Goal: Task Accomplishment & Management: Manage account settings

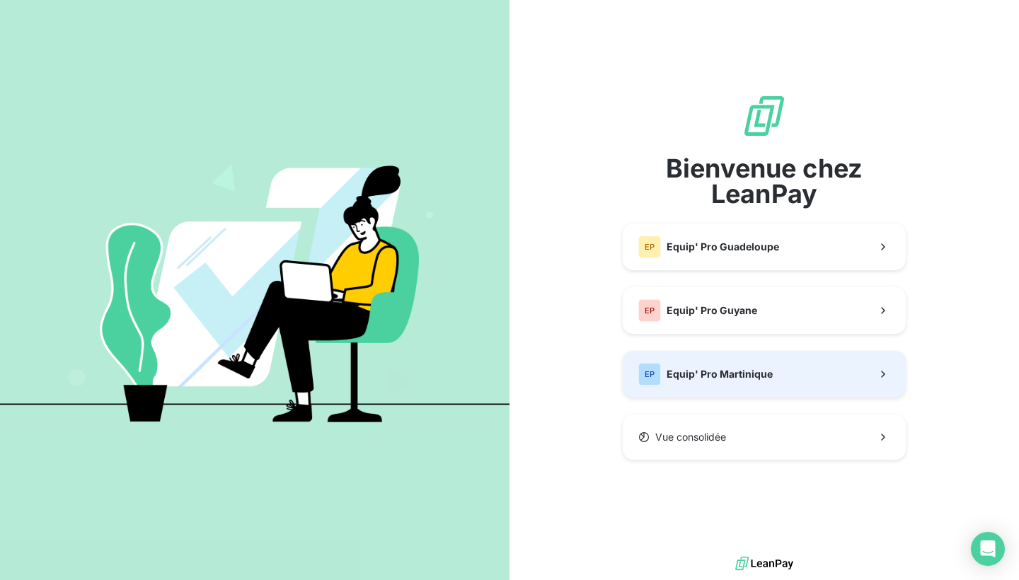
click at [729, 382] on div "EP Equip' Pro Martinique" at bounding box center [705, 374] width 134 height 23
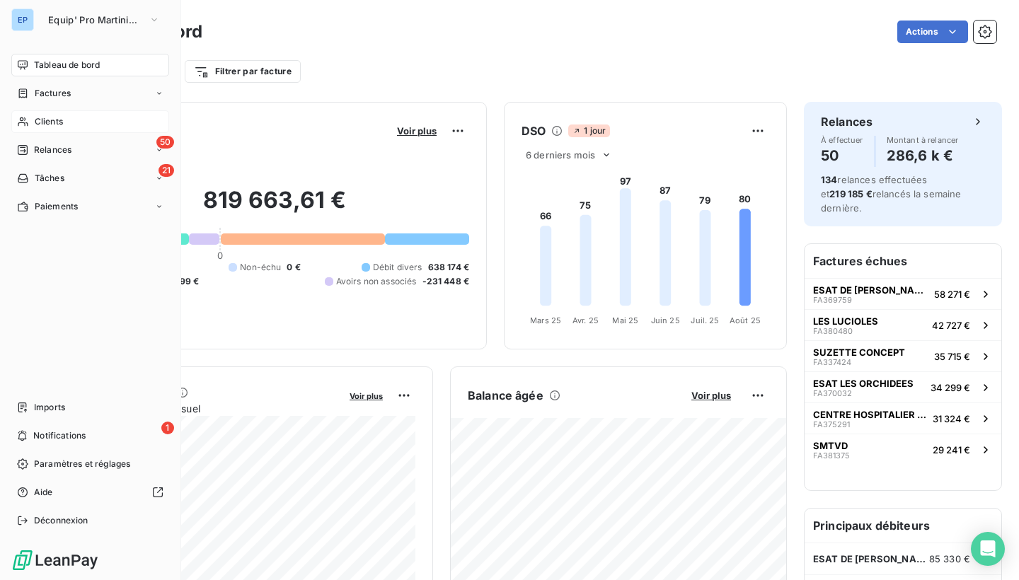
click at [28, 125] on icon at bounding box center [23, 121] width 12 height 11
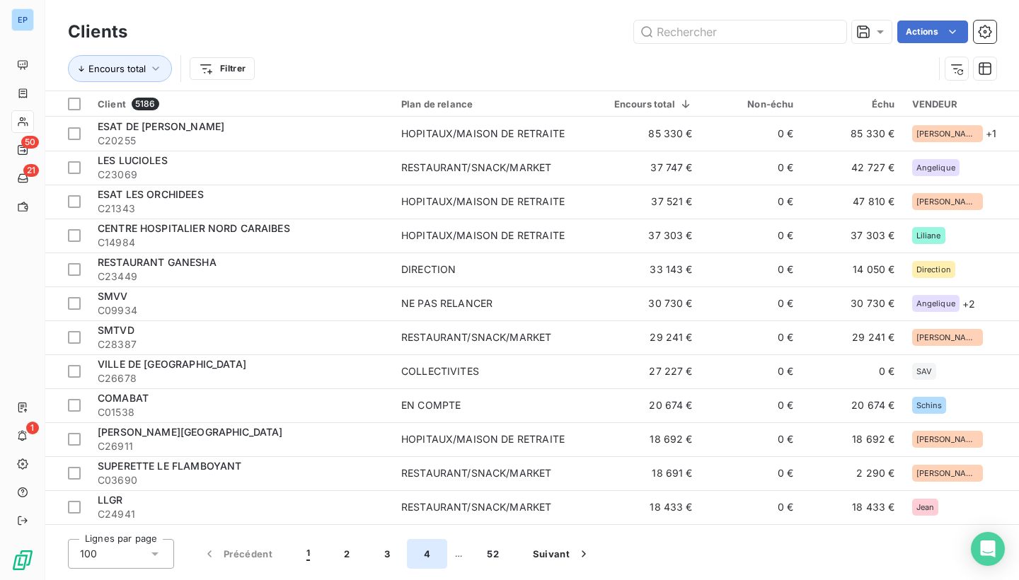
click at [425, 555] on button "4" at bounding box center [427, 554] width 40 height 30
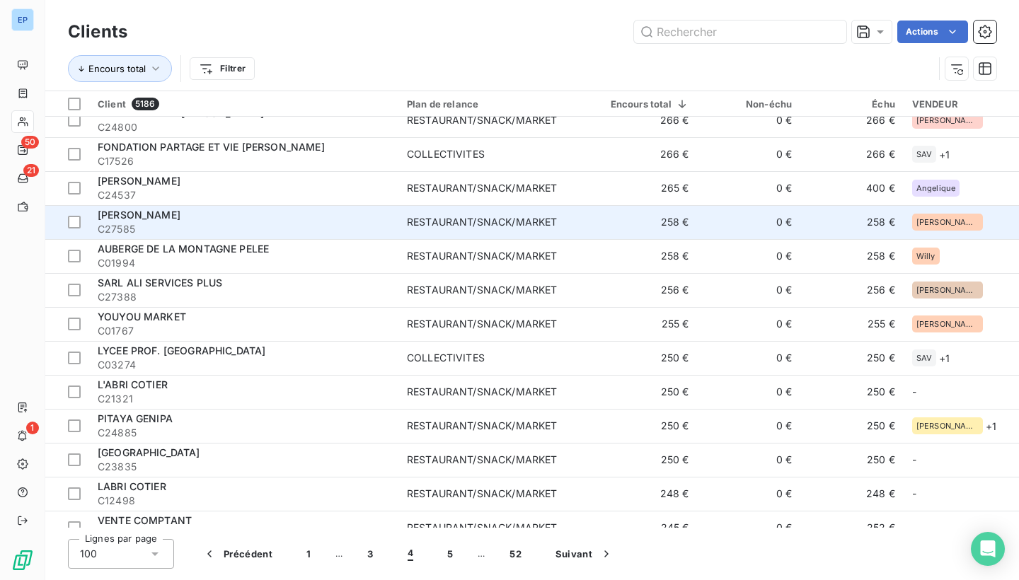
scroll to position [901, 0]
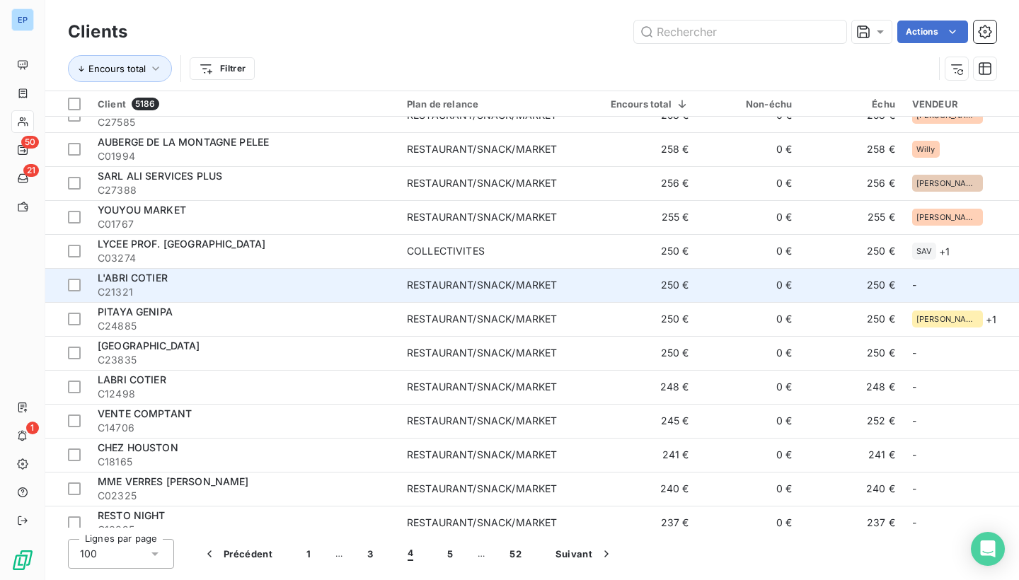
click at [480, 287] on div "RESTAURANT/SNACK/MARKET" at bounding box center [482, 285] width 150 height 14
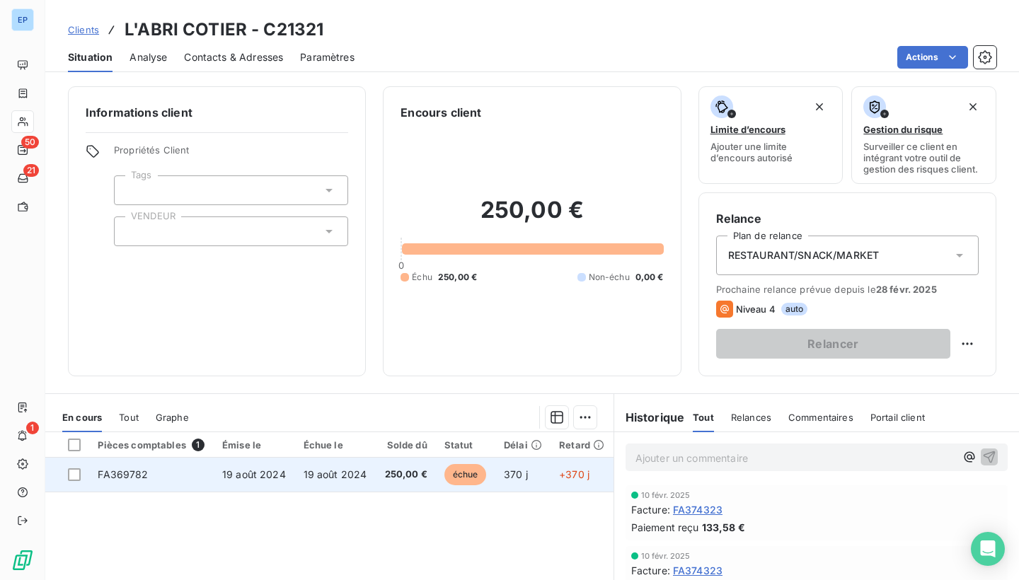
click at [101, 482] on td "FA369782" at bounding box center [151, 475] width 125 height 34
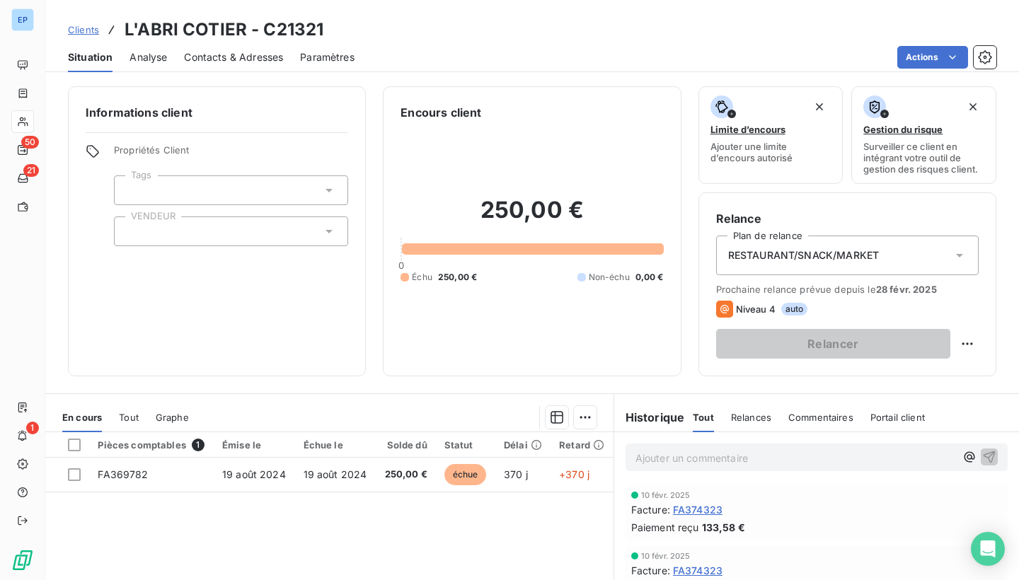
click at [157, 235] on div at bounding box center [231, 232] width 234 height 30
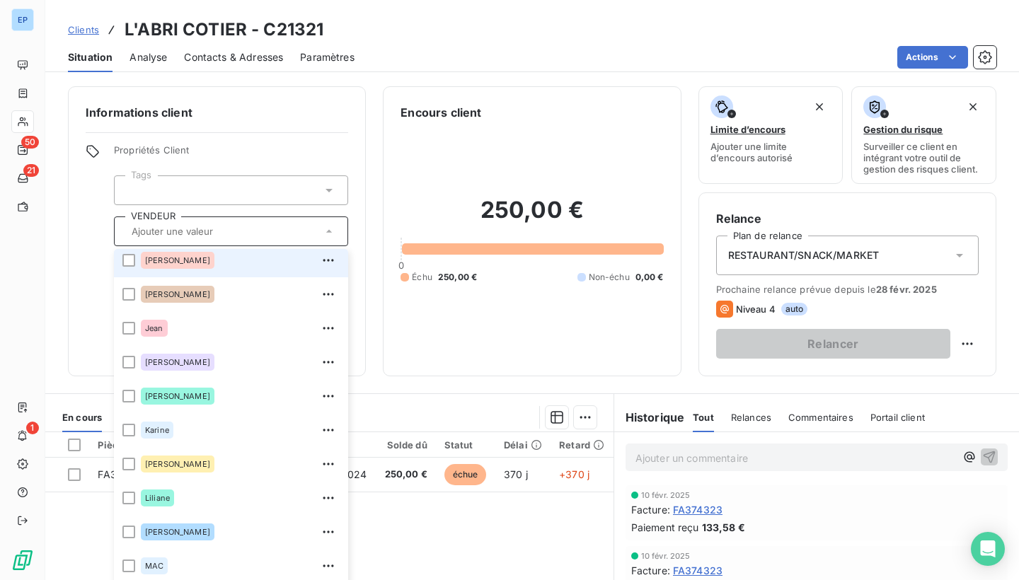
scroll to position [211, 0]
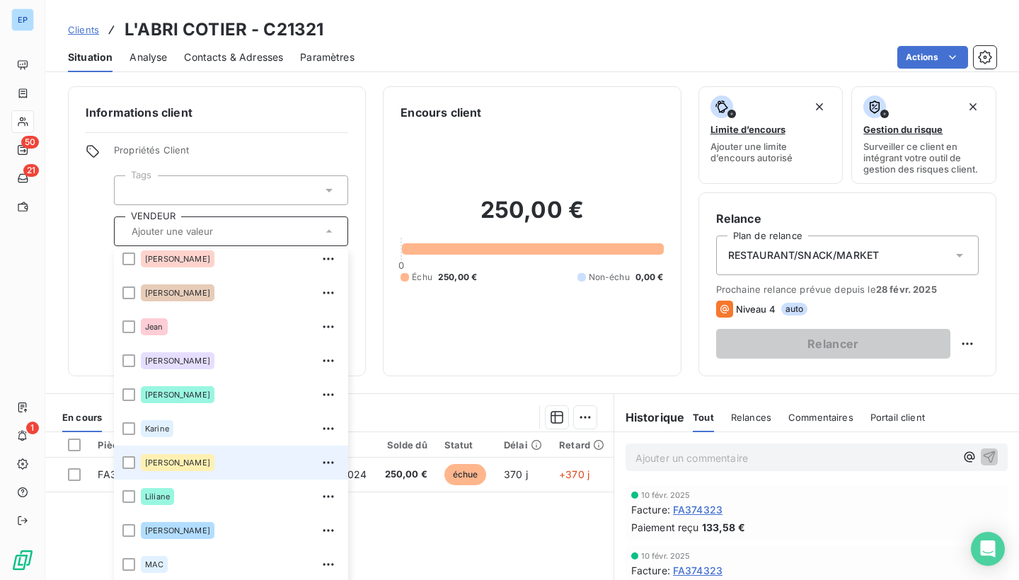
click at [188, 461] on div "[PERSON_NAME]" at bounding box center [178, 462] width 74 height 17
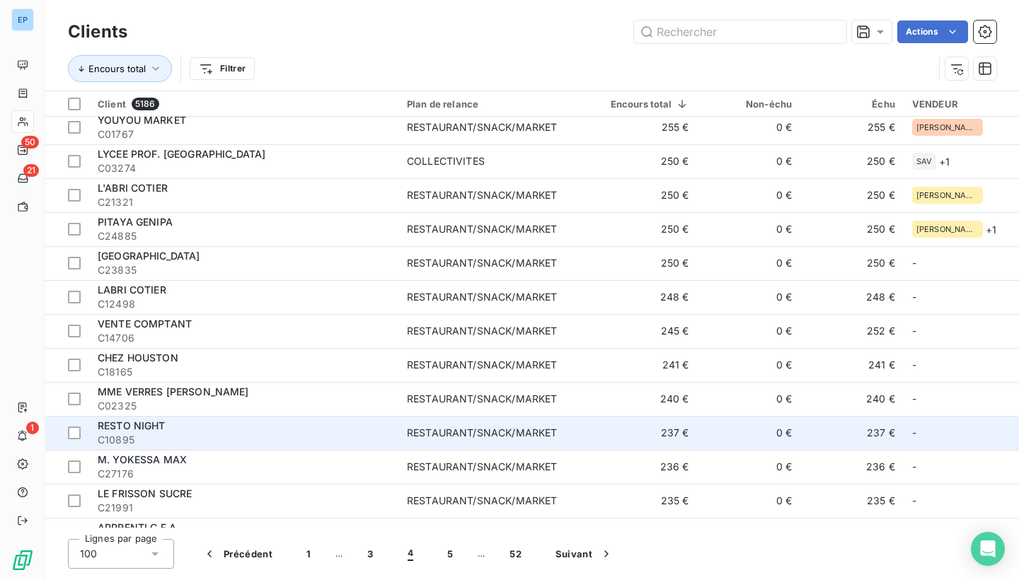
scroll to position [998, 0]
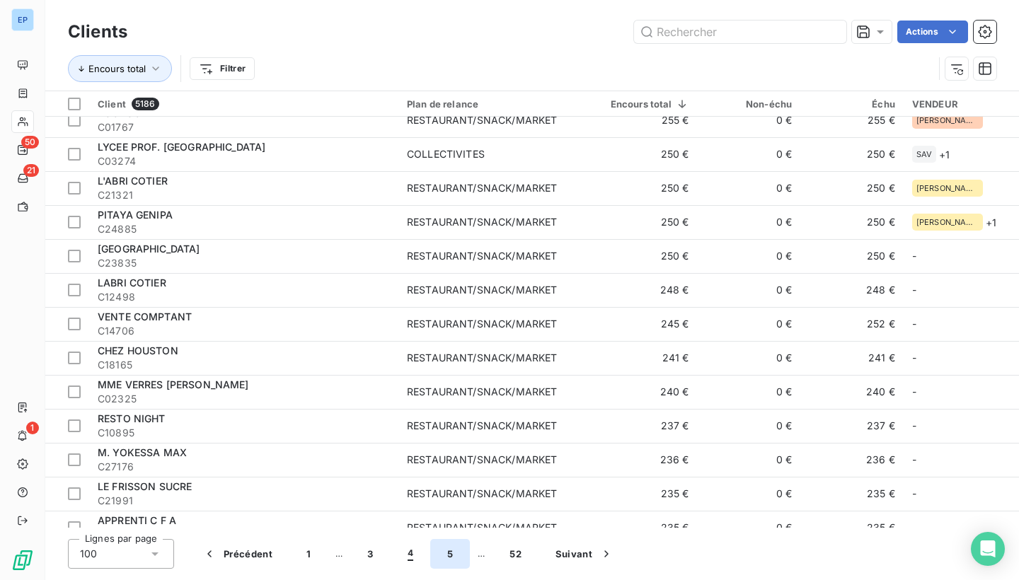
click at [446, 551] on button "5" at bounding box center [450, 554] width 40 height 30
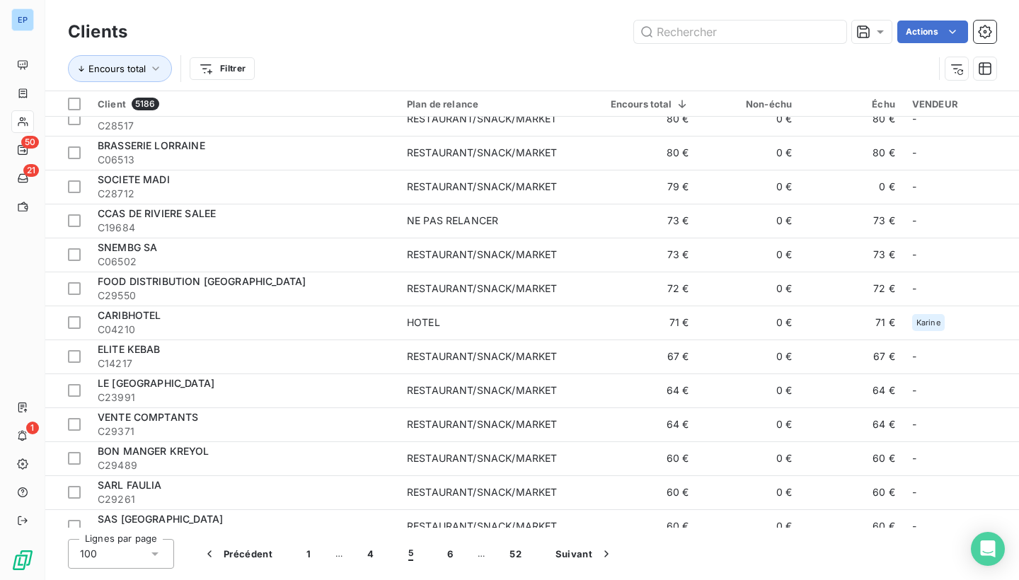
scroll to position [2060, 0]
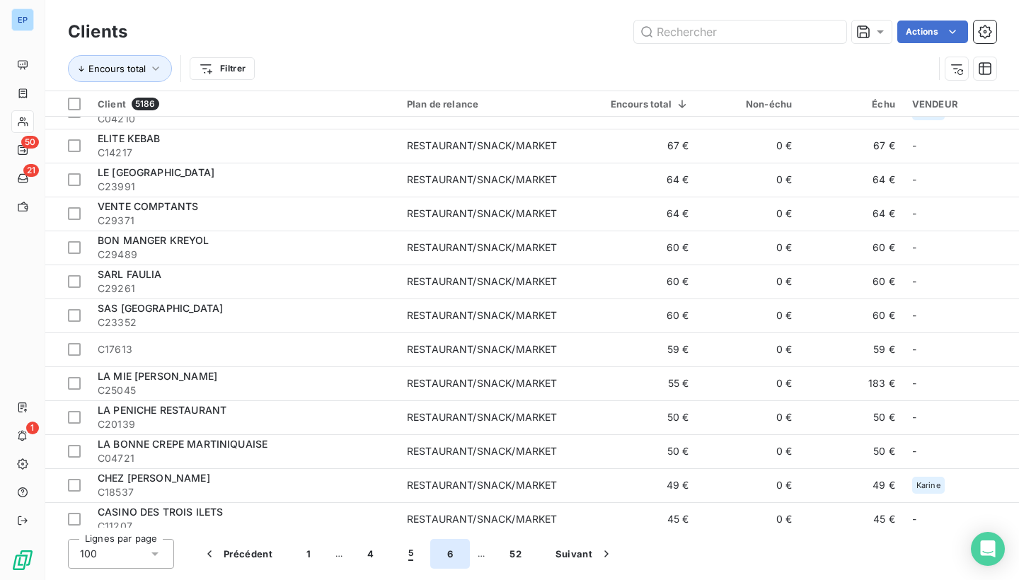
click at [448, 555] on button "6" at bounding box center [450, 554] width 40 height 30
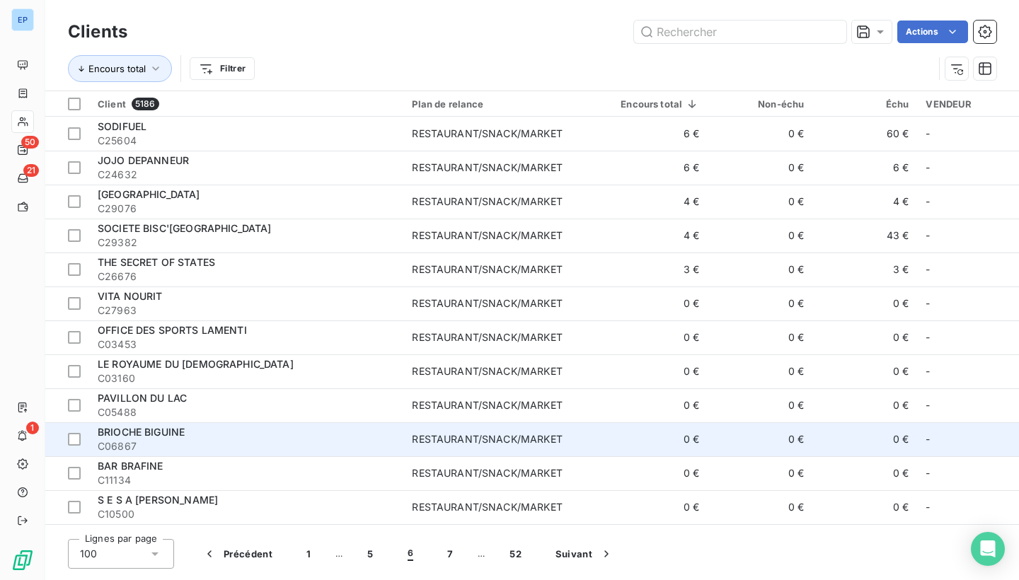
scroll to position [0, 0]
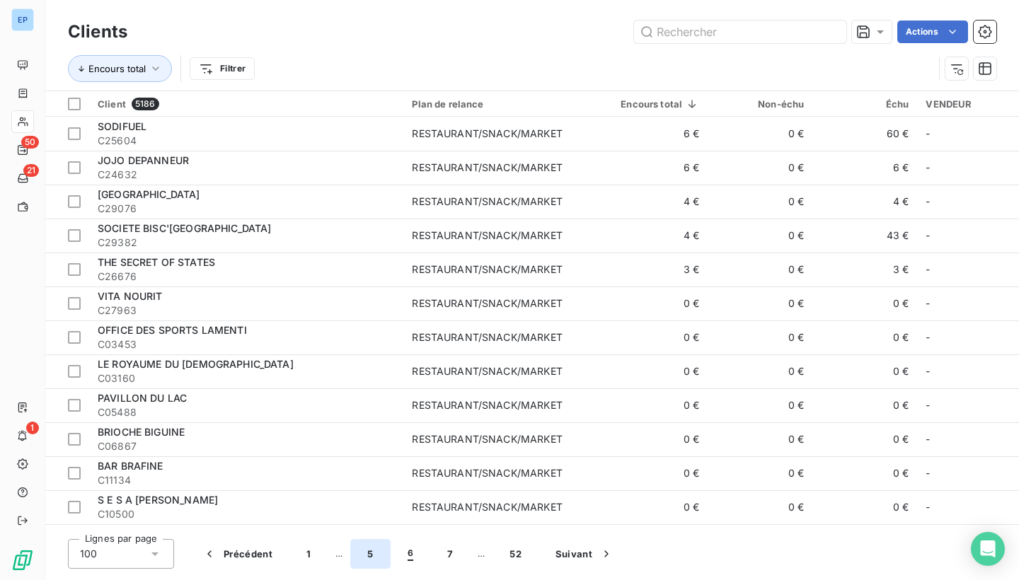
click at [374, 559] on button "5" at bounding box center [370, 554] width 40 height 30
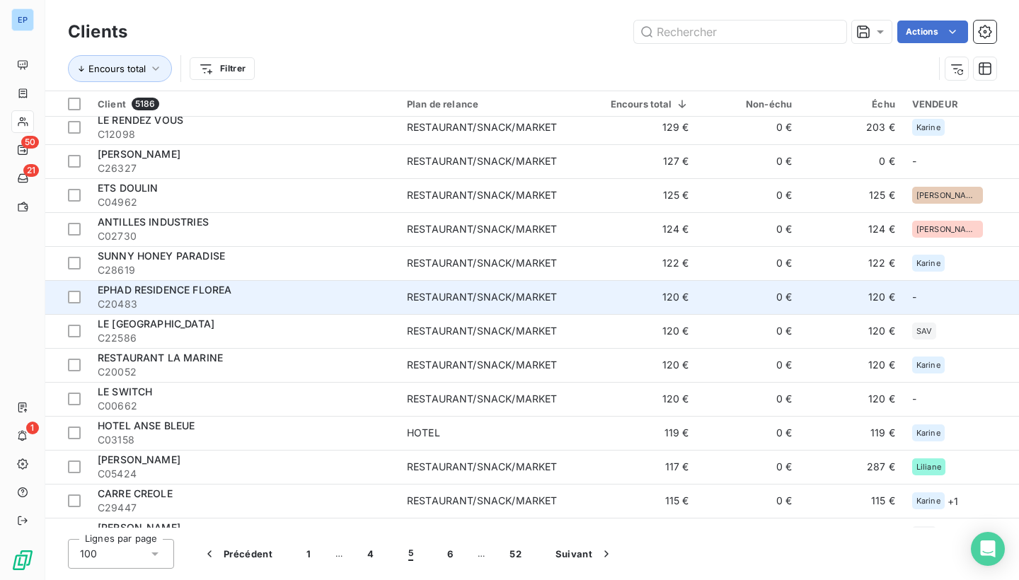
scroll to position [959, 0]
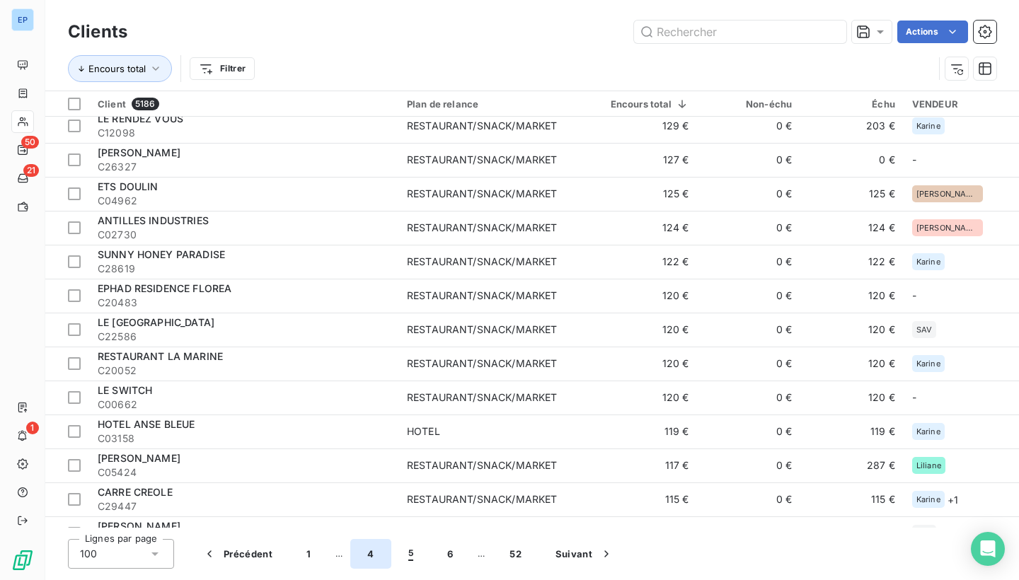
click at [373, 557] on button "4" at bounding box center [370, 554] width 40 height 30
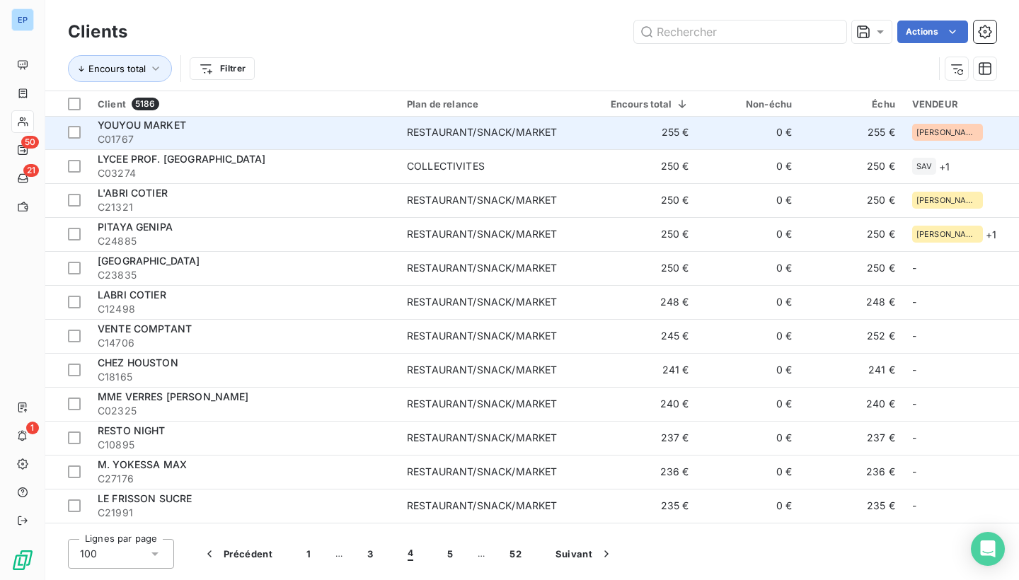
scroll to position [1022, 0]
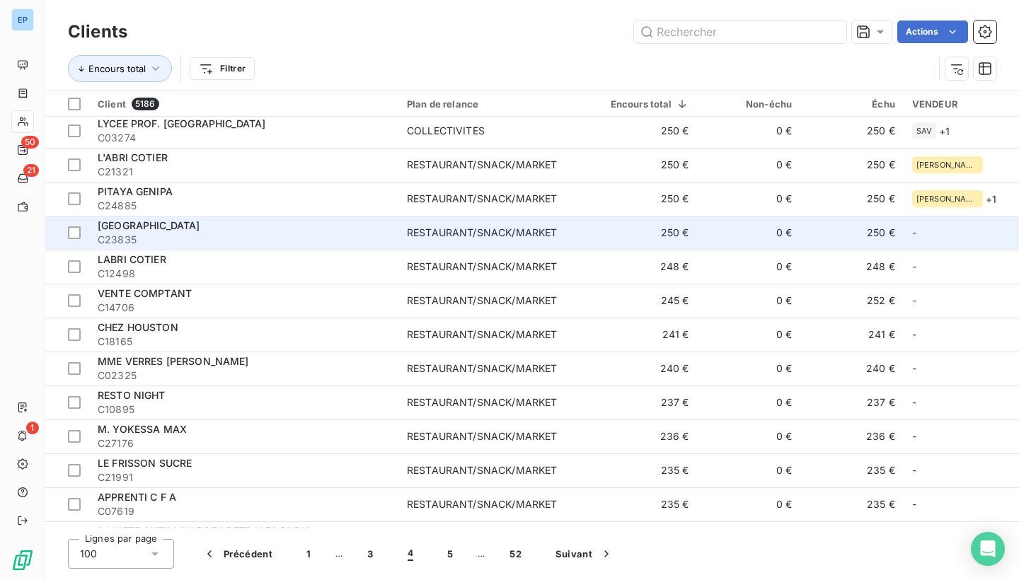
click at [535, 228] on div "RESTAURANT/SNACK/MARKET" at bounding box center [482, 233] width 150 height 14
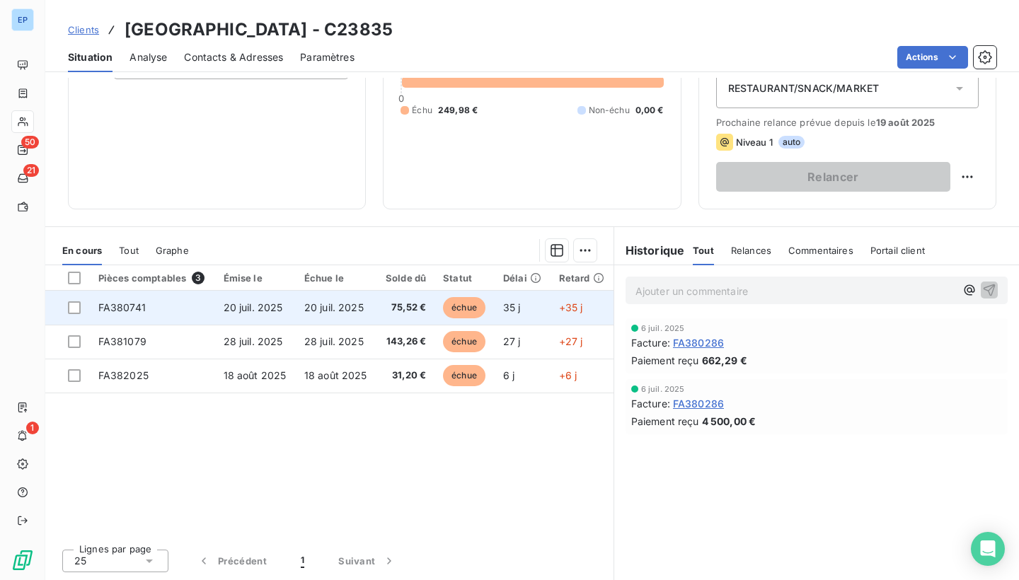
scroll to position [167, 0]
click at [149, 306] on td "FA380741" at bounding box center [152, 308] width 125 height 34
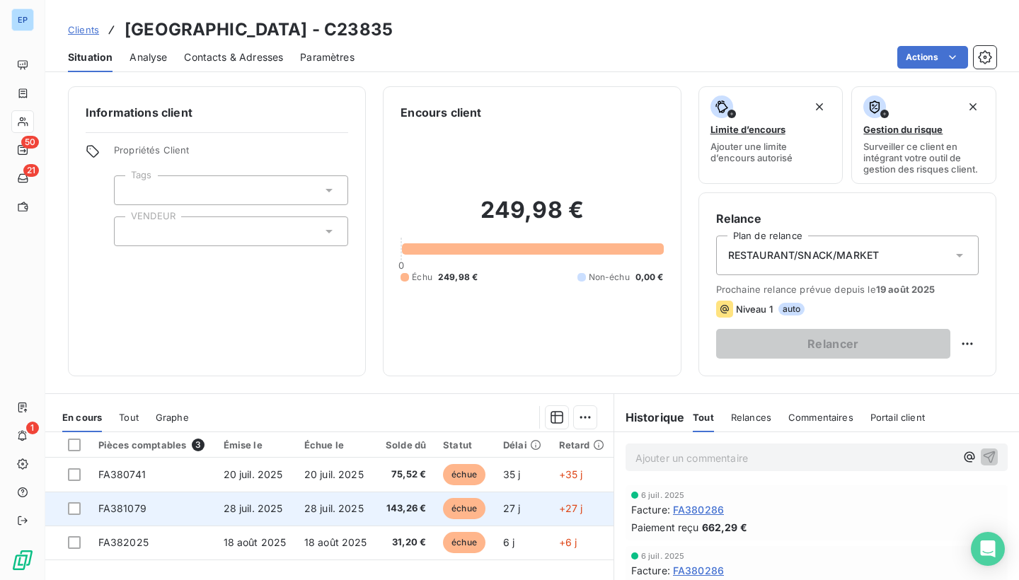
click at [115, 496] on td "FA381079" at bounding box center [152, 509] width 125 height 34
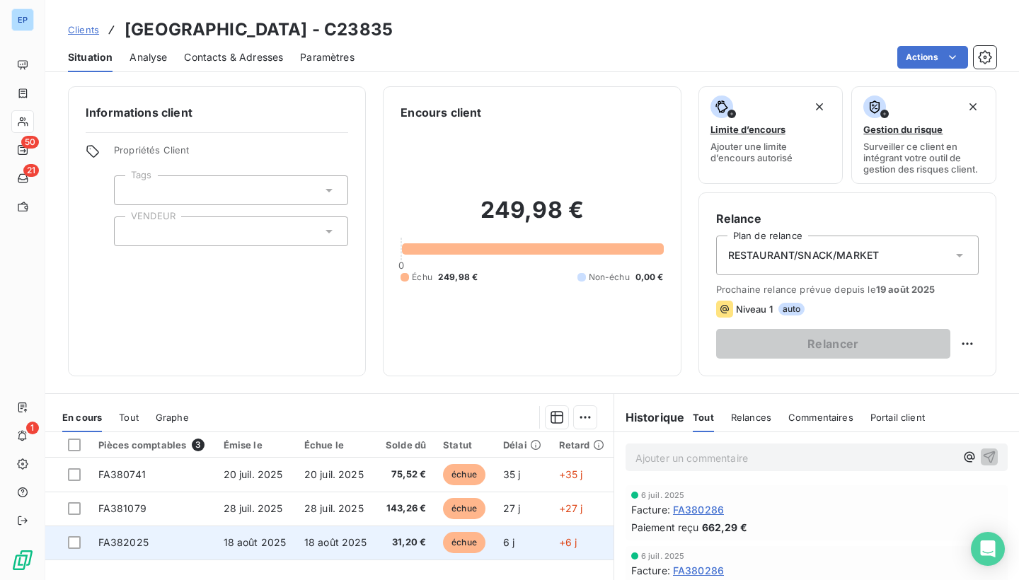
click at [124, 536] on span "FA382025" at bounding box center [123, 542] width 50 height 12
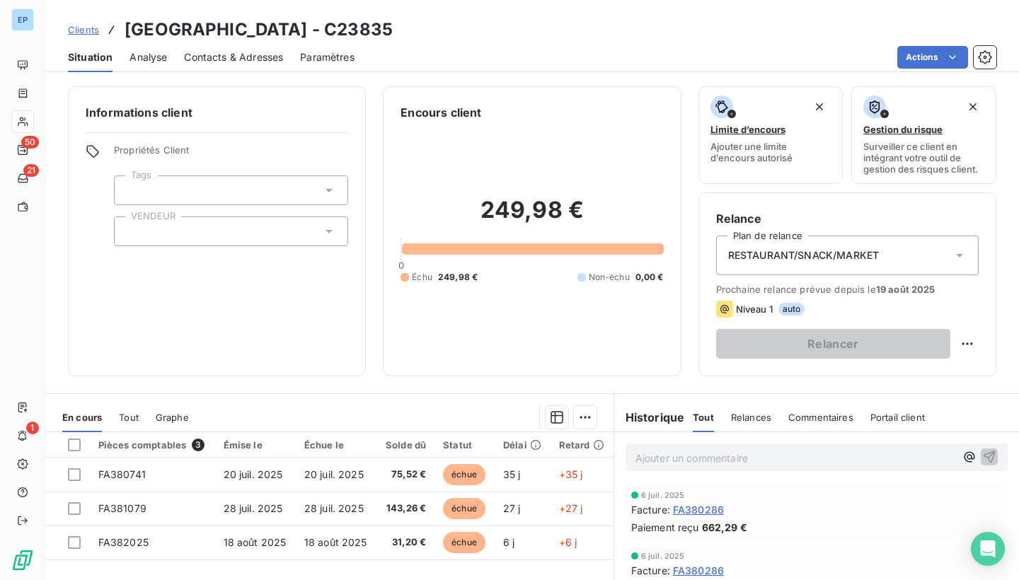
click at [164, 214] on div "Propriétés Client Tags VENDEUR" at bounding box center [231, 195] width 234 height 102
click at [156, 232] on div at bounding box center [231, 232] width 234 height 30
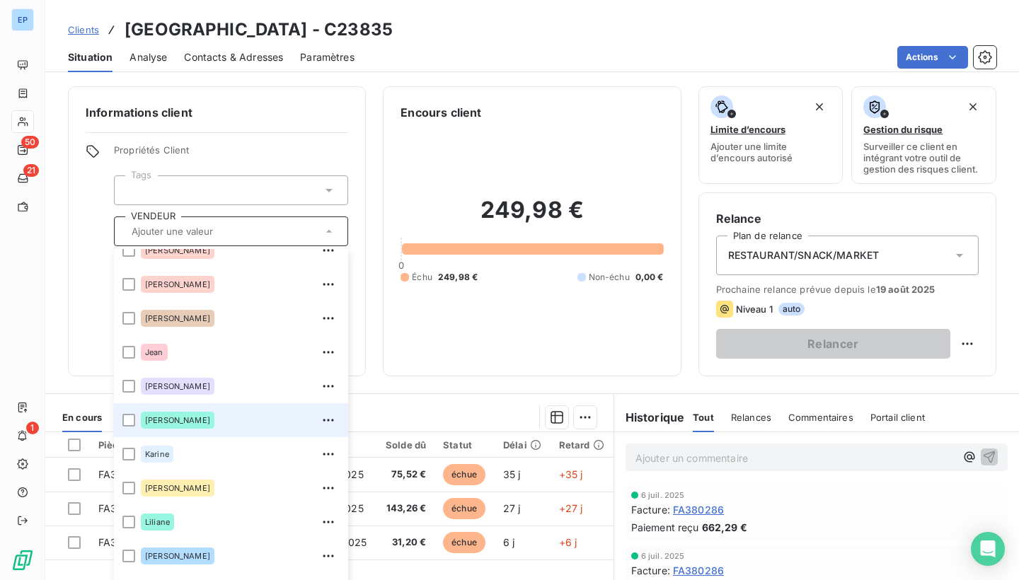
scroll to position [187, 0]
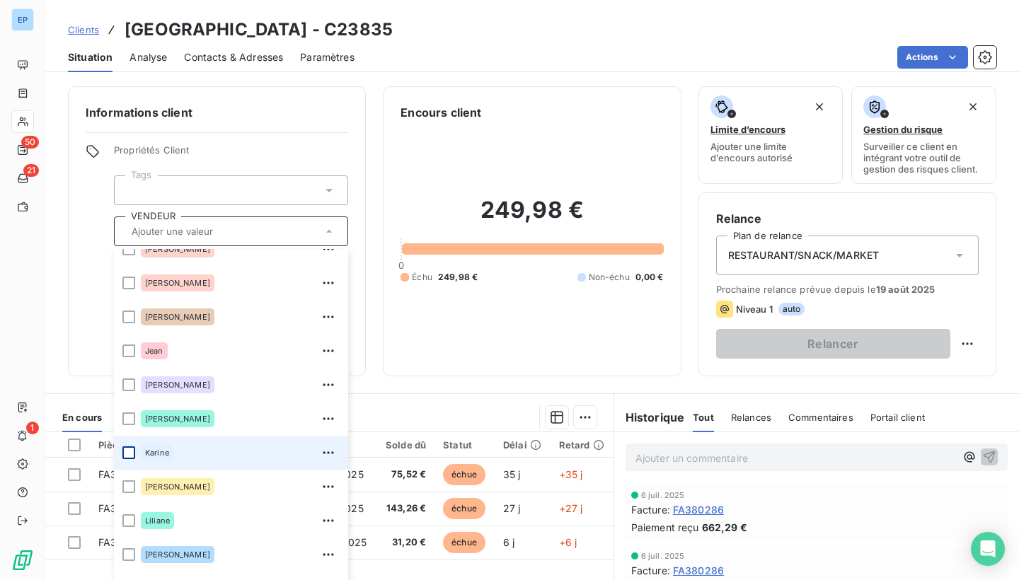
click at [133, 457] on div at bounding box center [128, 452] width 13 height 13
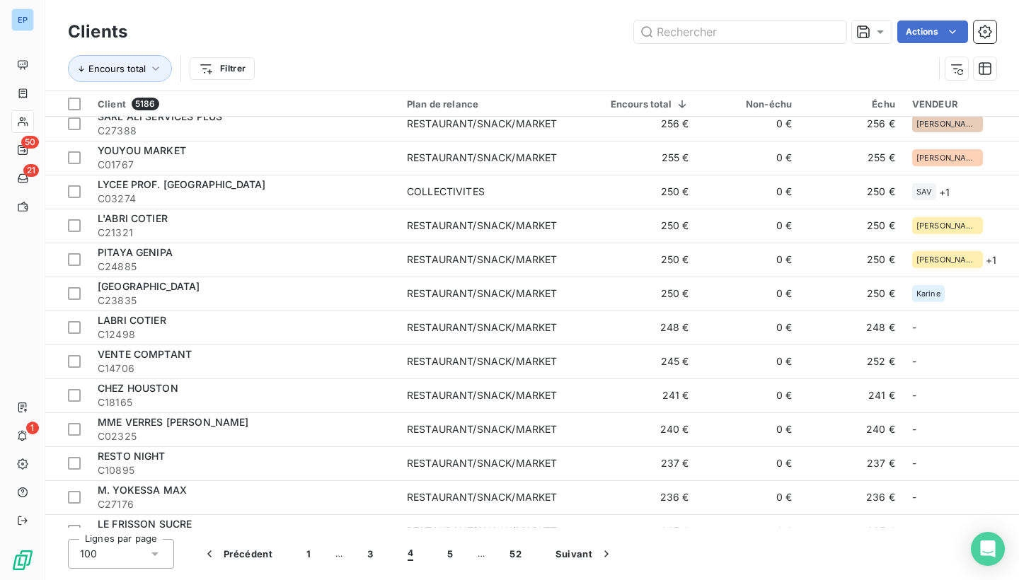
scroll to position [980, 0]
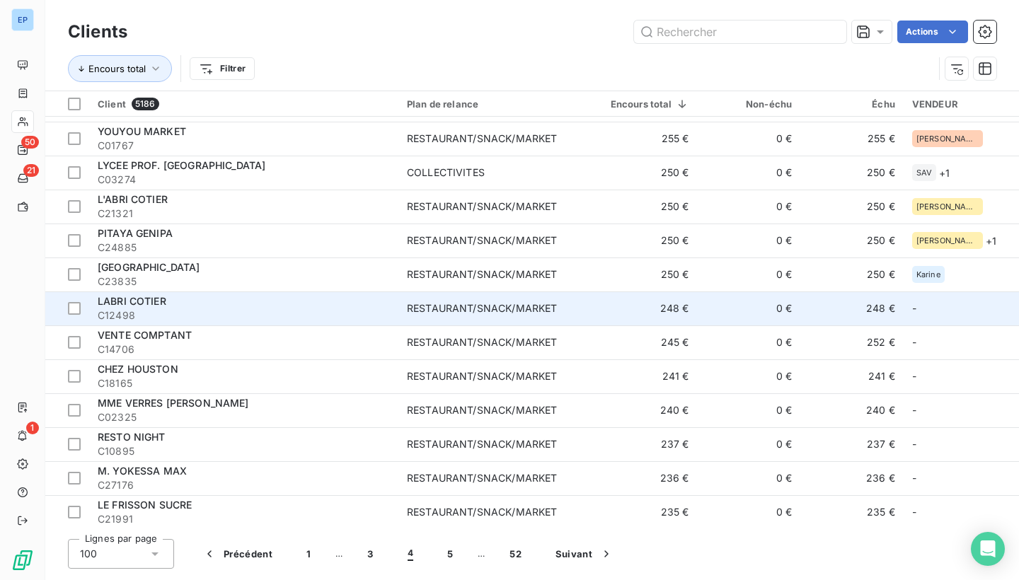
click at [446, 316] on td "RESTAURANT/SNACK/MARKET" at bounding box center [493, 309] width 190 height 34
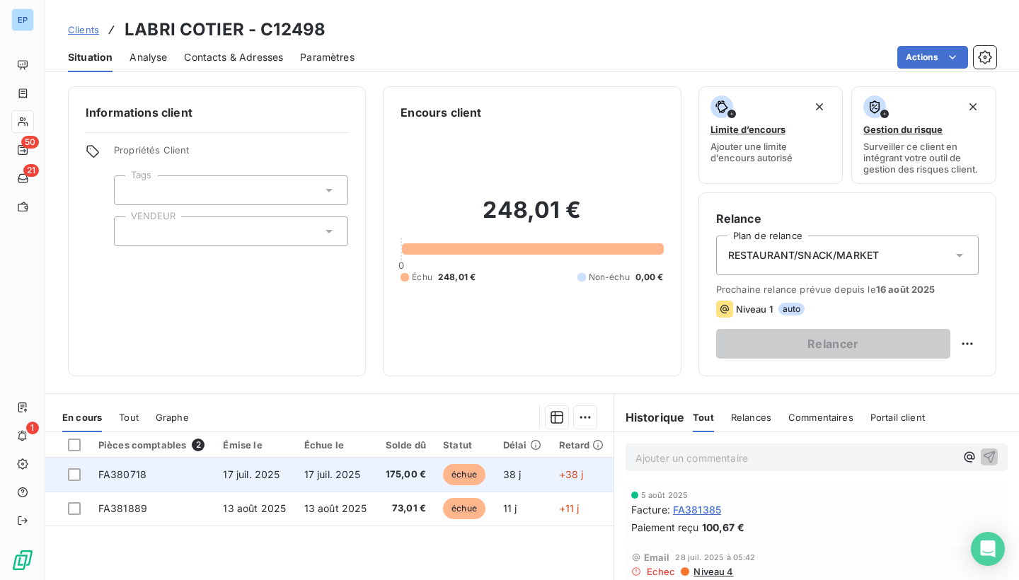
click at [105, 463] on td "FA380718" at bounding box center [152, 475] width 125 height 34
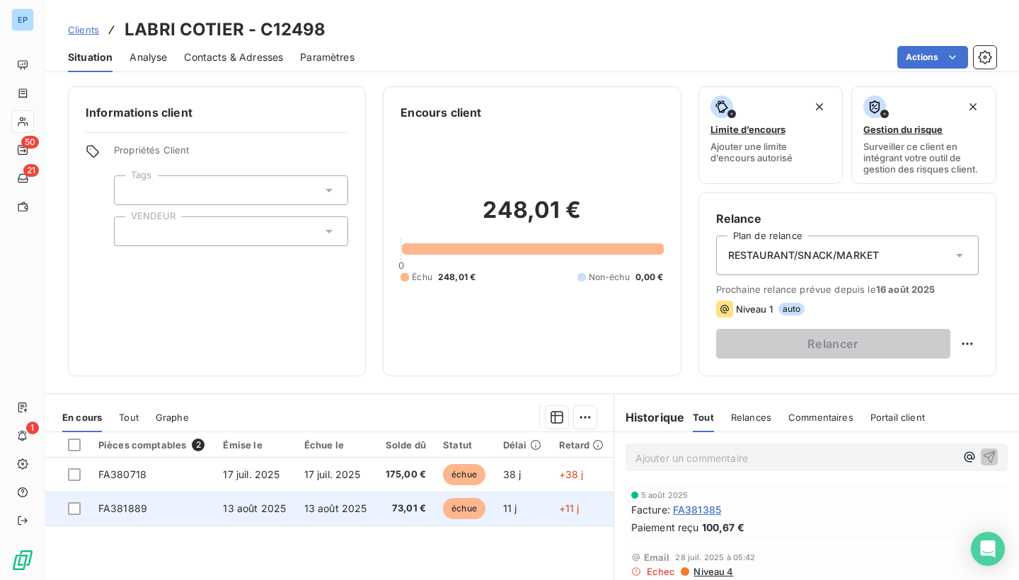
click at [129, 512] on span "FA381889" at bounding box center [122, 508] width 49 height 12
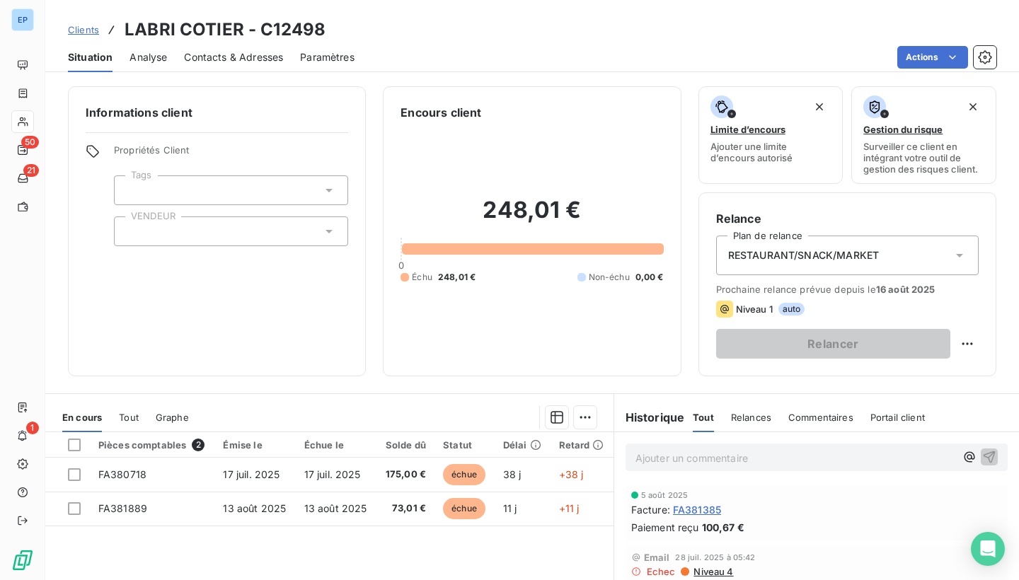
click at [142, 234] on div at bounding box center [231, 232] width 234 height 30
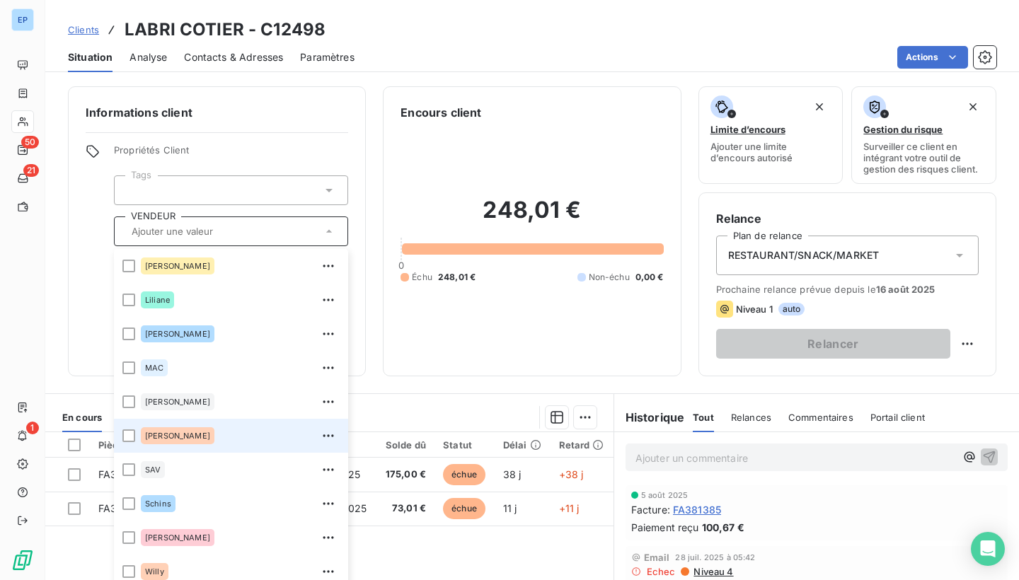
scroll to position [408, 0]
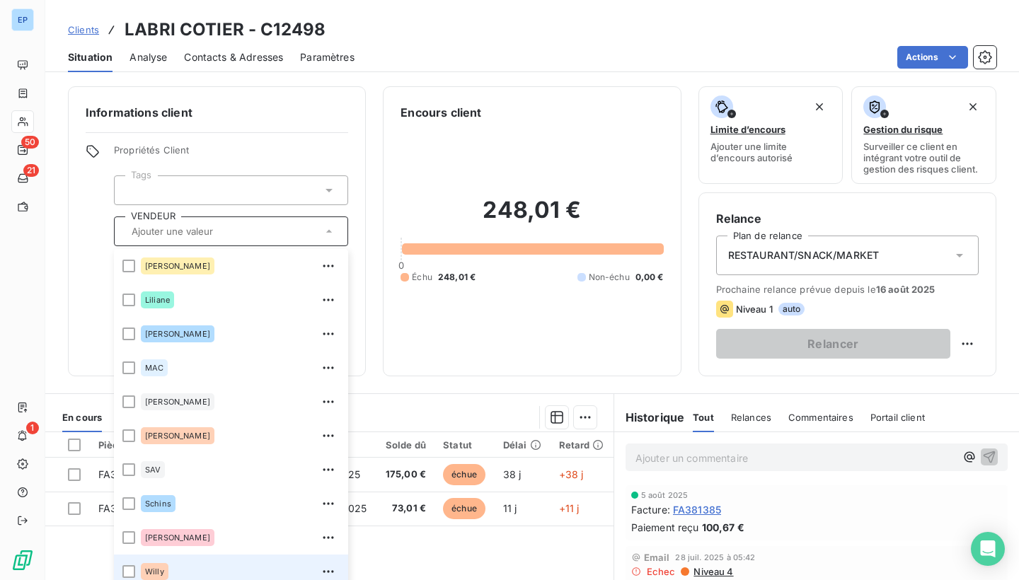
click at [168, 567] on div "Willy" at bounding box center [240, 571] width 199 height 23
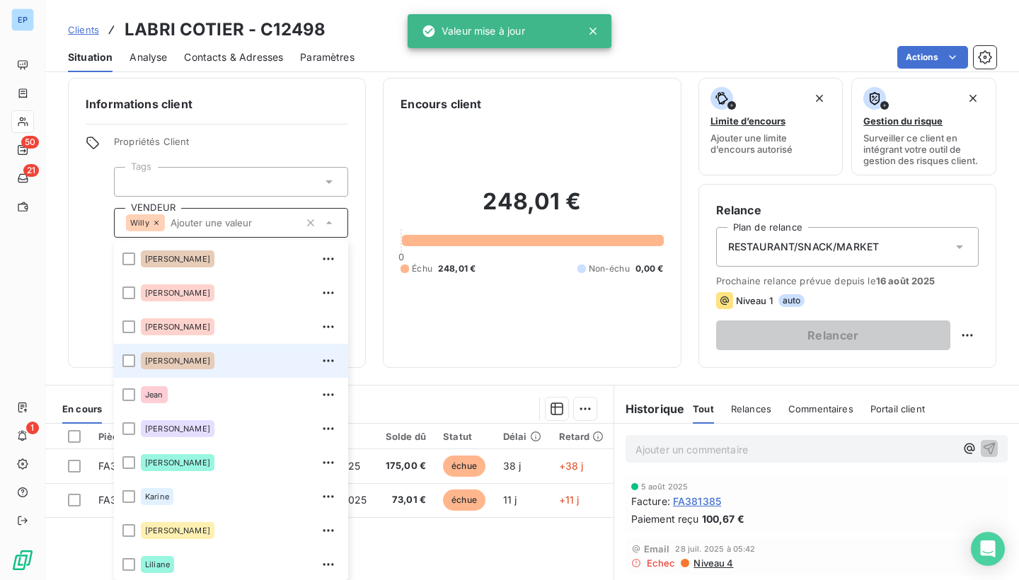
scroll to position [115, 0]
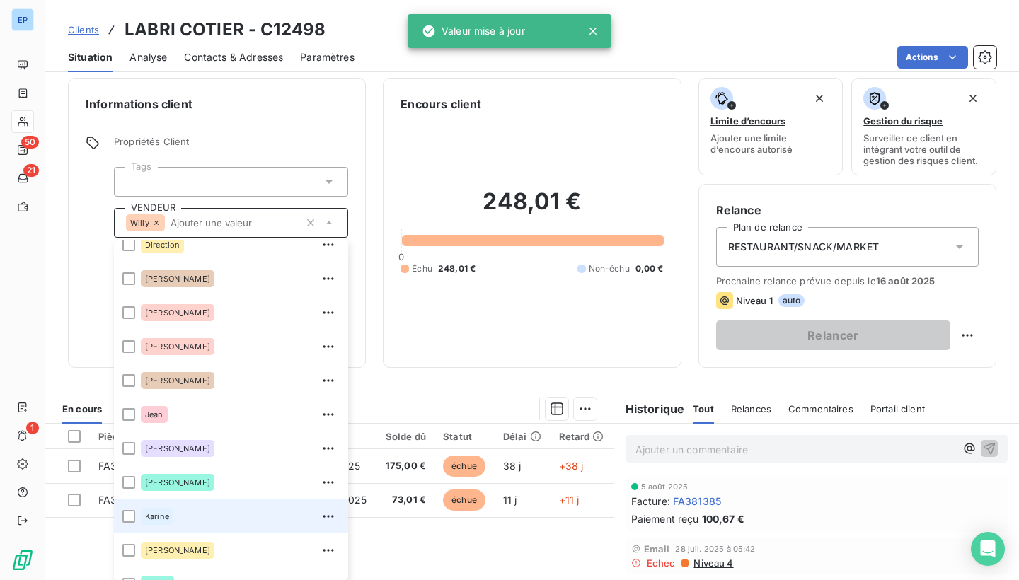
click at [136, 514] on li "Karine" at bounding box center [231, 517] width 234 height 34
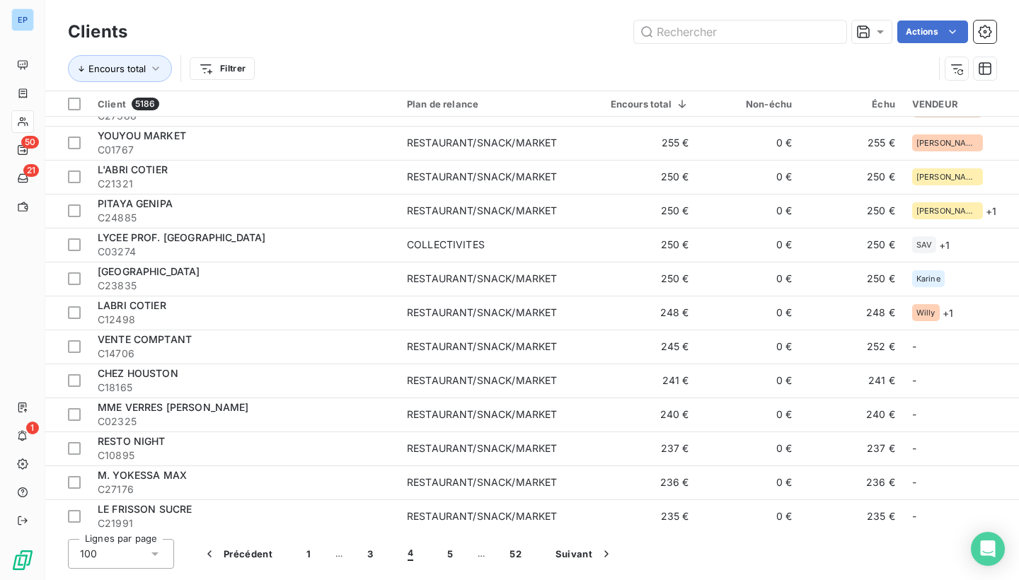
scroll to position [1024, 0]
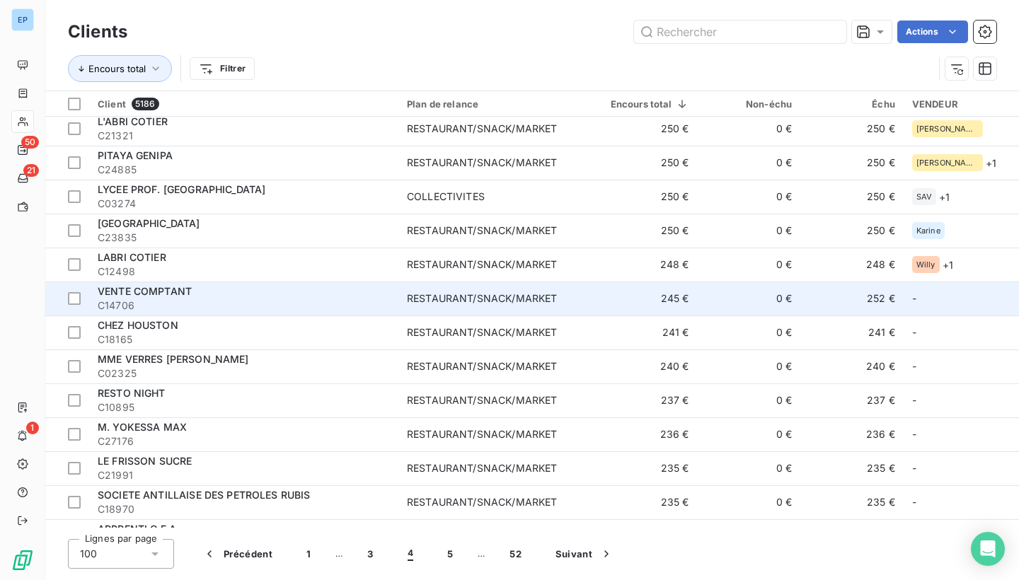
click at [580, 296] on span "RESTAURANT/SNACK/MARKET" at bounding box center [493, 299] width 173 height 14
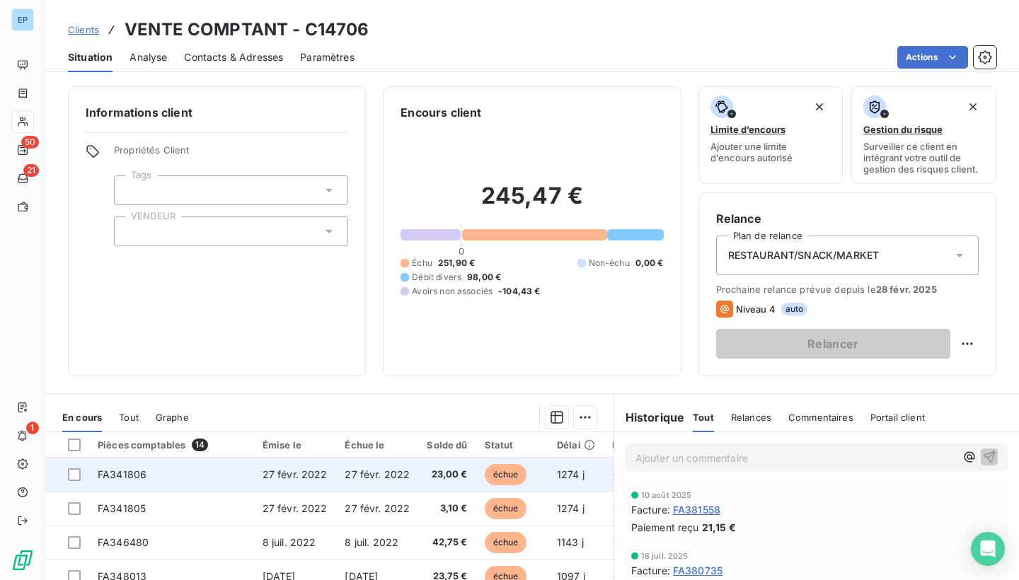
click at [124, 474] on span "FA341806" at bounding box center [122, 474] width 49 height 12
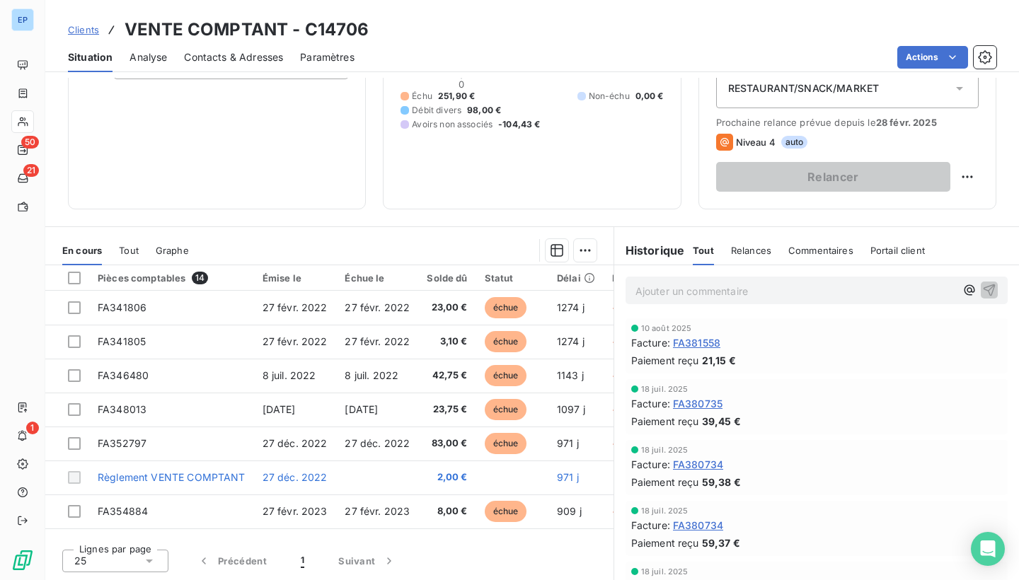
scroll to position [167, 0]
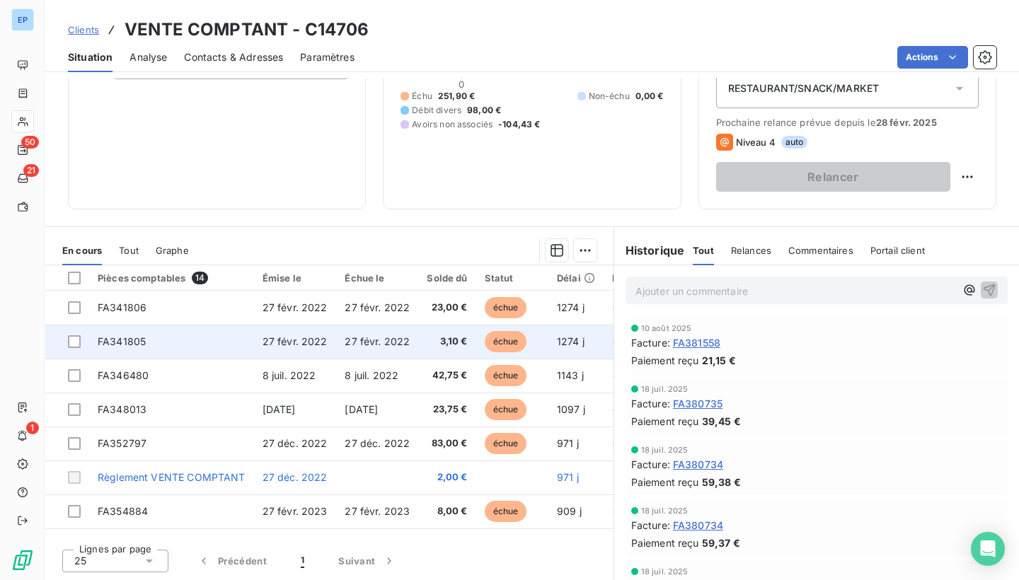
click at [122, 331] on td "FA341805" at bounding box center [171, 342] width 165 height 34
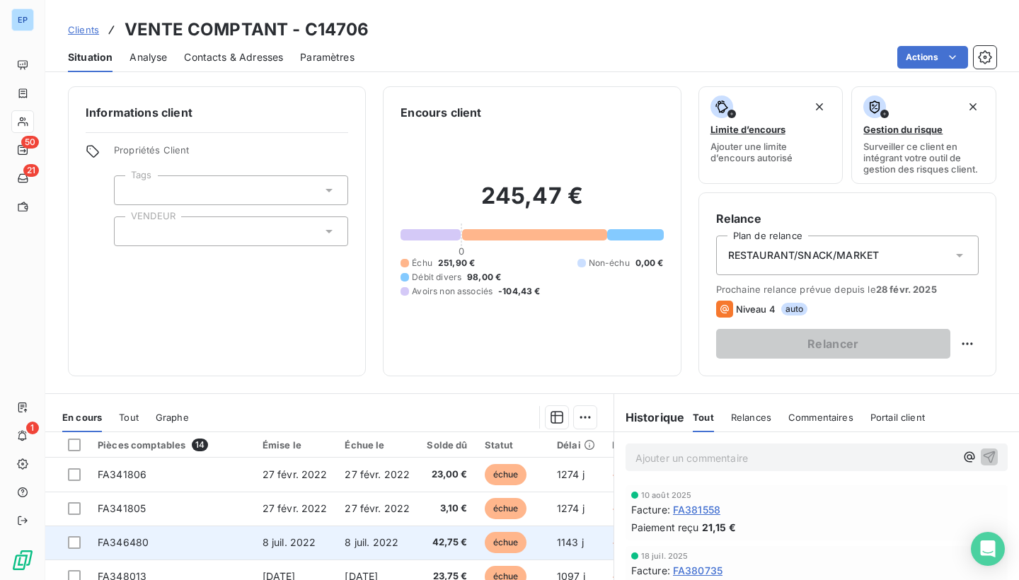
click at [126, 536] on span "FA346480" at bounding box center [123, 542] width 51 height 12
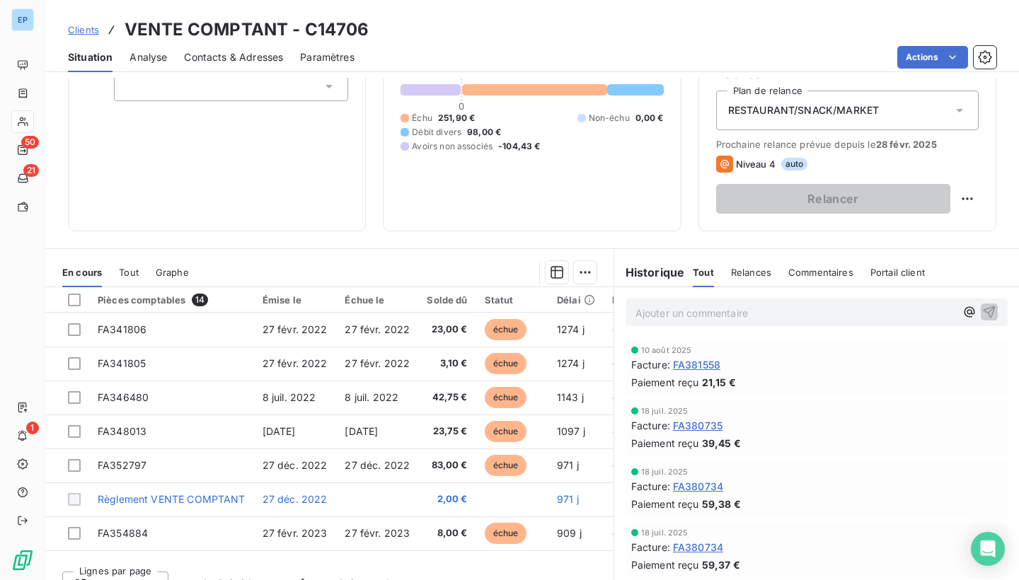
scroll to position [147, 0]
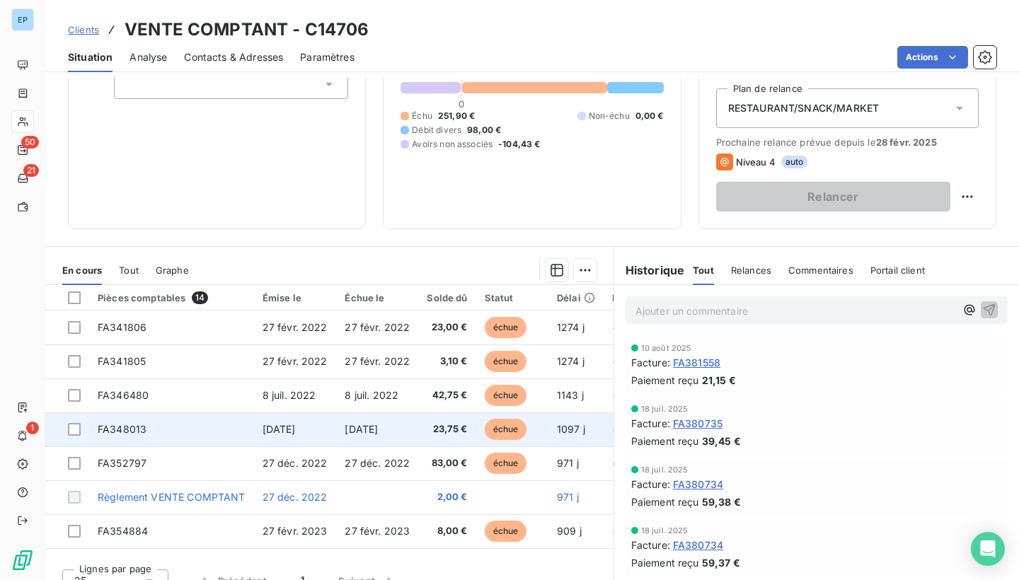
click at [108, 424] on span "FA348013" at bounding box center [122, 429] width 49 height 12
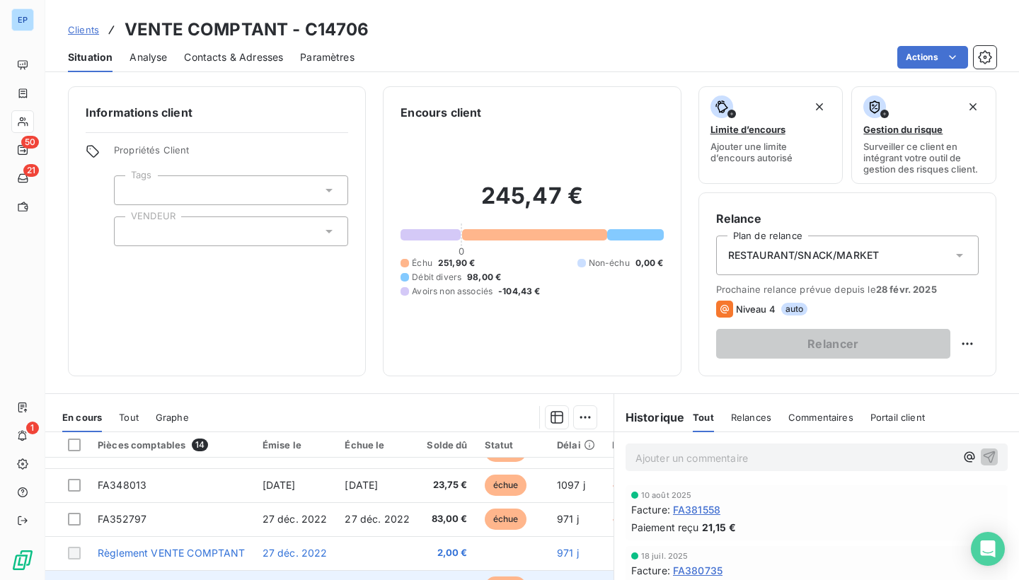
scroll to position [90, 0]
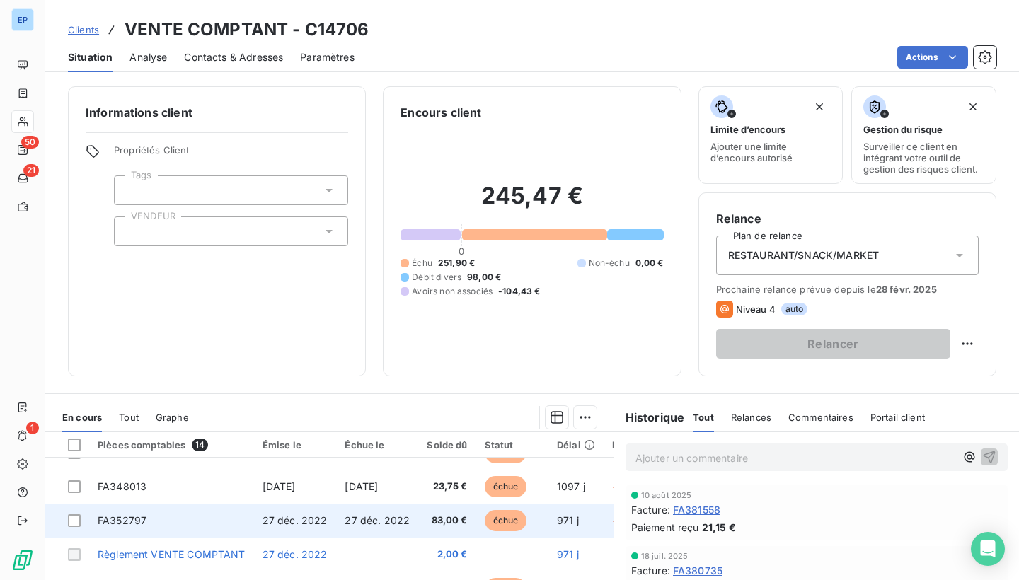
click at [110, 516] on span "FA352797" at bounding box center [122, 520] width 49 height 12
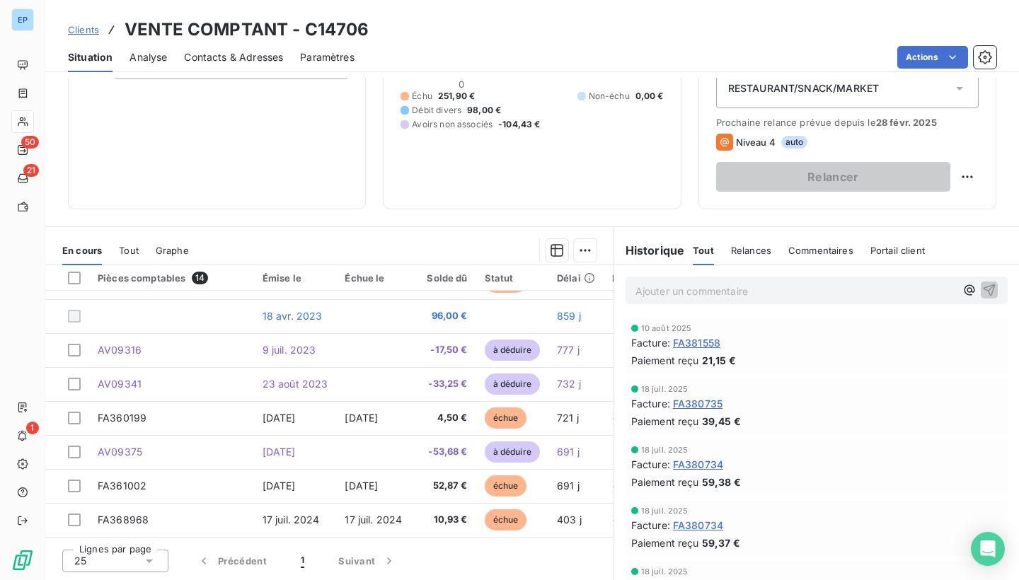
scroll to position [234, 0]
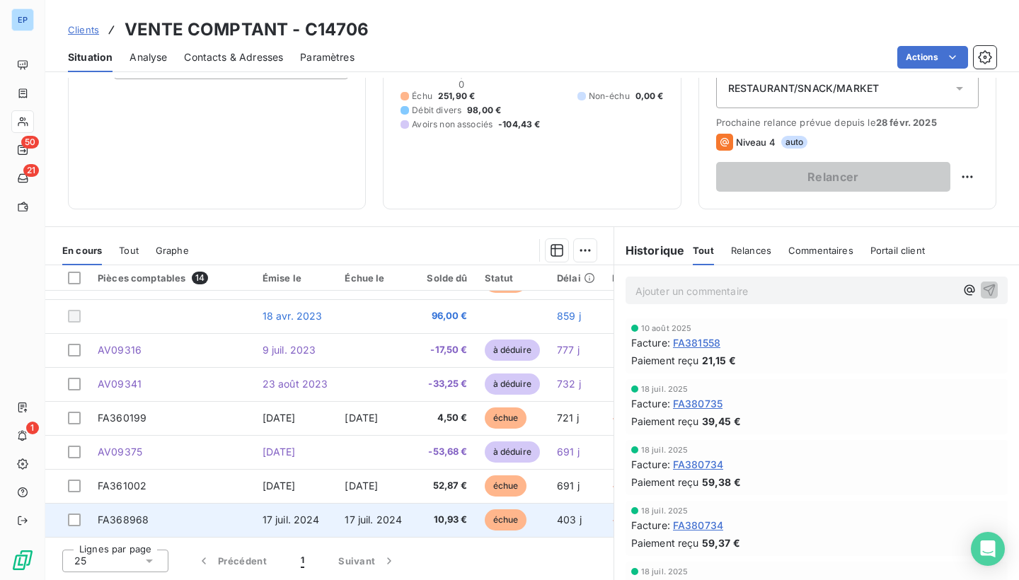
click at [129, 514] on span "FA368968" at bounding box center [123, 520] width 51 height 12
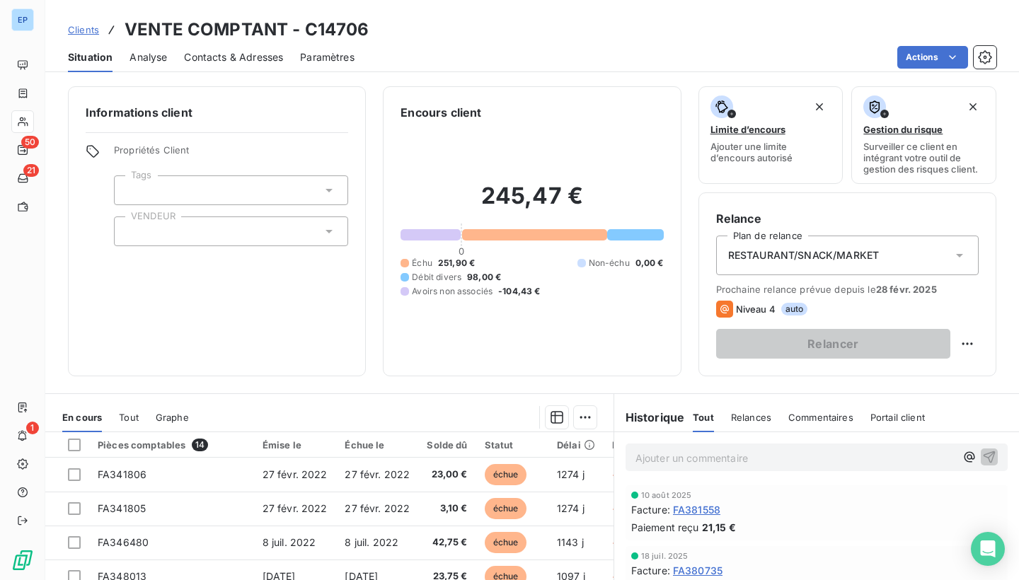
click at [209, 227] on div at bounding box center [231, 232] width 234 height 30
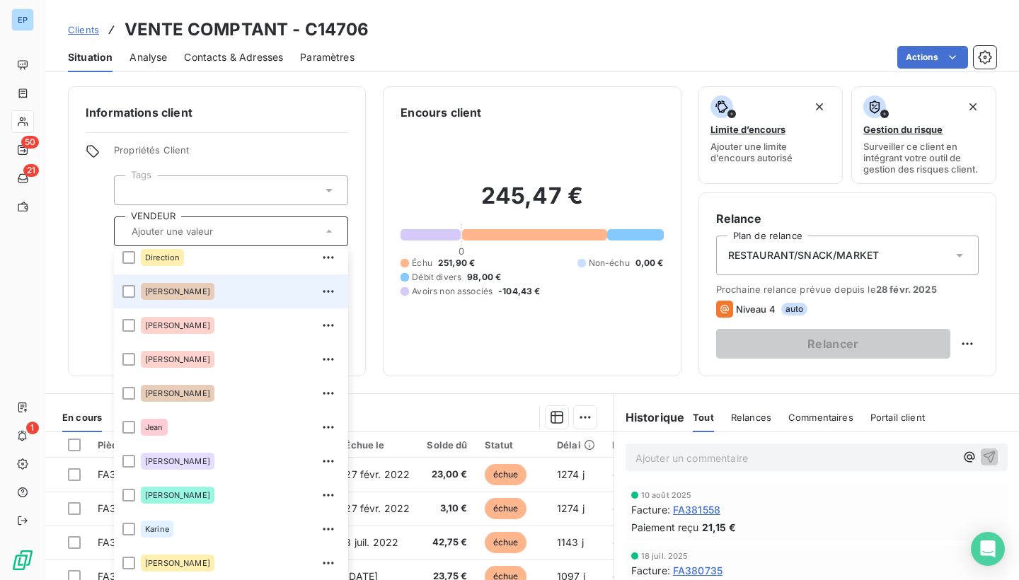
scroll to position [111, 0]
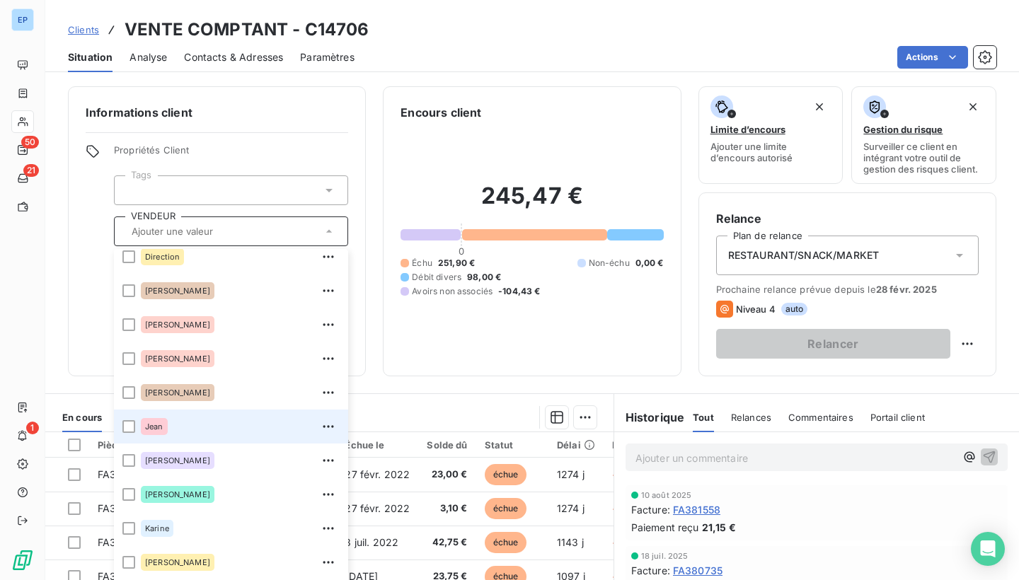
click at [146, 425] on span "Jean" at bounding box center [154, 426] width 18 height 8
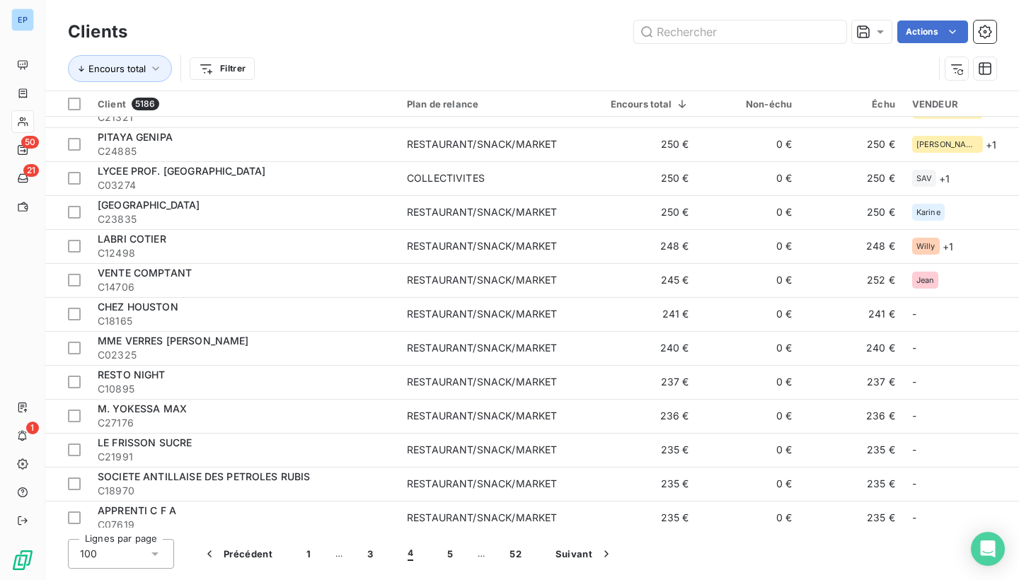
scroll to position [1090, 0]
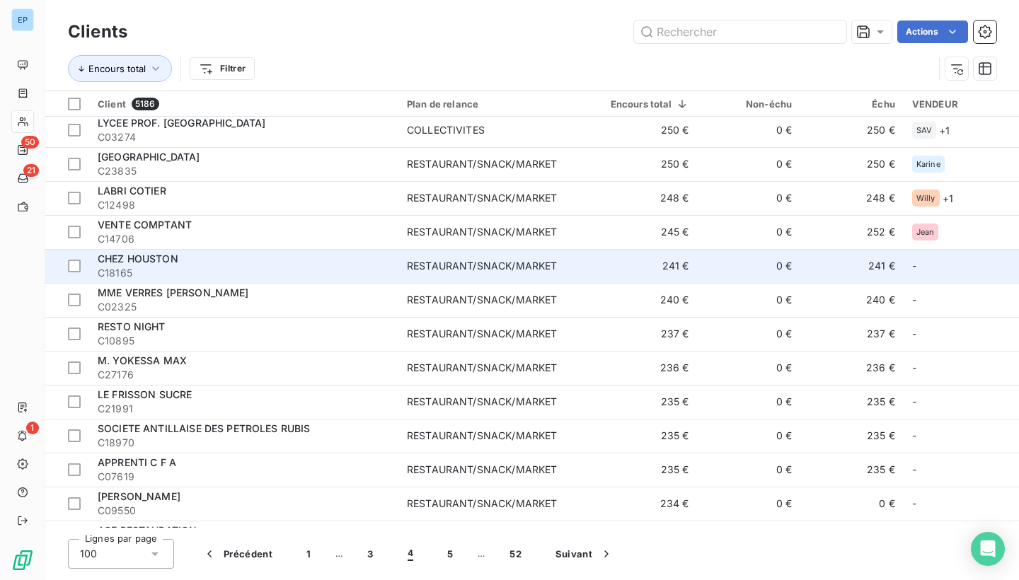
click at [279, 262] on div "CHEZ HOUSTON" at bounding box center [244, 259] width 292 height 14
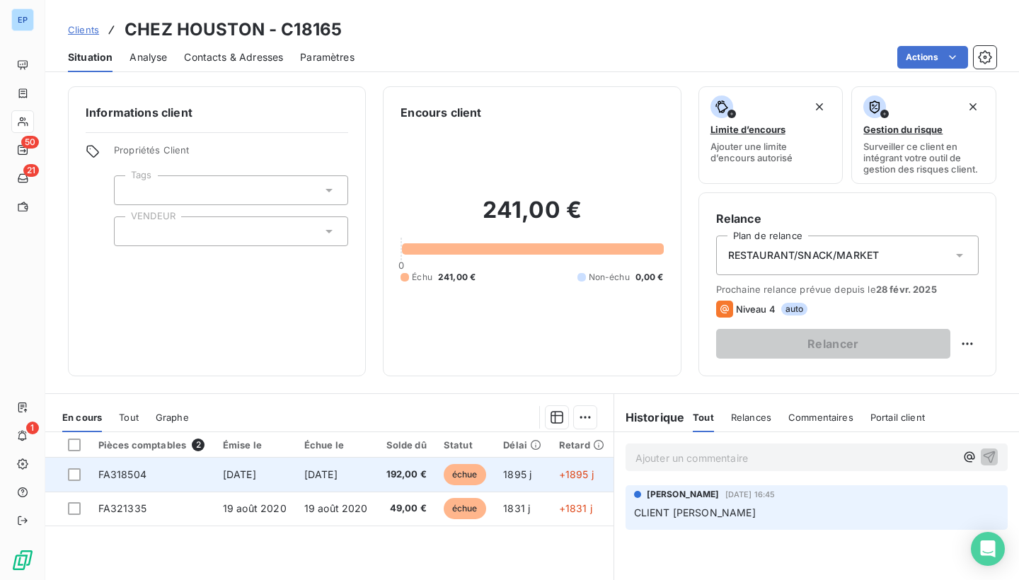
click at [117, 480] on td "FA318504" at bounding box center [152, 475] width 125 height 34
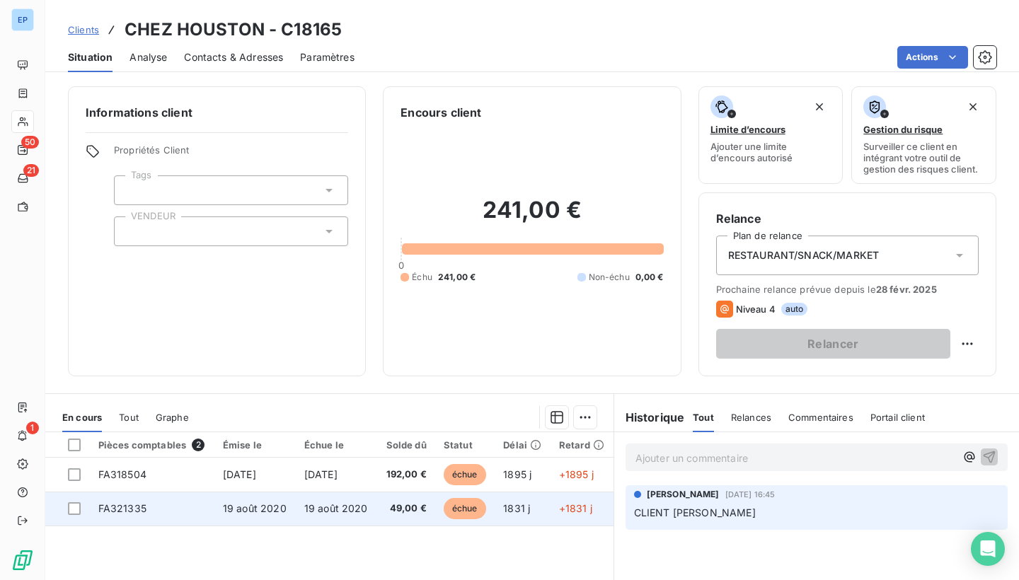
click at [105, 519] on td "FA321335" at bounding box center [152, 509] width 125 height 34
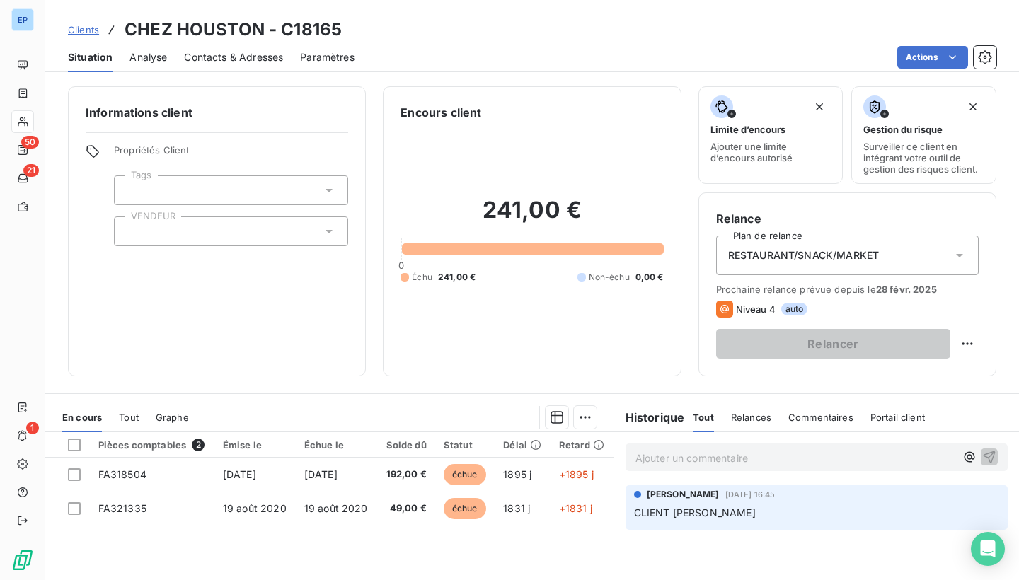
click at [301, 232] on div at bounding box center [231, 232] width 234 height 30
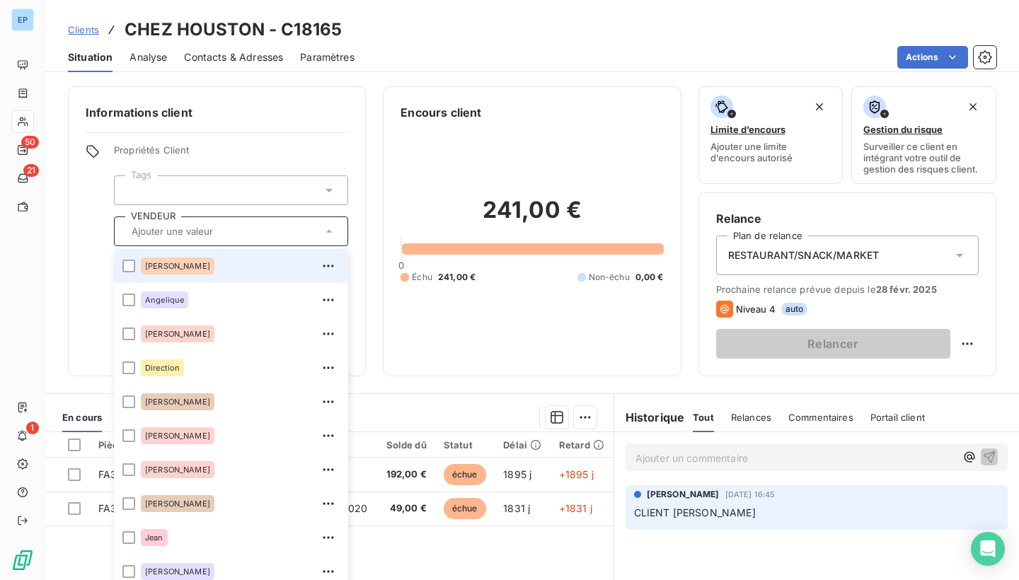
click at [202, 260] on div "[PERSON_NAME]" at bounding box center [240, 266] width 199 height 23
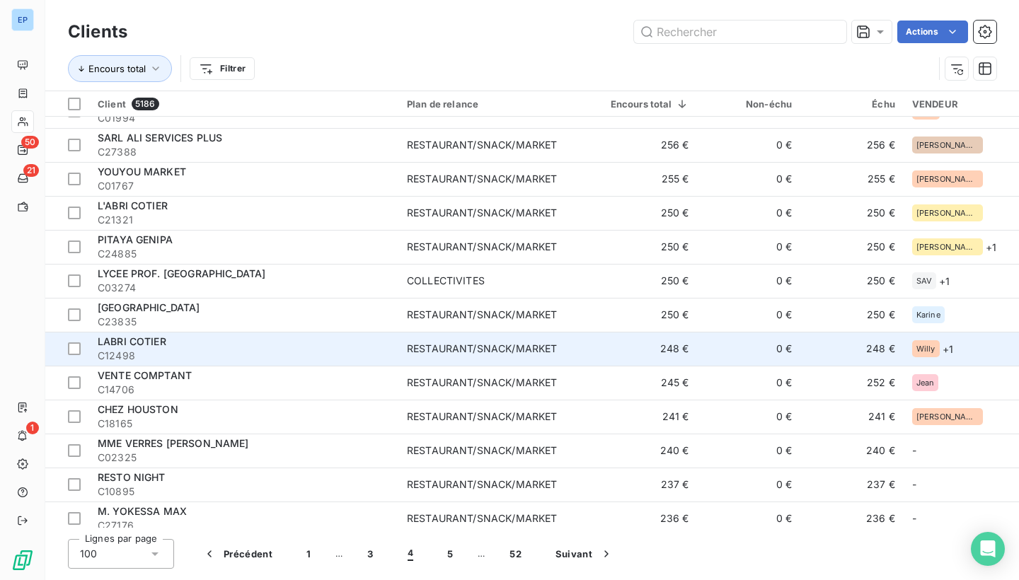
scroll to position [1035, 0]
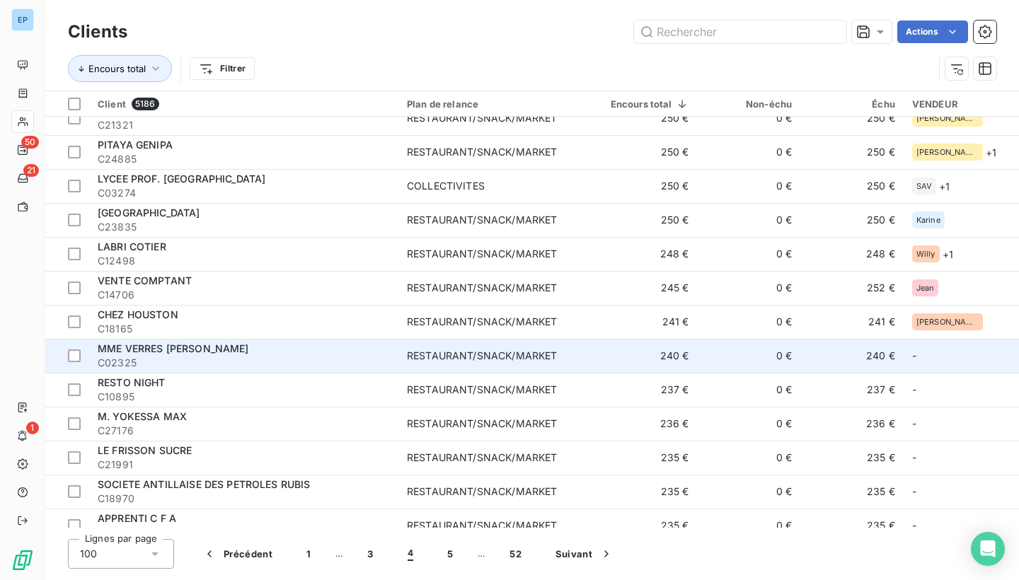
click at [246, 362] on span "C02325" at bounding box center [244, 363] width 292 height 14
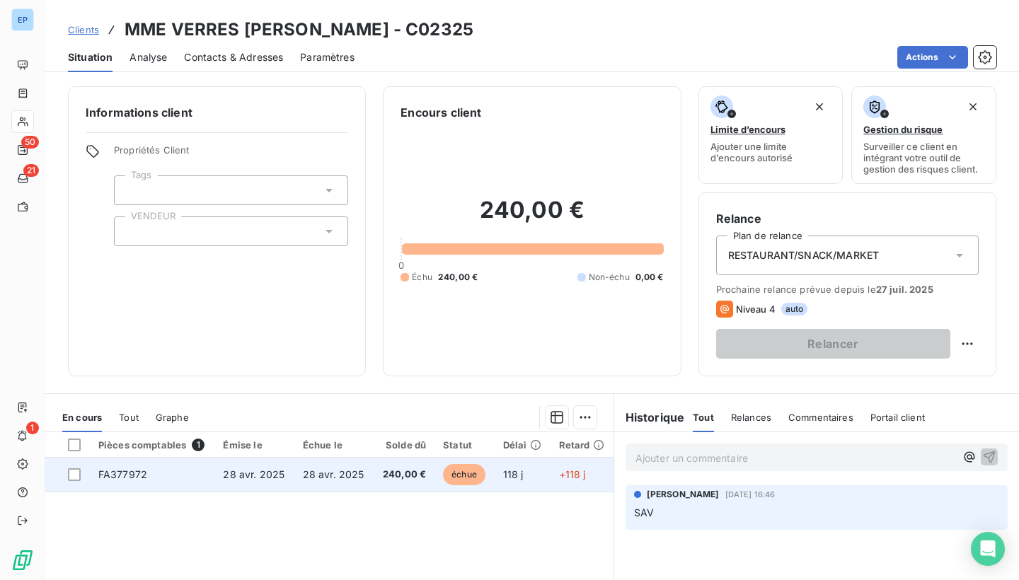
click at [91, 474] on td "FA377972" at bounding box center [152, 475] width 125 height 34
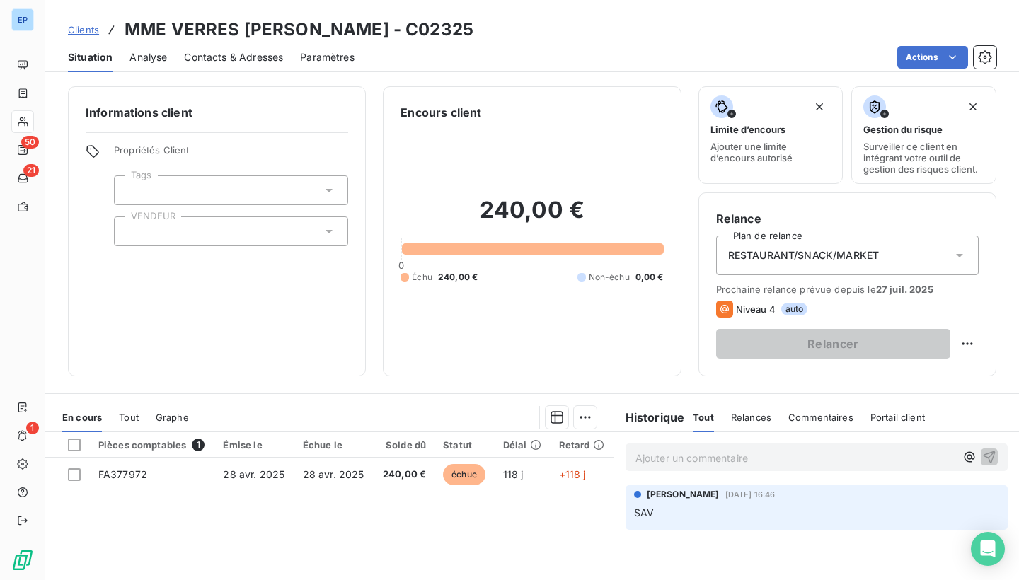
click at [139, 236] on div at bounding box center [231, 232] width 234 height 30
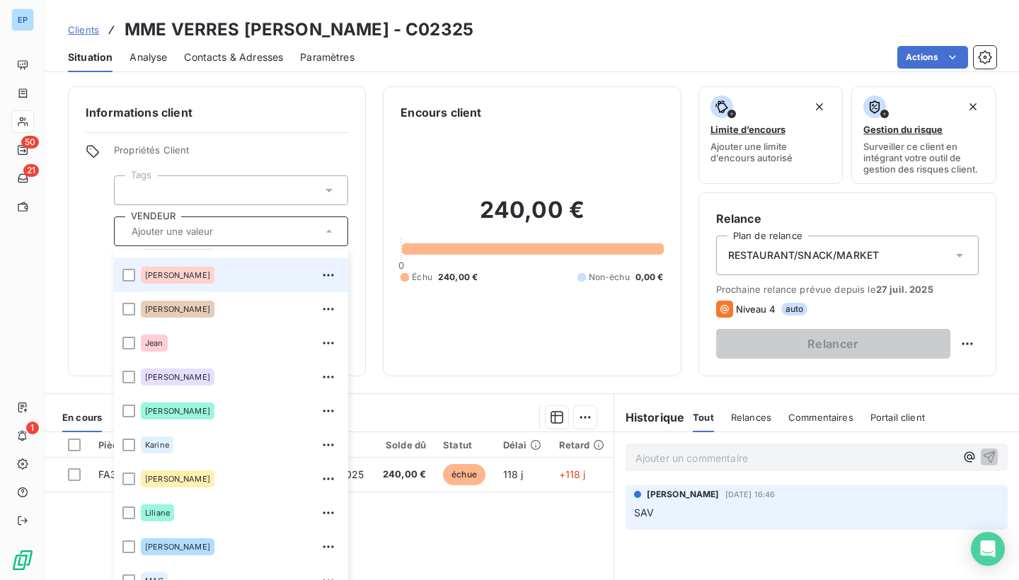
scroll to position [196, 0]
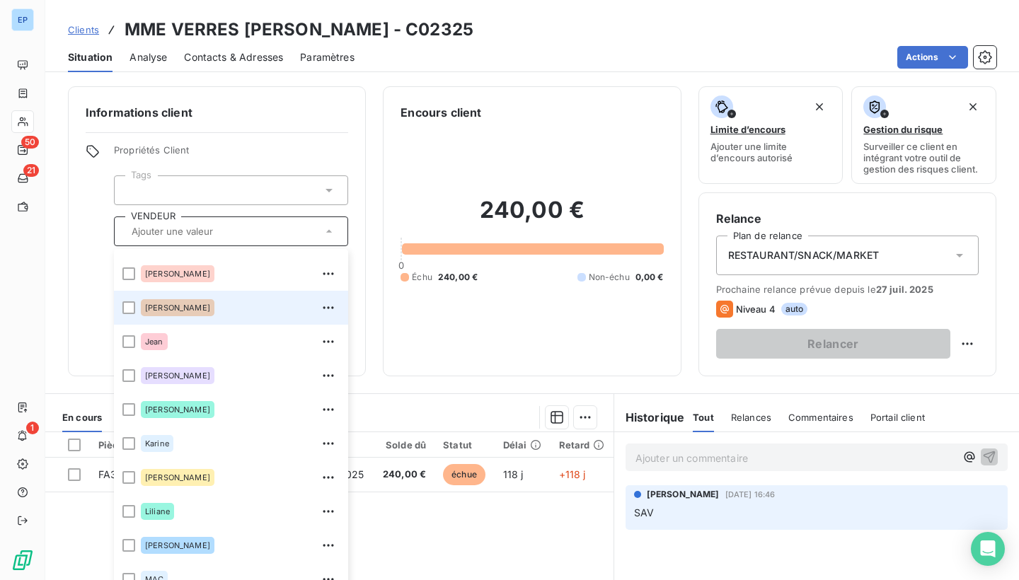
click at [171, 296] on div "[PERSON_NAME]" at bounding box center [240, 307] width 199 height 23
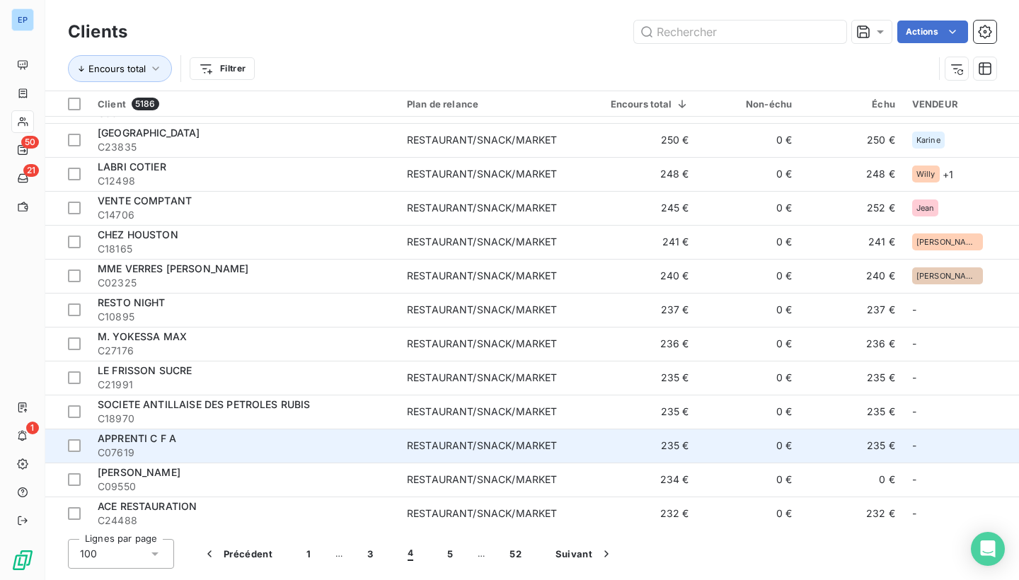
scroll to position [1115, 0]
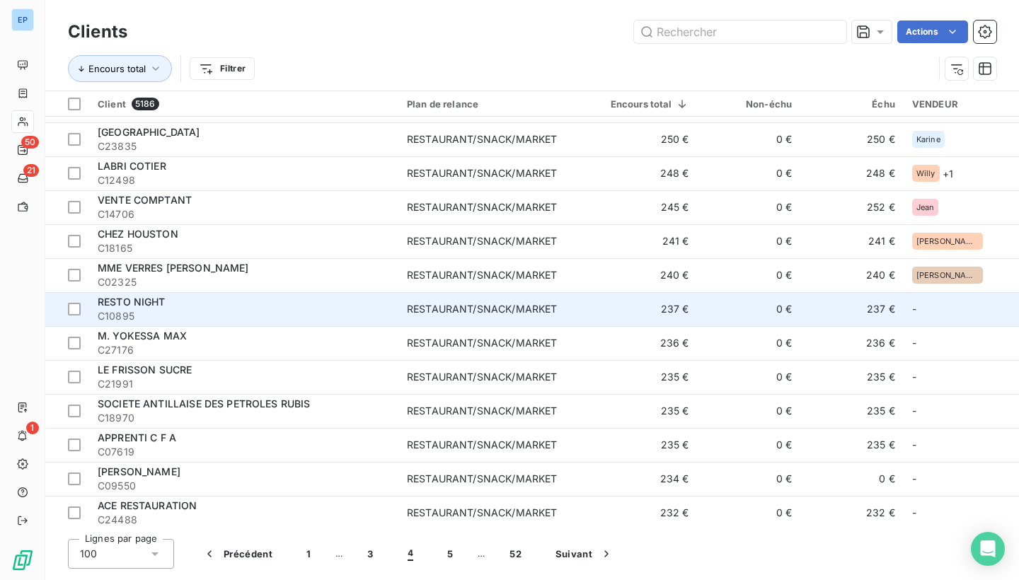
click at [390, 306] on div "RESTO NIGHT" at bounding box center [244, 302] width 292 height 14
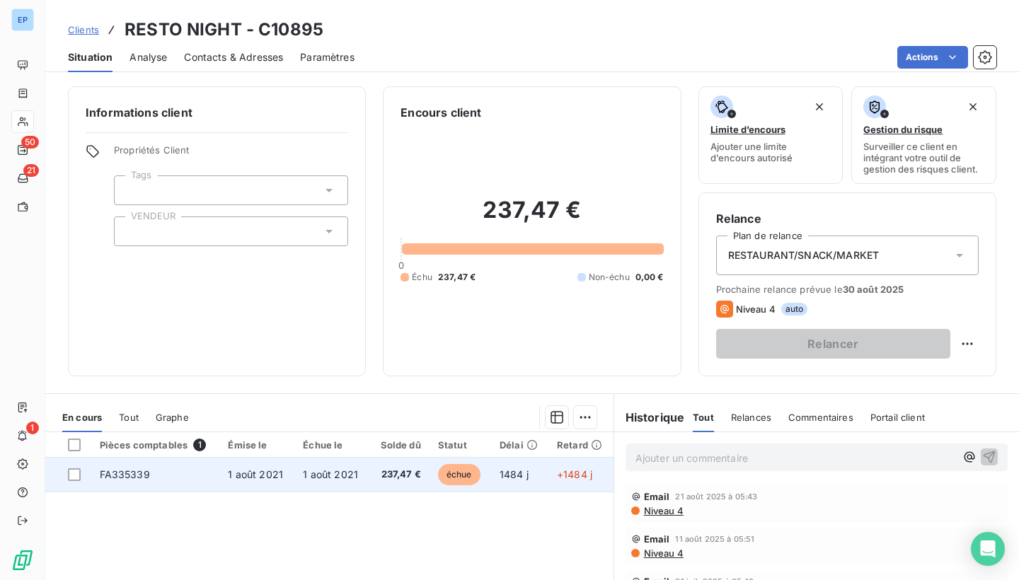
click at [141, 472] on span "FA335339" at bounding box center [125, 474] width 50 height 12
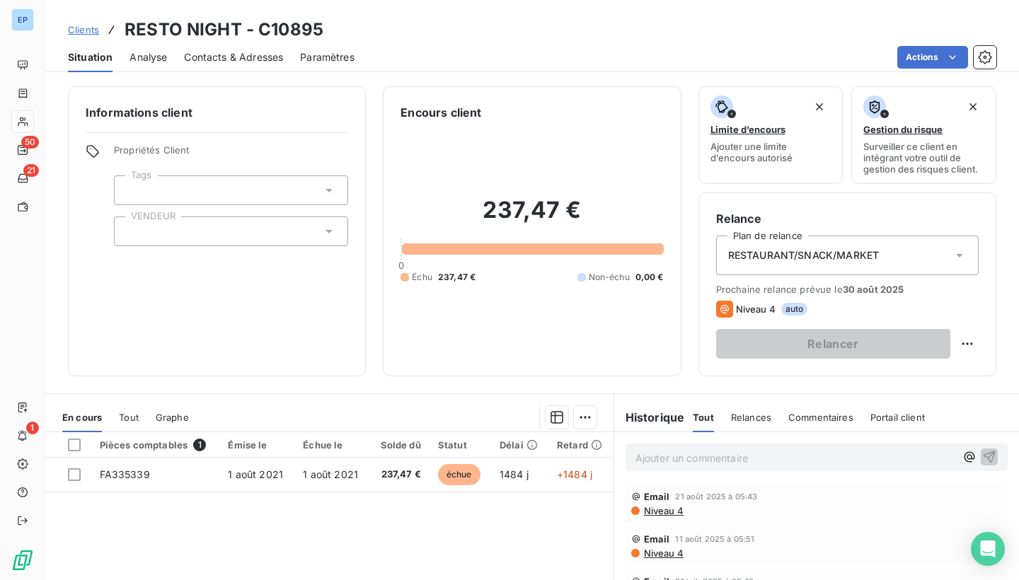
click at [196, 224] on div at bounding box center [231, 232] width 234 height 30
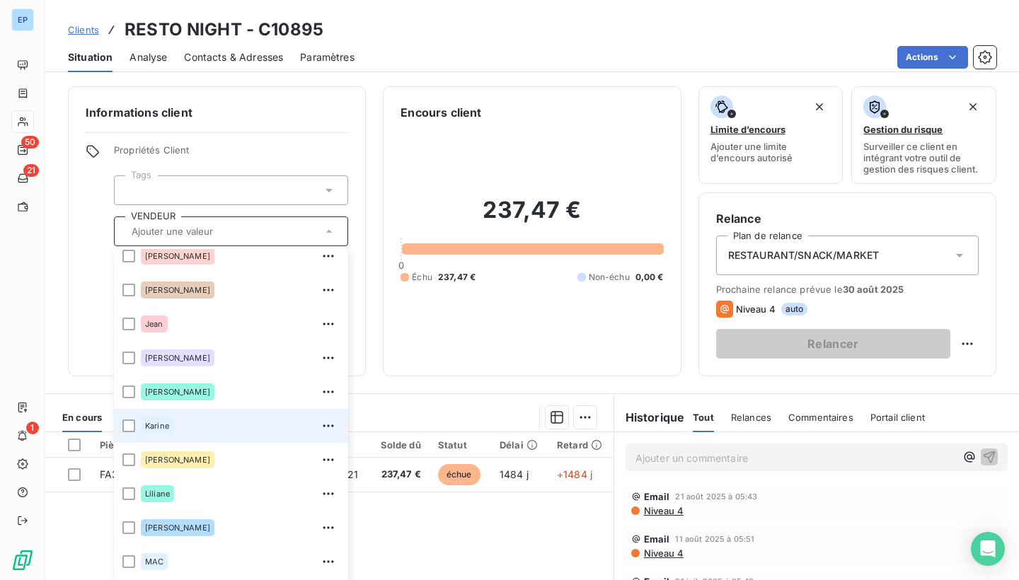
scroll to position [215, 0]
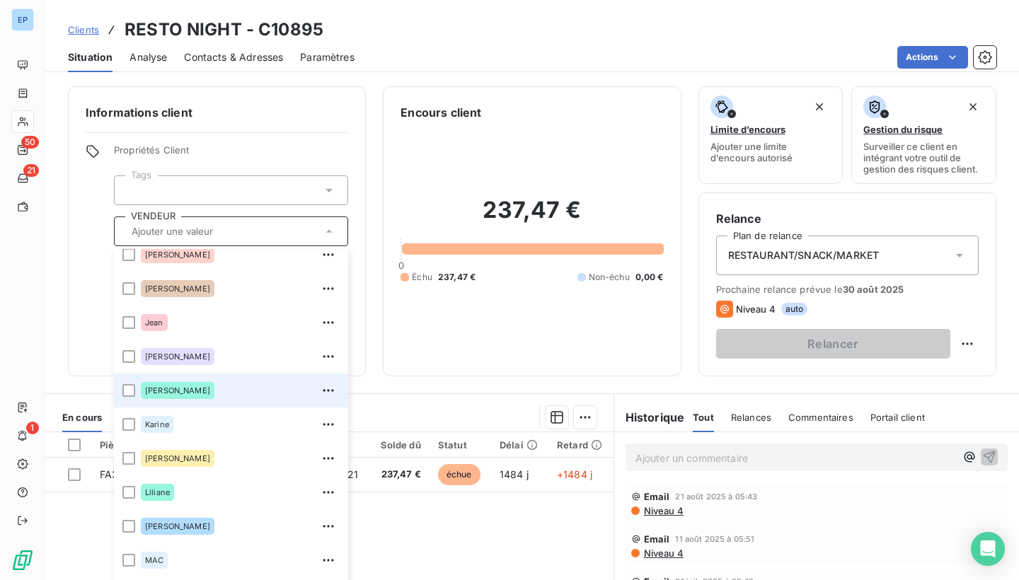
click at [207, 388] on div "[PERSON_NAME]" at bounding box center [240, 390] width 199 height 23
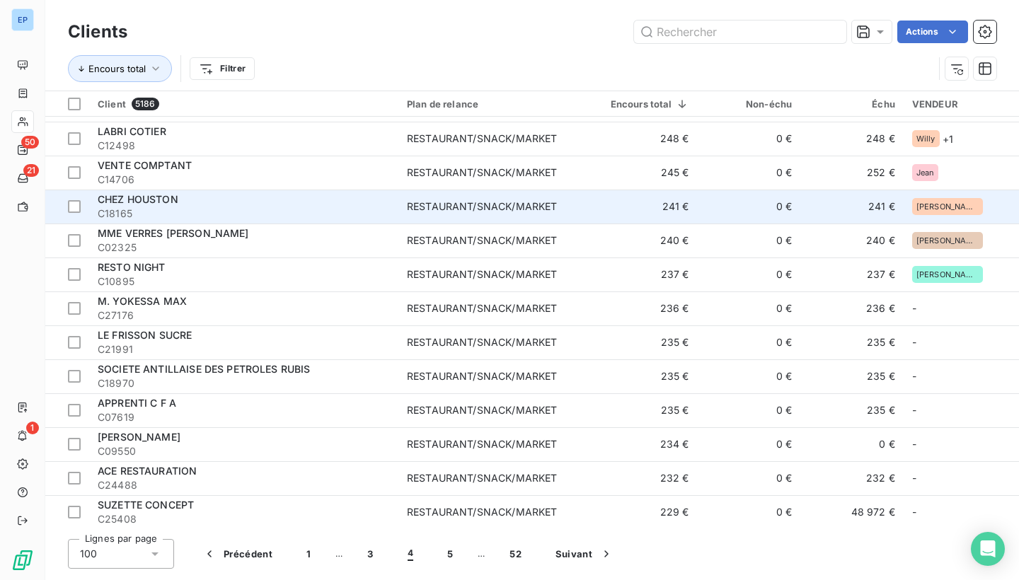
scroll to position [1151, 0]
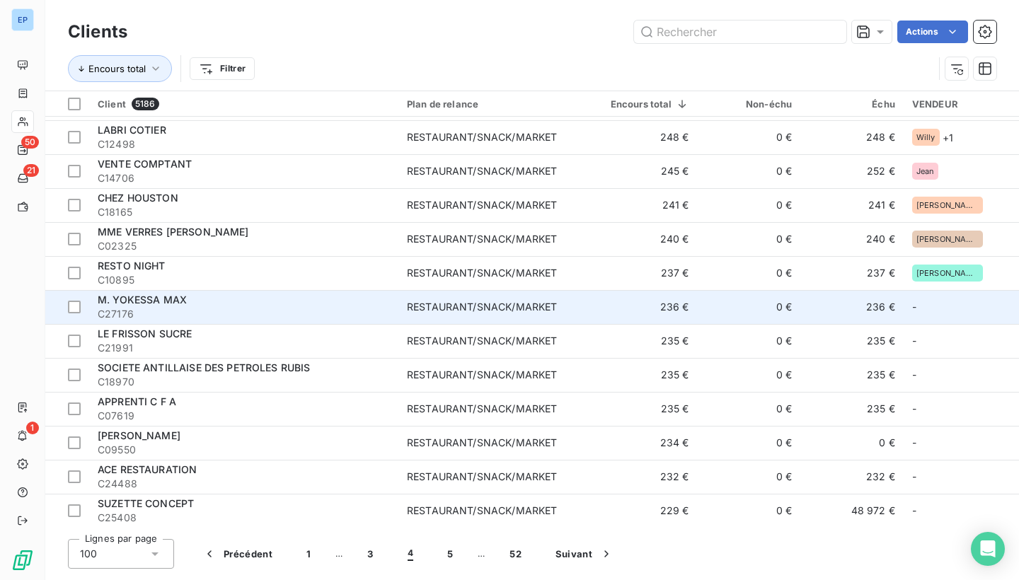
click at [211, 311] on span "C27176" at bounding box center [244, 314] width 292 height 14
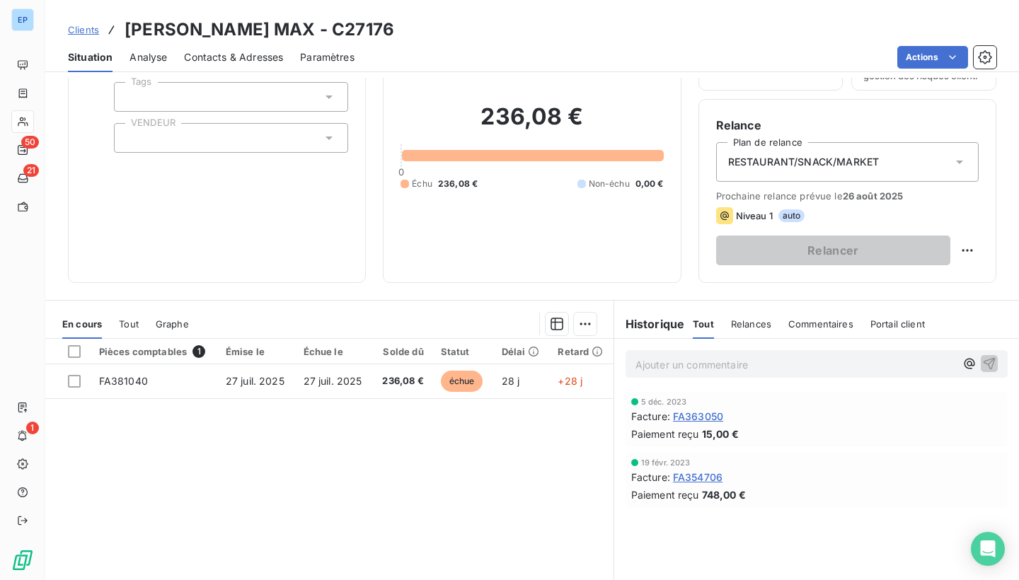
scroll to position [94, 0]
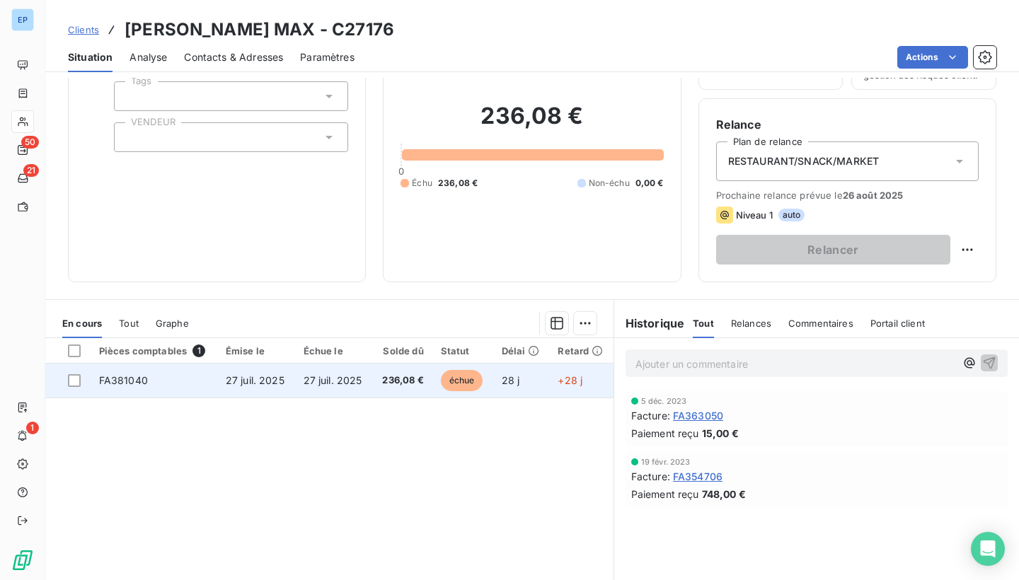
click at [152, 384] on td "FA381040" at bounding box center [154, 381] width 127 height 34
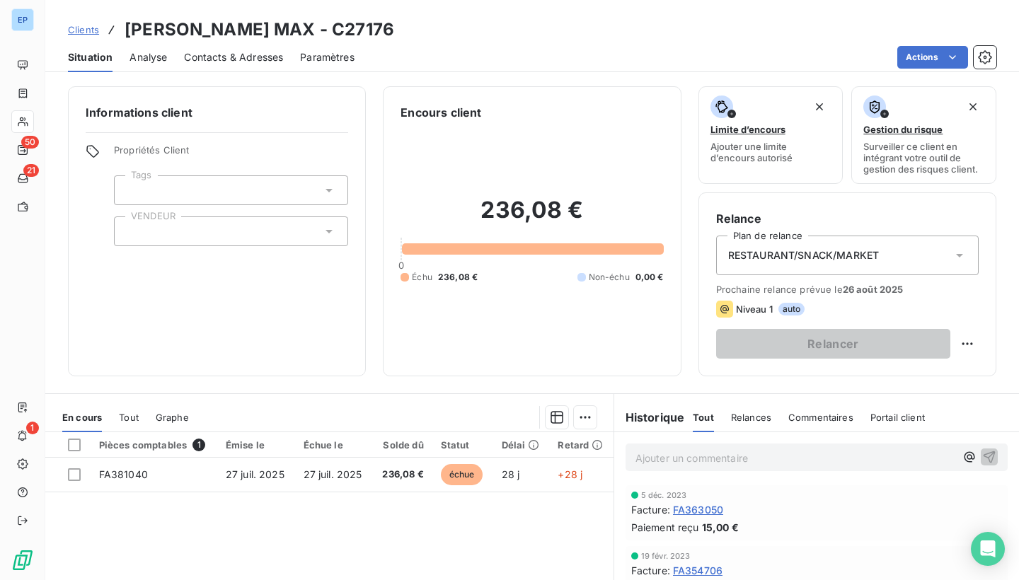
click at [160, 243] on div at bounding box center [231, 232] width 234 height 30
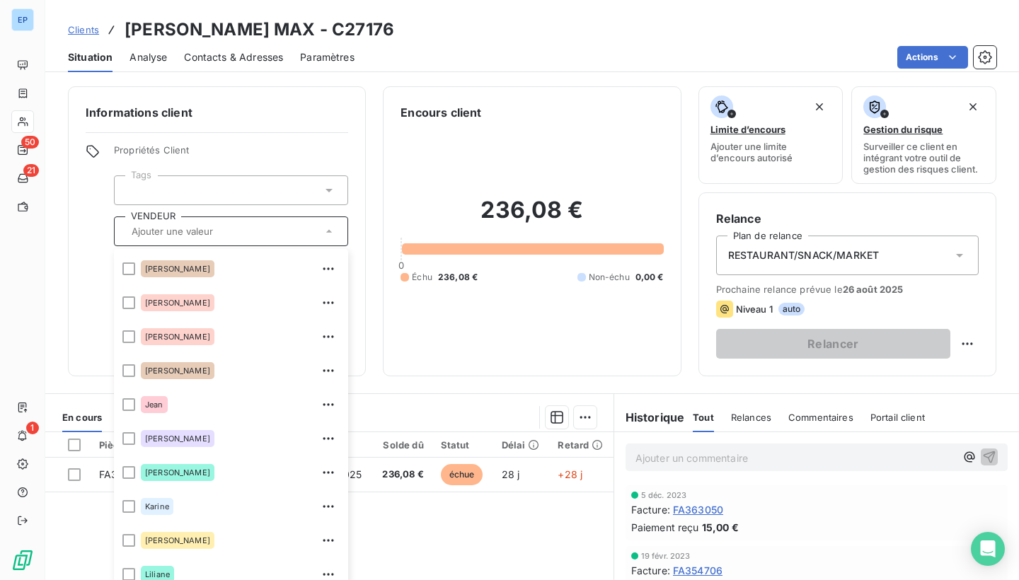
scroll to position [134, 0]
click at [139, 367] on li "[PERSON_NAME]" at bounding box center [231, 370] width 234 height 34
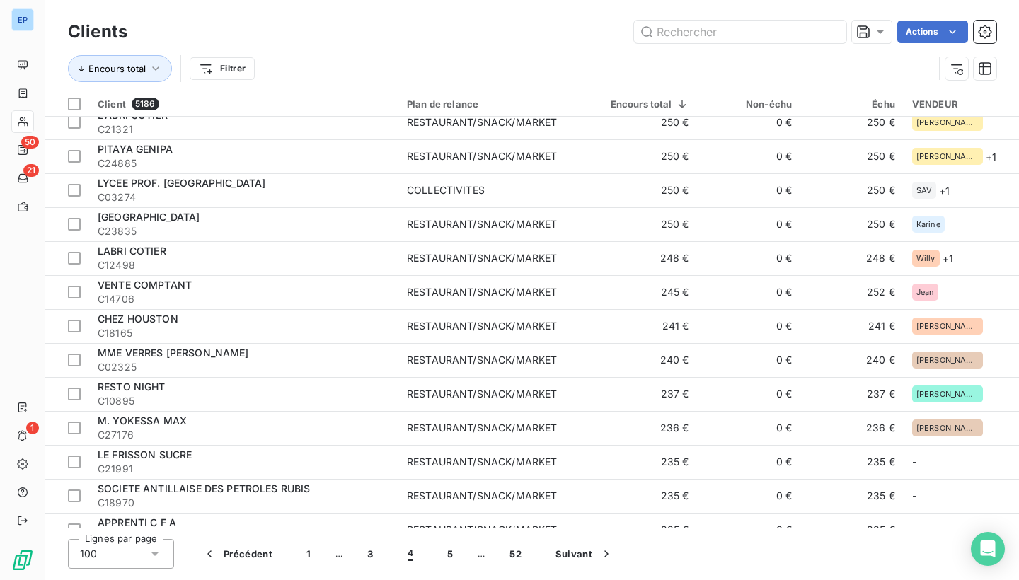
scroll to position [1207, 0]
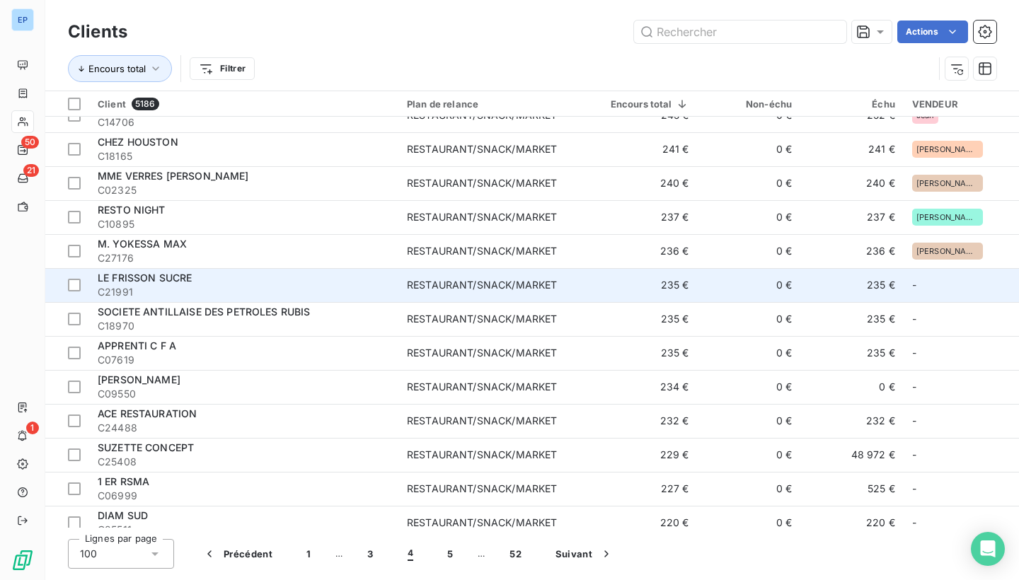
click at [351, 288] on span "C21991" at bounding box center [244, 292] width 292 height 14
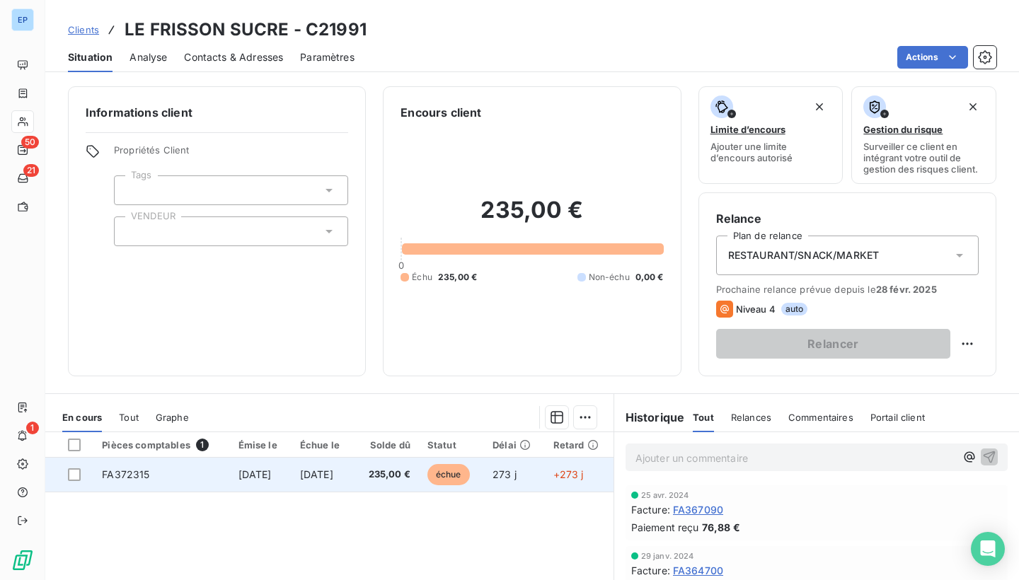
click at [119, 476] on span "FA372315" at bounding box center [125, 474] width 47 height 12
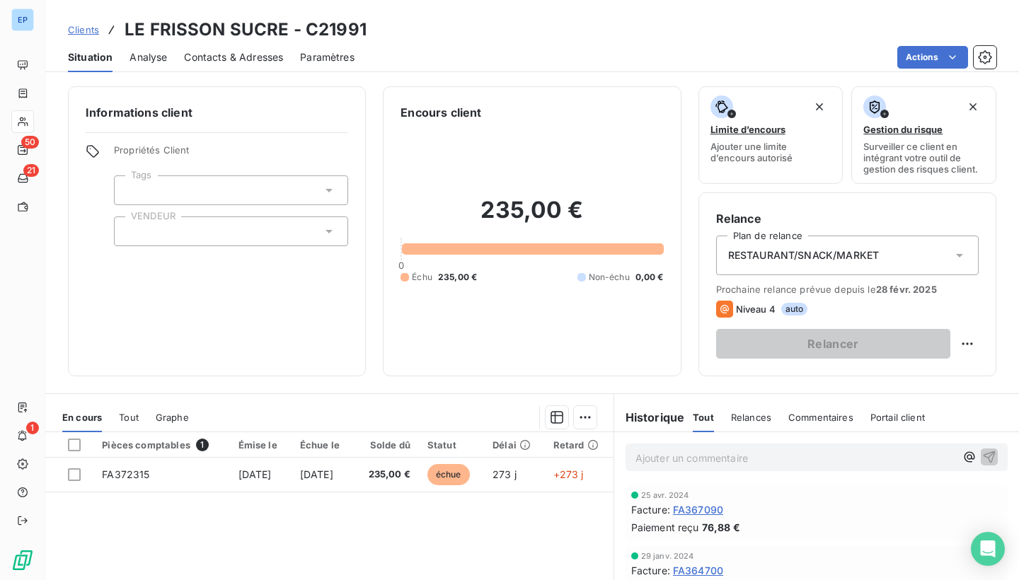
click at [175, 243] on div at bounding box center [231, 232] width 234 height 30
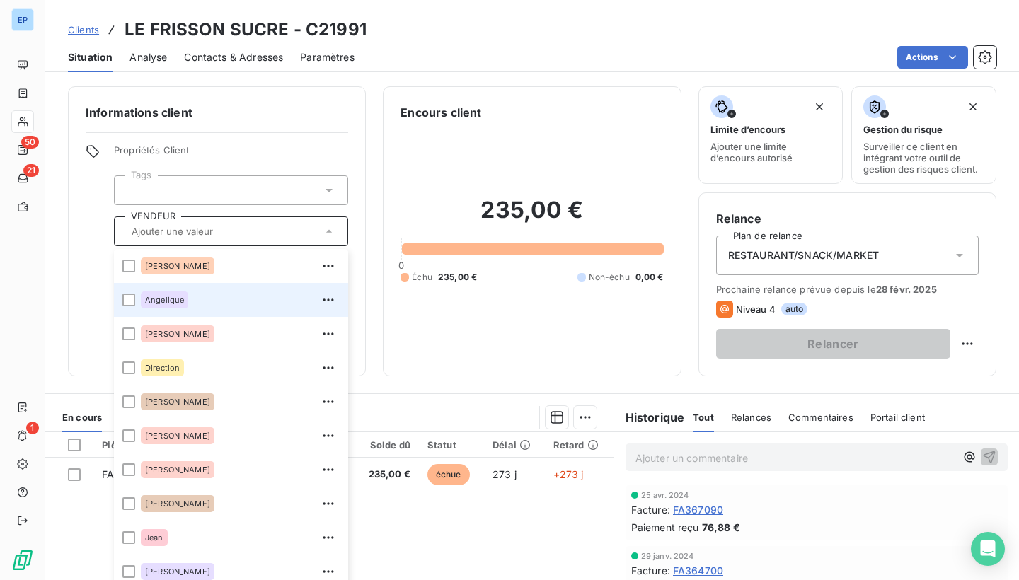
click at [159, 297] on span "Angelique" at bounding box center [164, 300] width 39 height 8
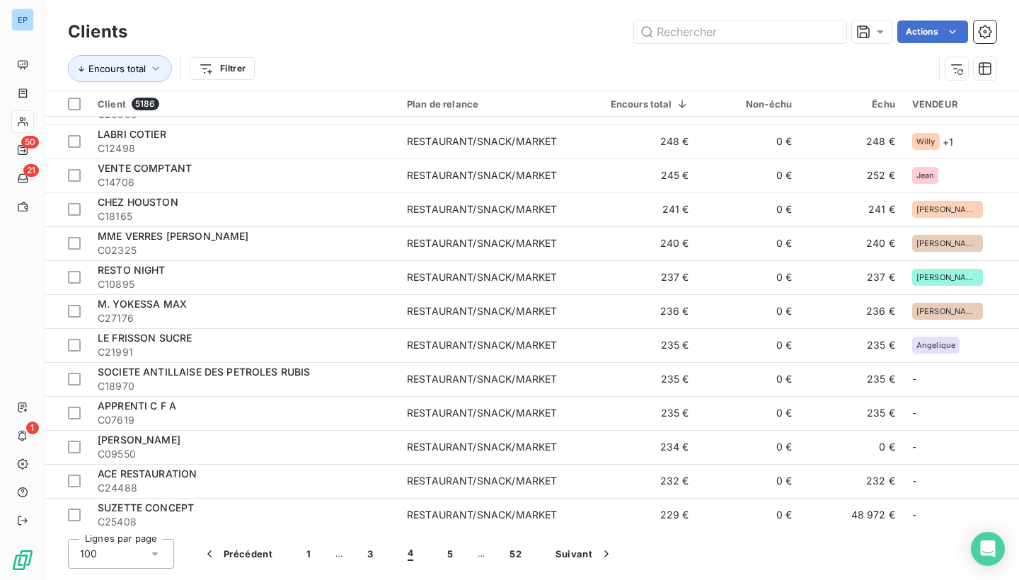
scroll to position [1275, 0]
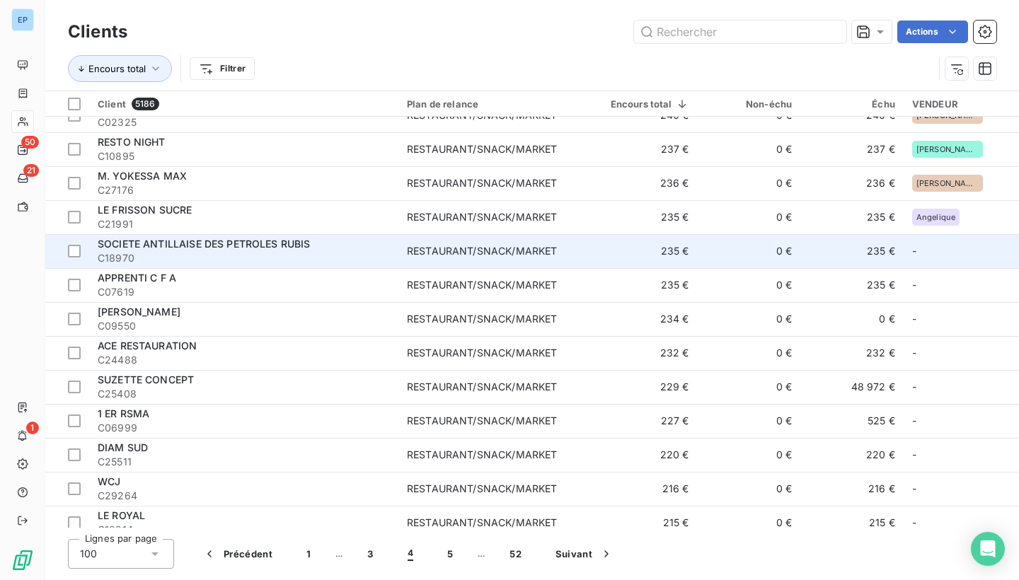
click at [415, 249] on div "RESTAURANT/SNACK/MARKET" at bounding box center [482, 251] width 150 height 14
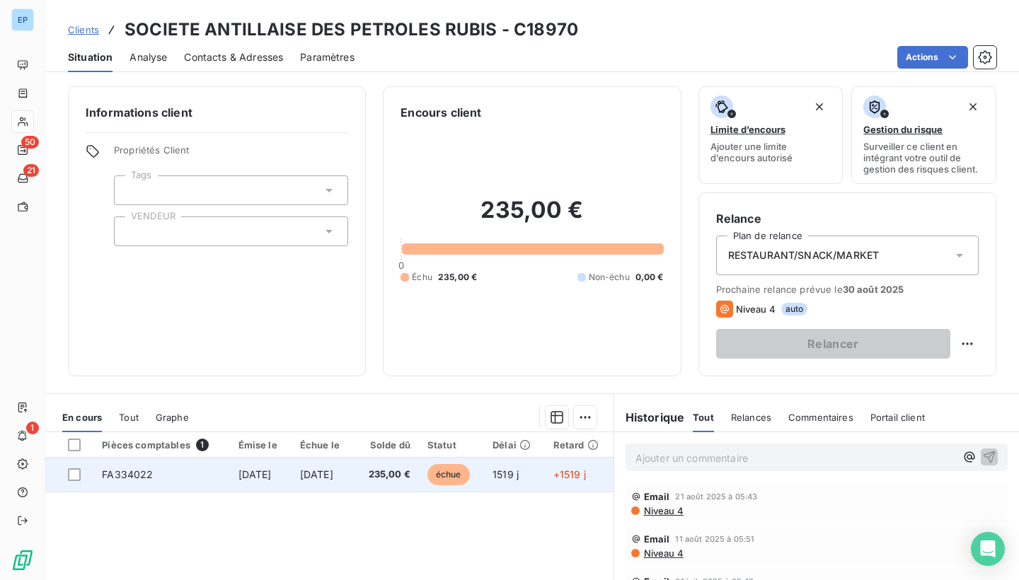
click at [133, 476] on span "FA334022" at bounding box center [127, 474] width 51 height 12
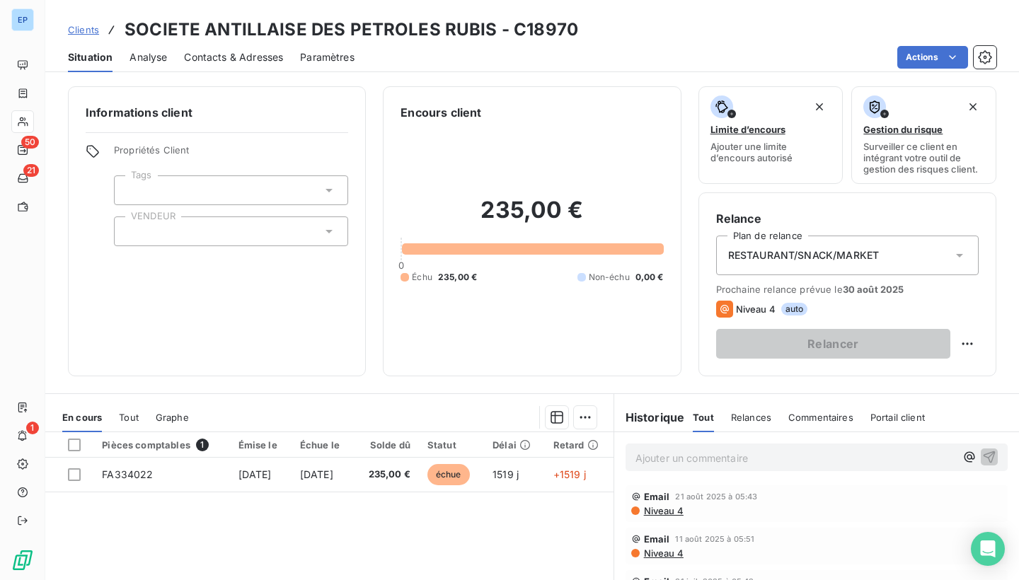
click at [174, 238] on div at bounding box center [231, 232] width 234 height 30
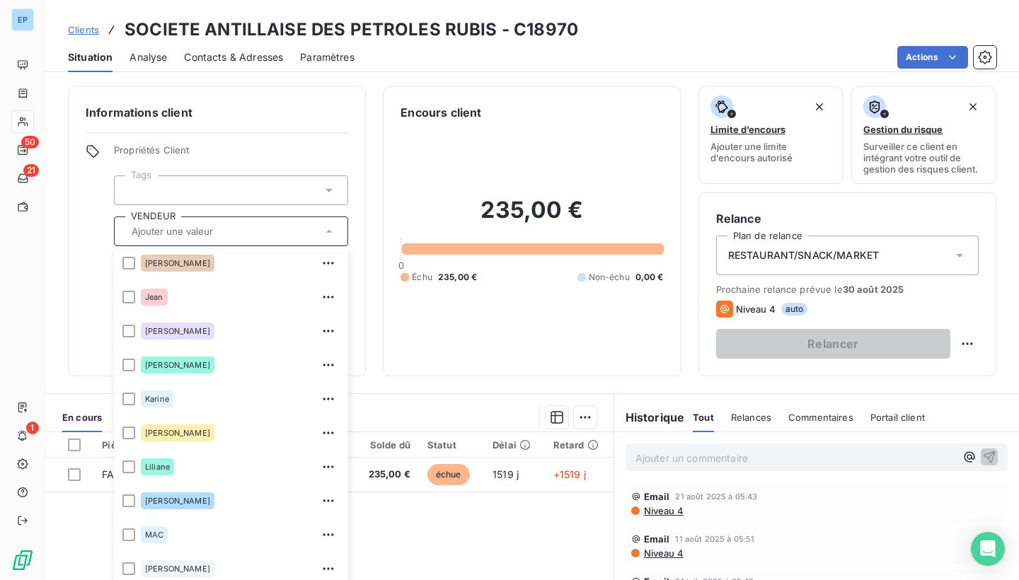
scroll to position [242, 0]
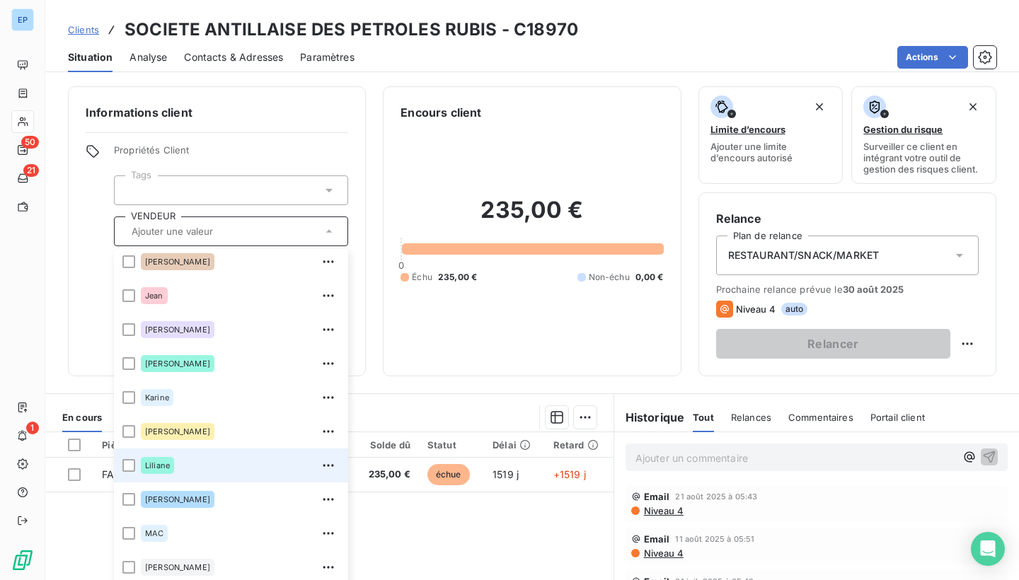
click at [156, 466] on span "Liliane" at bounding box center [157, 465] width 25 height 8
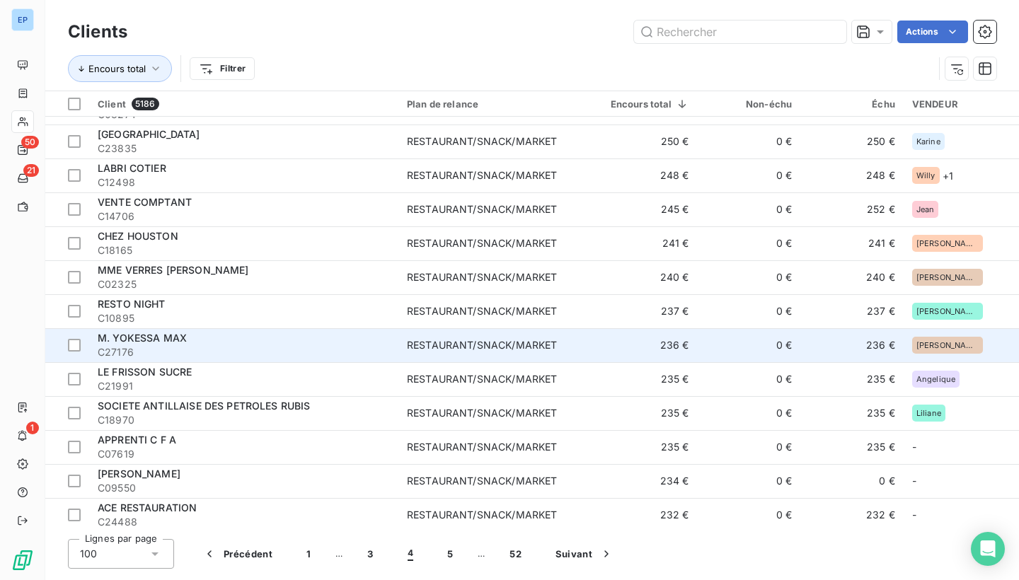
scroll to position [1250, 0]
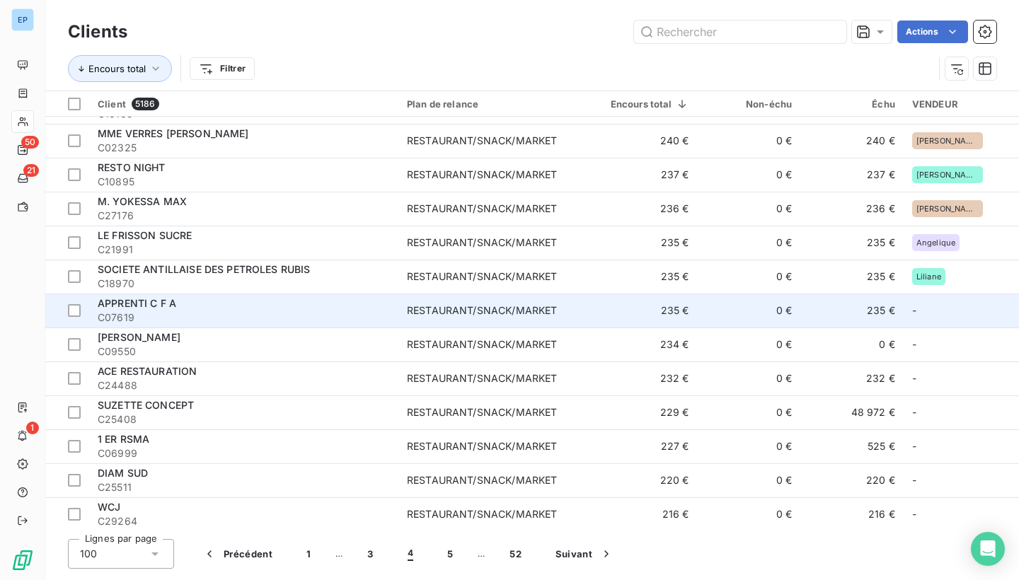
click at [447, 304] on div "RESTAURANT/SNACK/MARKET" at bounding box center [482, 311] width 150 height 14
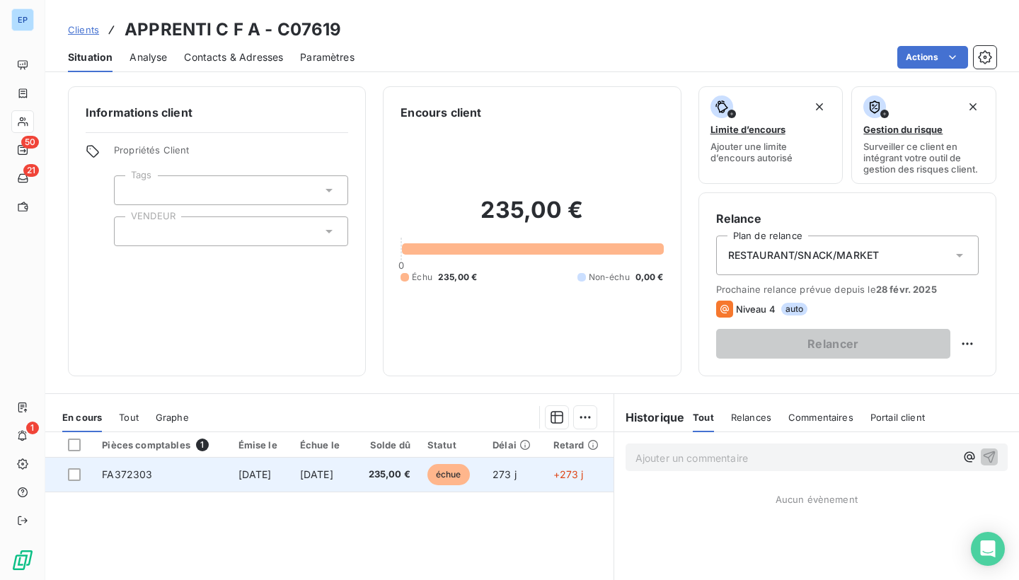
click at [118, 471] on span "FA372303" at bounding box center [127, 474] width 50 height 12
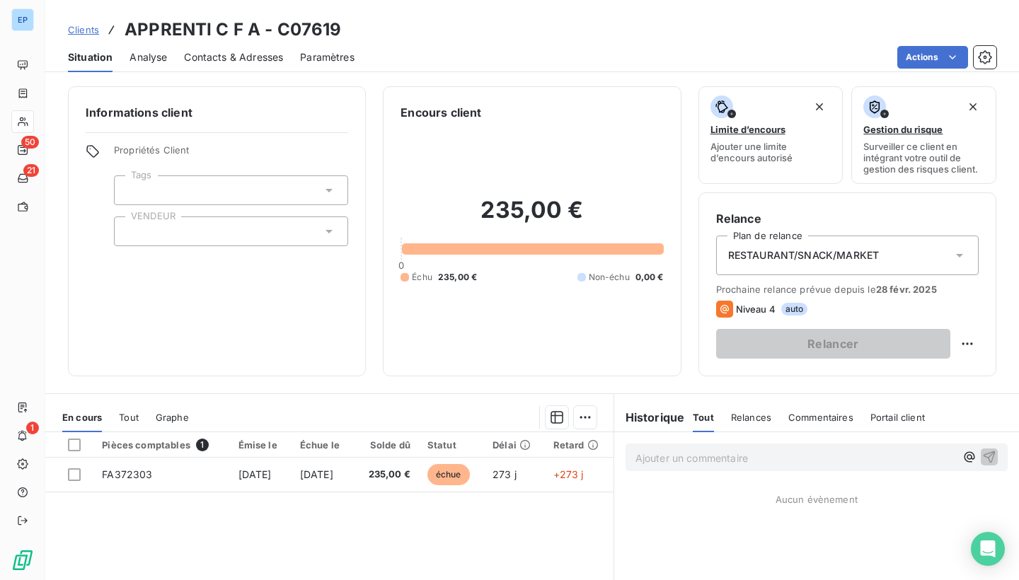
click at [155, 238] on div at bounding box center [231, 232] width 234 height 30
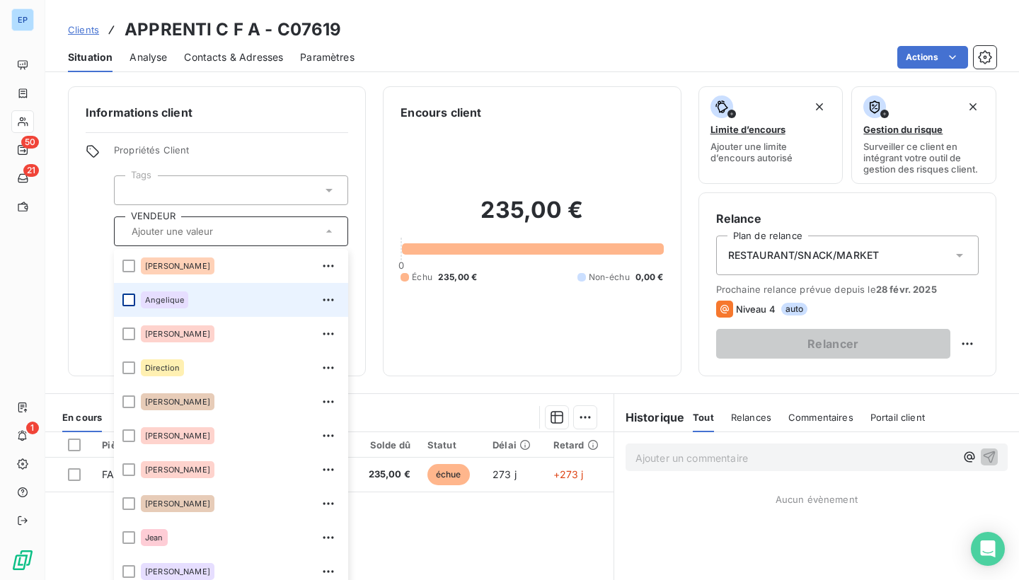
click at [126, 298] on div at bounding box center [128, 300] width 13 height 13
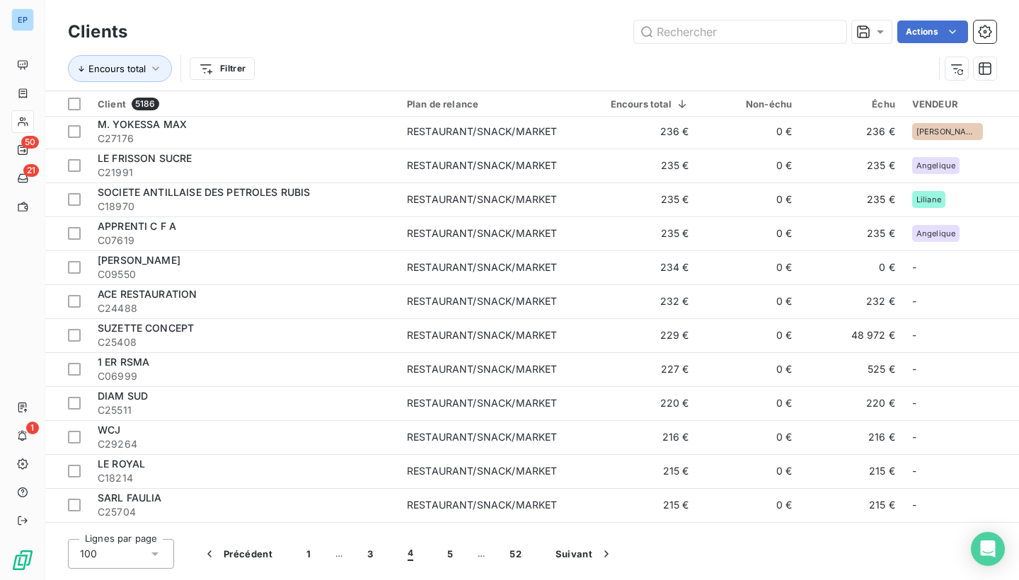
scroll to position [1329, 0]
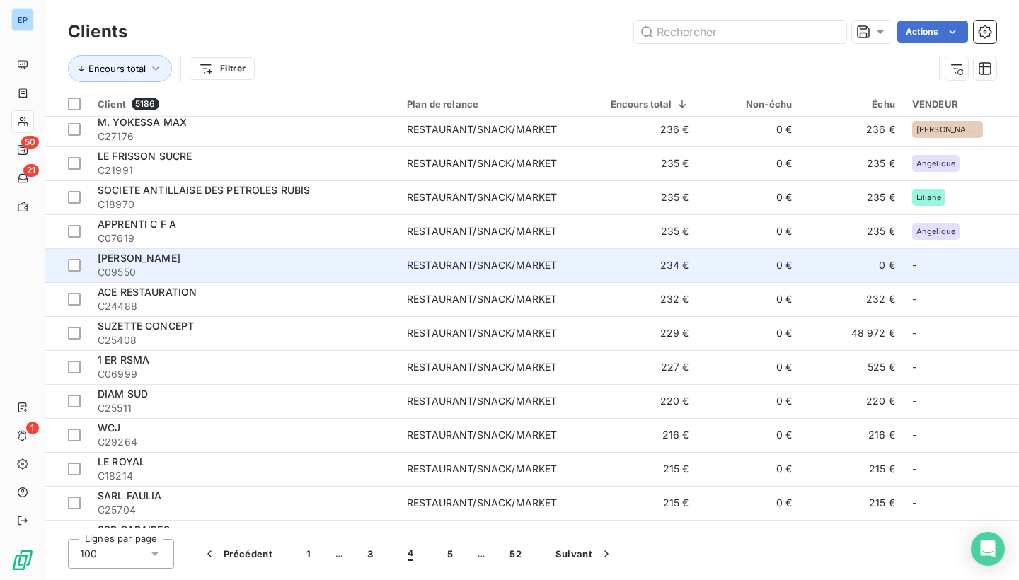
click at [333, 262] on div "[PERSON_NAME]" at bounding box center [244, 258] width 292 height 14
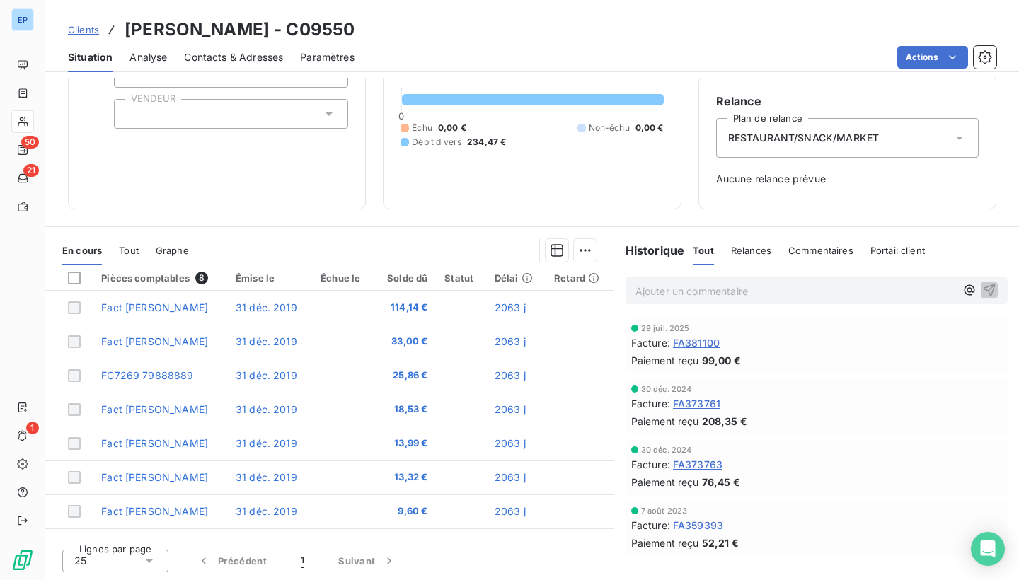
click at [270, 112] on div at bounding box center [231, 114] width 234 height 30
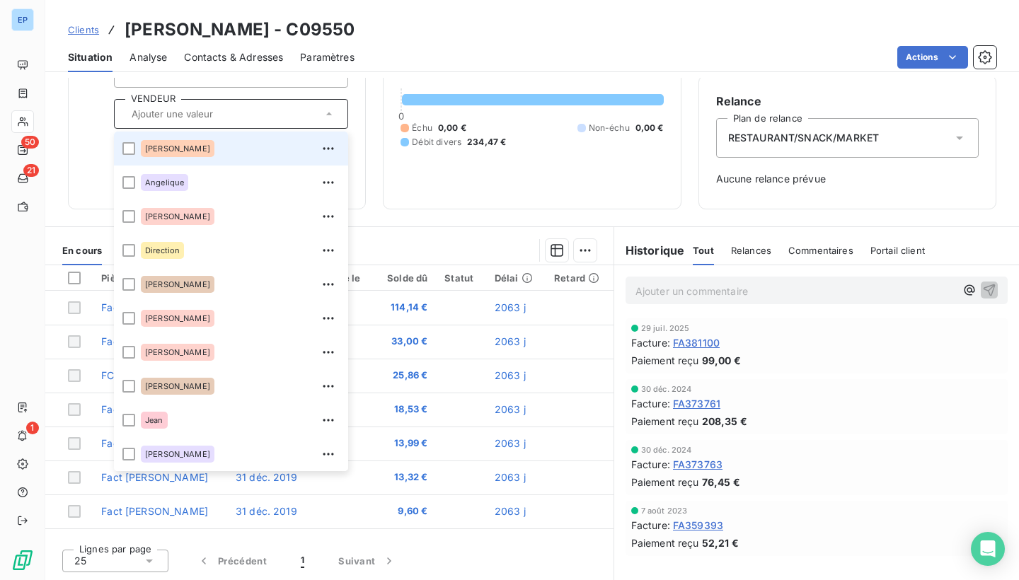
click at [166, 146] on span "[PERSON_NAME]" at bounding box center [177, 148] width 65 height 8
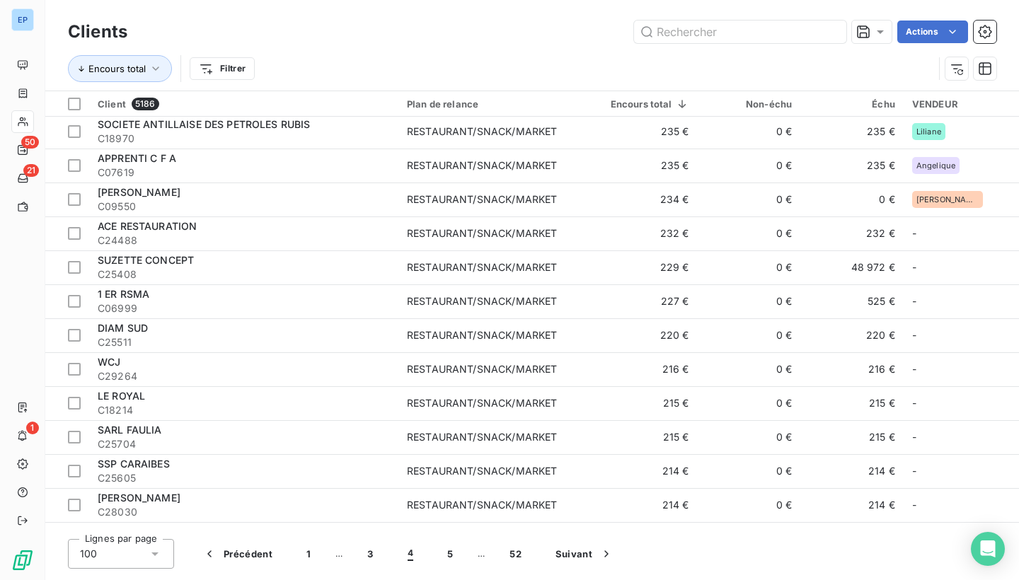
scroll to position [1395, 0]
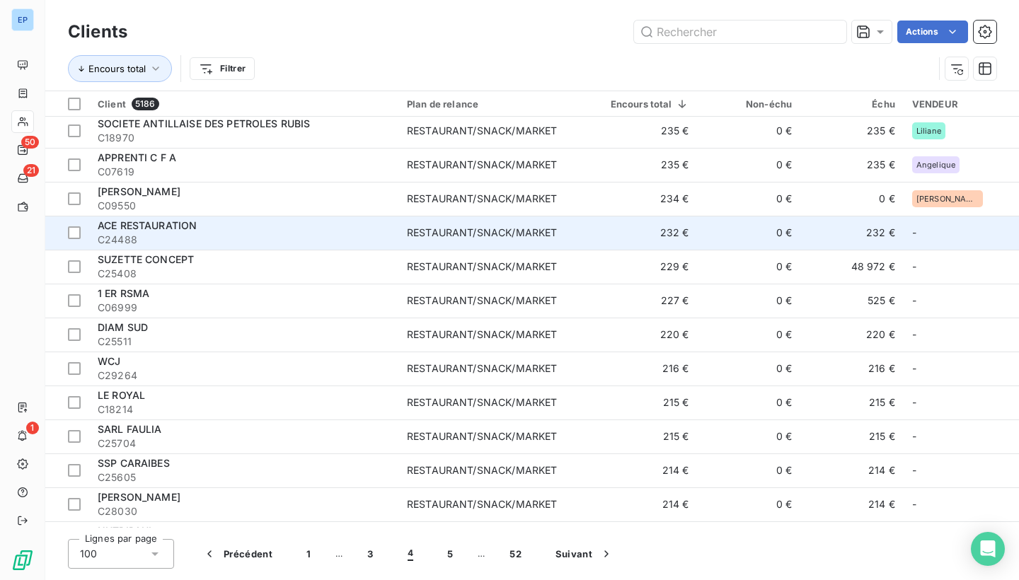
click at [390, 219] on div "ACE RESTAURATION" at bounding box center [244, 226] width 292 height 14
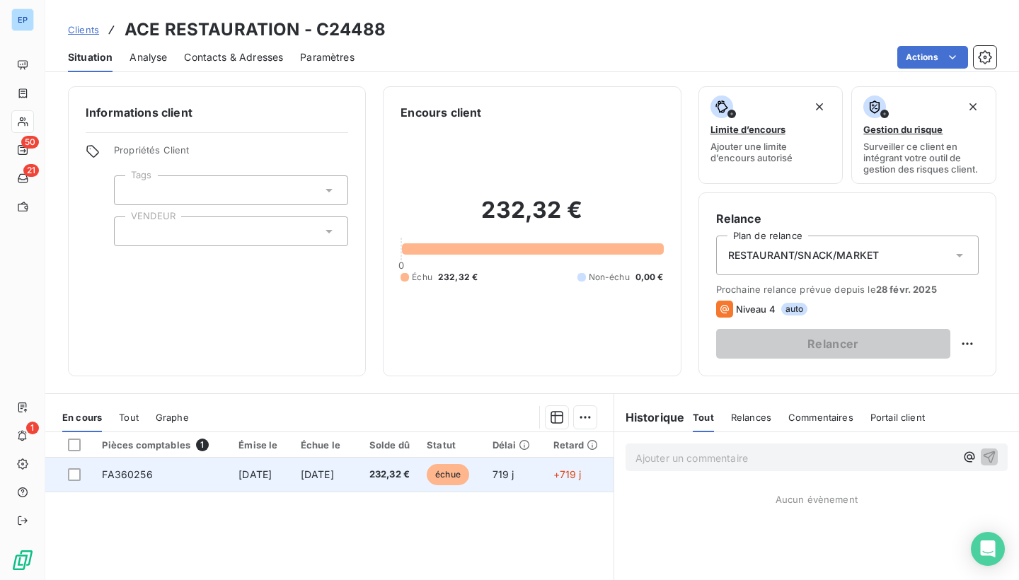
click at [151, 468] on td "FA360256" at bounding box center [161, 475] width 137 height 34
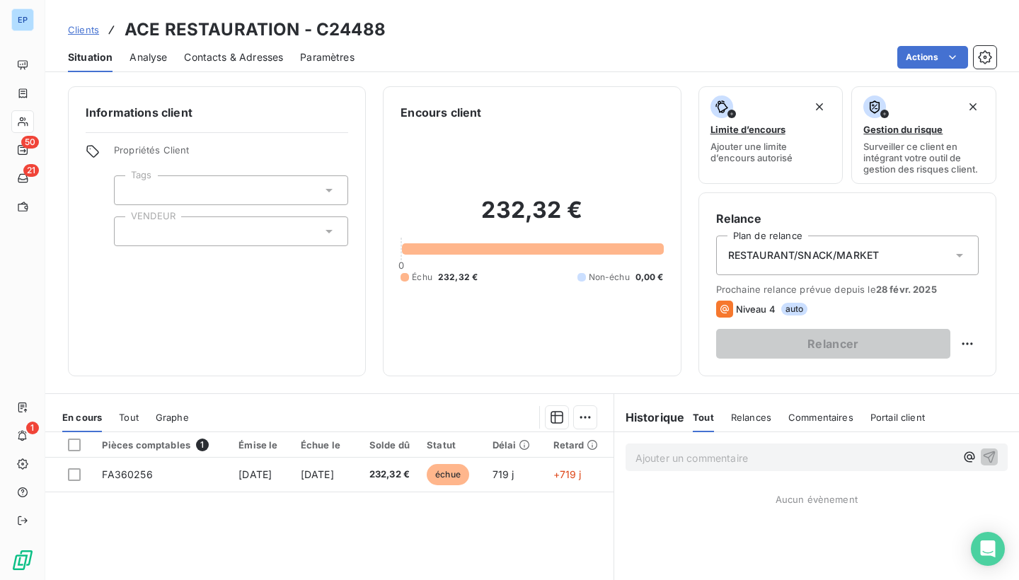
click at [129, 230] on input "text" at bounding box center [131, 231] width 11 height 13
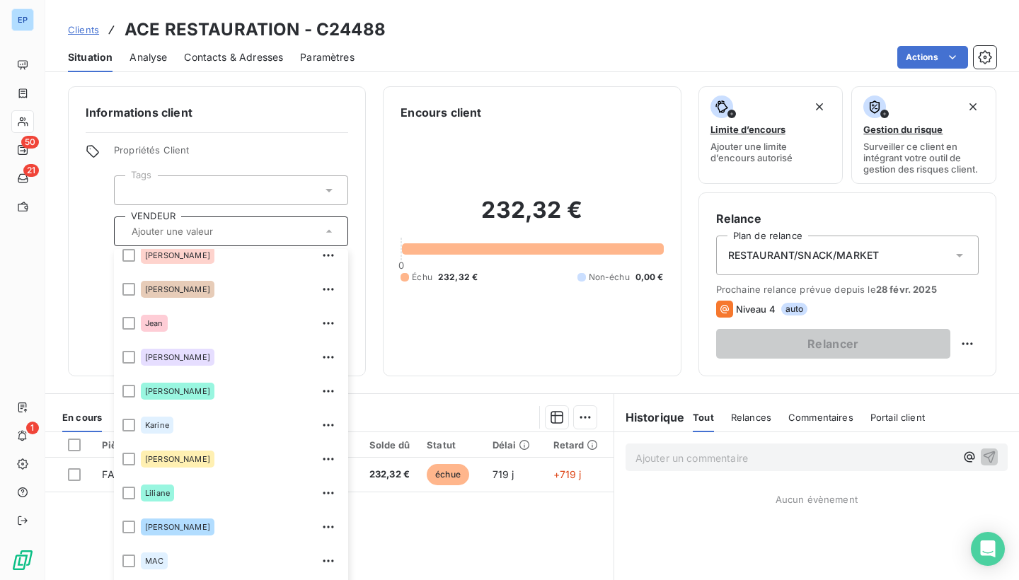
scroll to position [229, 0]
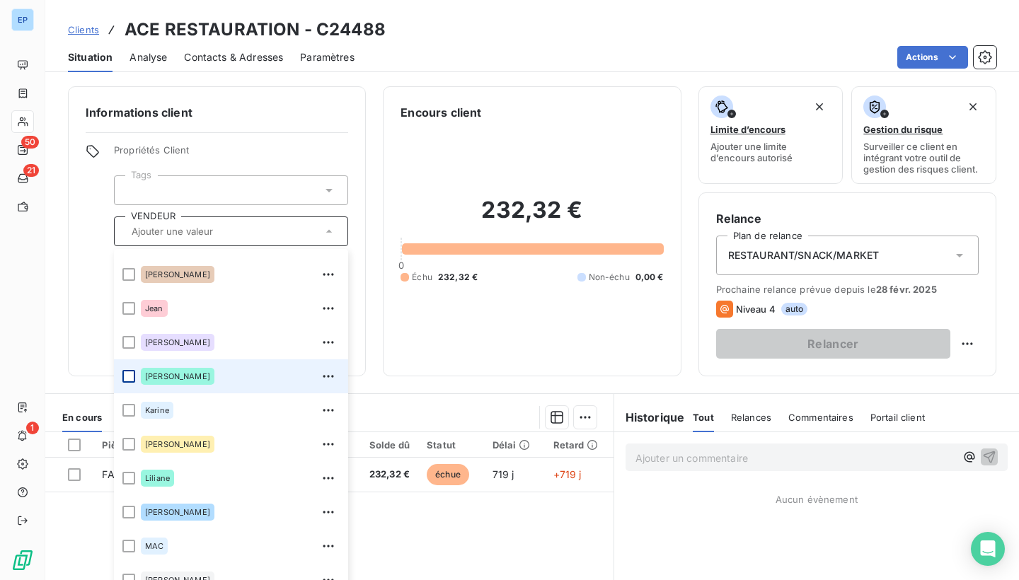
click at [129, 377] on div at bounding box center [128, 376] width 13 height 13
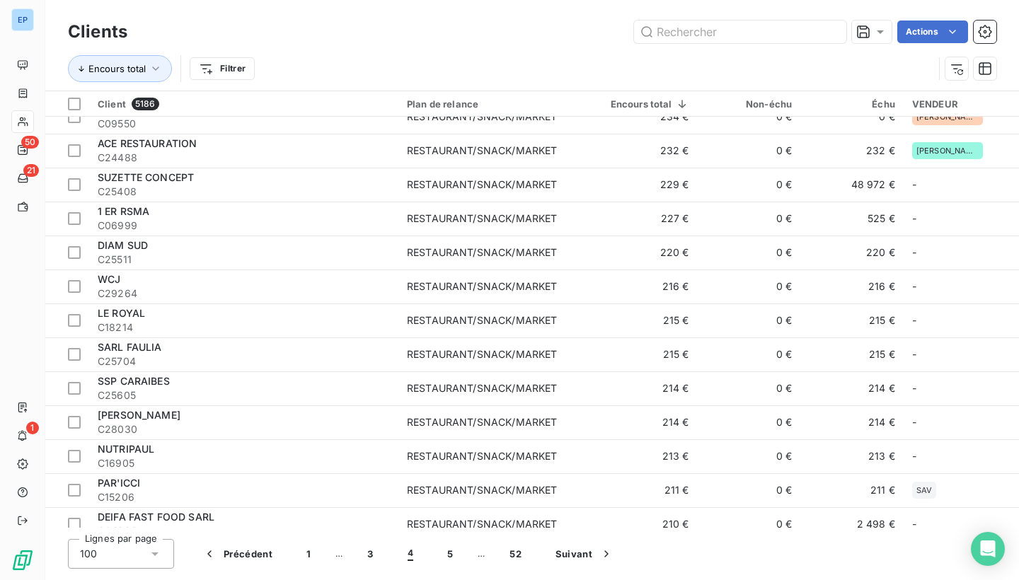
scroll to position [1478, 0]
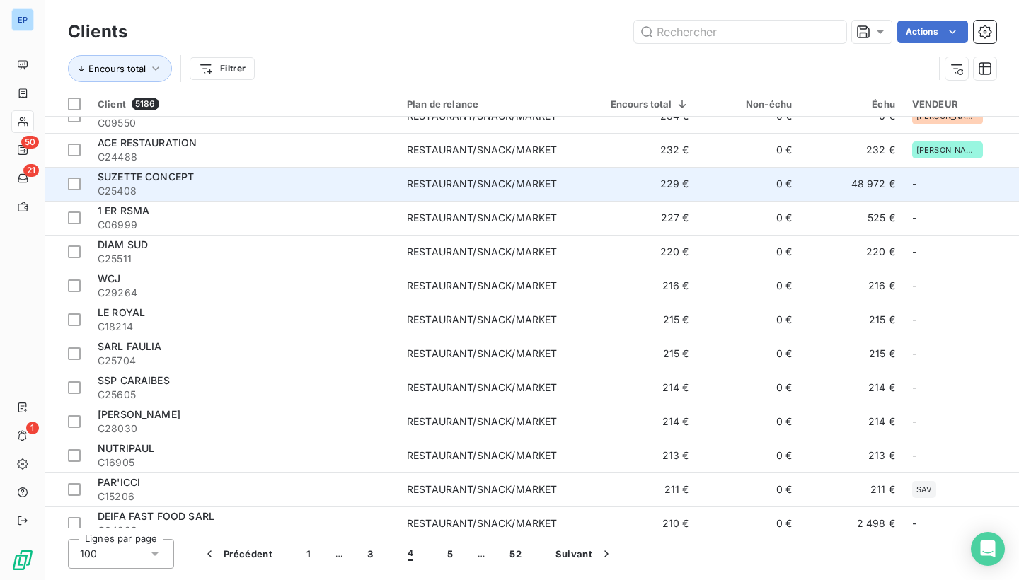
click at [421, 180] on div "RESTAURANT/SNACK/MARKET" at bounding box center [482, 184] width 150 height 14
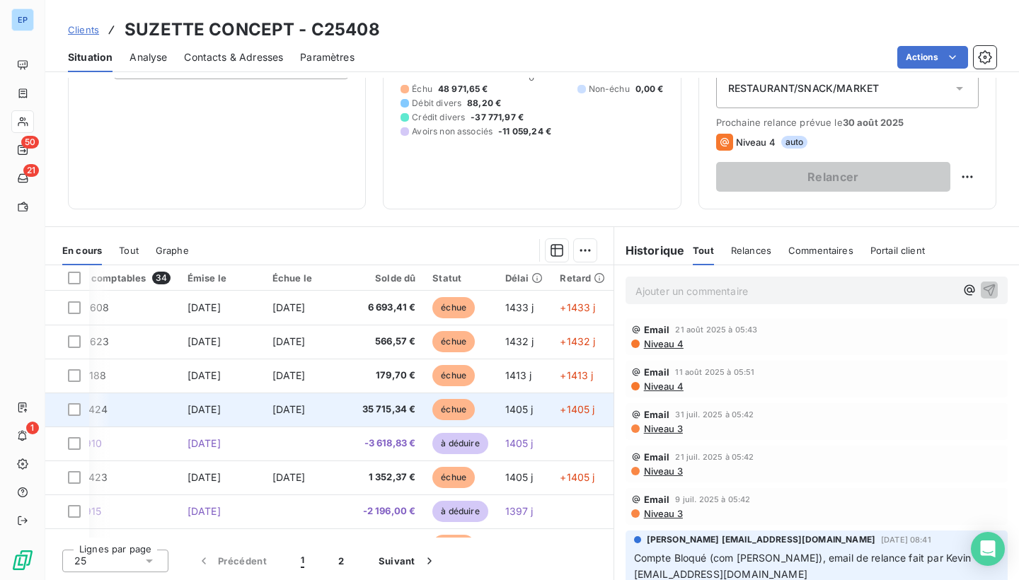
scroll to position [0, 40]
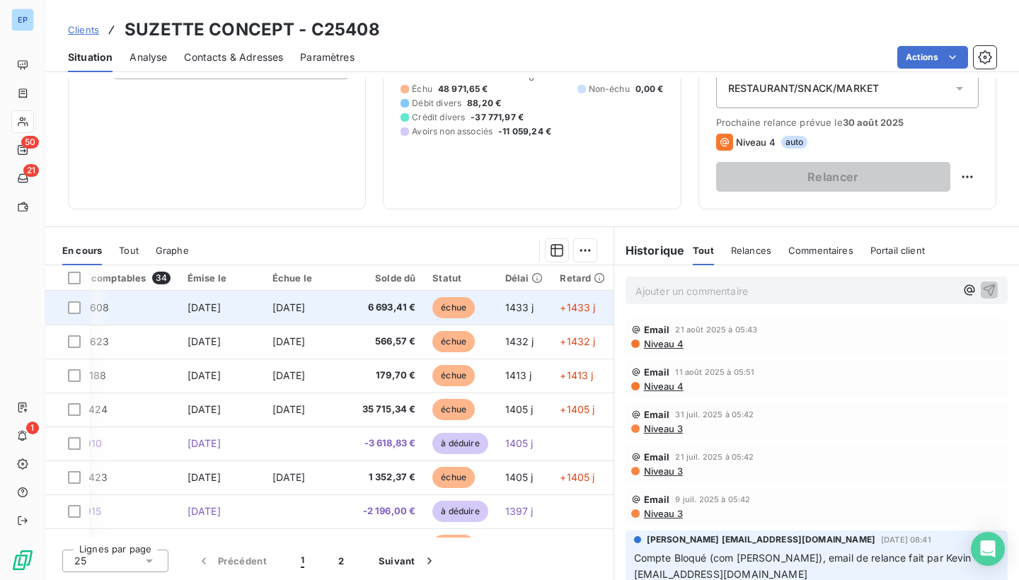
click at [334, 306] on td "[DATE]" at bounding box center [306, 308] width 85 height 34
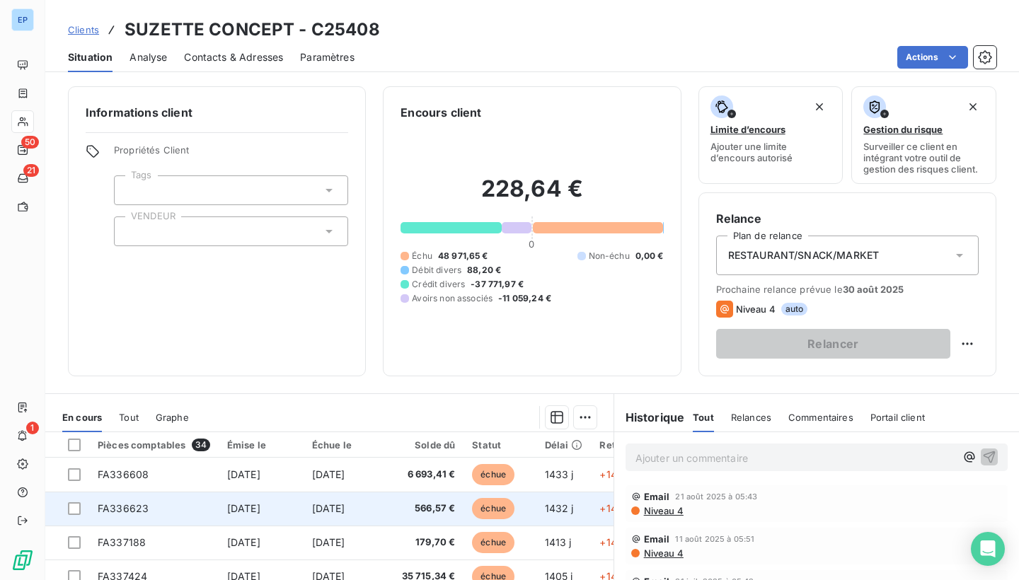
click at [175, 509] on td "FA336623" at bounding box center [153, 509] width 129 height 34
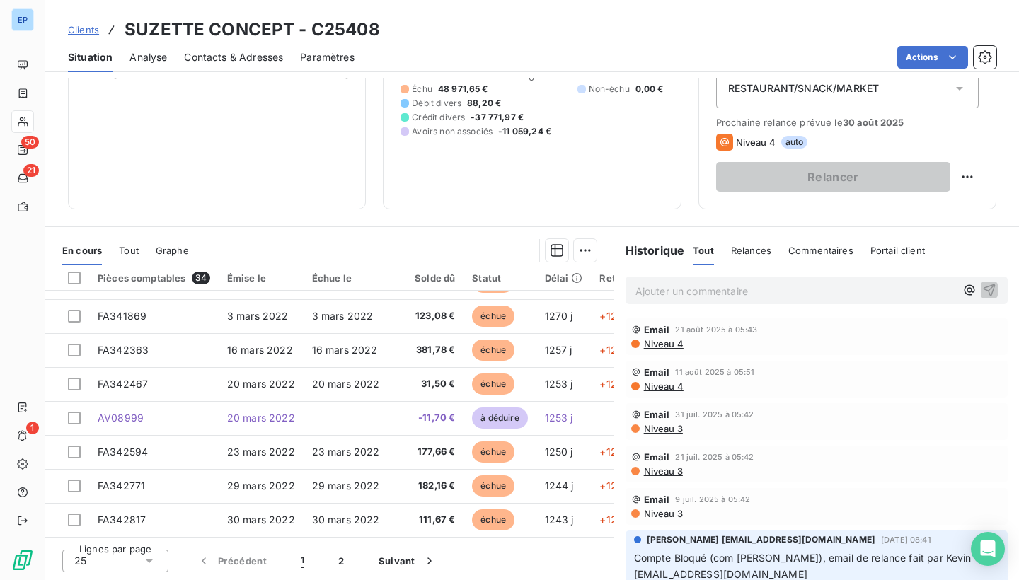
scroll to position [607, 0]
click at [344, 561] on button "2" at bounding box center [341, 561] width 40 height 30
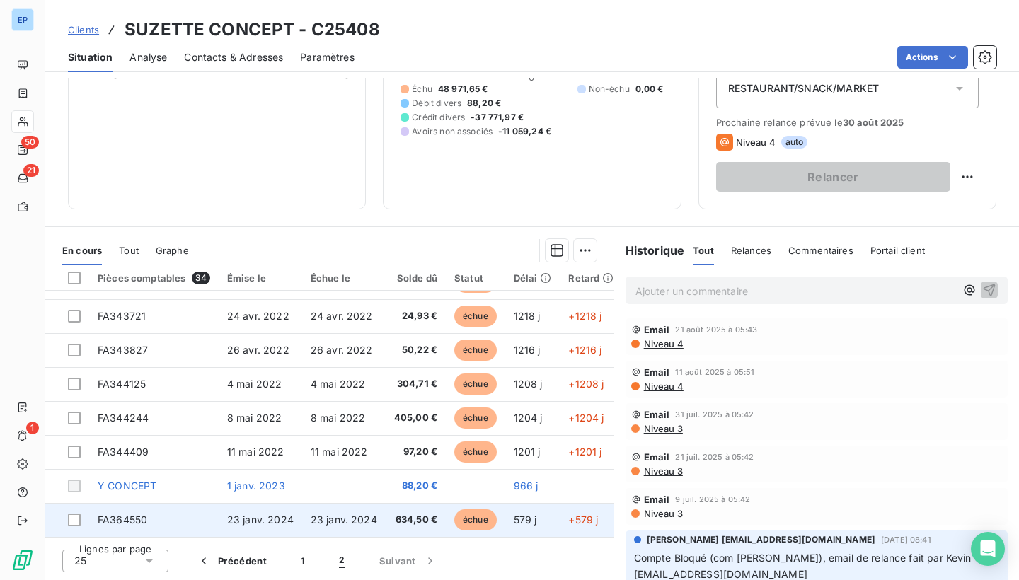
scroll to position [64, 0]
click at [238, 514] on span "23 janv. 2024" at bounding box center [260, 520] width 67 height 12
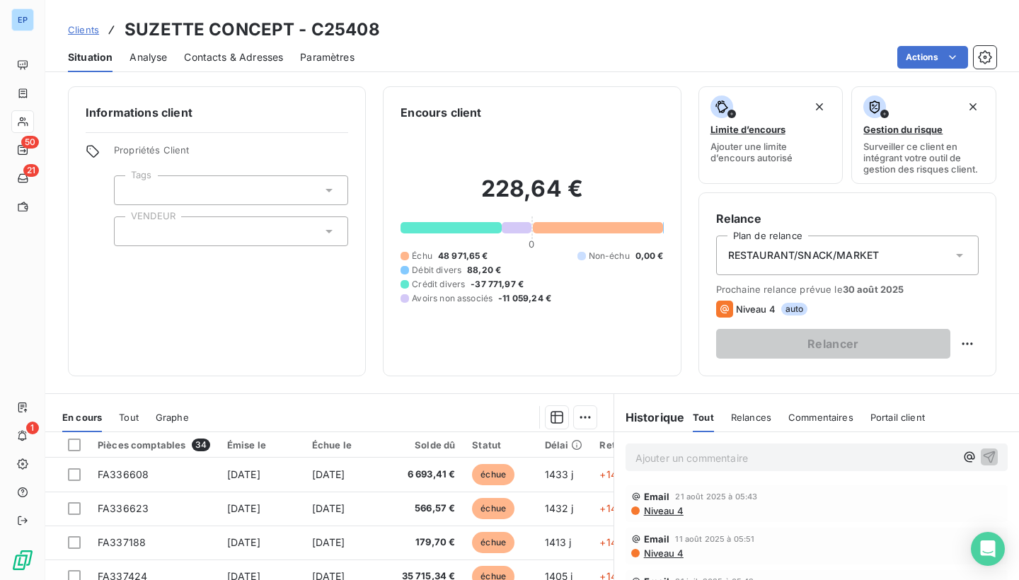
click at [196, 228] on div at bounding box center [231, 232] width 234 height 30
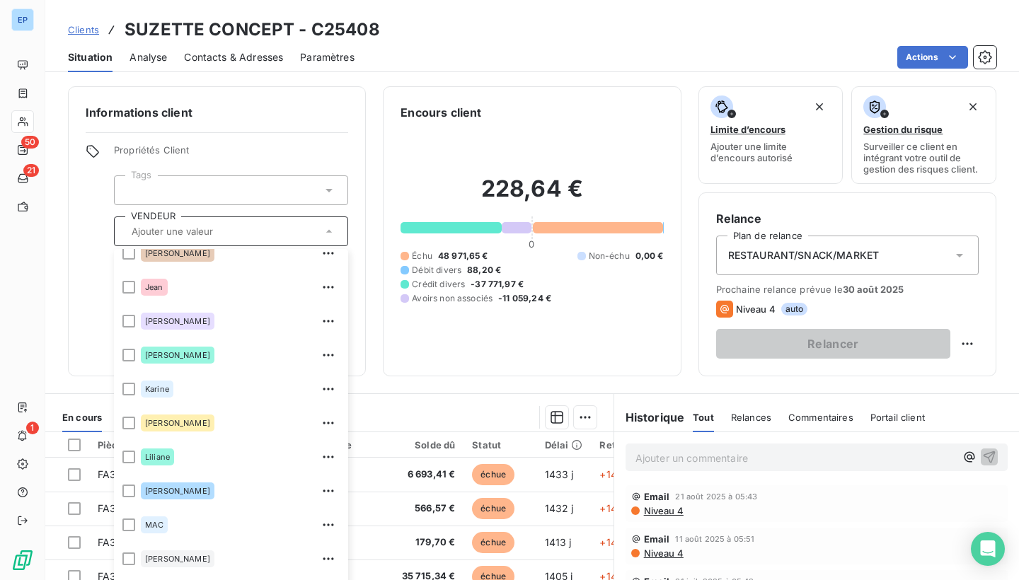
scroll to position [282, 0]
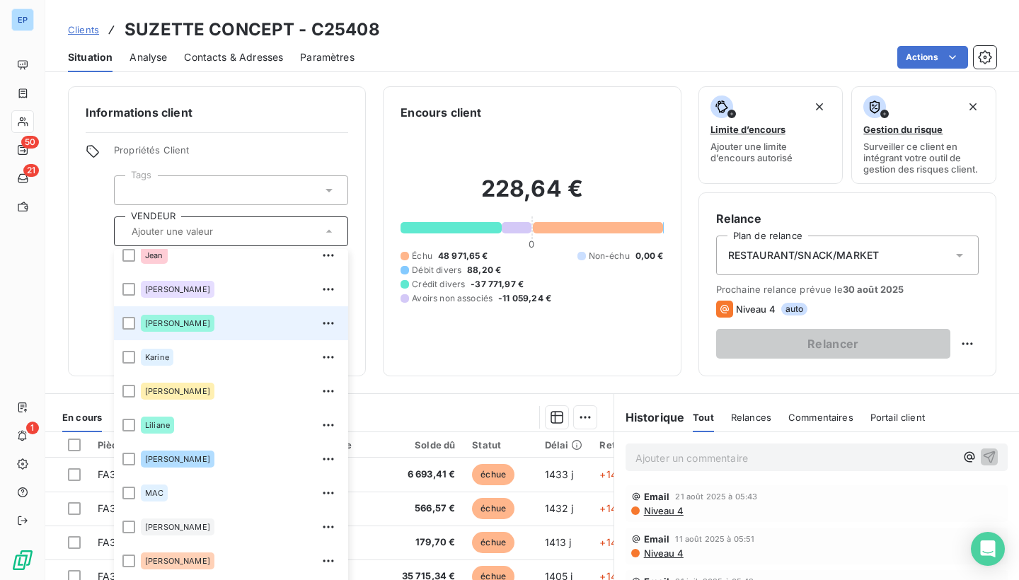
click at [174, 323] on div "[PERSON_NAME]" at bounding box center [240, 323] width 199 height 23
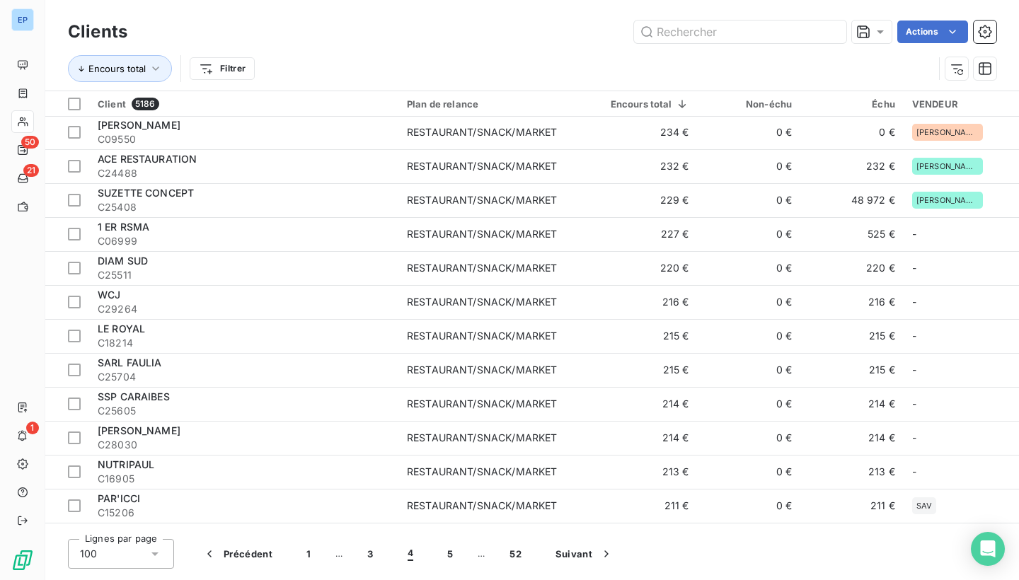
scroll to position [1463, 0]
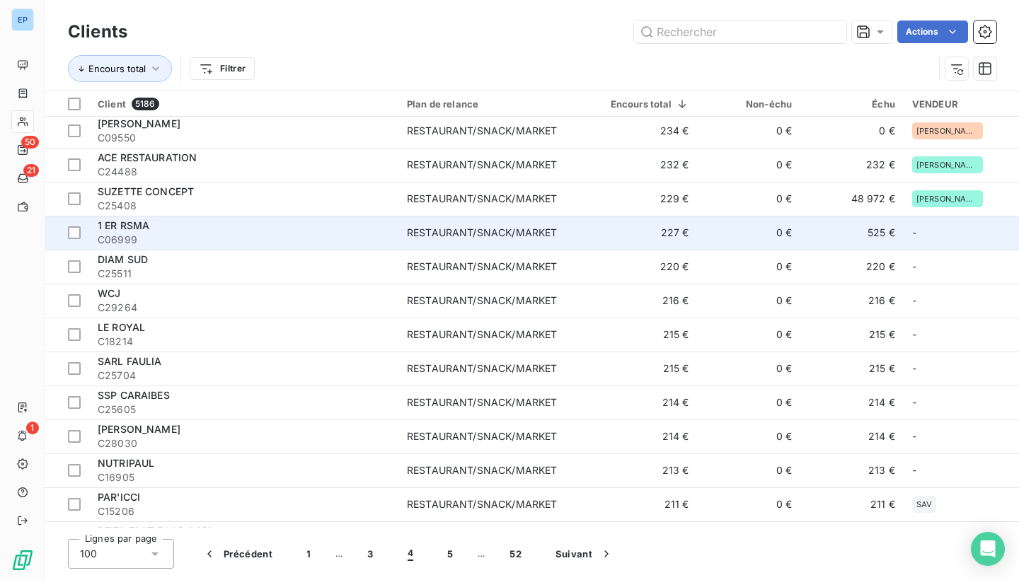
click at [371, 236] on span "C06999" at bounding box center [244, 240] width 292 height 14
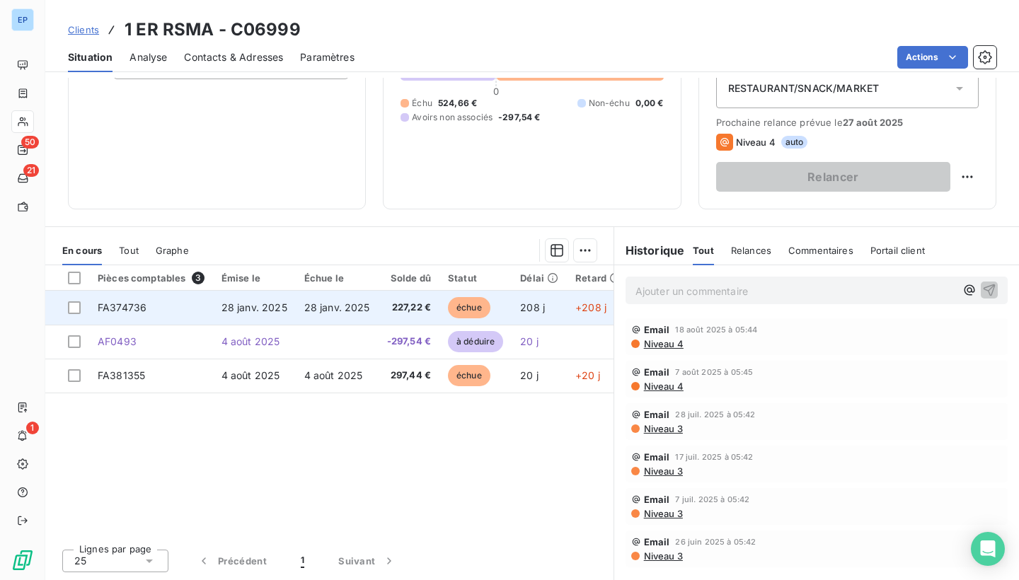
scroll to position [167, 0]
click at [137, 306] on span "FA374736" at bounding box center [122, 307] width 49 height 12
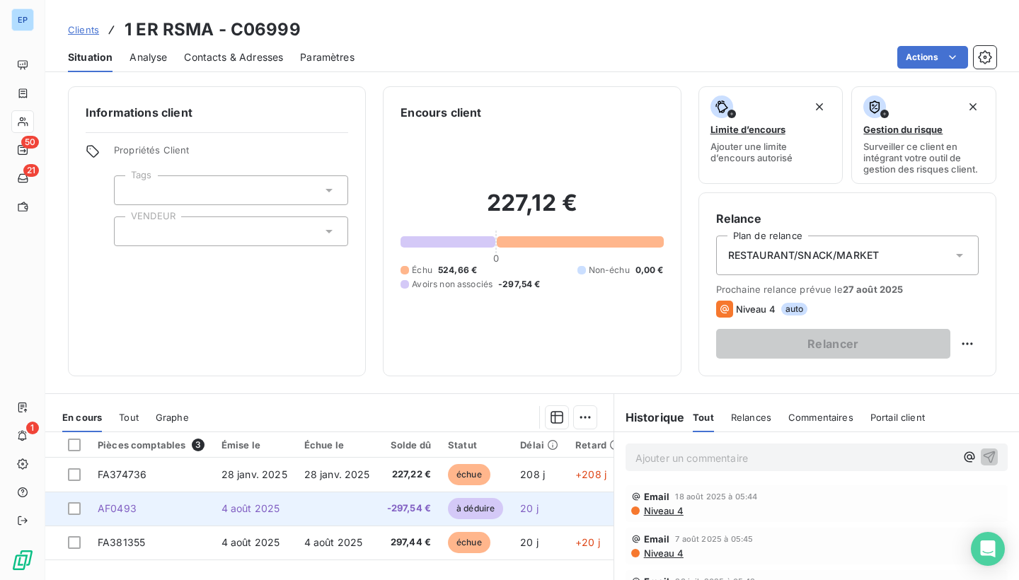
click at [105, 503] on span "AF0493" at bounding box center [117, 508] width 39 height 12
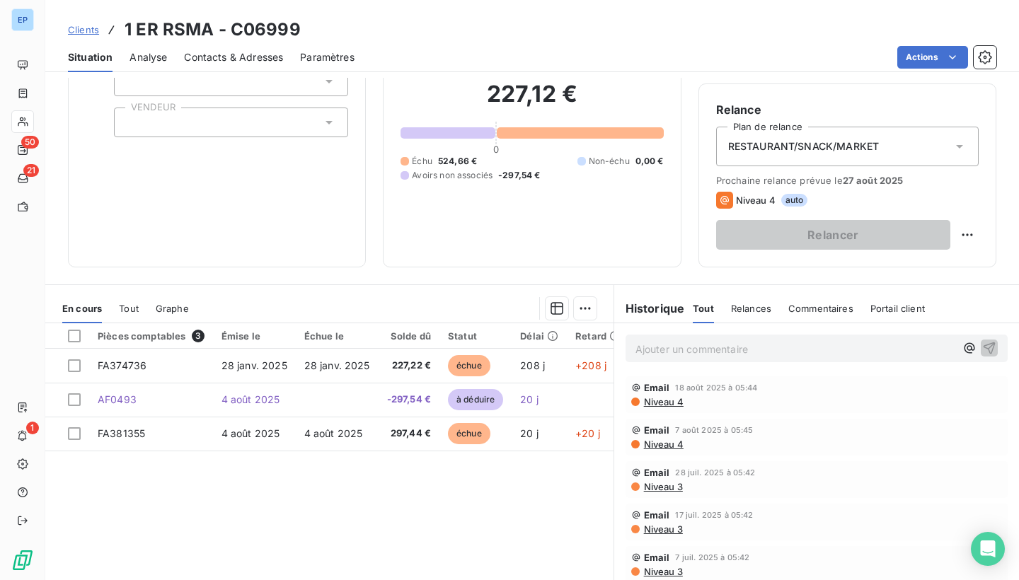
scroll to position [110, 0]
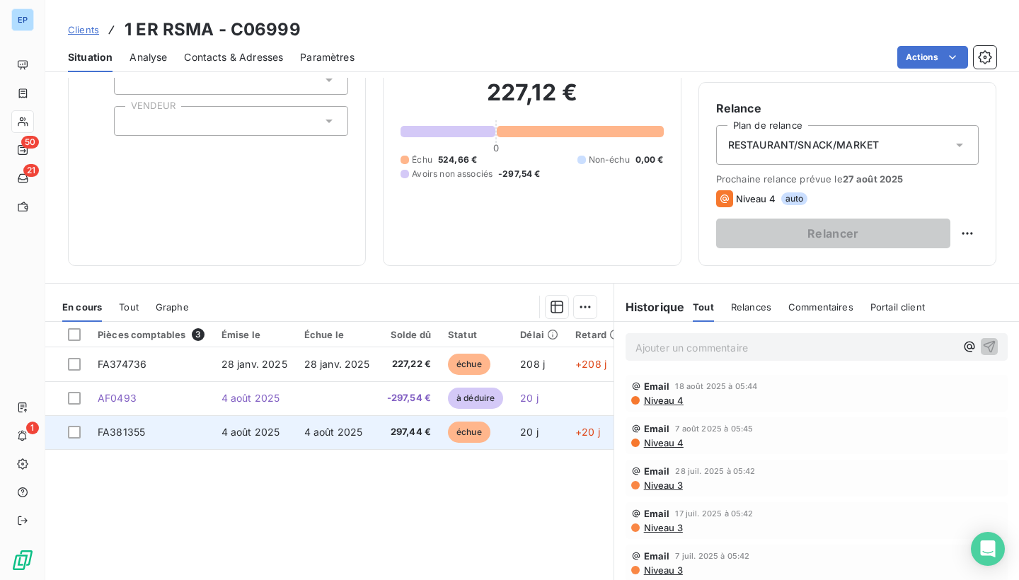
click at [142, 433] on span "FA381355" at bounding box center [121, 432] width 47 height 12
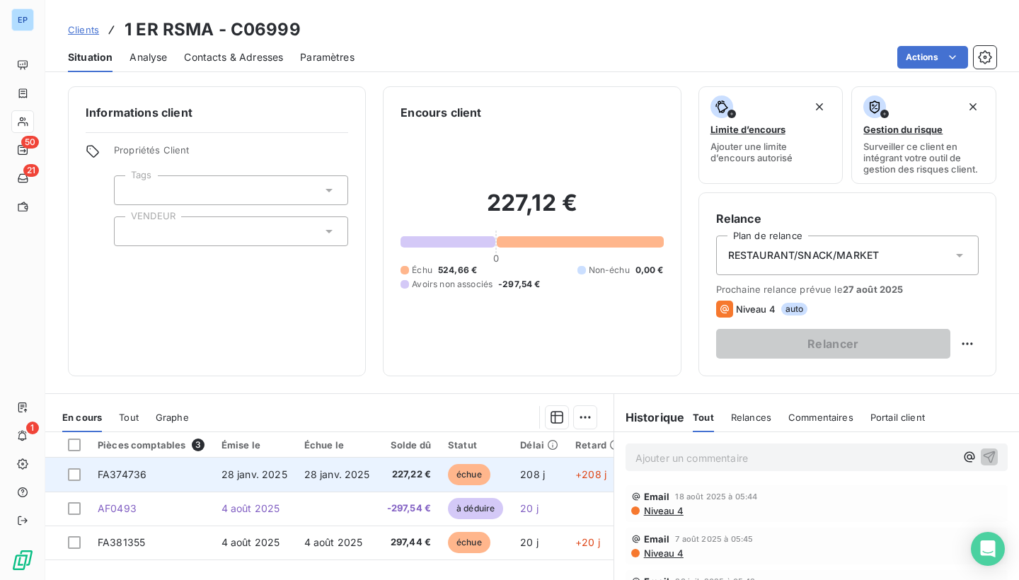
scroll to position [68, 0]
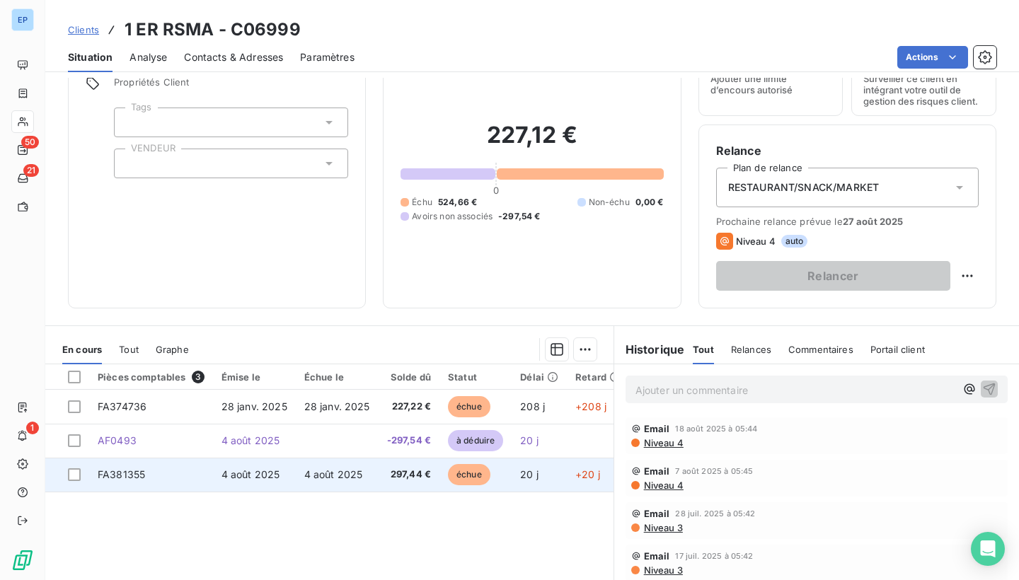
click at [114, 473] on span "FA381355" at bounding box center [121, 474] width 47 height 12
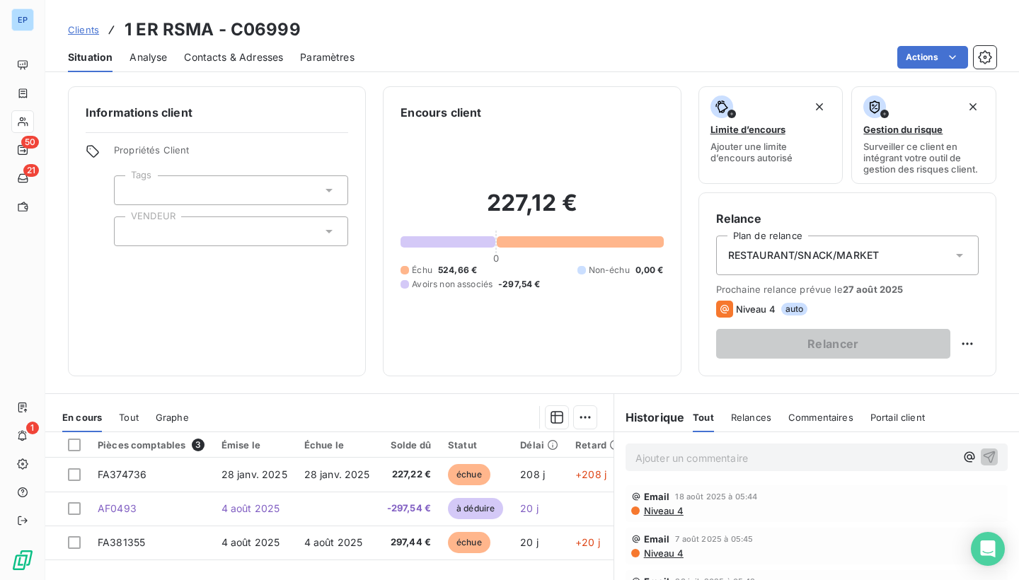
click at [315, 229] on div at bounding box center [231, 232] width 234 height 30
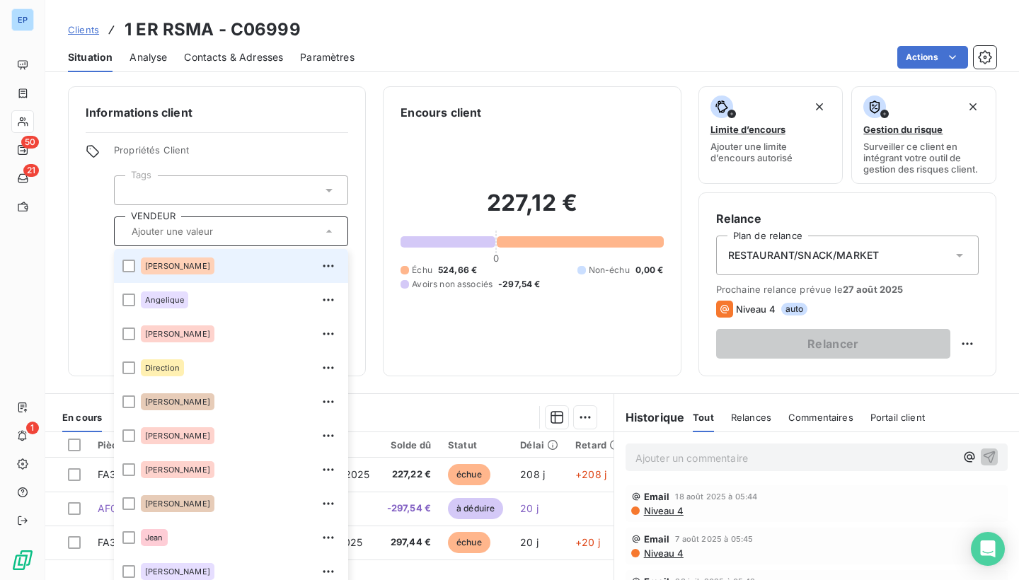
click at [405, 192] on h2 "227,12 €" at bounding box center [532, 210] width 263 height 42
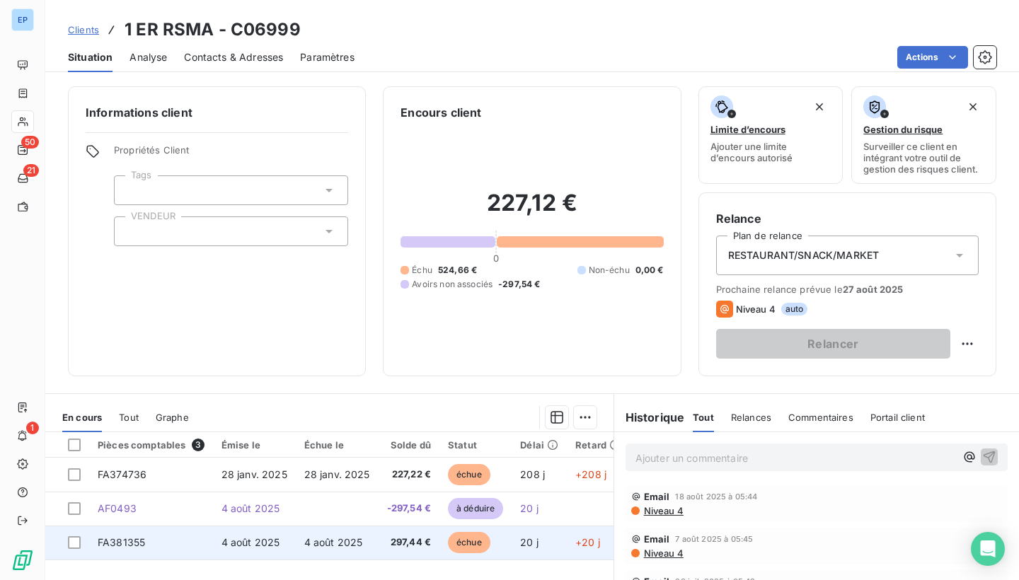
click at [156, 543] on td "FA381355" at bounding box center [151, 543] width 124 height 34
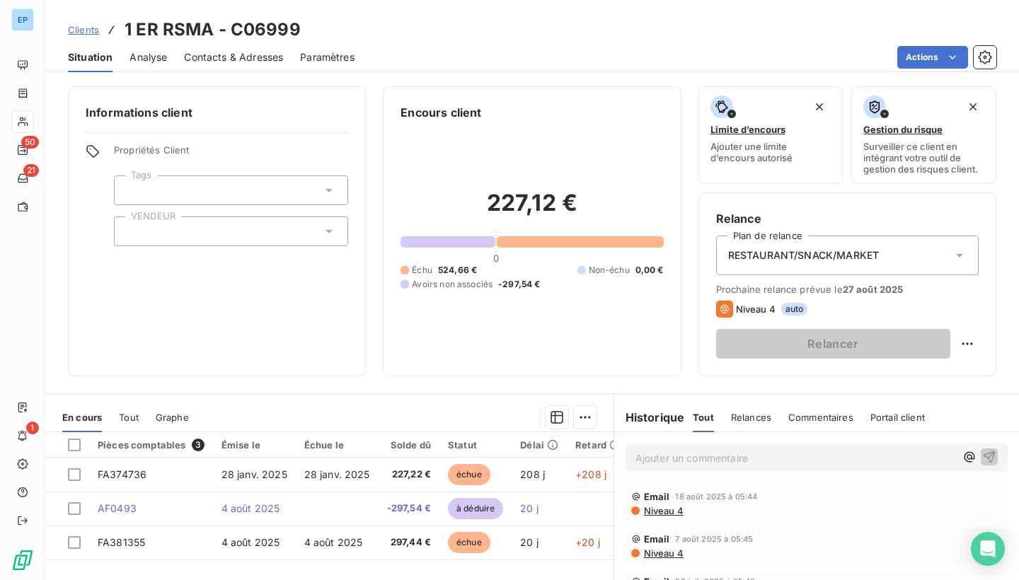
click at [166, 217] on div at bounding box center [231, 232] width 234 height 30
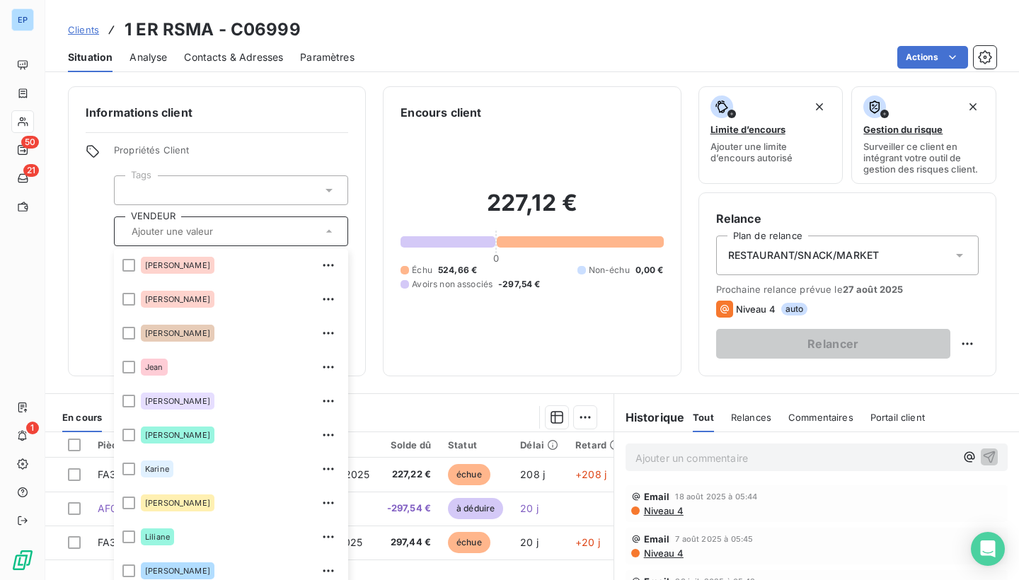
scroll to position [243, 0]
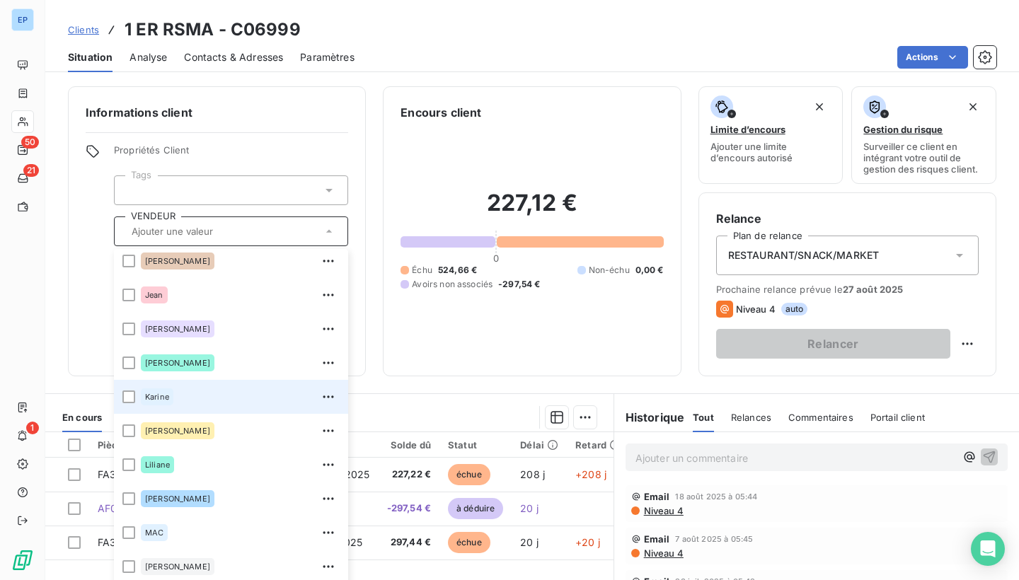
click at [154, 405] on div "Karine" at bounding box center [240, 397] width 199 height 23
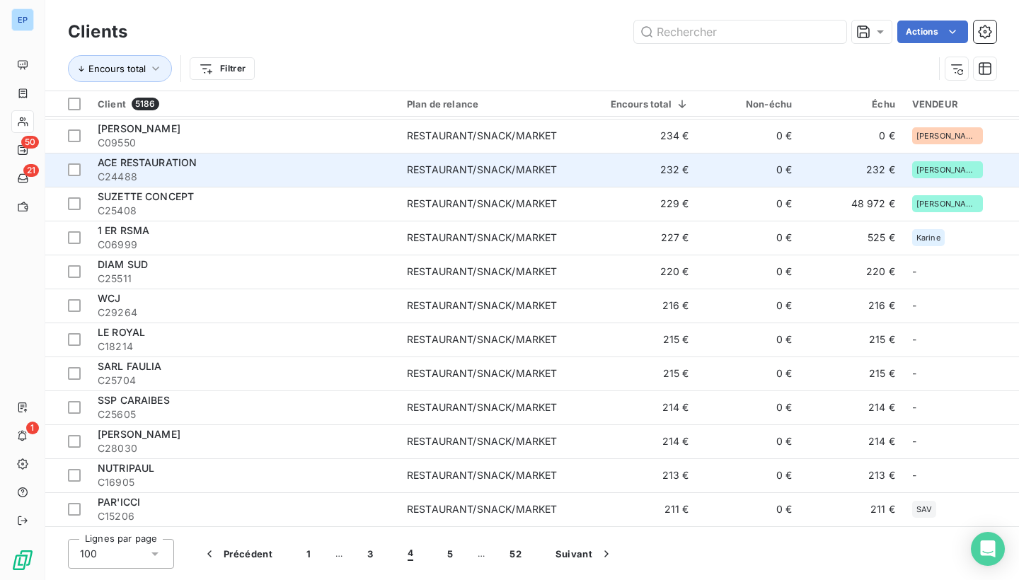
scroll to position [1459, 0]
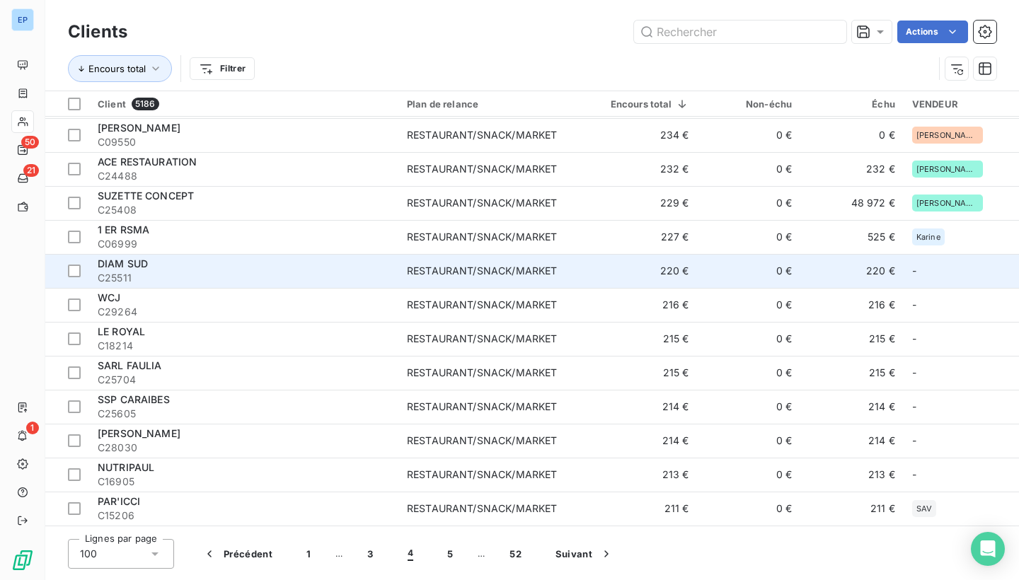
click at [305, 261] on div "DIAM SUD" at bounding box center [244, 264] width 292 height 14
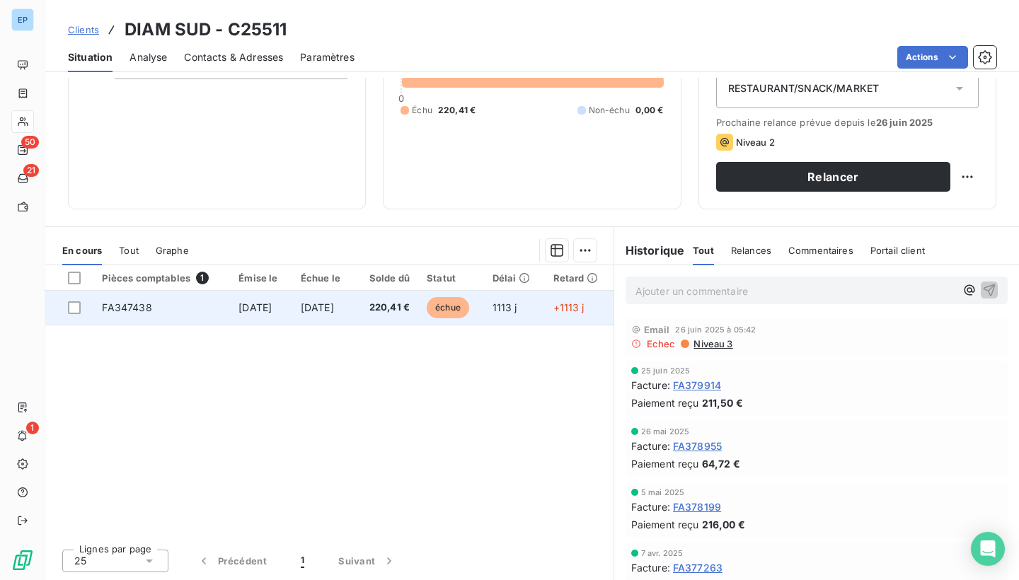
scroll to position [167, 0]
click at [136, 307] on span "FA347438" at bounding box center [127, 307] width 50 height 12
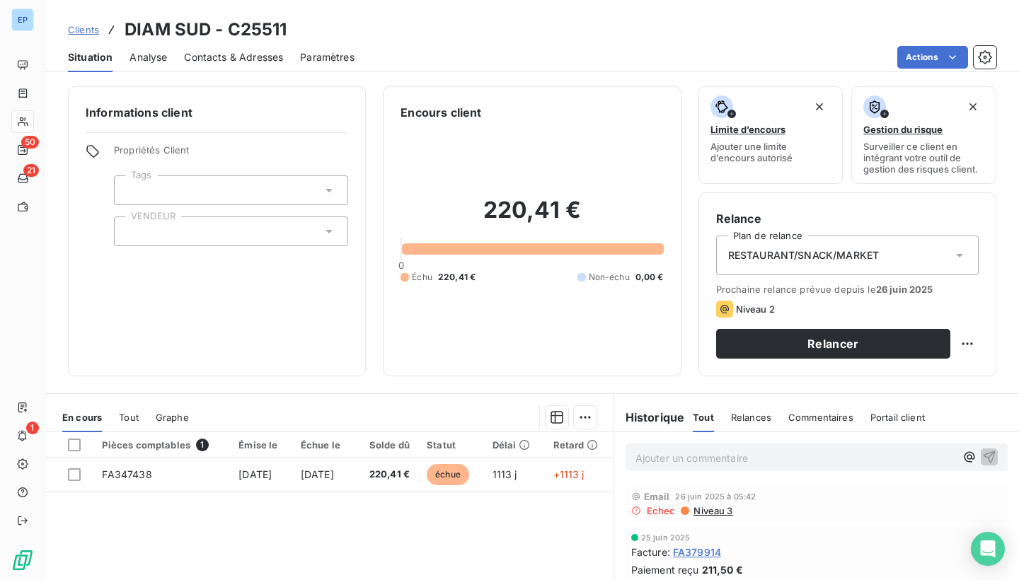
click at [132, 238] on div at bounding box center [231, 232] width 234 height 30
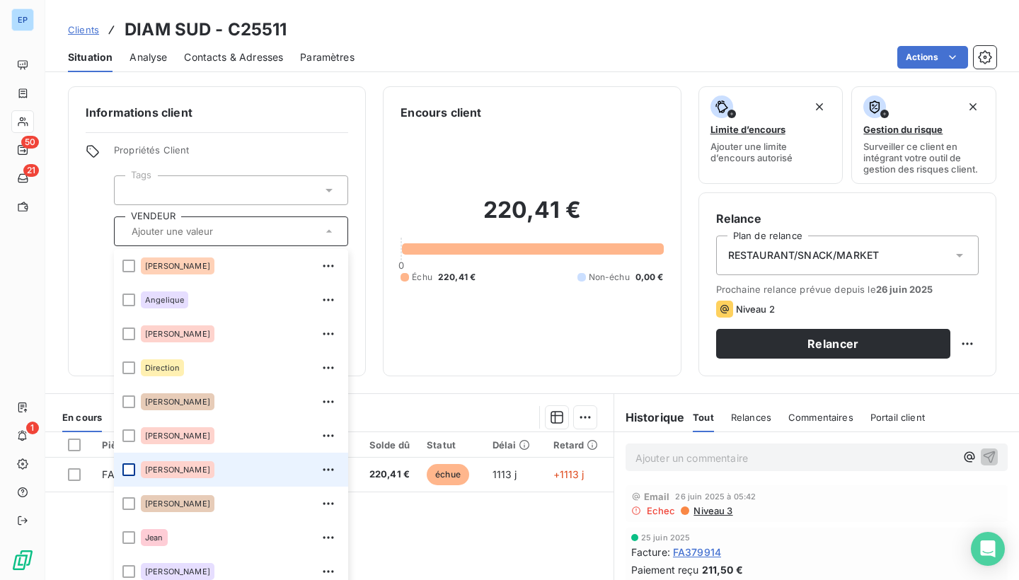
click at [133, 471] on div at bounding box center [128, 469] width 13 height 13
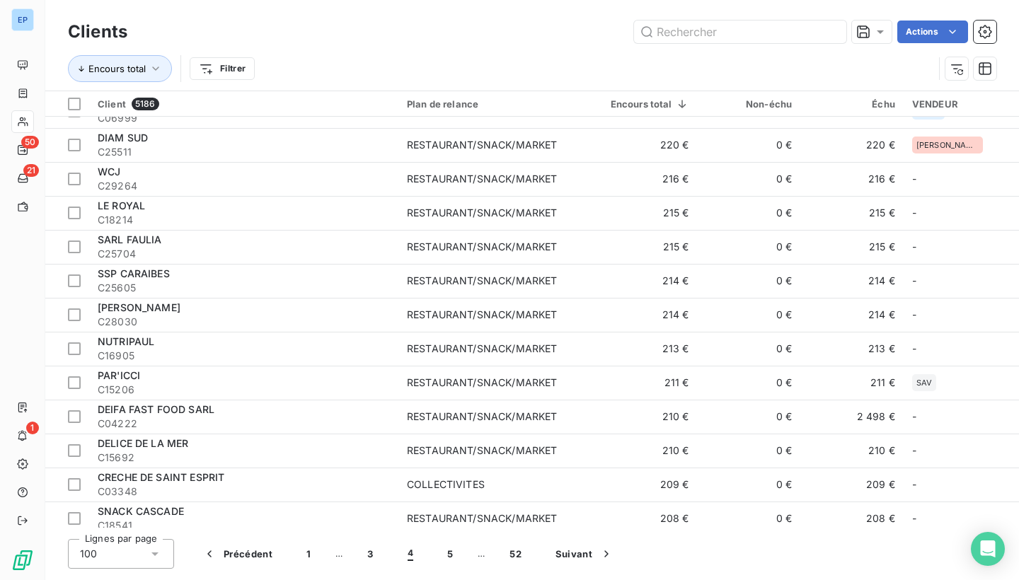
scroll to position [1593, 0]
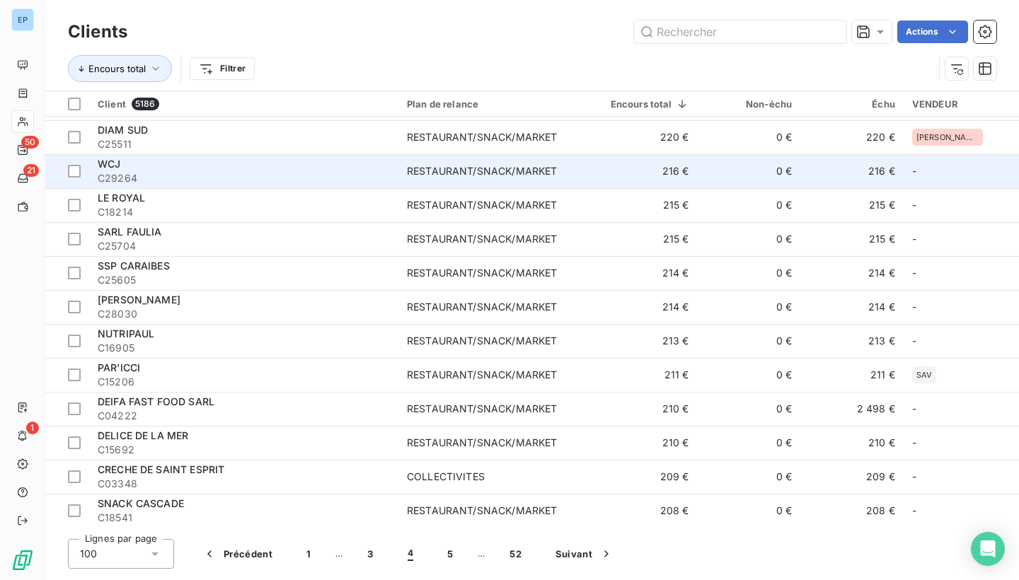
click at [272, 174] on span "C29264" at bounding box center [244, 178] width 292 height 14
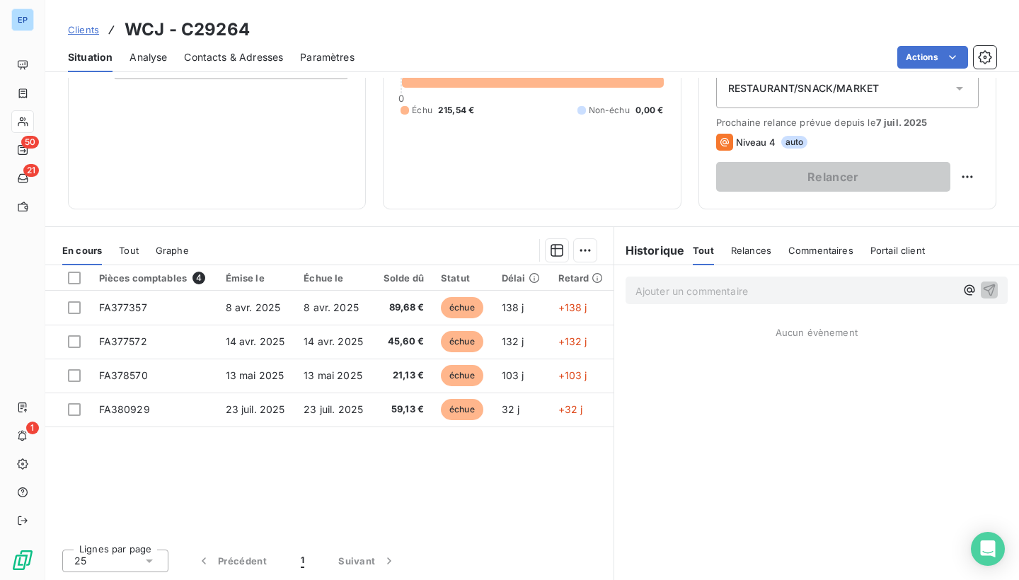
scroll to position [167, 0]
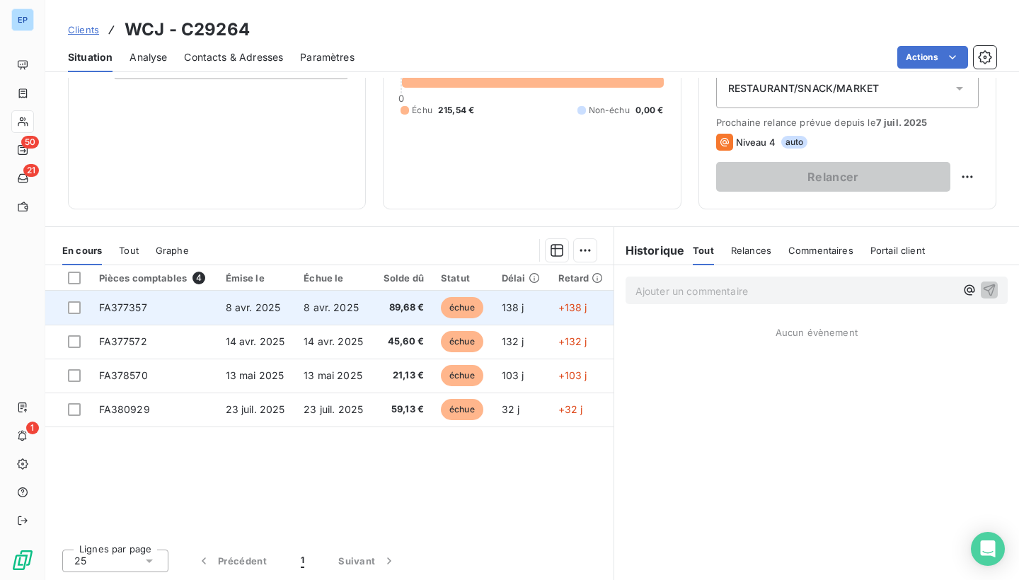
click at [117, 304] on span "FA377357" at bounding box center [123, 307] width 48 height 12
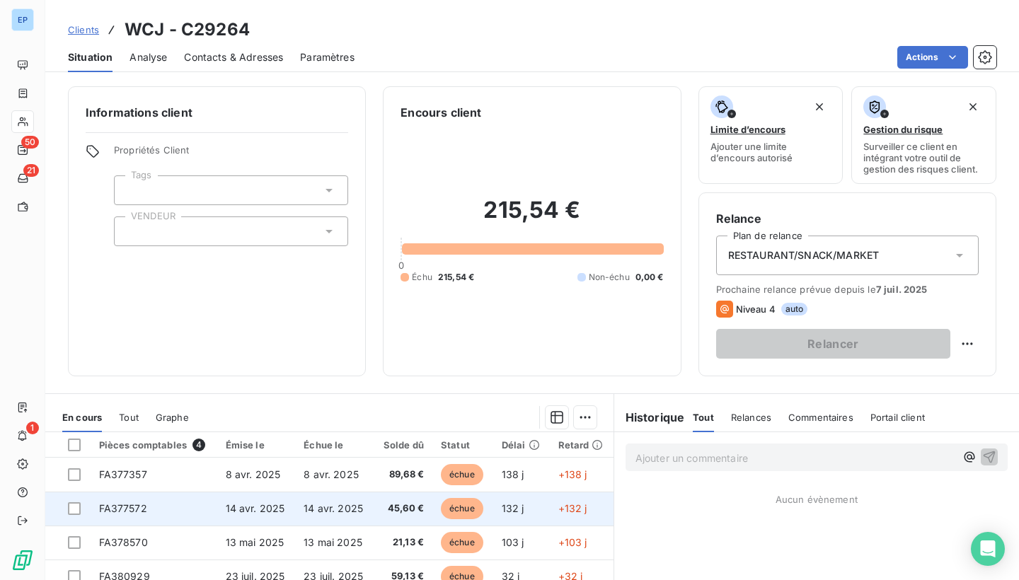
click at [130, 511] on span "FA377572" at bounding box center [123, 508] width 48 height 12
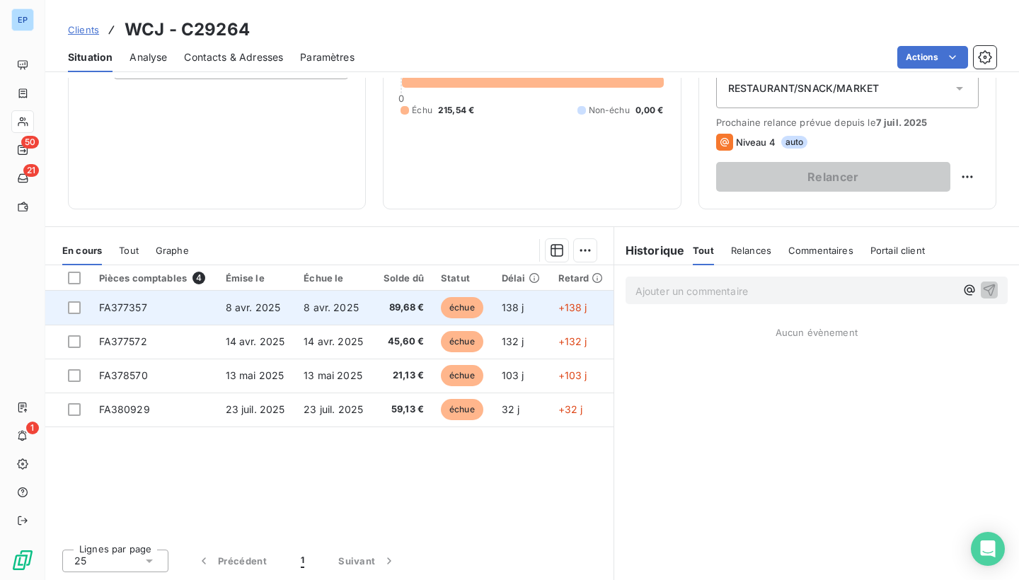
scroll to position [167, 0]
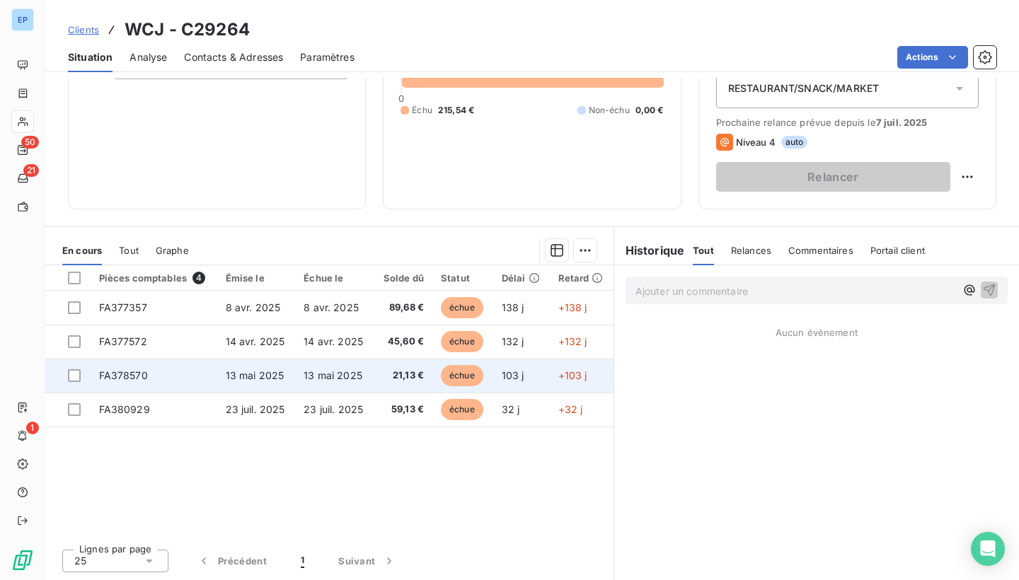
click at [106, 376] on span "FA378570" at bounding box center [123, 375] width 49 height 12
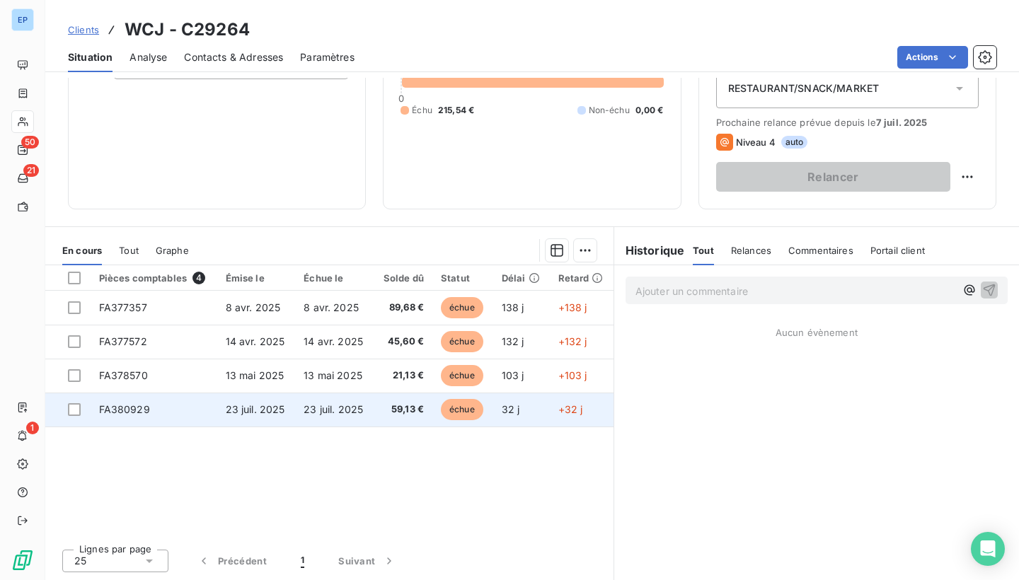
click at [114, 398] on td "FA380929" at bounding box center [154, 410] width 127 height 34
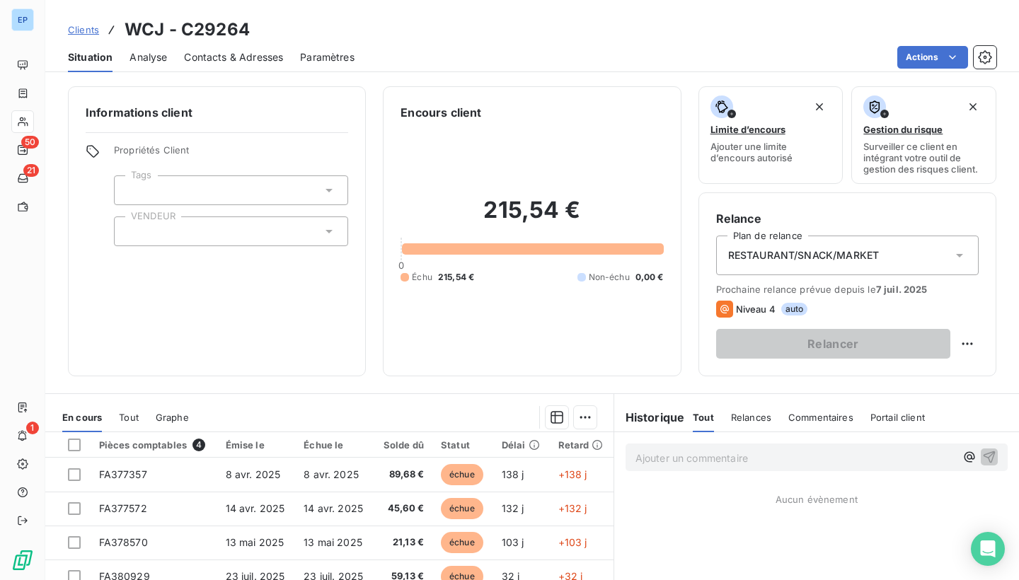
click at [134, 243] on div at bounding box center [231, 232] width 234 height 30
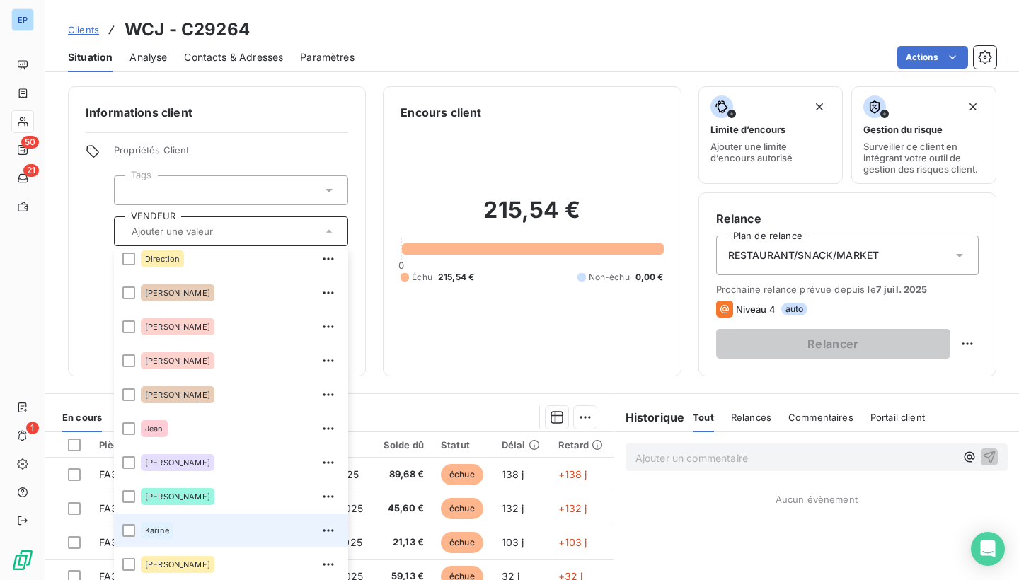
scroll to position [164, 0]
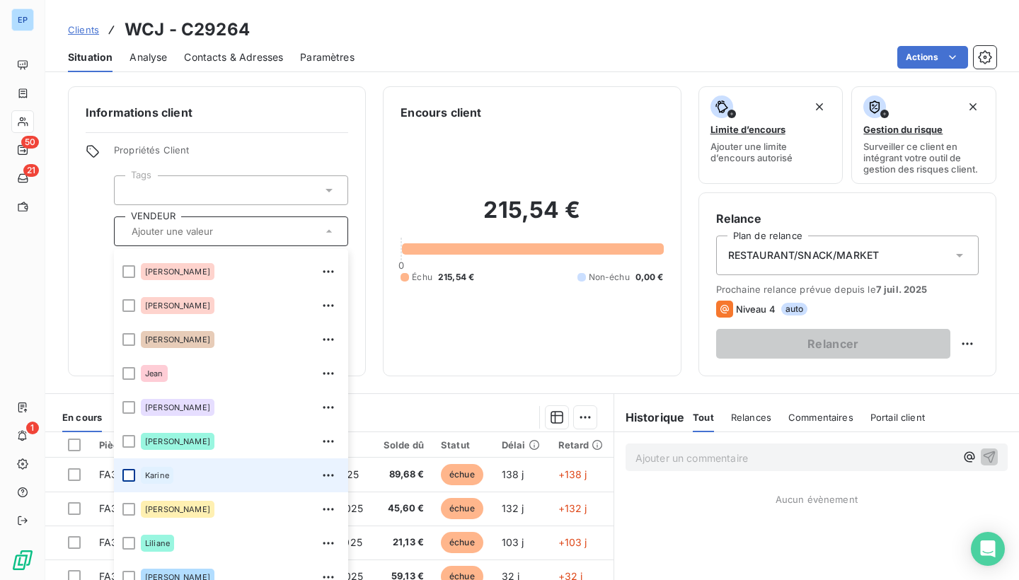
click at [133, 477] on div at bounding box center [128, 475] width 13 height 13
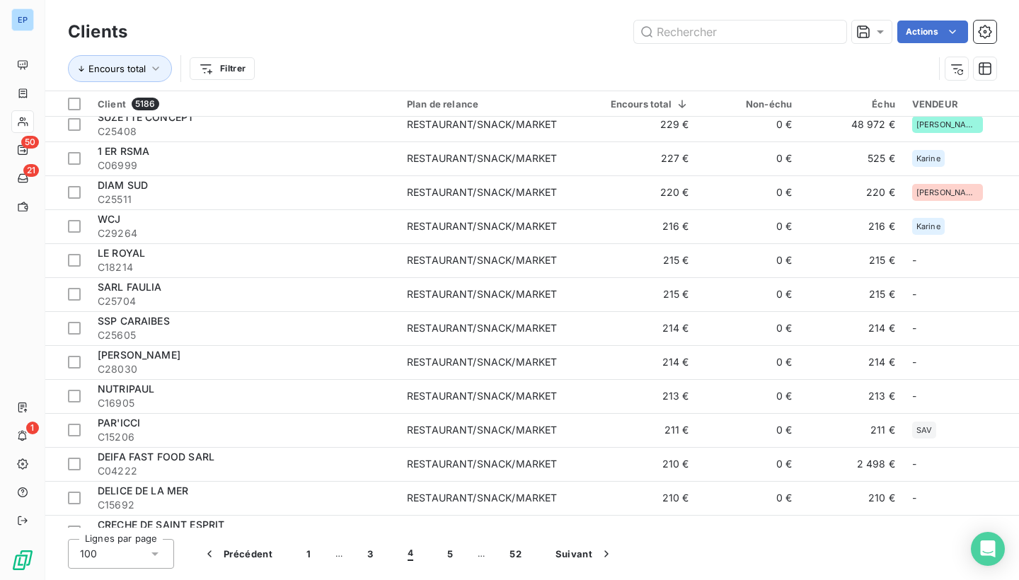
scroll to position [1539, 0]
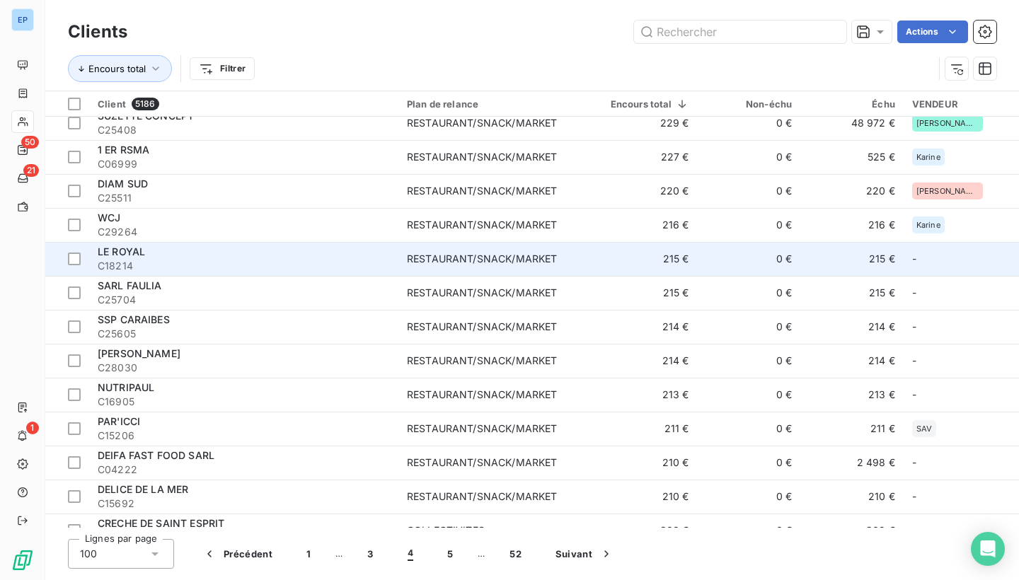
click at [410, 252] on td "RESTAURANT/SNACK/MARKET" at bounding box center [493, 259] width 190 height 34
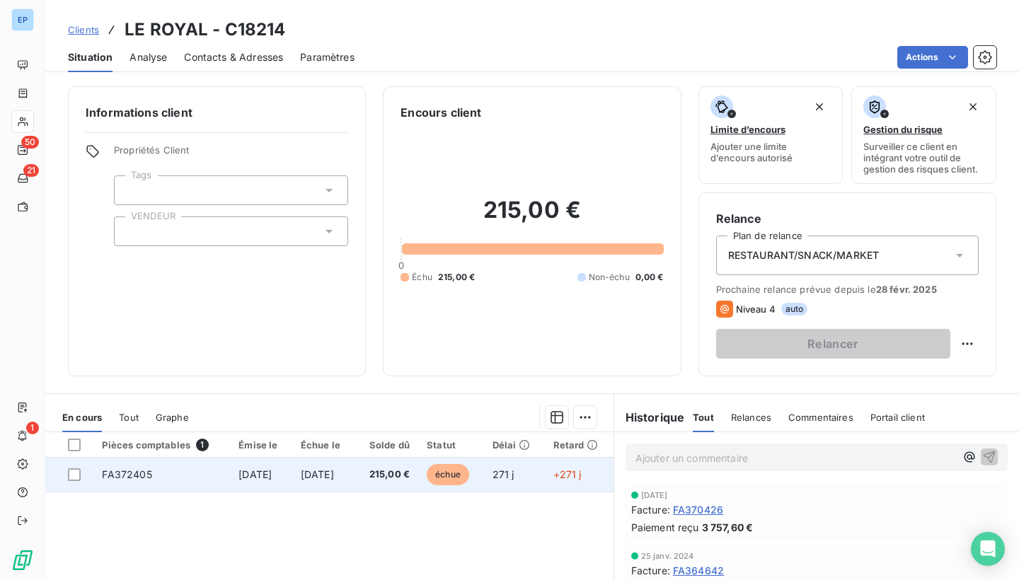
click at [159, 463] on td "FA372405" at bounding box center [161, 475] width 137 height 34
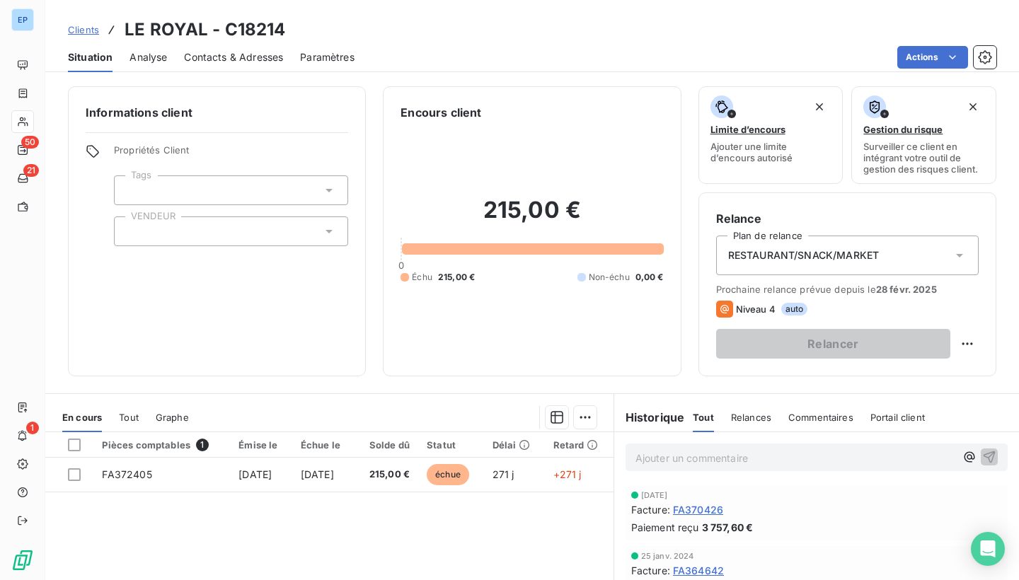
click at [183, 231] on div at bounding box center [231, 232] width 234 height 30
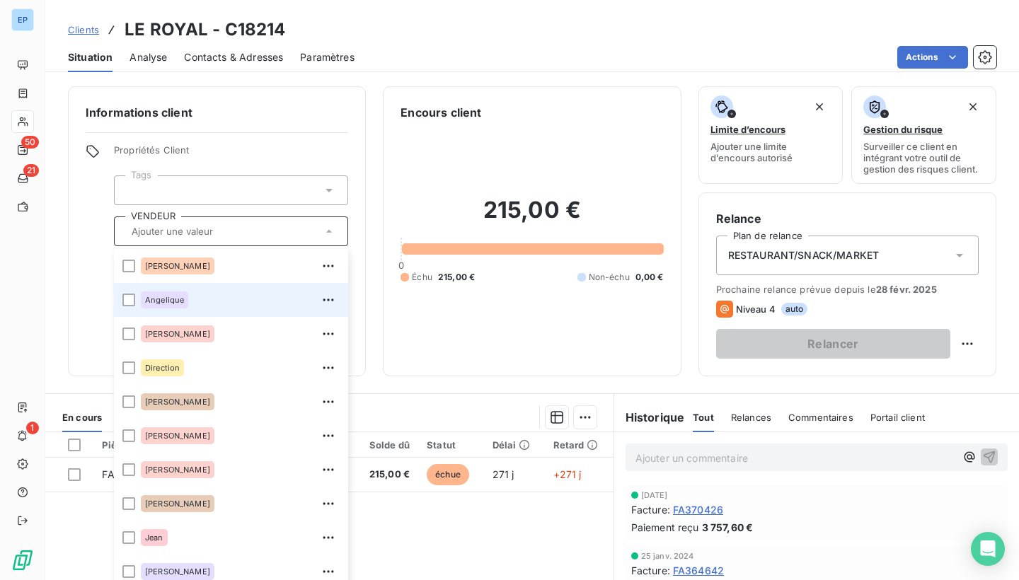
click at [160, 290] on div "Angelique" at bounding box center [240, 300] width 199 height 23
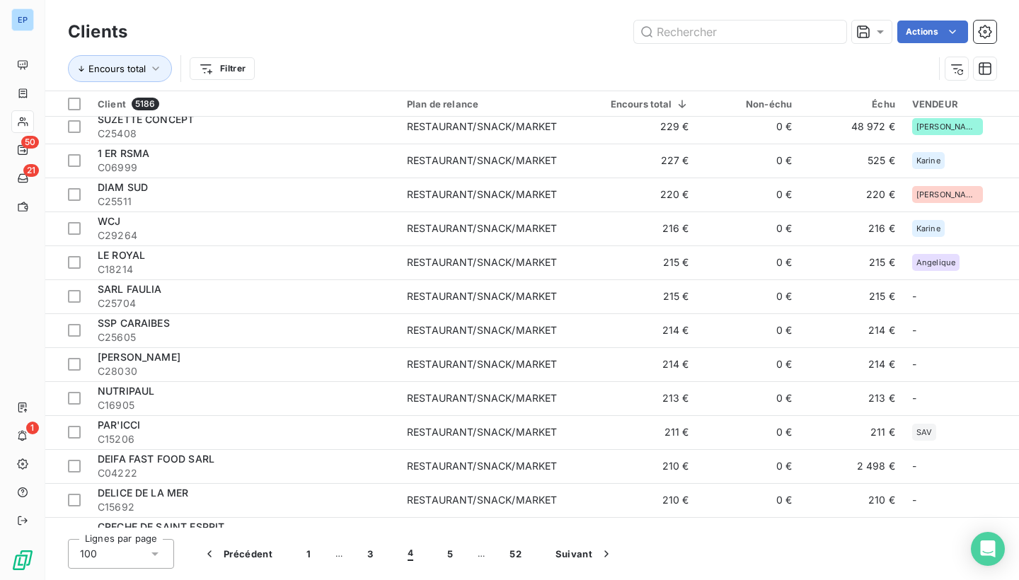
scroll to position [1548, 0]
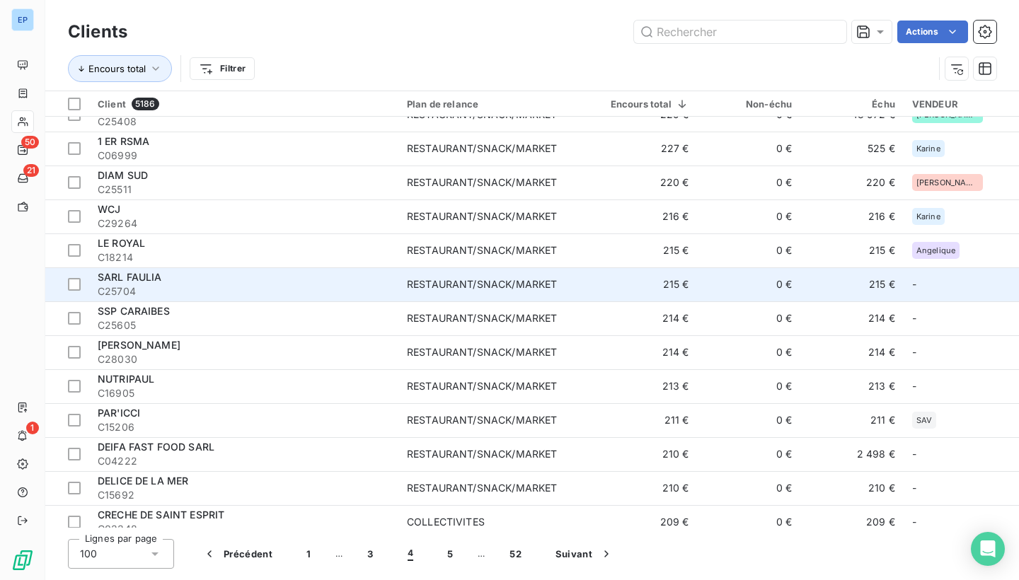
click at [267, 285] on span "C25704" at bounding box center [244, 291] width 292 height 14
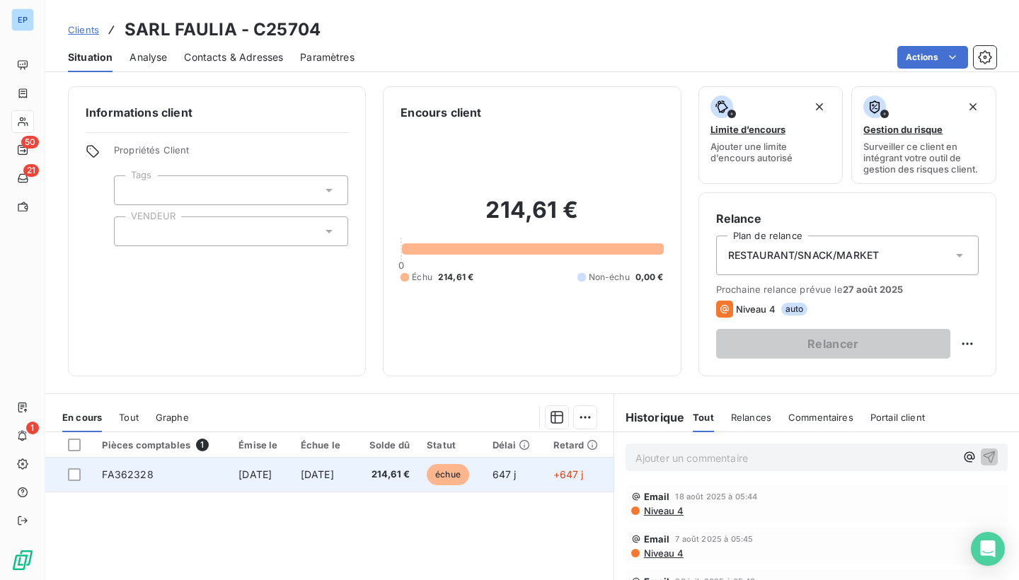
click at [143, 481] on td "FA362328" at bounding box center [161, 475] width 137 height 34
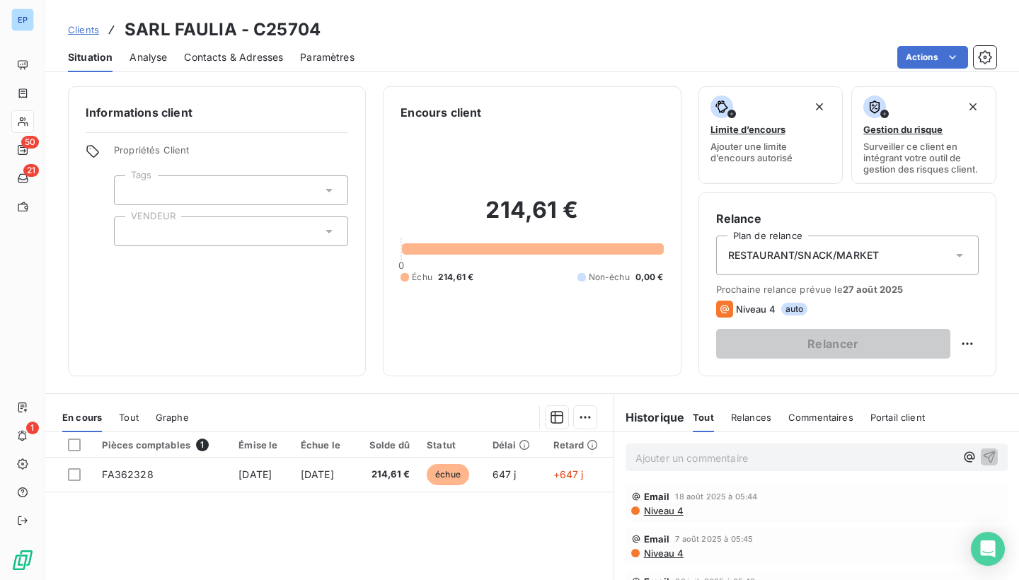
click at [153, 234] on div at bounding box center [231, 232] width 234 height 30
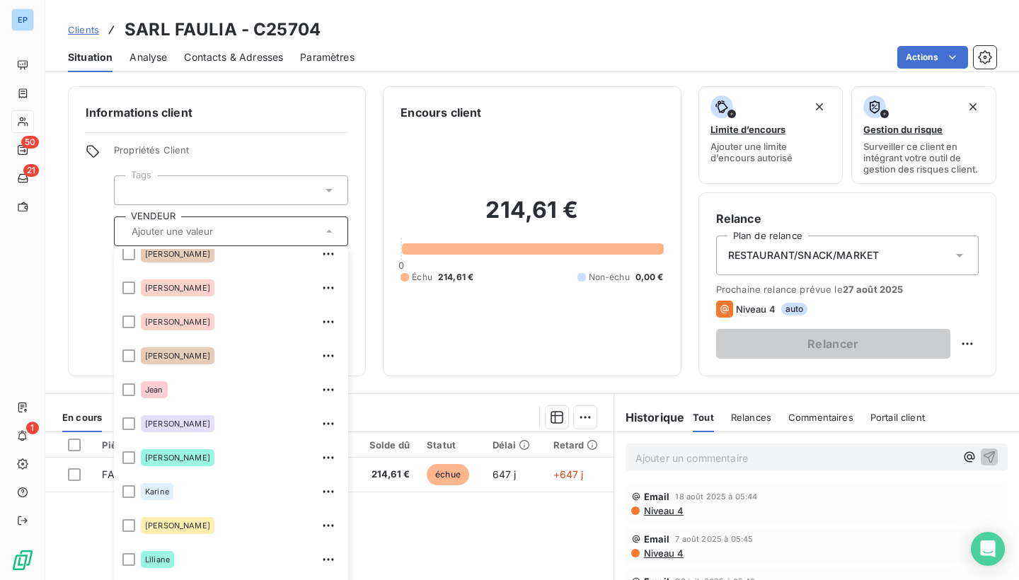
scroll to position [149, 0]
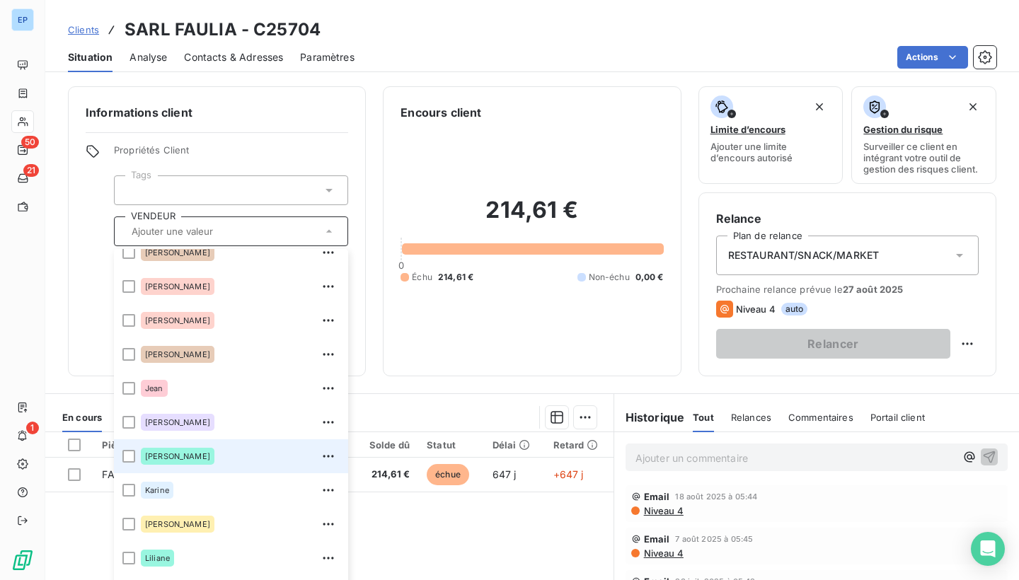
click at [160, 450] on div "[PERSON_NAME]" at bounding box center [178, 456] width 74 height 17
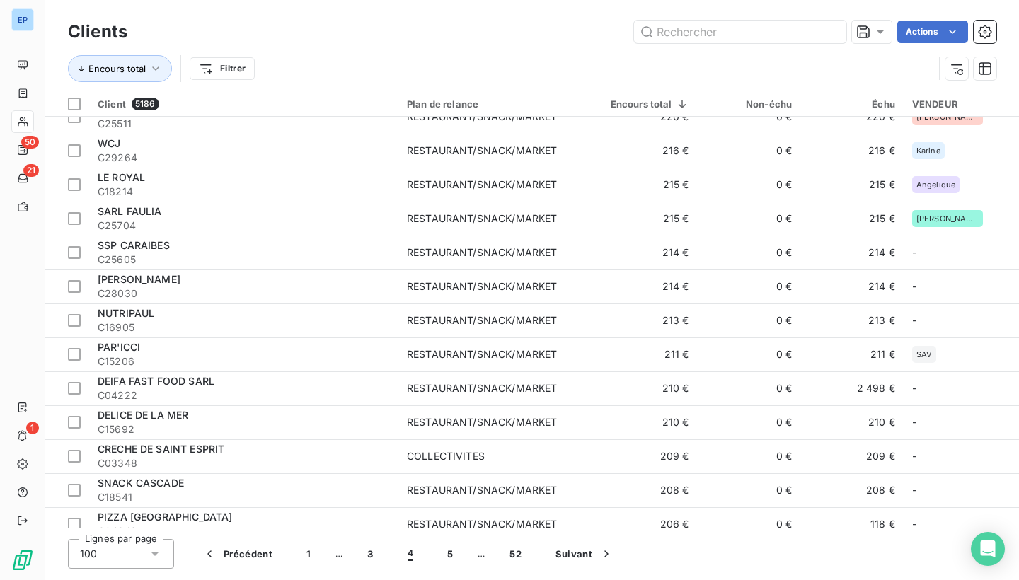
scroll to position [1614, 0]
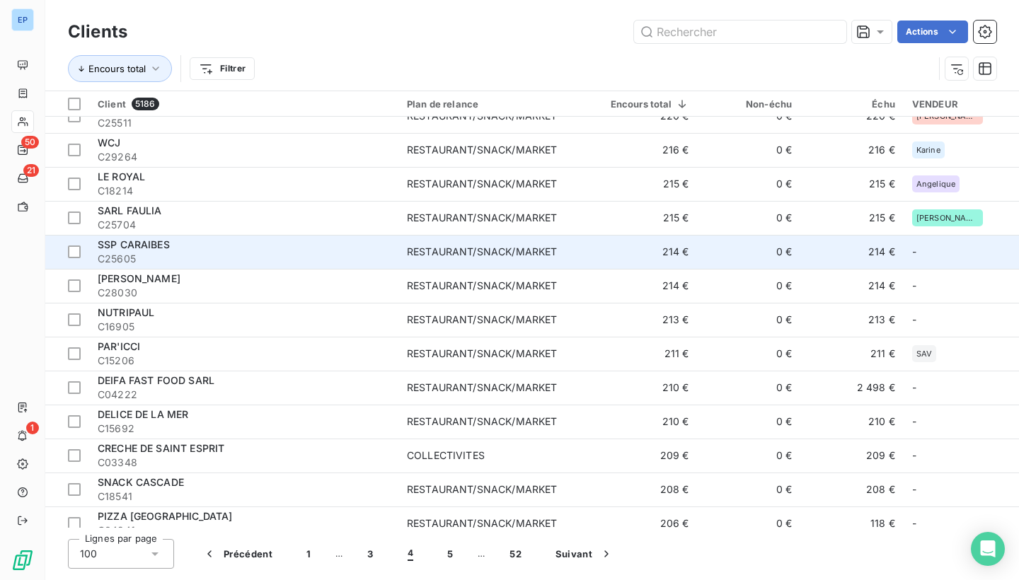
click at [315, 252] on span "C25605" at bounding box center [244, 259] width 292 height 14
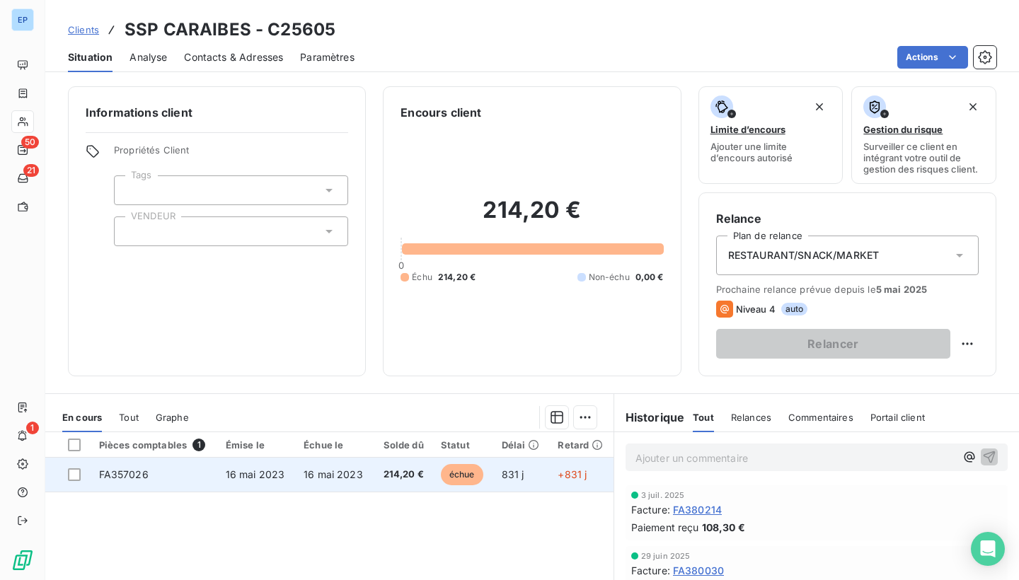
click at [135, 477] on span "FA357026" at bounding box center [124, 474] width 50 height 12
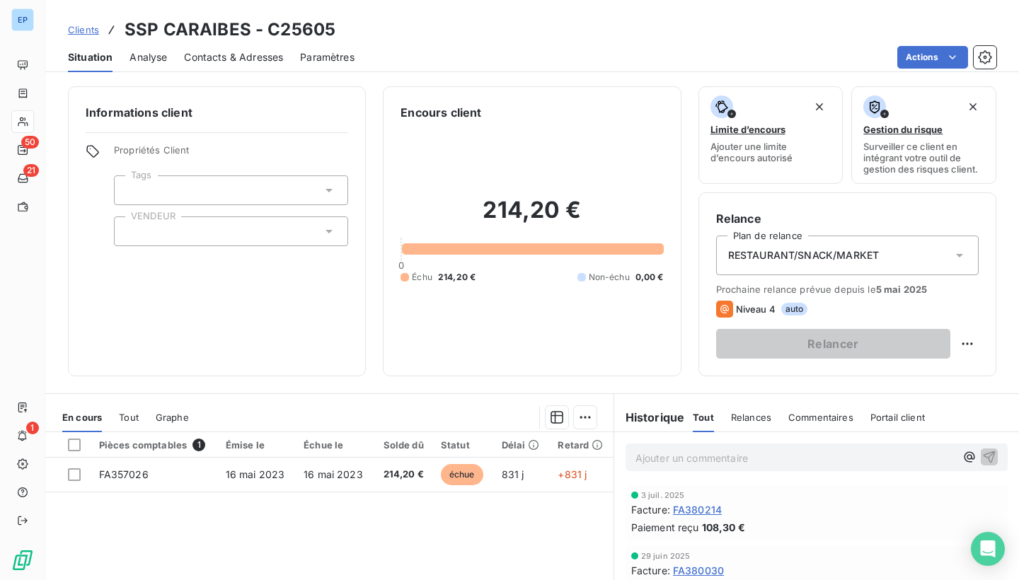
click at [207, 230] on div at bounding box center [231, 232] width 234 height 30
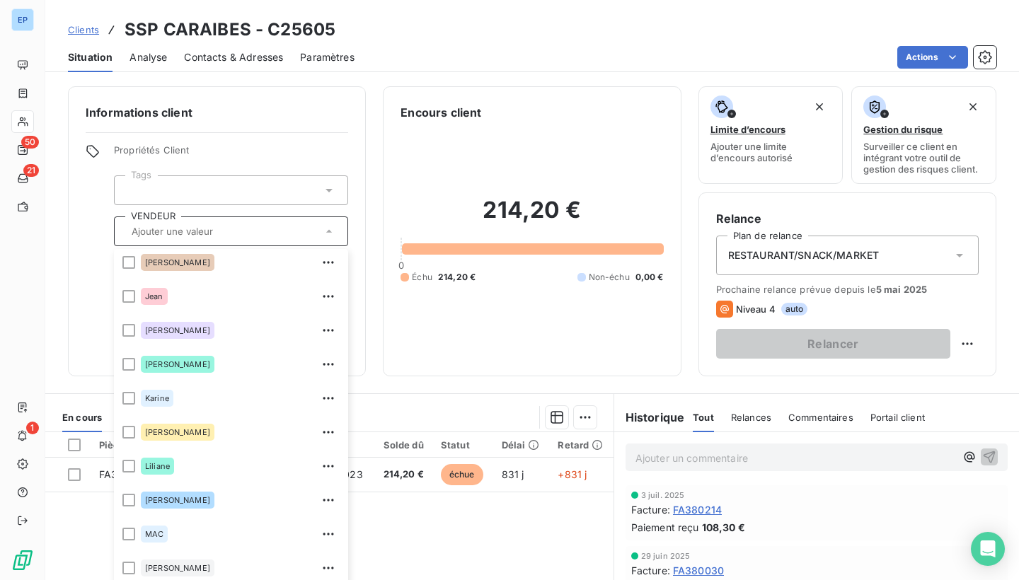
scroll to position [264, 0]
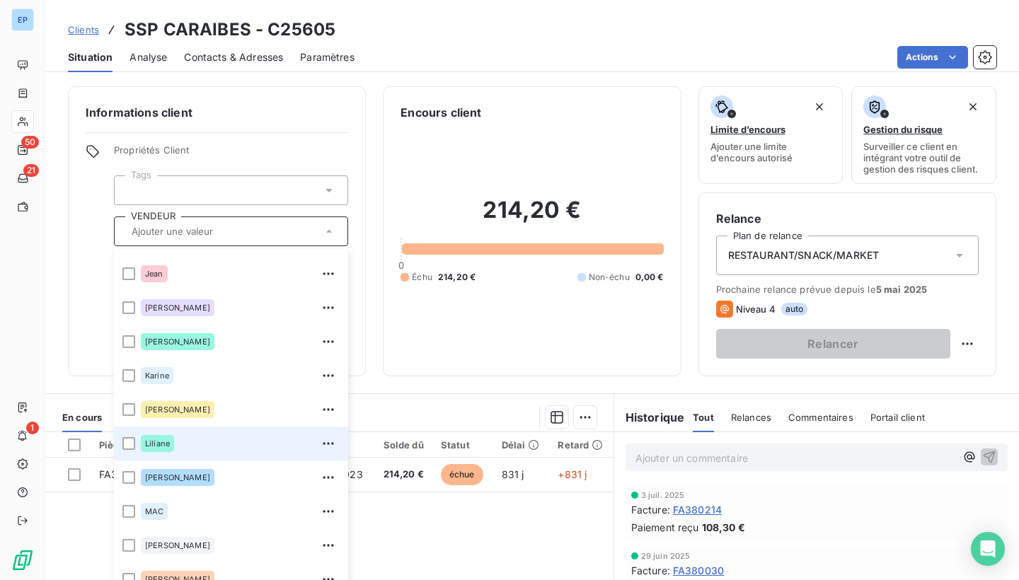
click at [170, 439] on div "Liliane" at bounding box center [157, 443] width 33 height 17
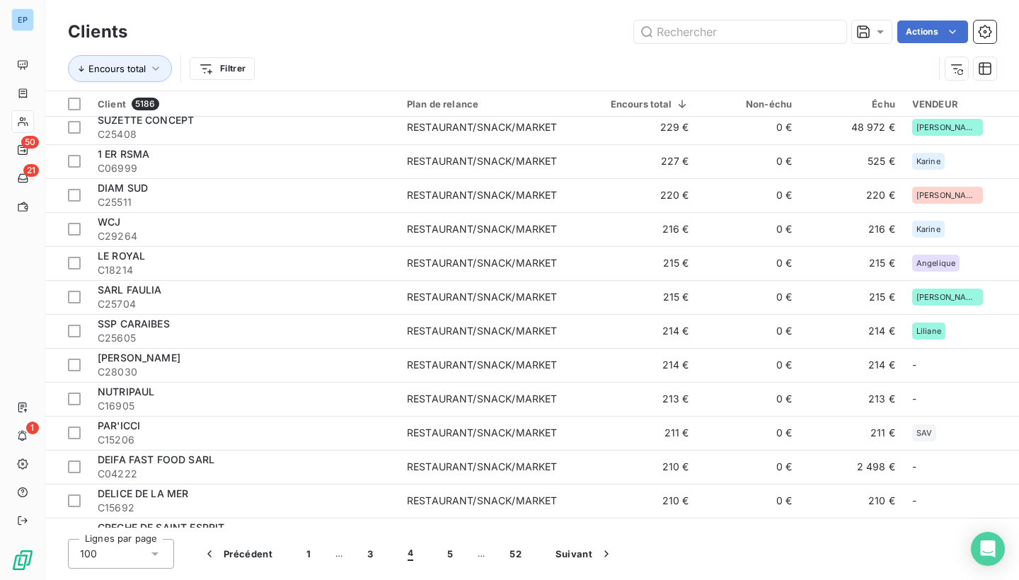
scroll to position [1577, 0]
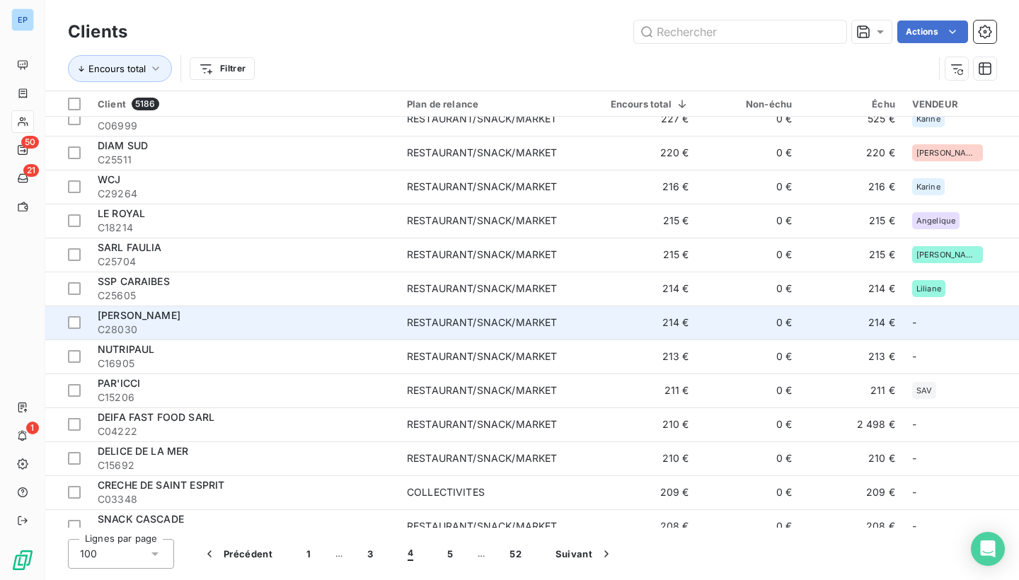
click at [376, 312] on div "[PERSON_NAME]" at bounding box center [244, 316] width 292 height 14
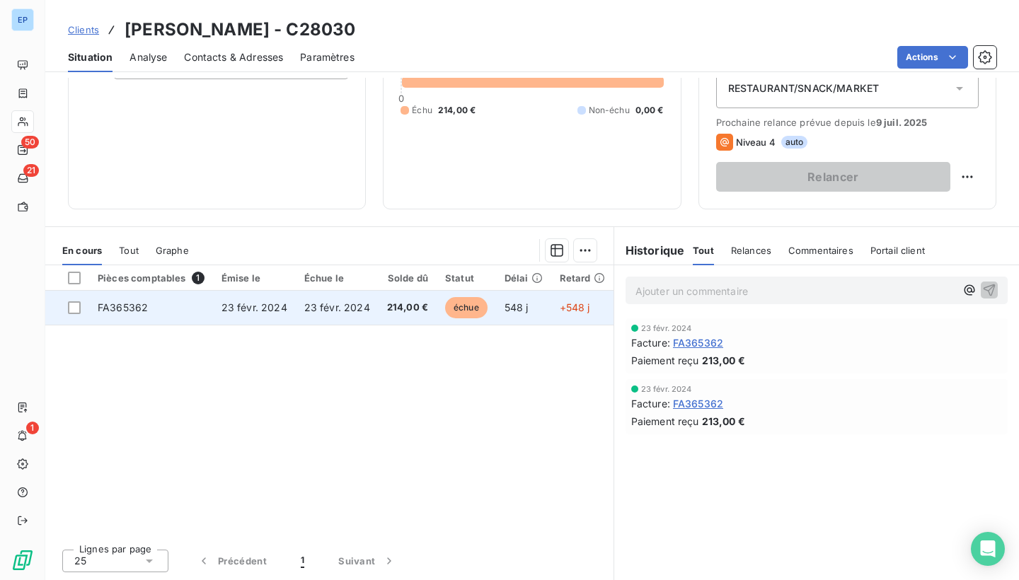
scroll to position [167, 0]
click at [123, 296] on td "FA365362" at bounding box center [151, 308] width 124 height 34
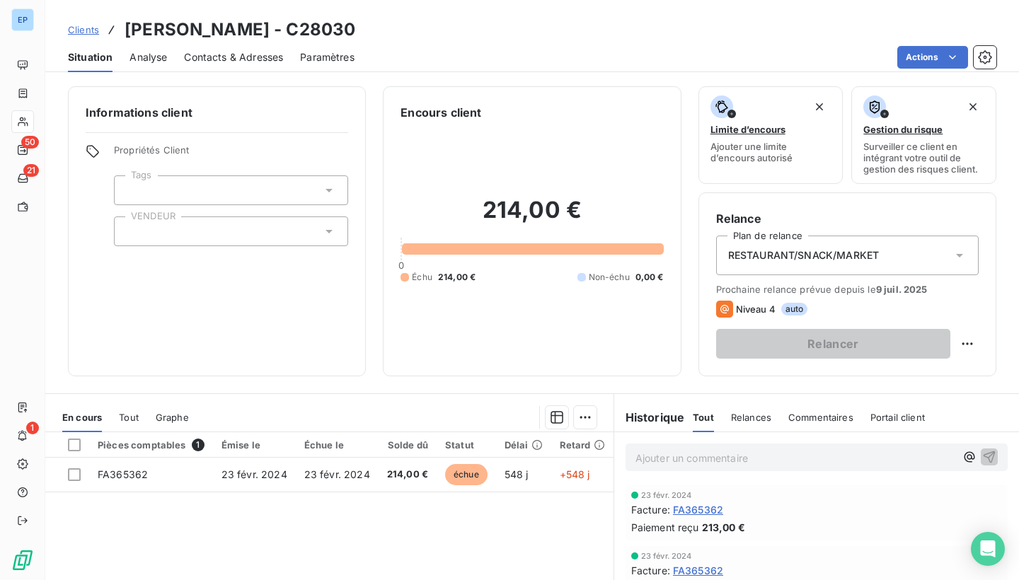
click at [134, 231] on input "text" at bounding box center [131, 231] width 11 height 13
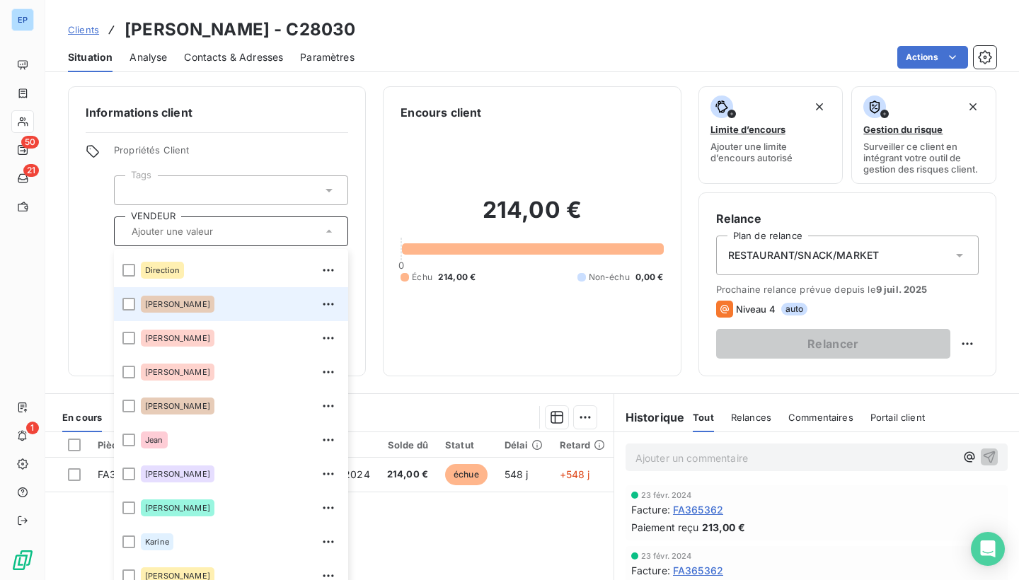
scroll to position [100, 0]
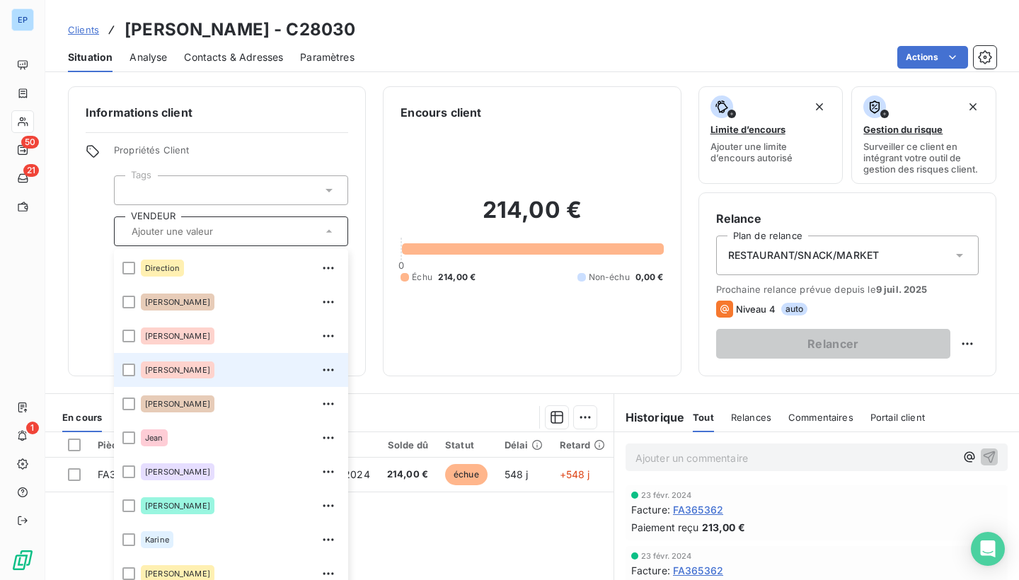
click at [163, 376] on div "[PERSON_NAME]" at bounding box center [178, 370] width 74 height 17
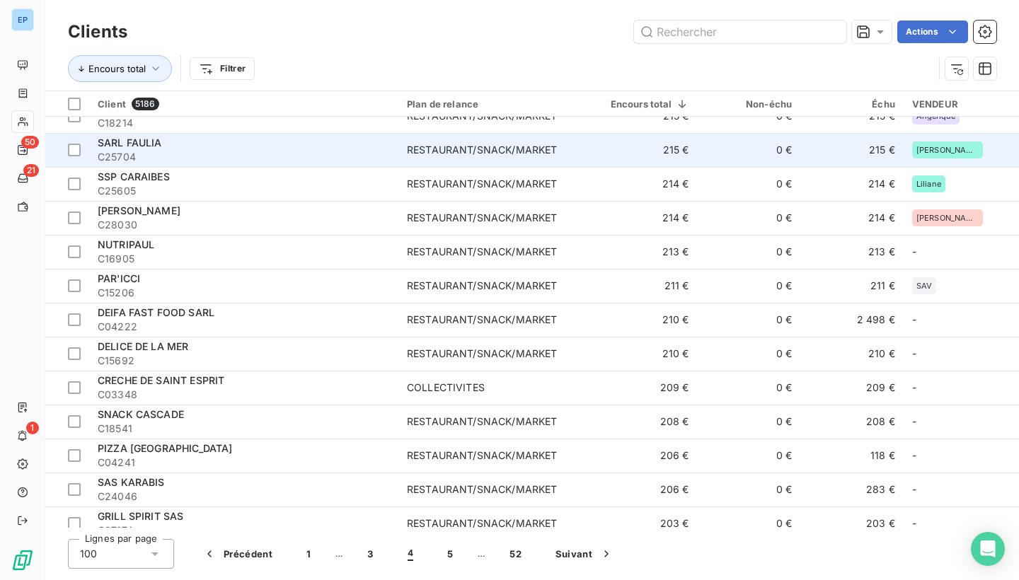
scroll to position [1705, 0]
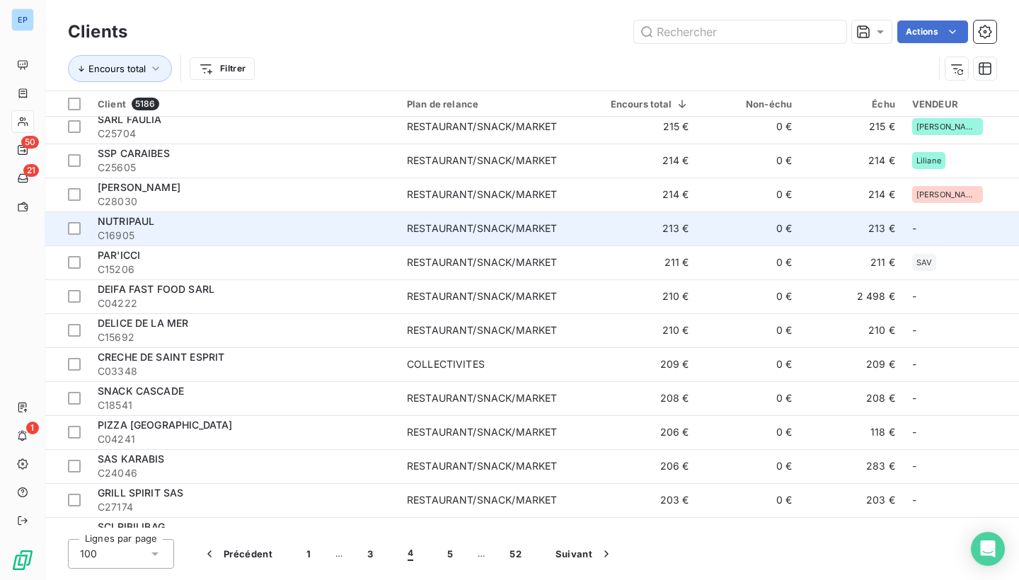
click at [311, 221] on div "NUTRIPAUL" at bounding box center [244, 221] width 292 height 14
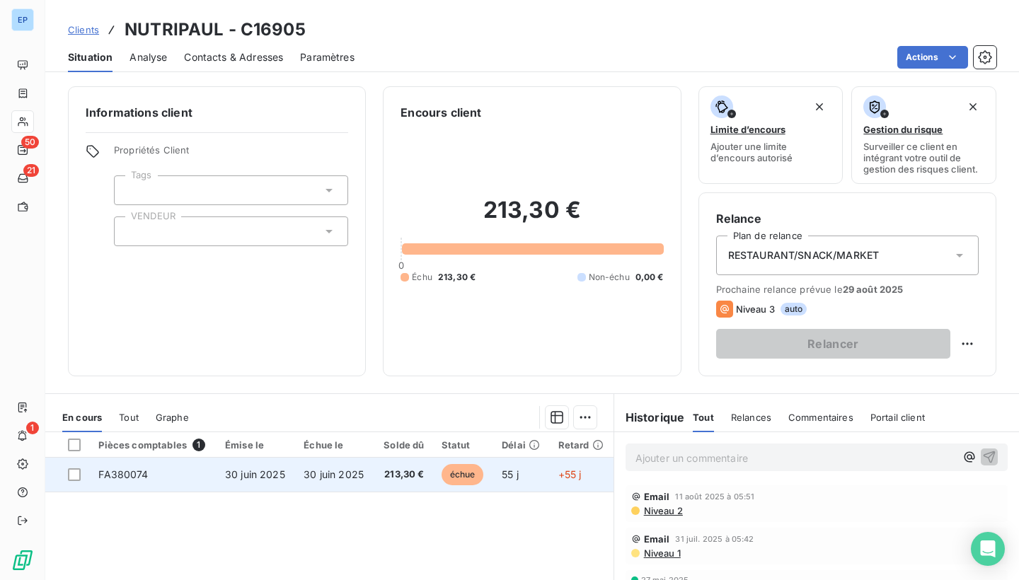
click at [137, 475] on span "FA380074" at bounding box center [123, 474] width 50 height 12
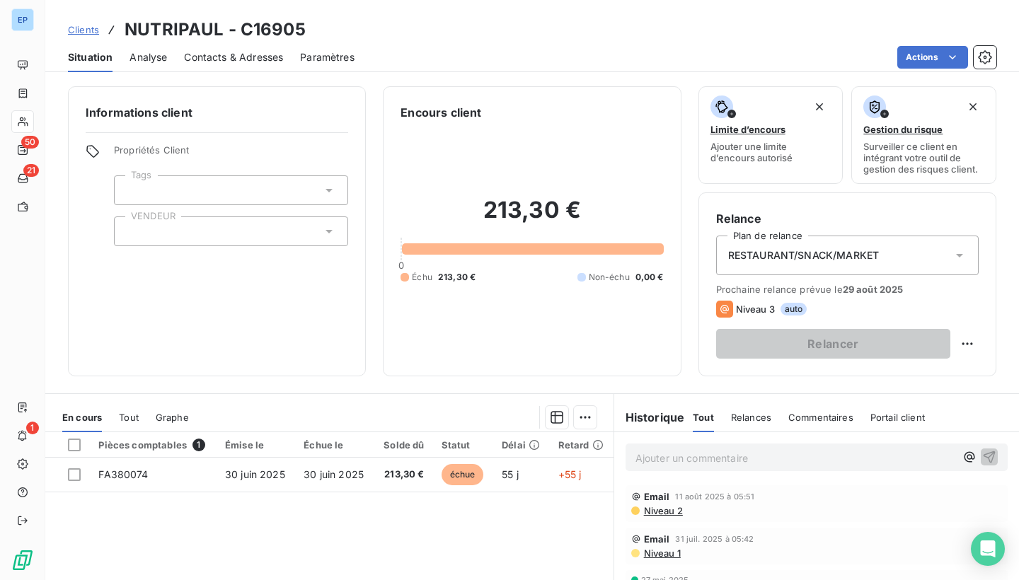
click at [154, 229] on div at bounding box center [231, 232] width 234 height 30
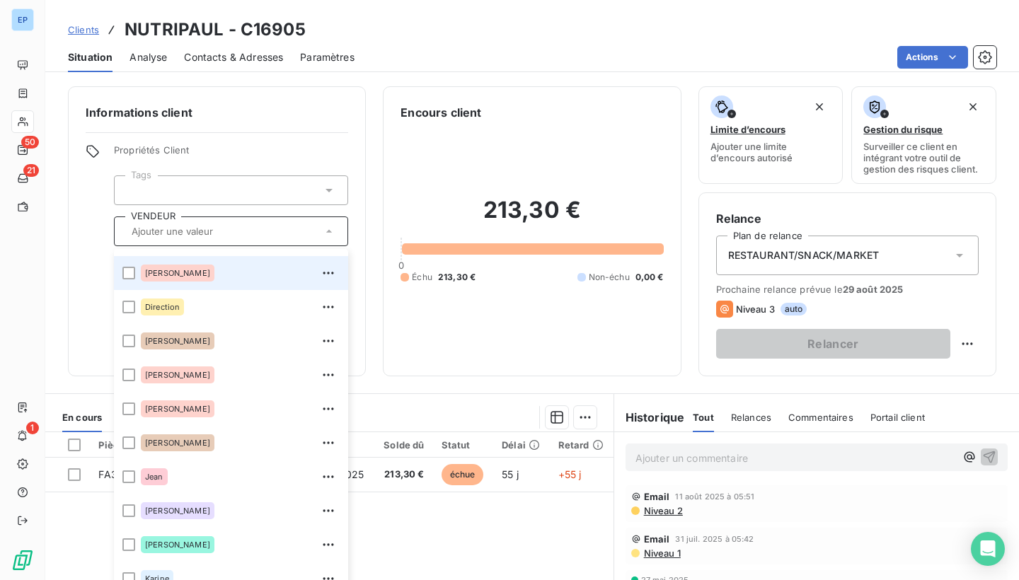
scroll to position [77, 0]
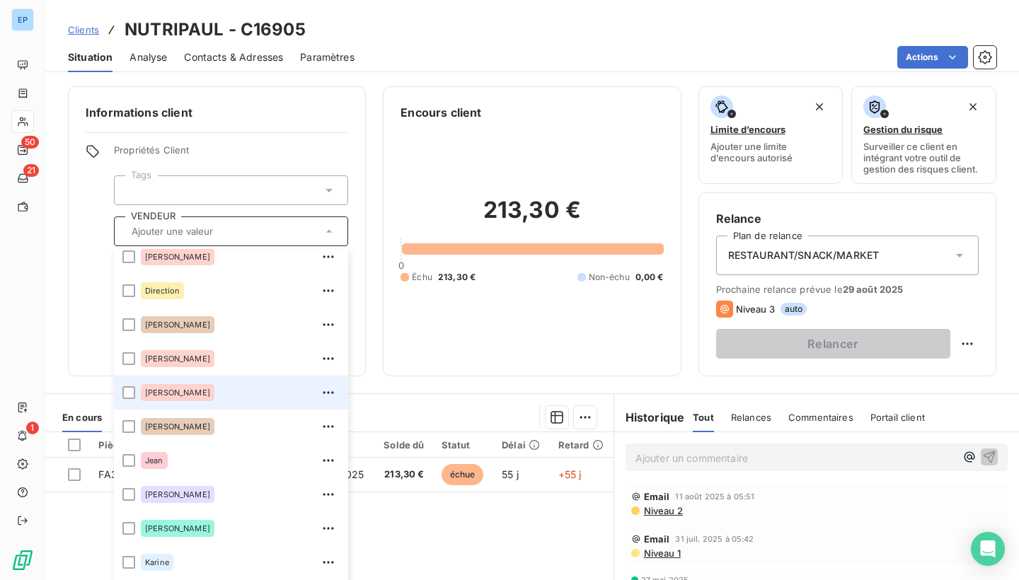
click at [137, 391] on li "[PERSON_NAME]" at bounding box center [231, 393] width 234 height 34
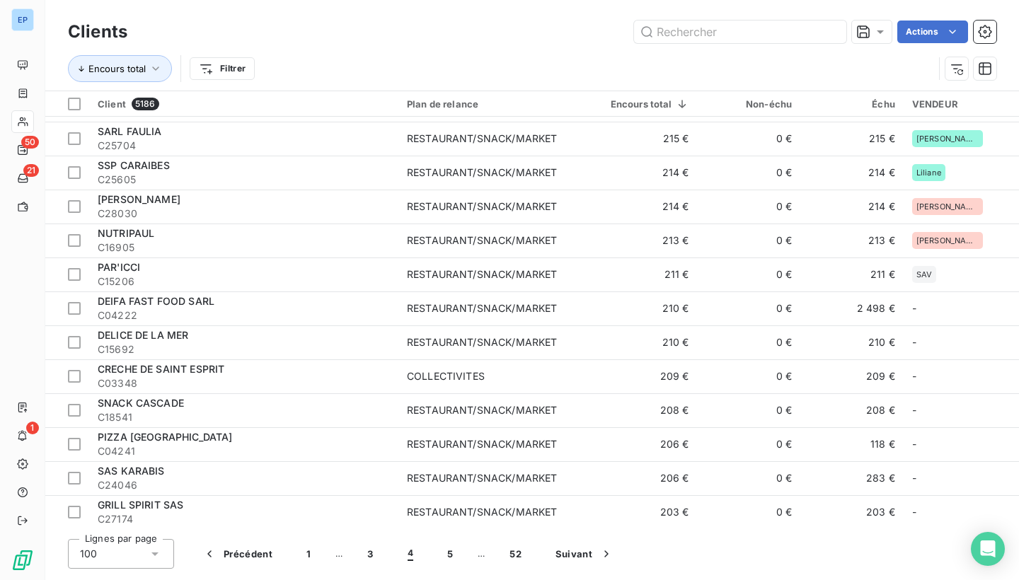
scroll to position [1708, 0]
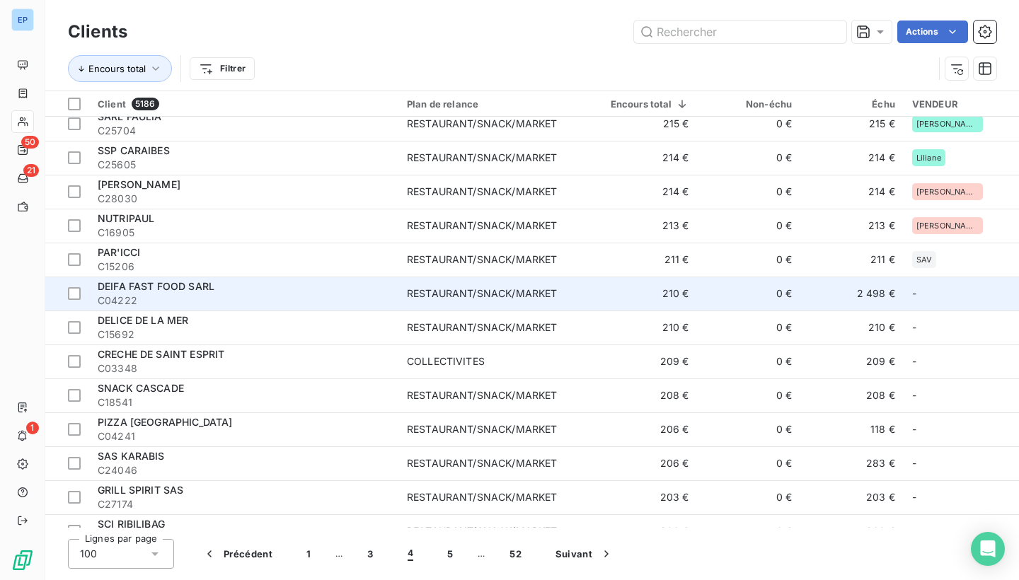
click at [238, 299] on span "C04222" at bounding box center [244, 301] width 292 height 14
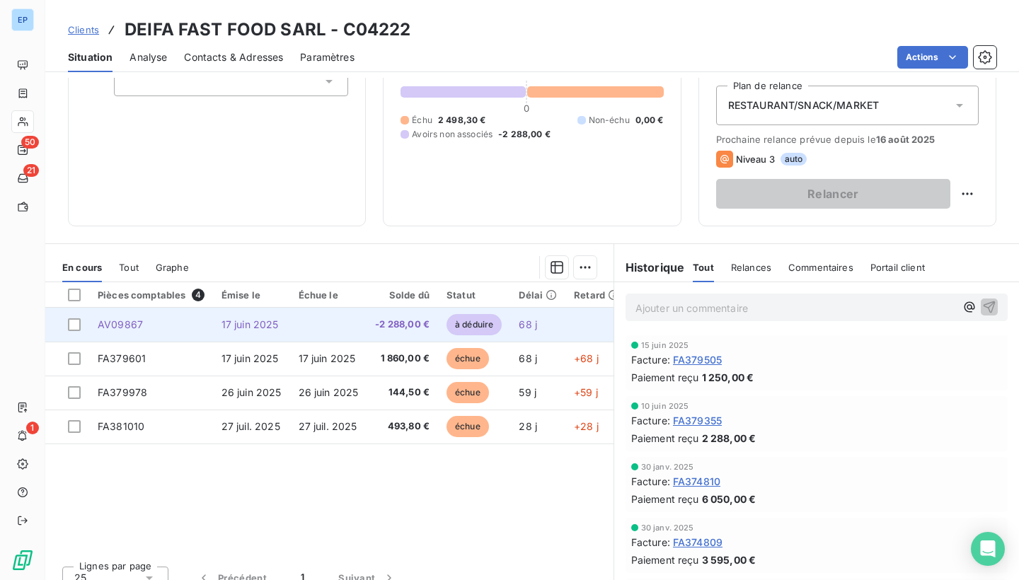
scroll to position [151, 0]
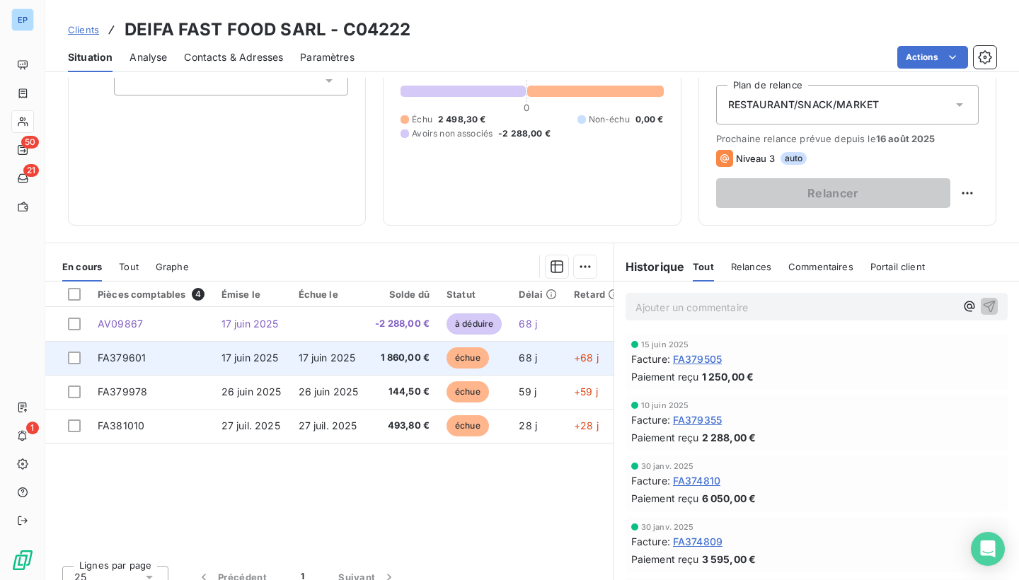
click at [150, 357] on td "FA379601" at bounding box center [151, 358] width 124 height 34
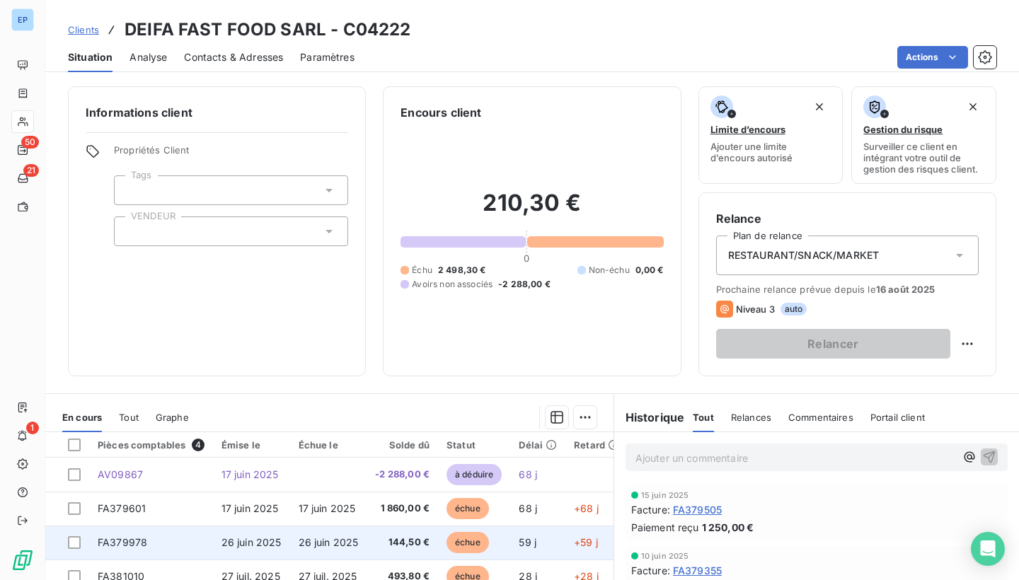
click at [146, 541] on td "FA379978" at bounding box center [151, 543] width 124 height 34
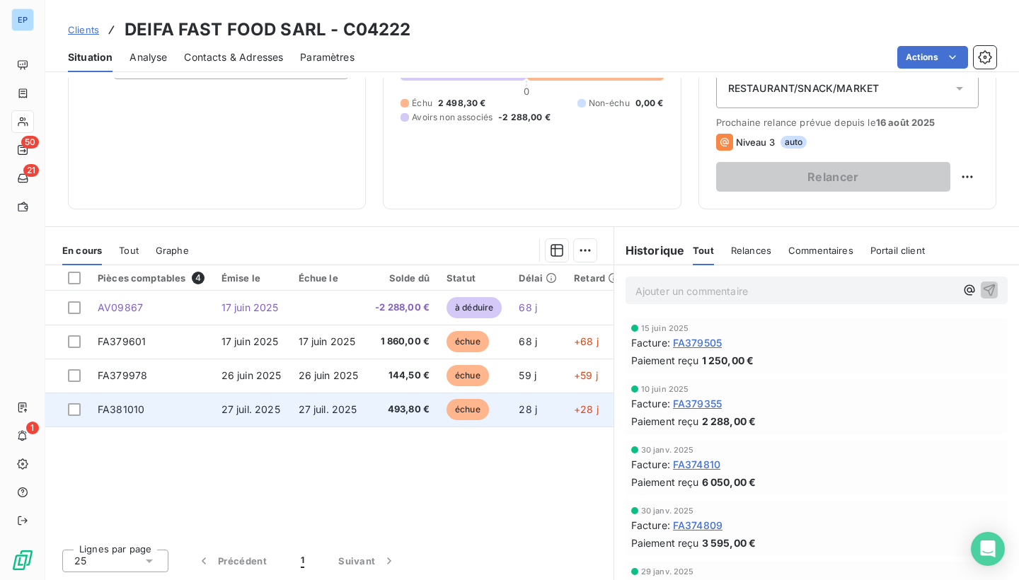
scroll to position [167, 0]
click at [109, 404] on span "FA381010" at bounding box center [121, 409] width 47 height 12
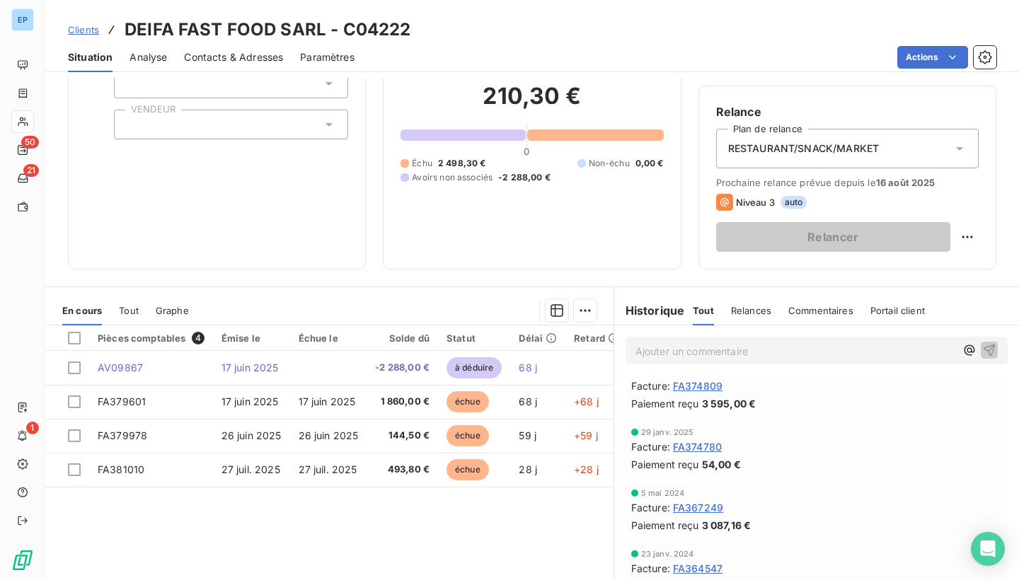
scroll to position [108, 0]
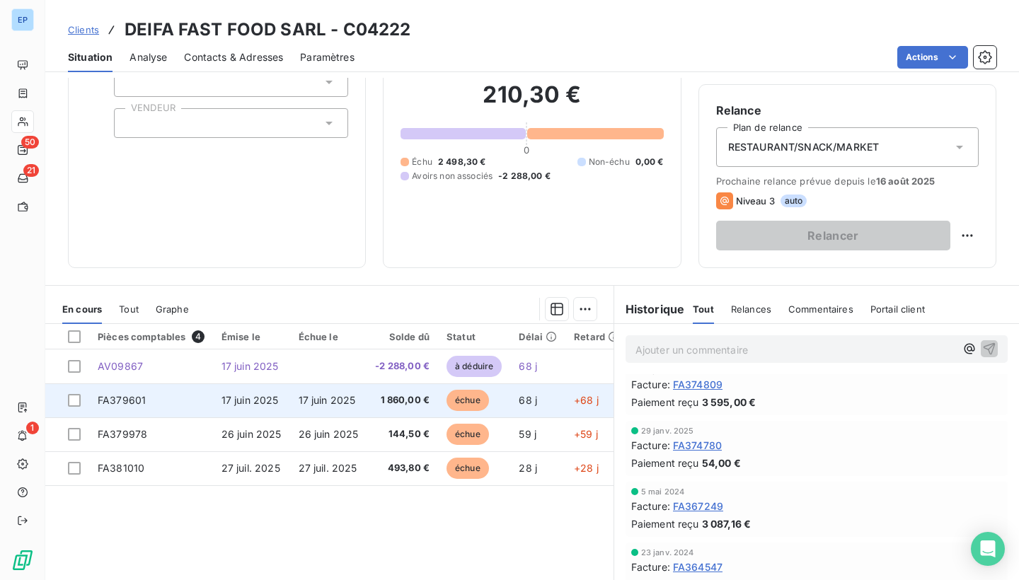
click at [139, 408] on td "FA379601" at bounding box center [151, 401] width 124 height 34
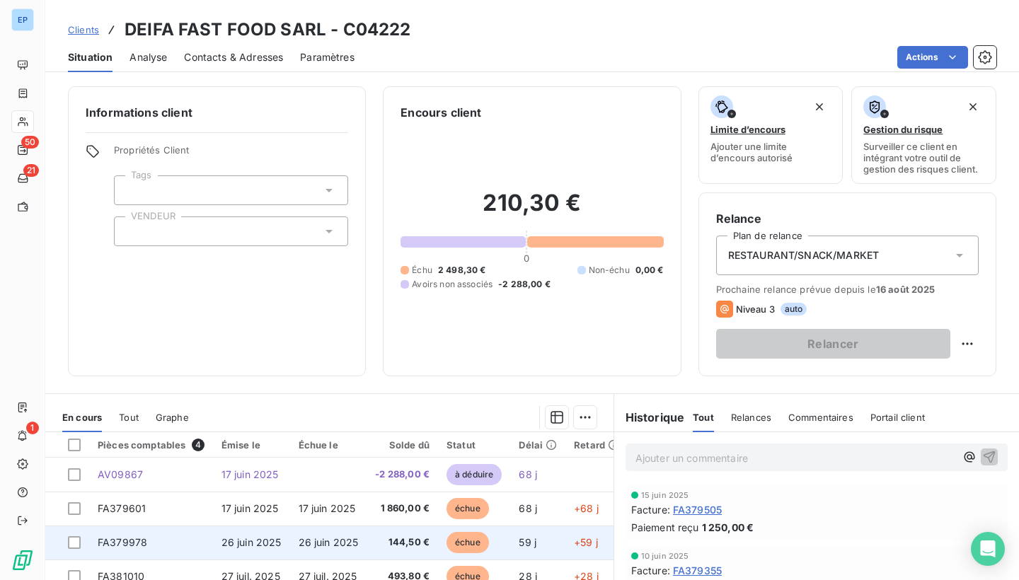
click at [115, 536] on span "FA379978" at bounding box center [123, 542] width 50 height 12
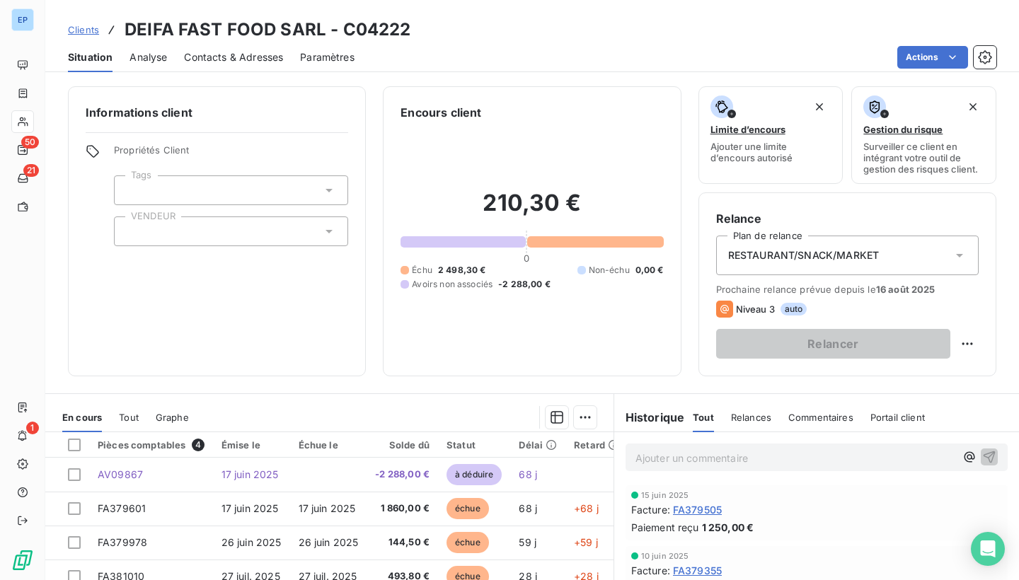
click at [257, 231] on div at bounding box center [231, 232] width 234 height 30
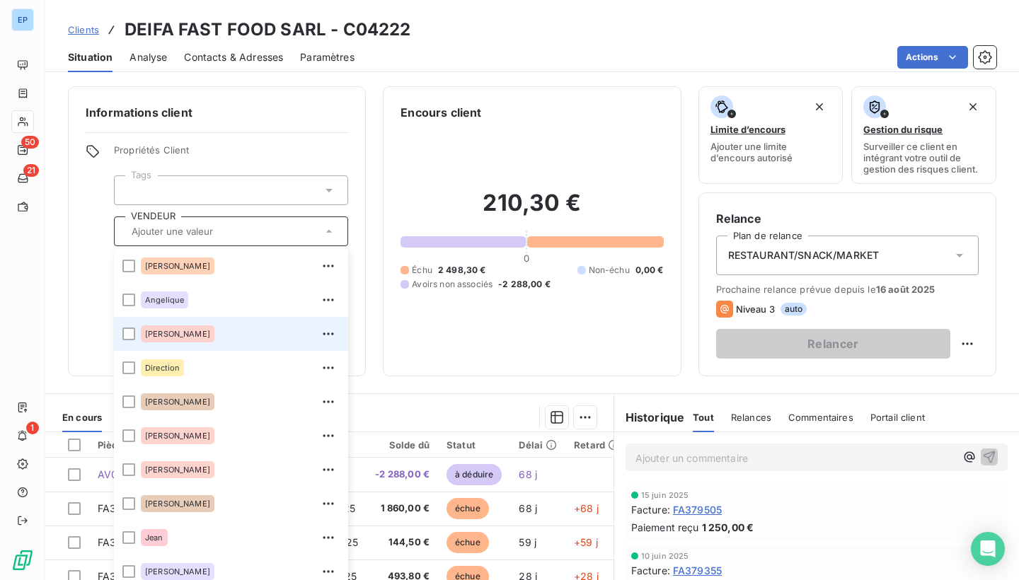
click at [168, 333] on span "[PERSON_NAME]" at bounding box center [177, 334] width 65 height 8
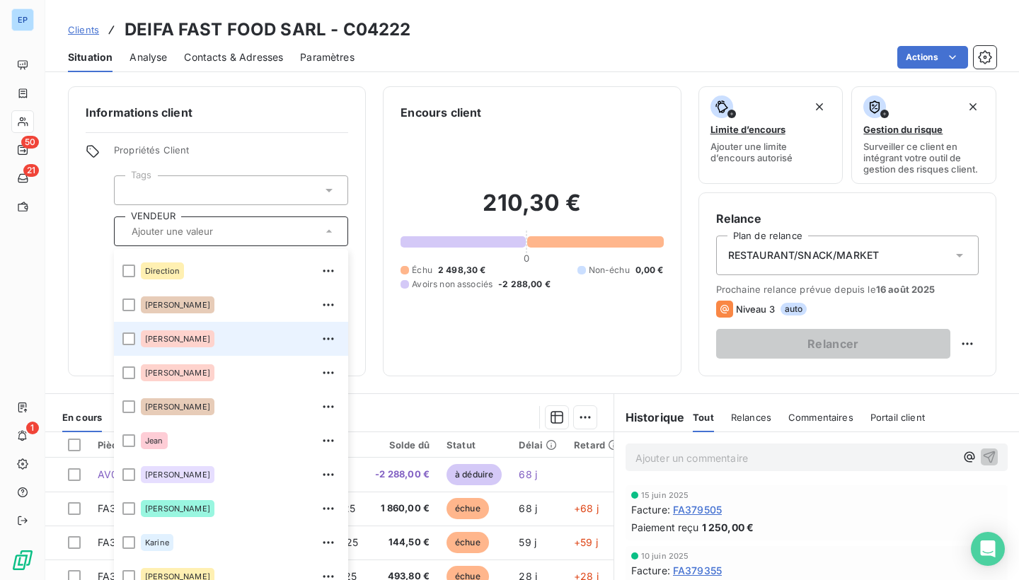
scroll to position [98, 0]
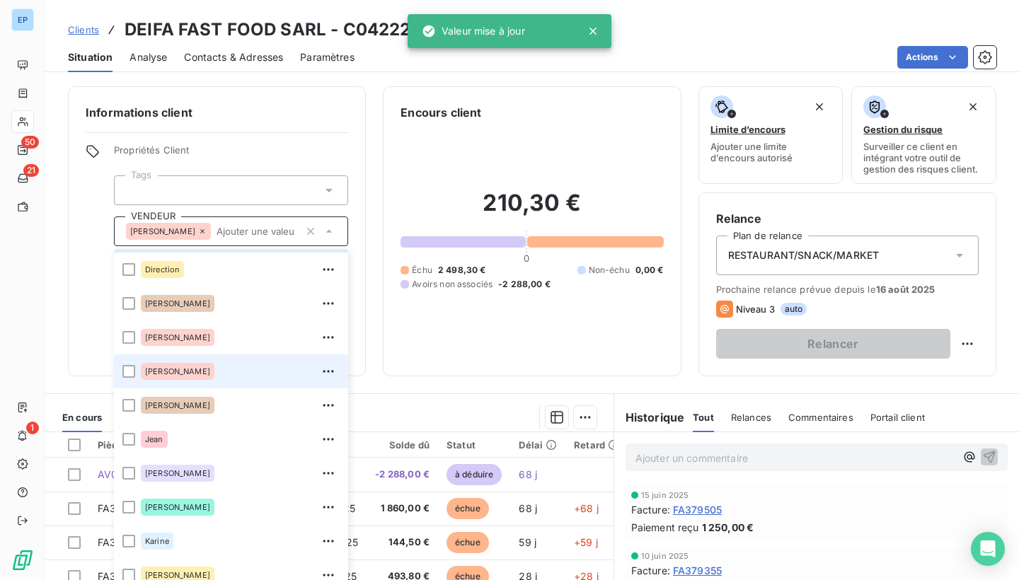
click at [127, 364] on li "[PERSON_NAME]" at bounding box center [231, 372] width 234 height 34
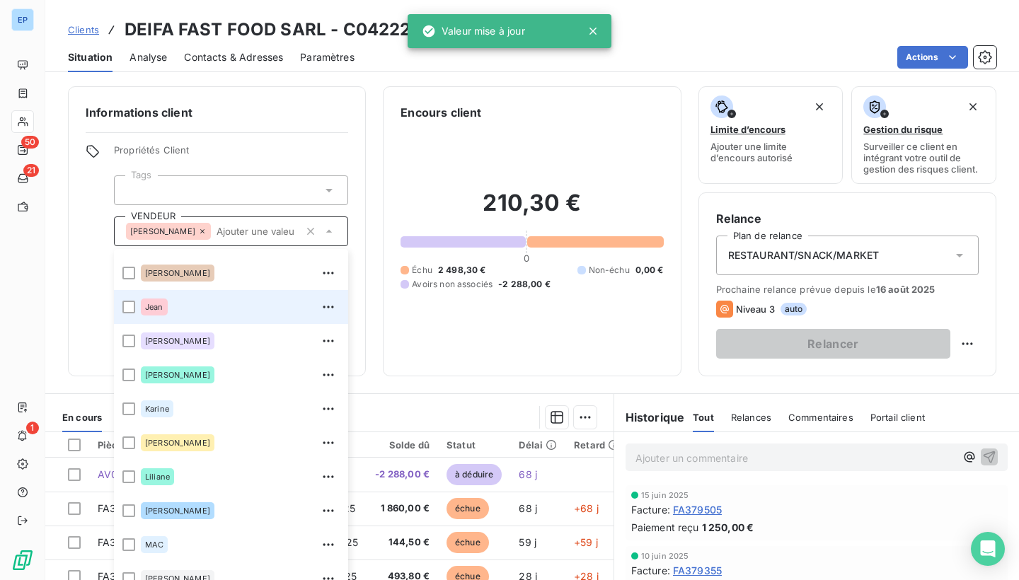
scroll to position [235, 0]
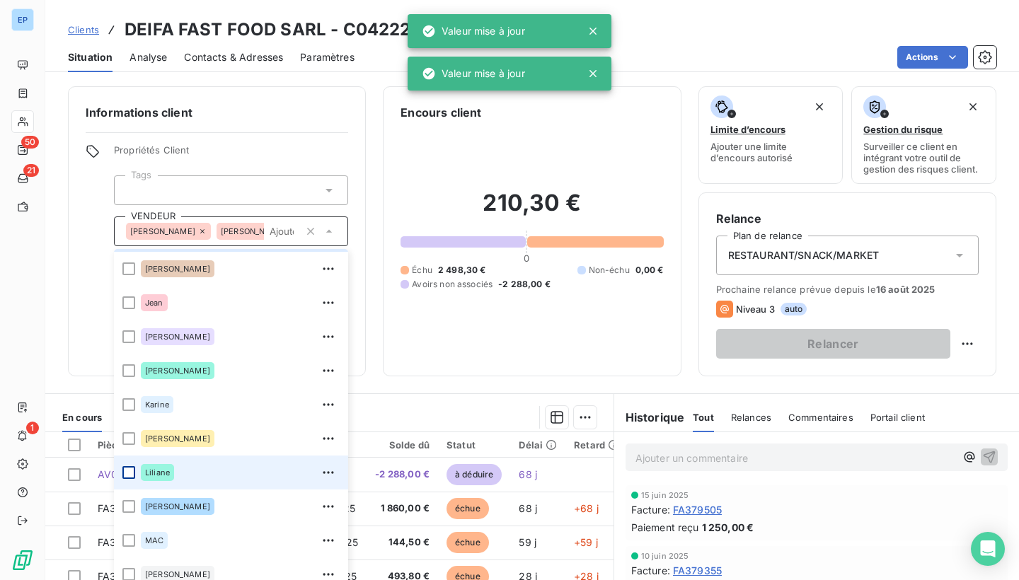
click at [132, 467] on div at bounding box center [128, 472] width 13 height 13
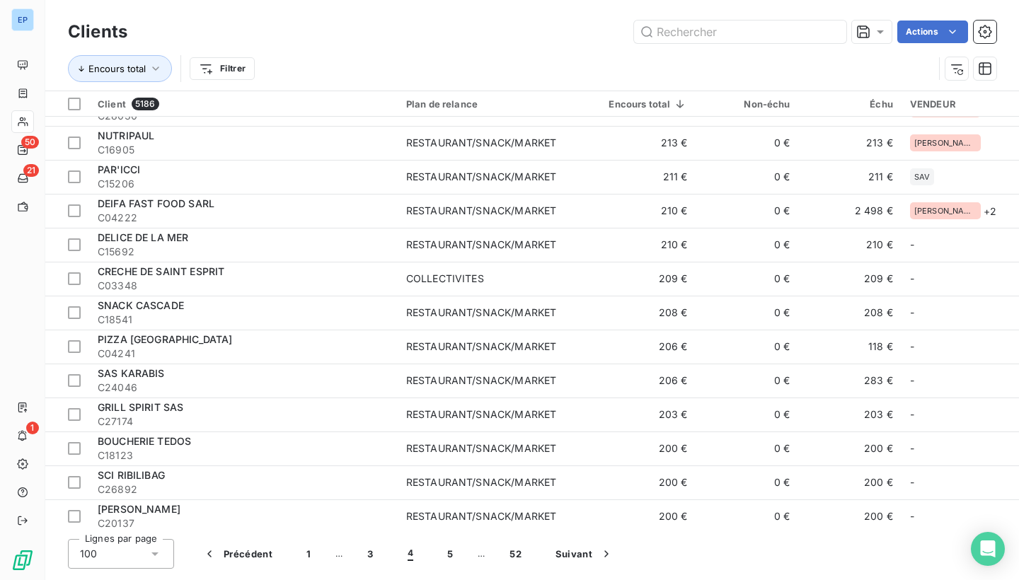
scroll to position [1793, 0]
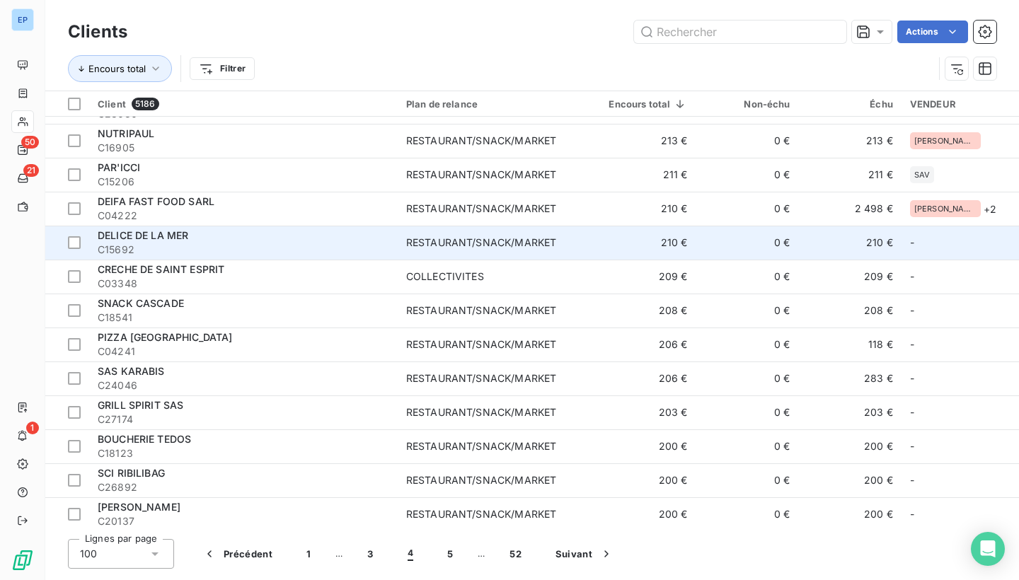
click at [492, 240] on div "RESTAURANT/SNACK/MARKET" at bounding box center [481, 243] width 150 height 14
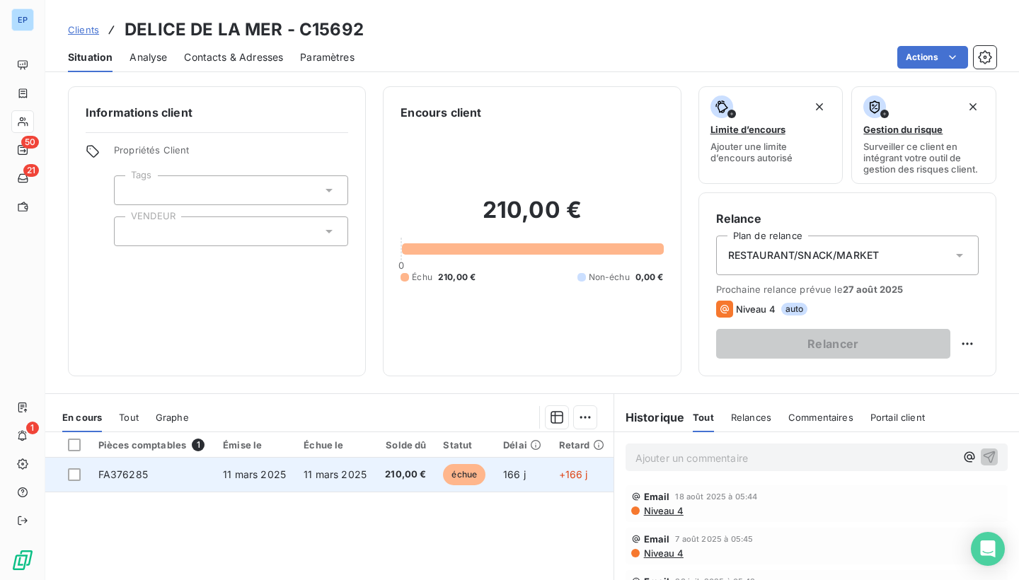
click at [88, 485] on td at bounding box center [67, 475] width 45 height 34
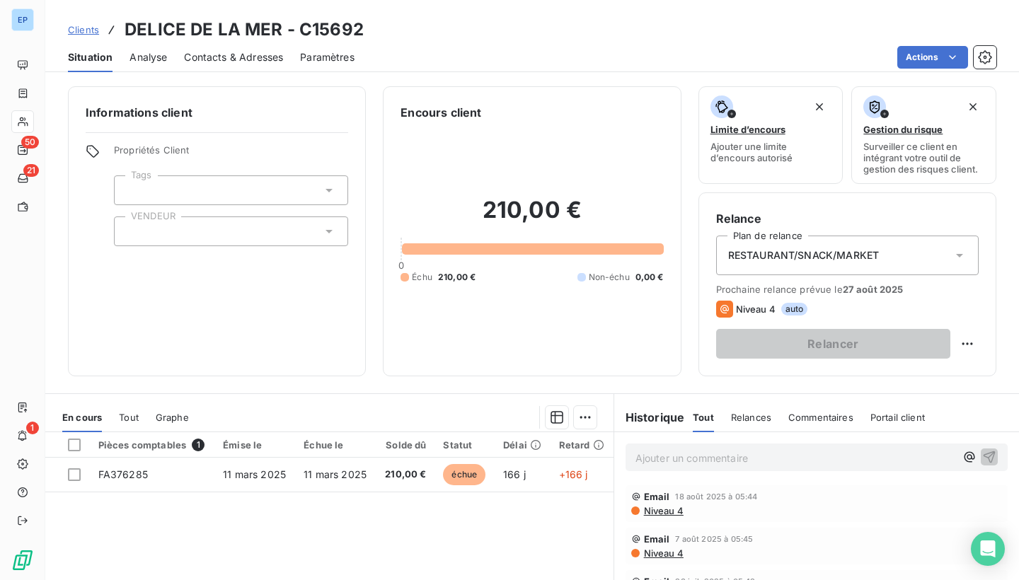
click at [147, 228] on div at bounding box center [231, 232] width 234 height 30
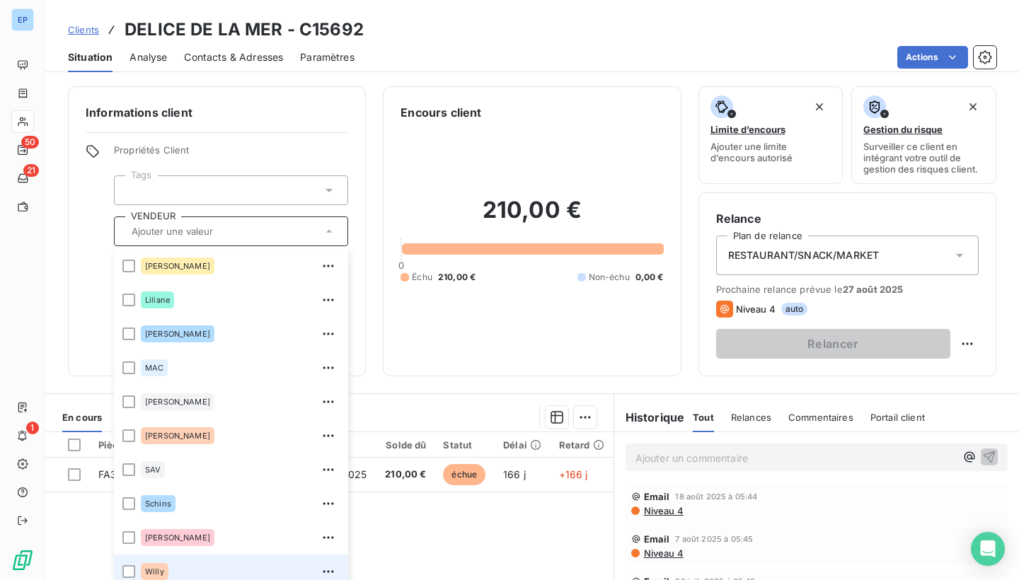
scroll to position [408, 0]
click at [139, 572] on li "Willy" at bounding box center [231, 572] width 234 height 34
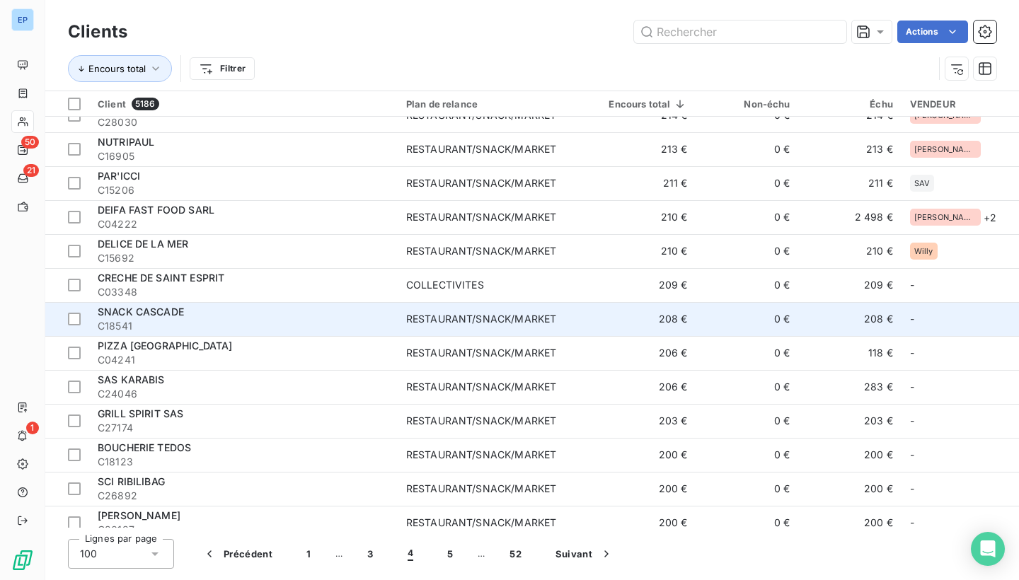
scroll to position [1790, 0]
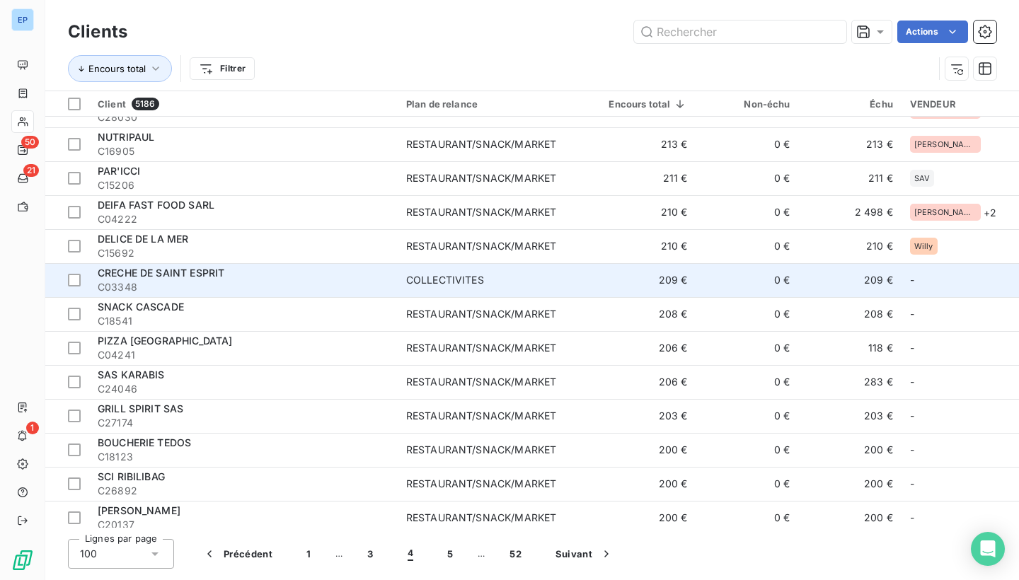
click at [584, 290] on td "COLLECTIVITES" at bounding box center [493, 280] width 190 height 34
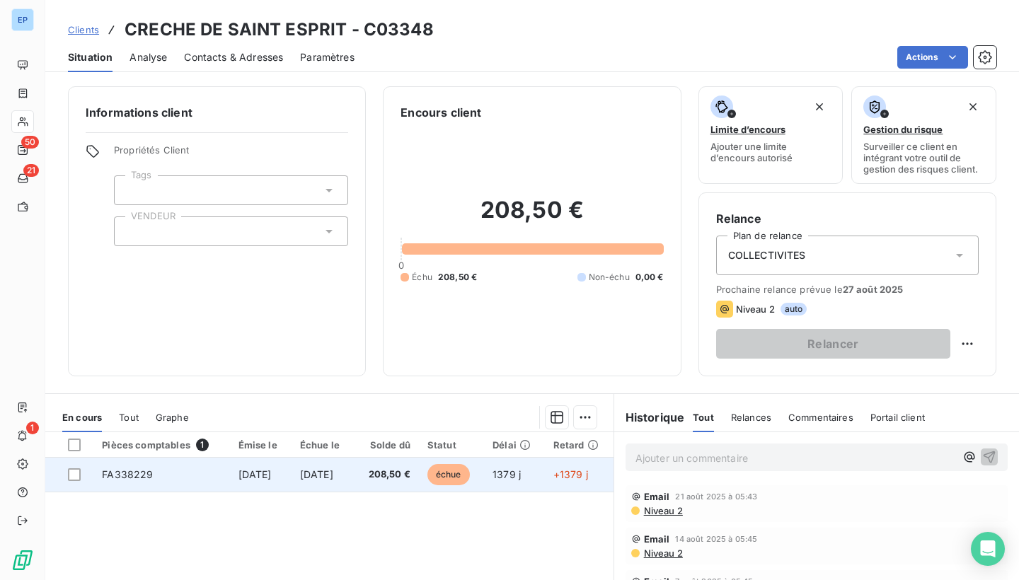
click at [134, 471] on span "FA338229" at bounding box center [127, 474] width 51 height 12
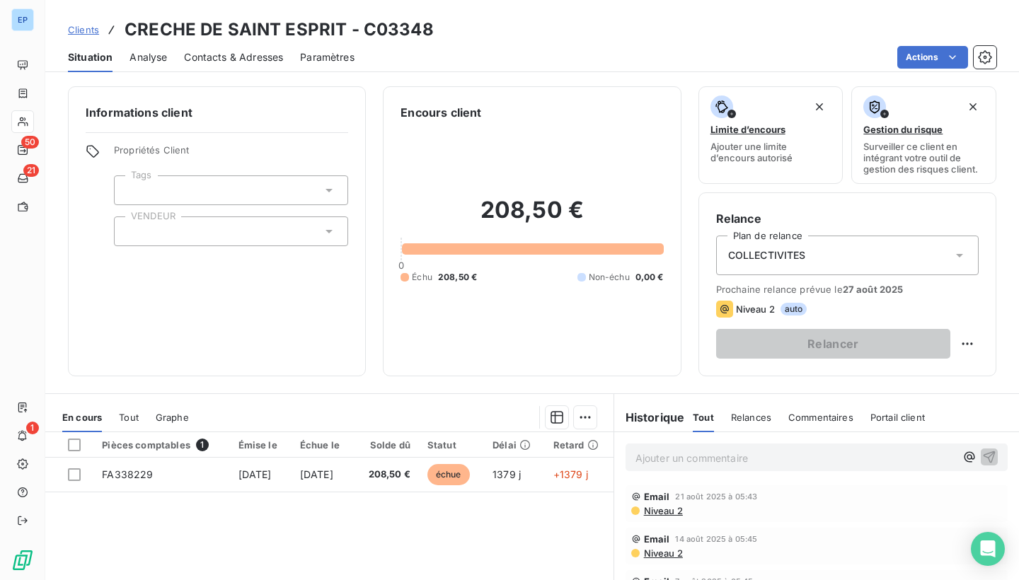
click at [149, 238] on div at bounding box center [231, 232] width 234 height 30
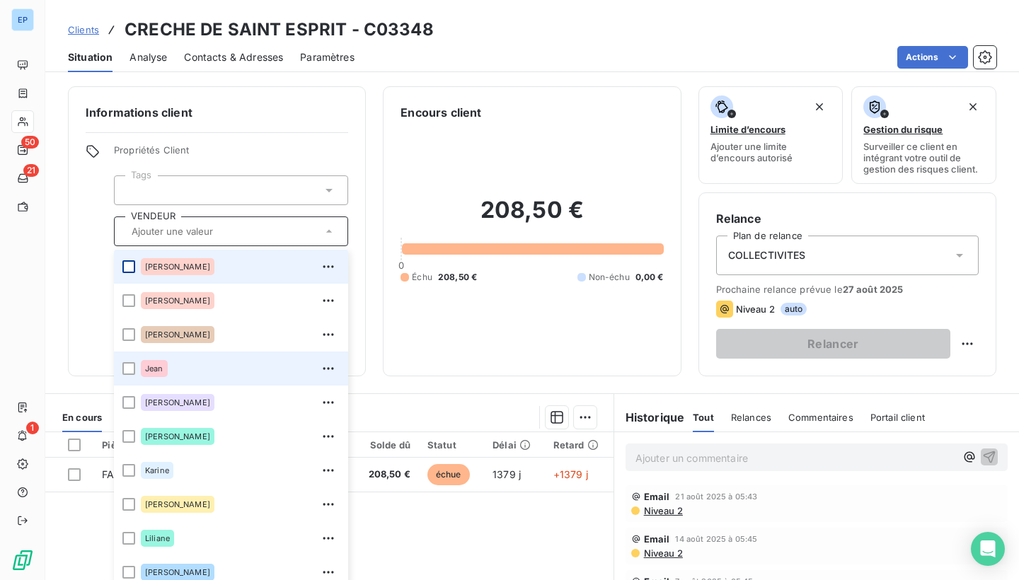
scroll to position [250, 0]
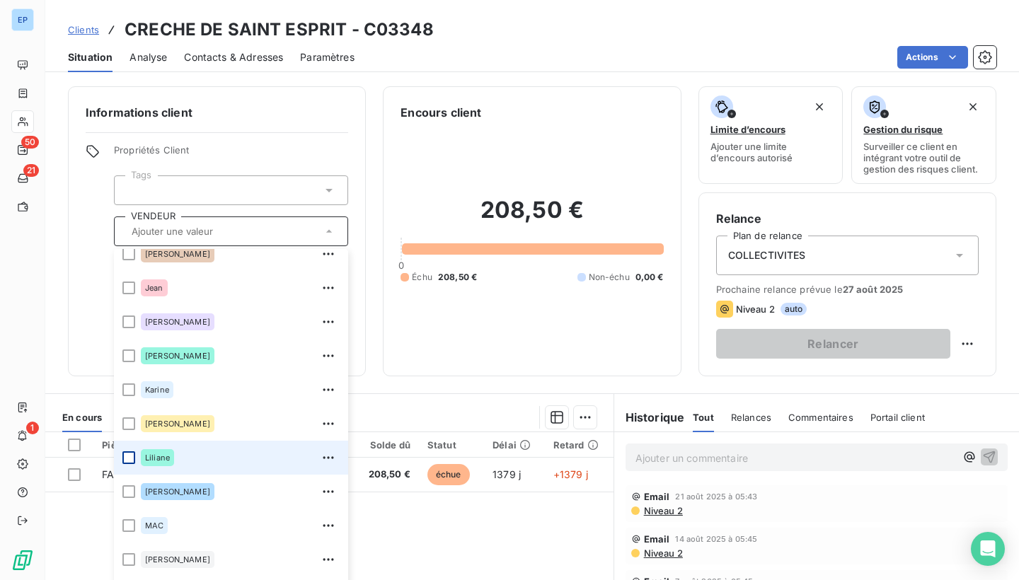
click at [127, 463] on div at bounding box center [128, 457] width 13 height 13
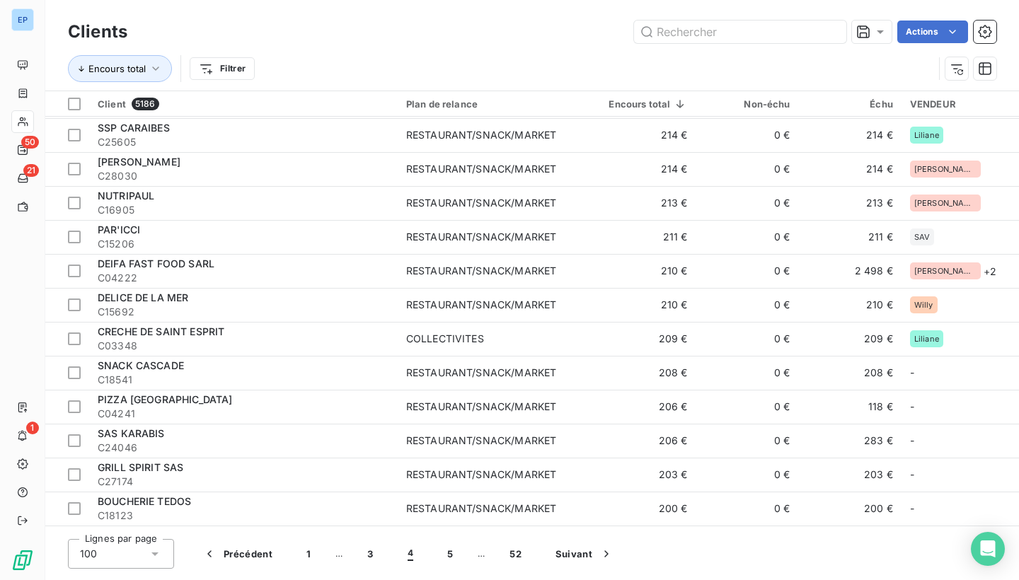
scroll to position [1836, 0]
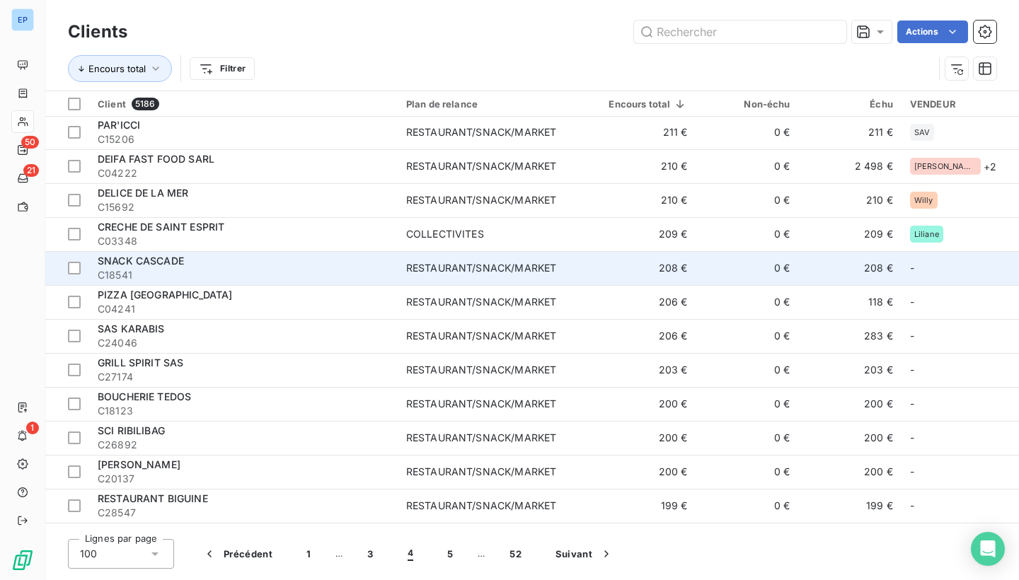
click at [335, 271] on span "C18541" at bounding box center [244, 275] width 292 height 14
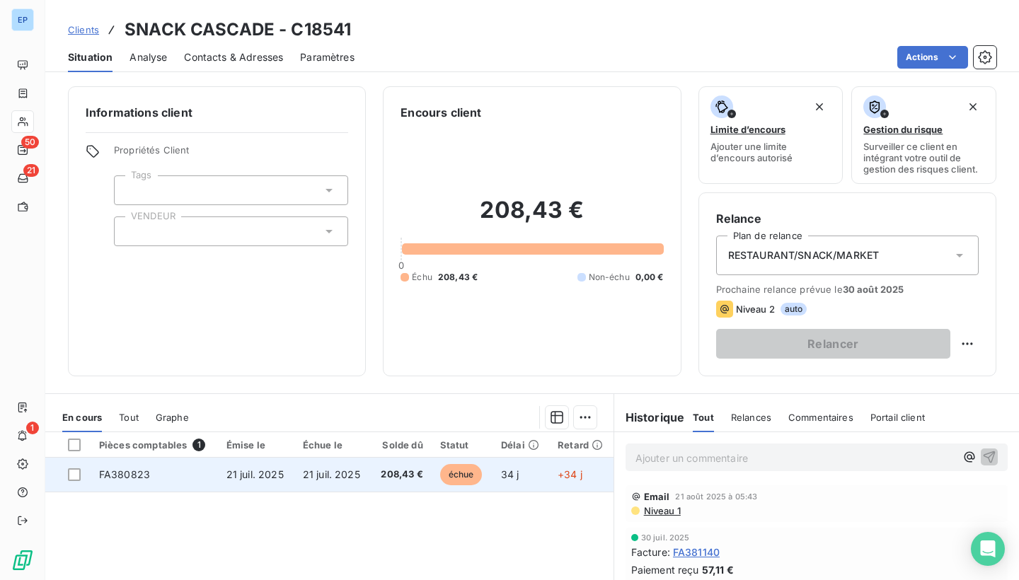
click at [142, 486] on td "FA380823" at bounding box center [154, 475] width 127 height 34
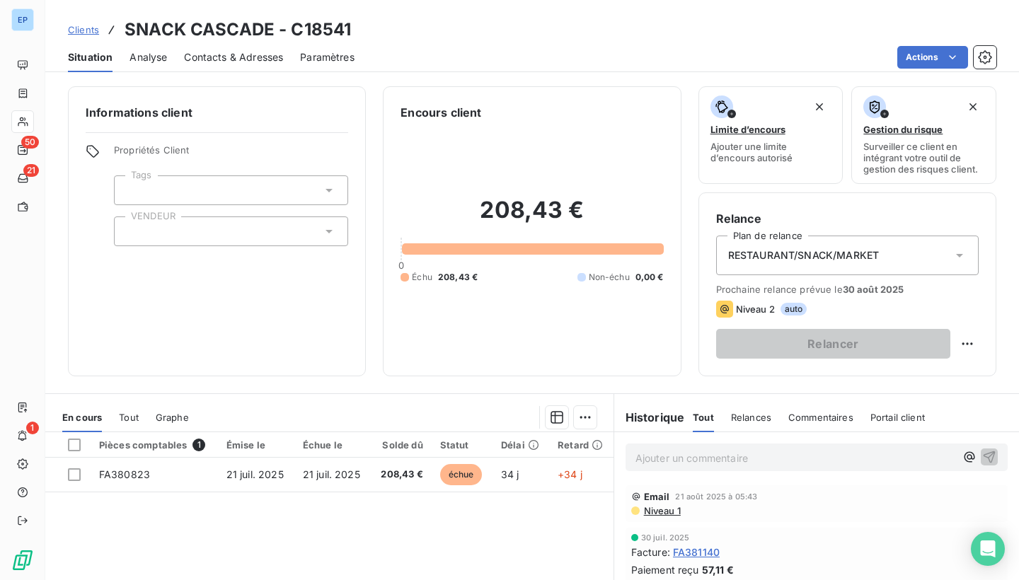
click at [139, 228] on div at bounding box center [231, 232] width 234 height 30
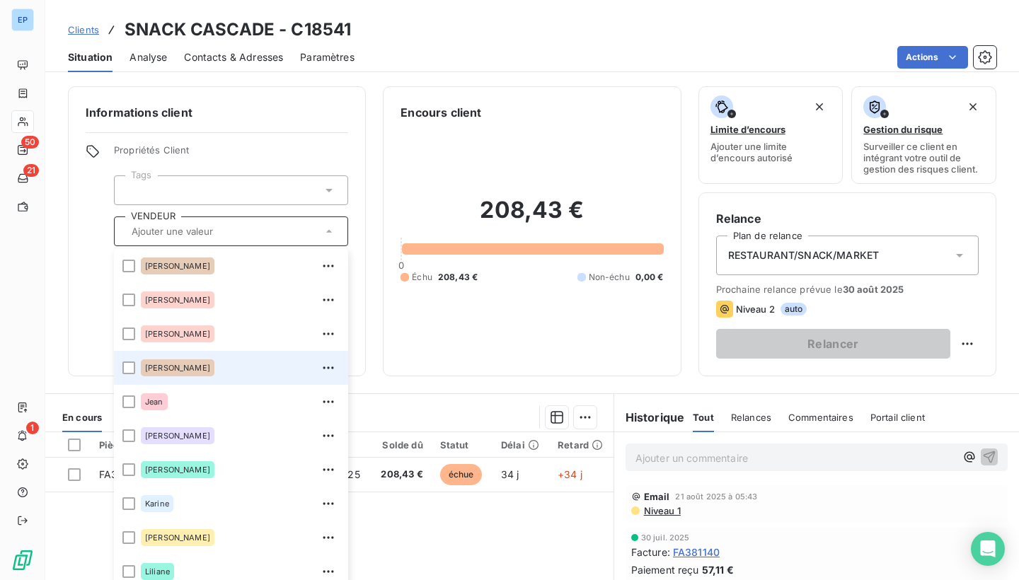
scroll to position [273, 0]
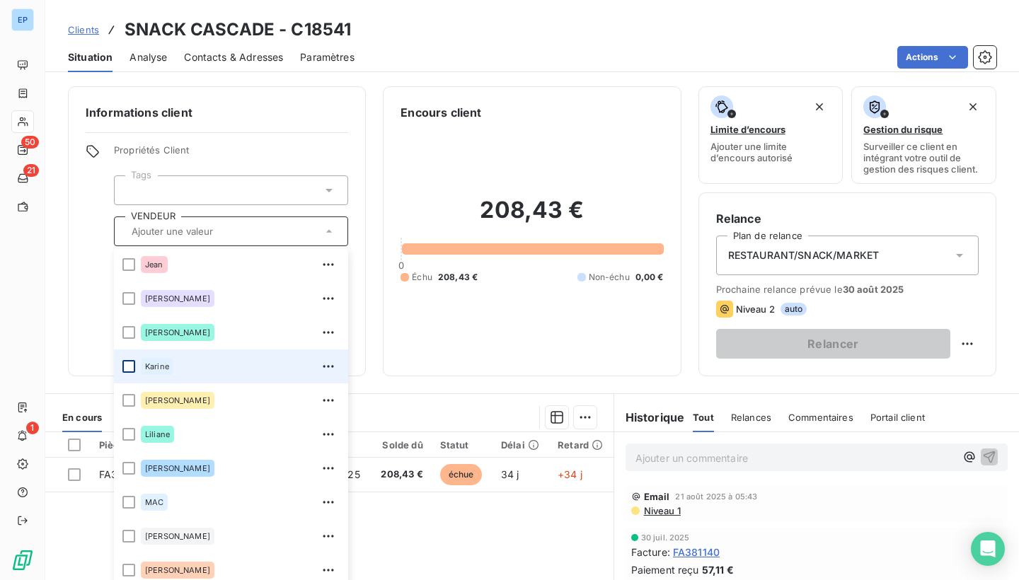
click at [130, 369] on div at bounding box center [128, 366] width 13 height 13
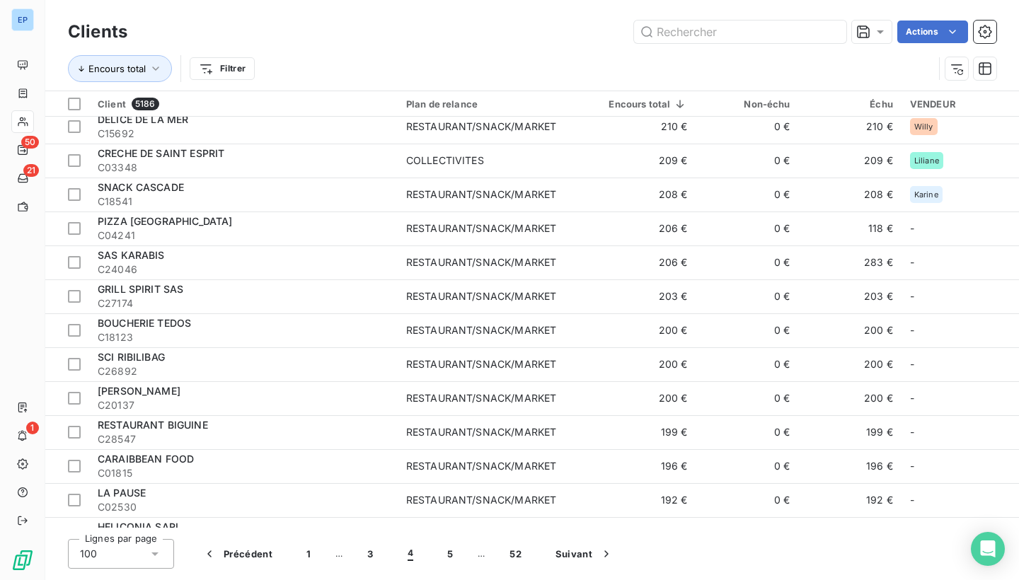
scroll to position [1911, 0]
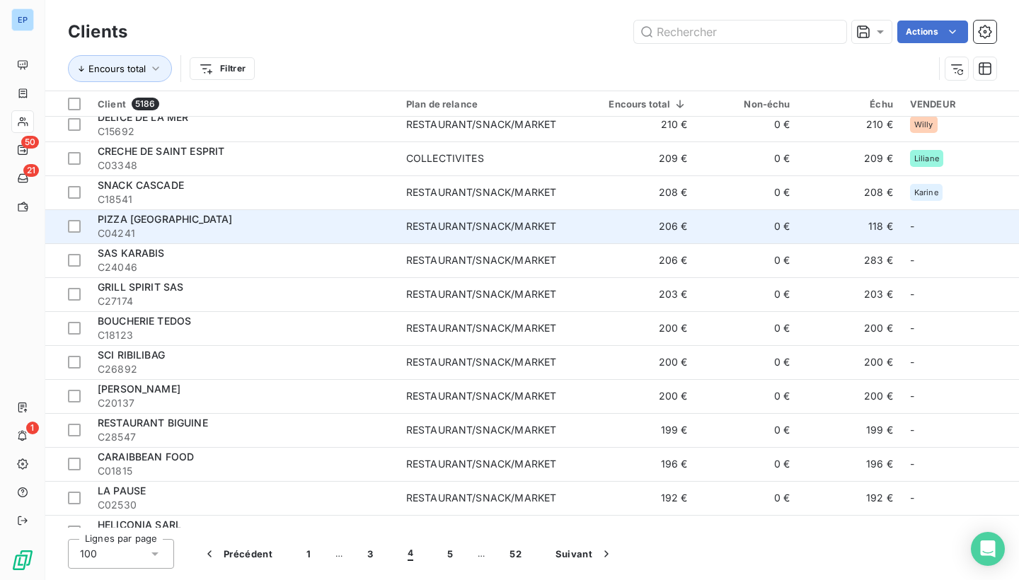
click at [379, 226] on span "C04241" at bounding box center [244, 233] width 292 height 14
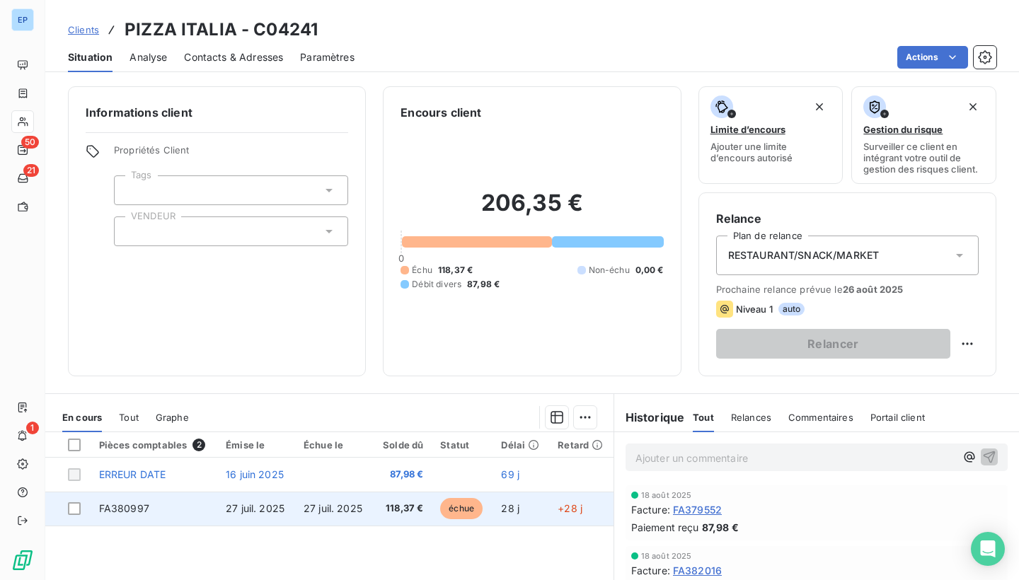
click at [143, 514] on td "FA380997" at bounding box center [154, 509] width 127 height 34
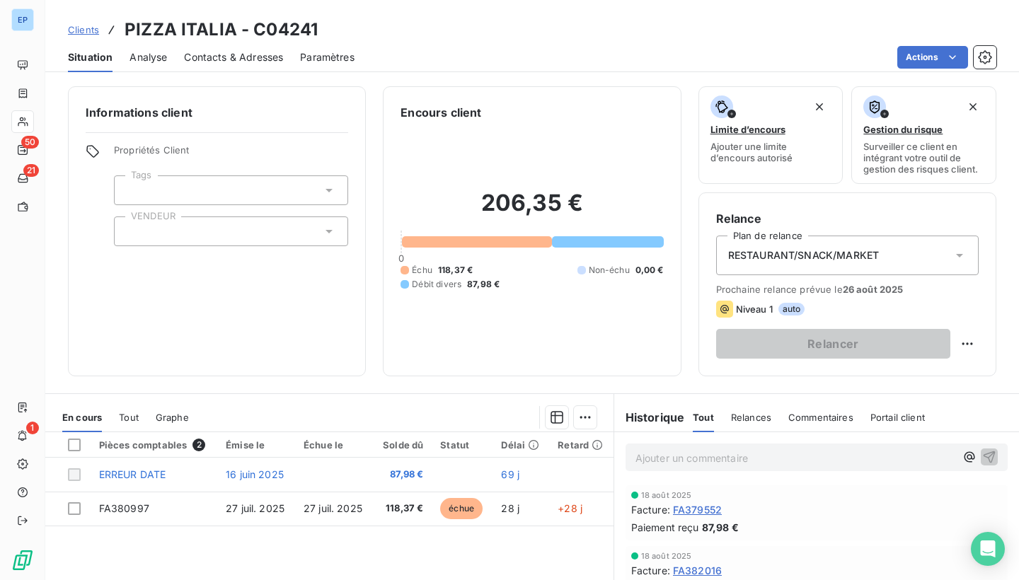
click at [146, 235] on div at bounding box center [231, 232] width 234 height 30
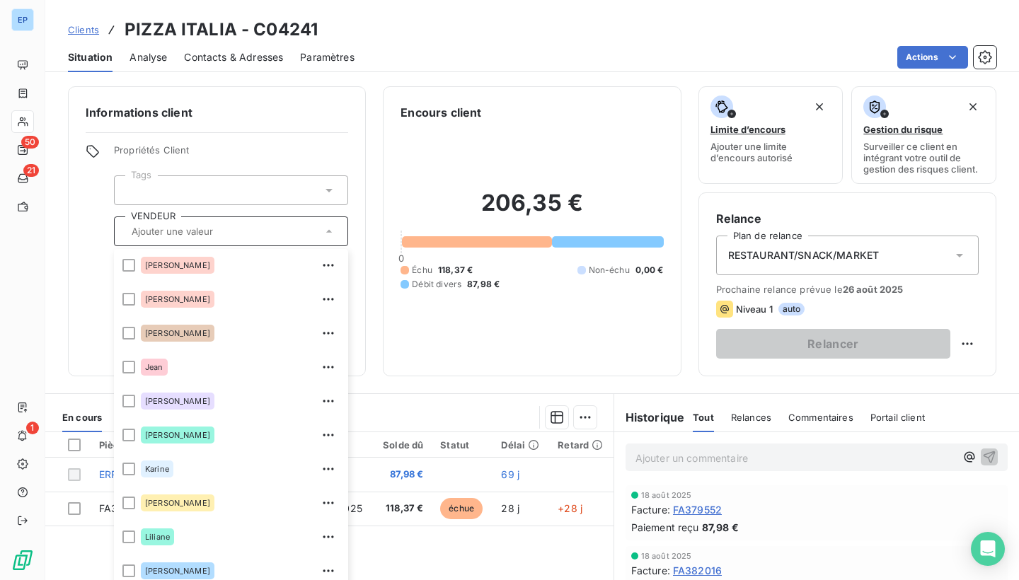
scroll to position [171, 0]
click at [129, 337] on div at bounding box center [128, 332] width 13 height 13
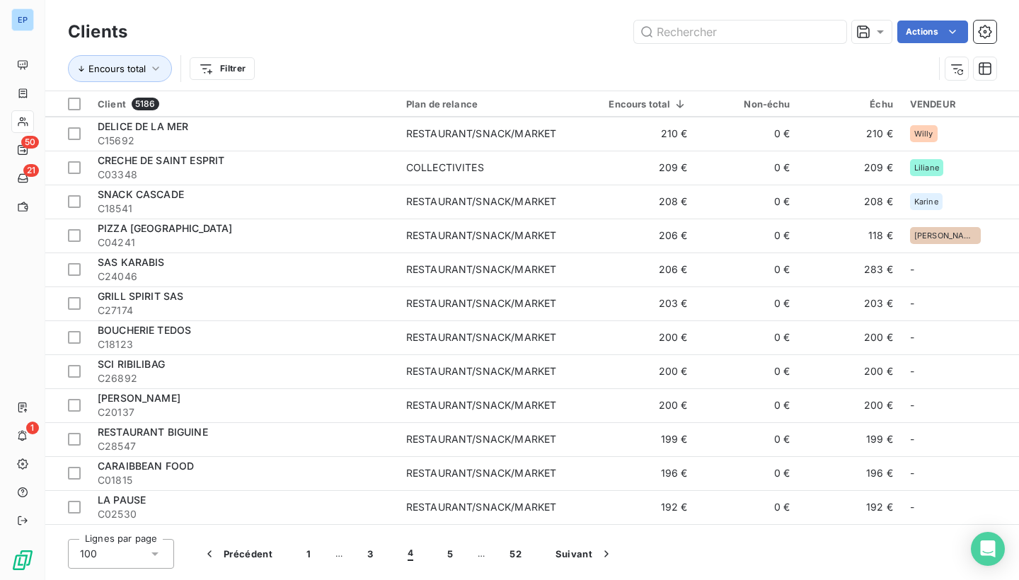
scroll to position [1903, 0]
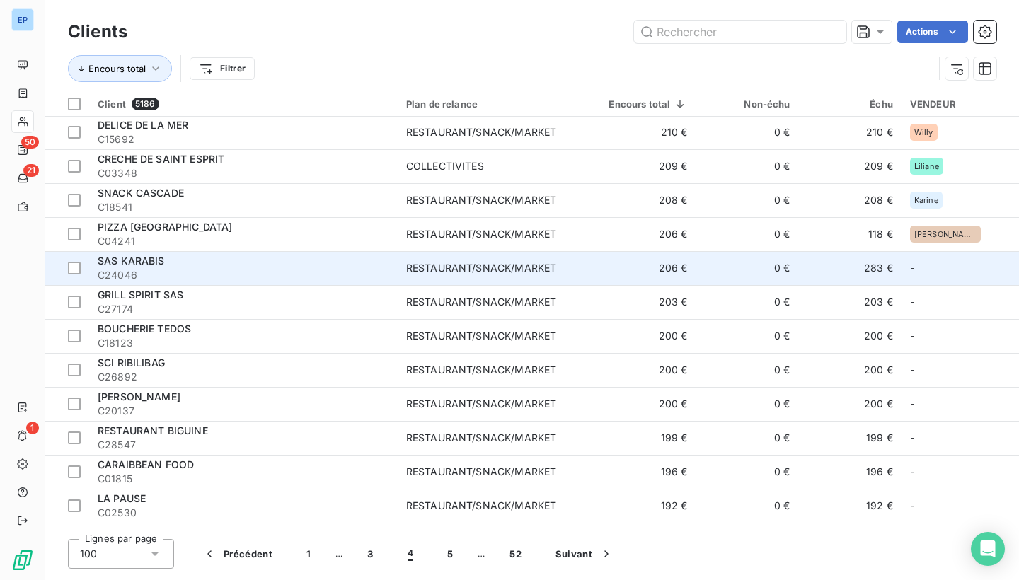
click at [412, 268] on td "RESTAURANT/SNACK/MARKET" at bounding box center [493, 268] width 190 height 34
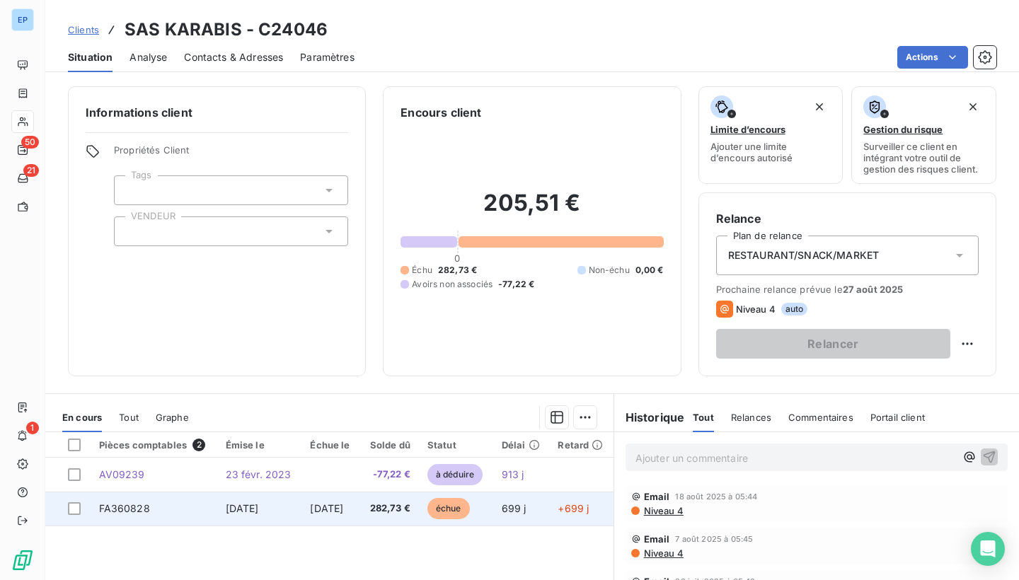
click at [133, 505] on span "FA360828" at bounding box center [124, 508] width 51 height 12
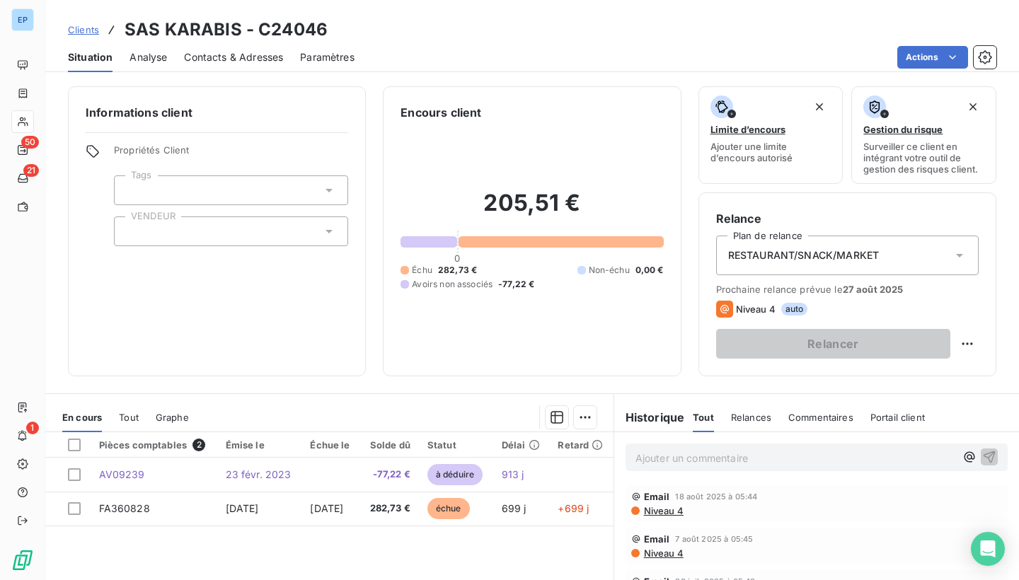
click at [174, 237] on div at bounding box center [231, 232] width 234 height 30
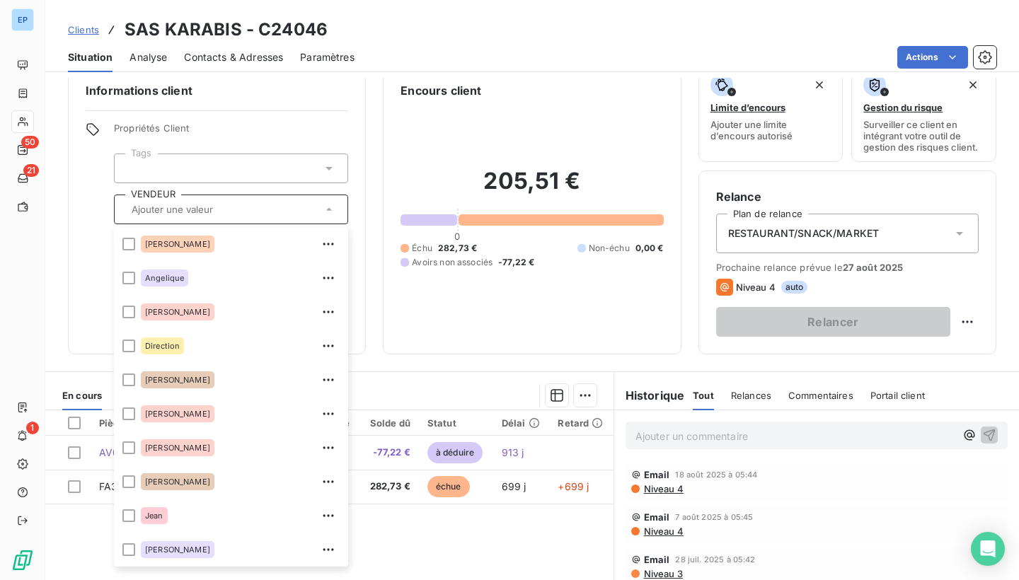
scroll to position [19, 0]
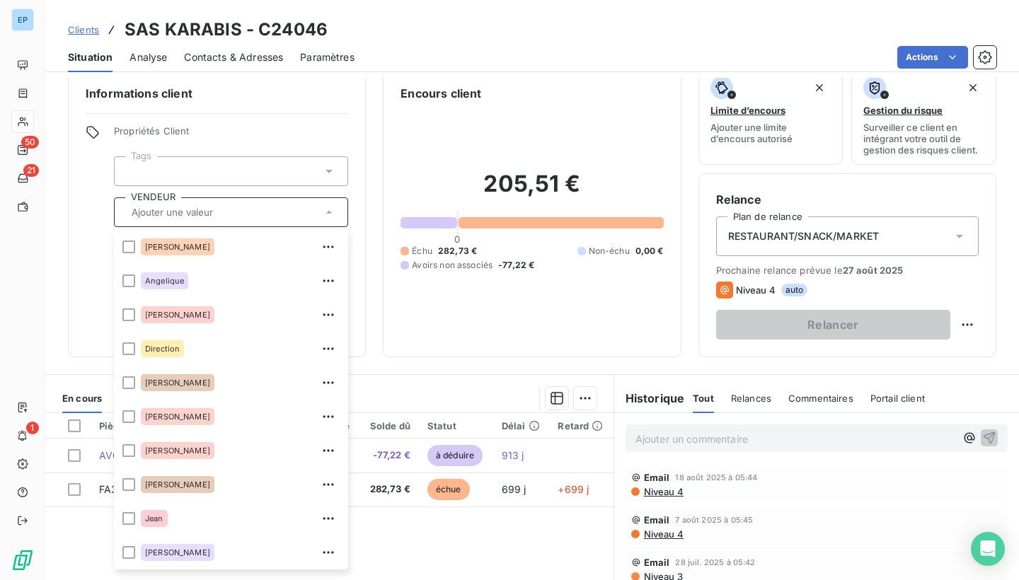
click at [217, 132] on span "Propriétés Client" at bounding box center [231, 135] width 234 height 20
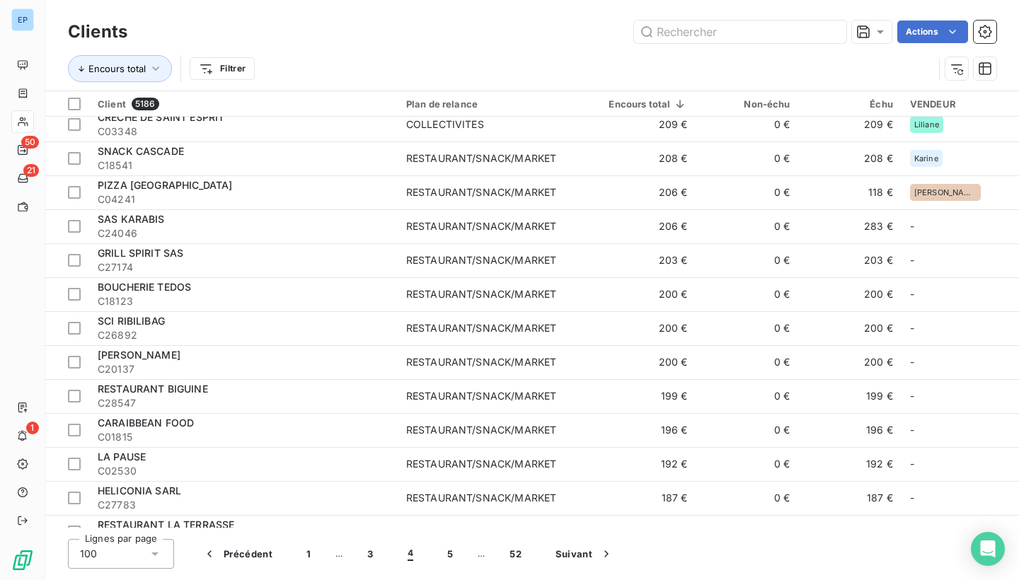
scroll to position [1943, 0]
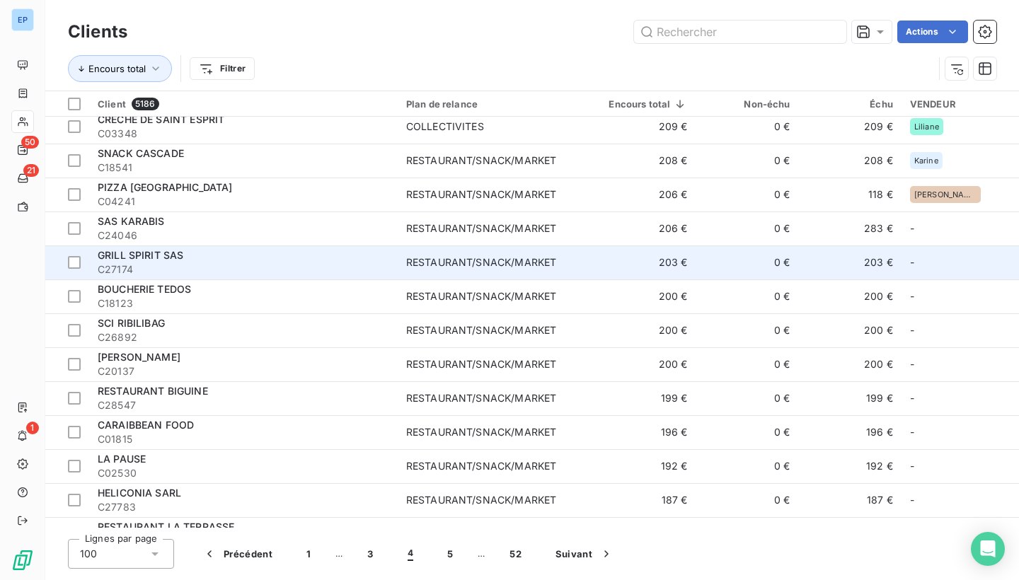
click at [544, 266] on div "RESTAURANT/SNACK/MARKET" at bounding box center [481, 262] width 150 height 14
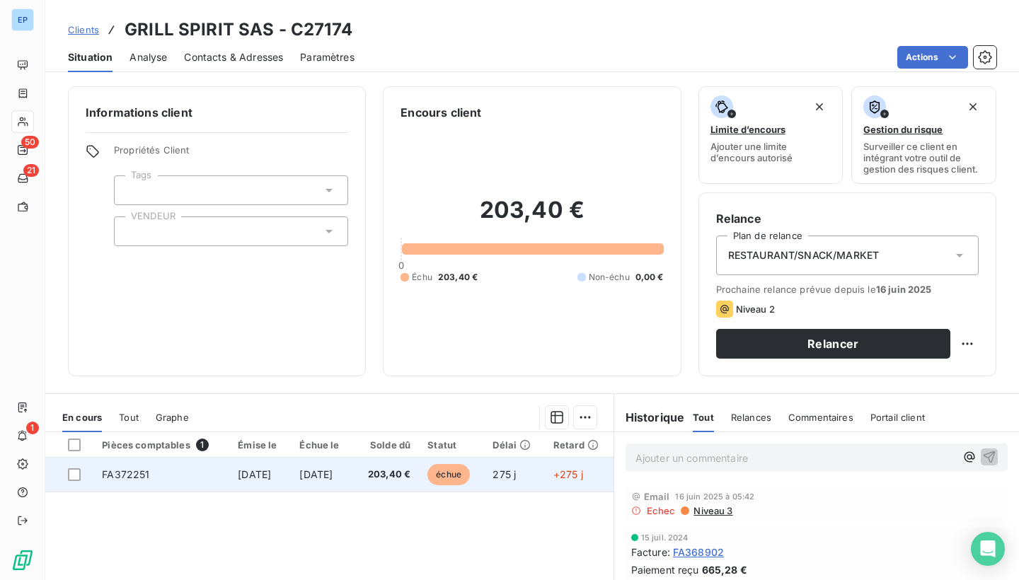
click at [141, 479] on td "FA372251" at bounding box center [161, 475] width 136 height 34
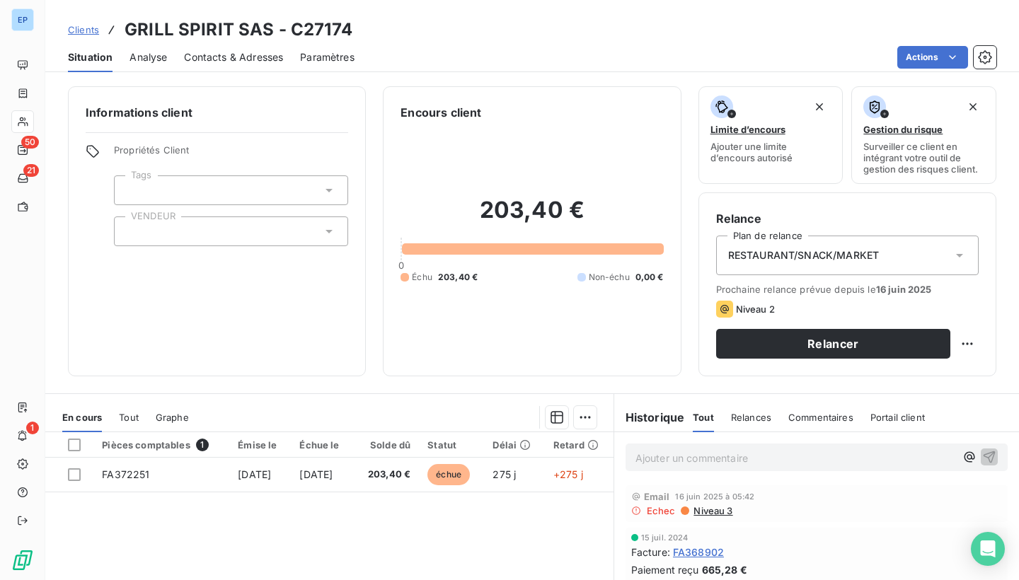
click at [144, 223] on div at bounding box center [231, 232] width 234 height 30
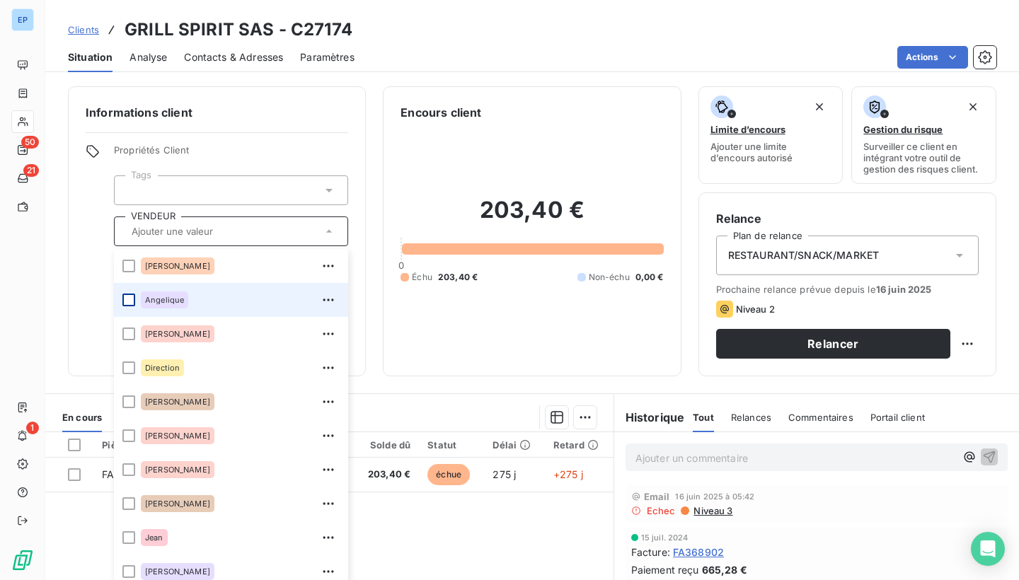
click at [134, 299] on div at bounding box center [128, 300] width 13 height 13
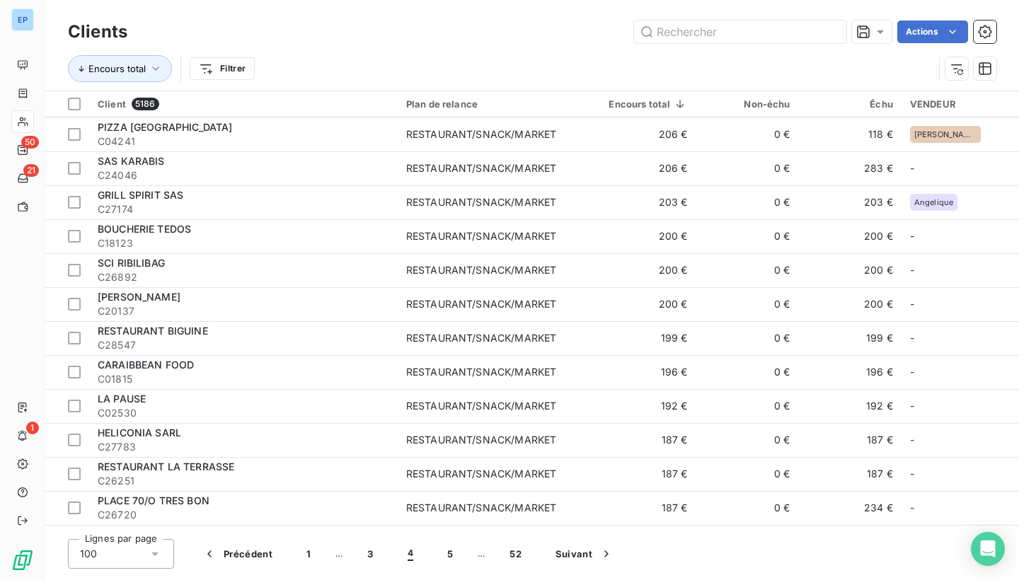
scroll to position [2015, 0]
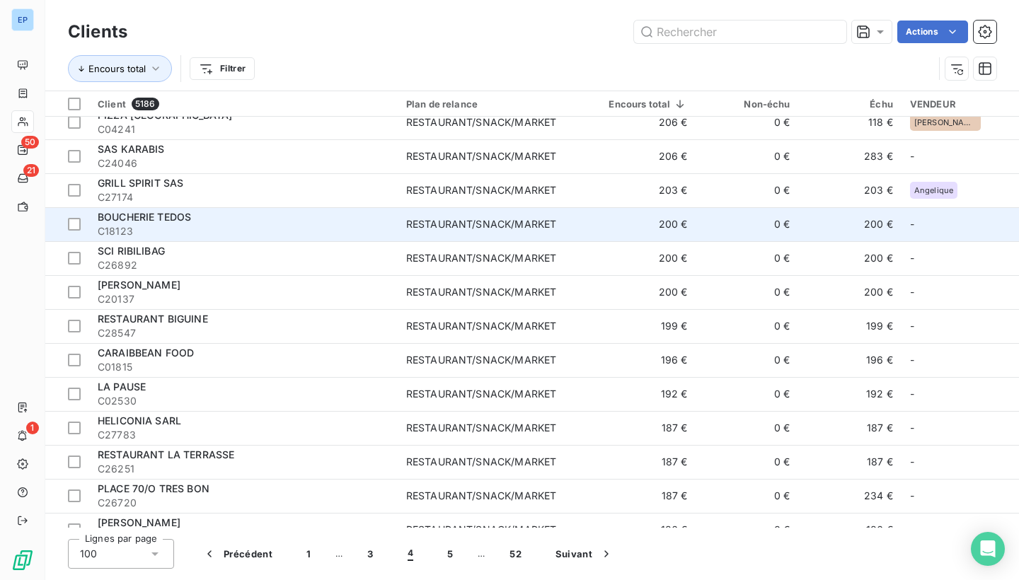
click at [688, 233] on td "200 €" at bounding box center [641, 224] width 108 height 34
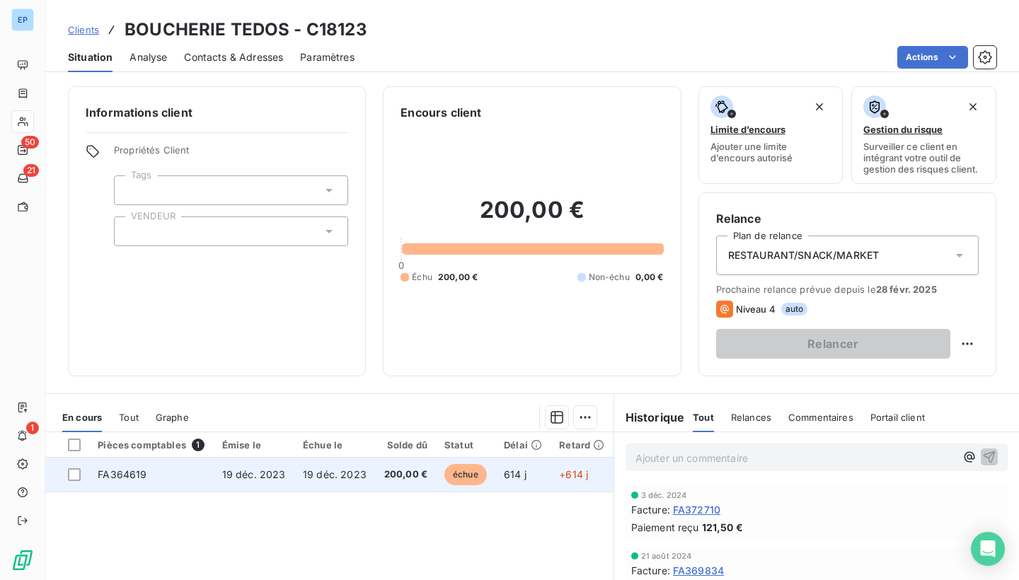
click at [153, 479] on td "FA364619" at bounding box center [151, 475] width 124 height 34
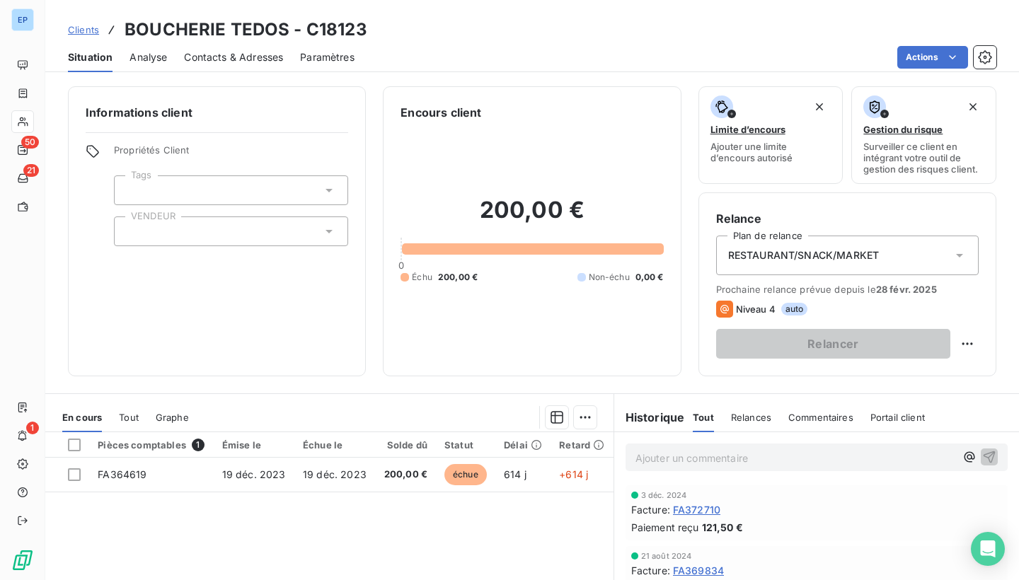
click at [151, 229] on div at bounding box center [231, 232] width 234 height 30
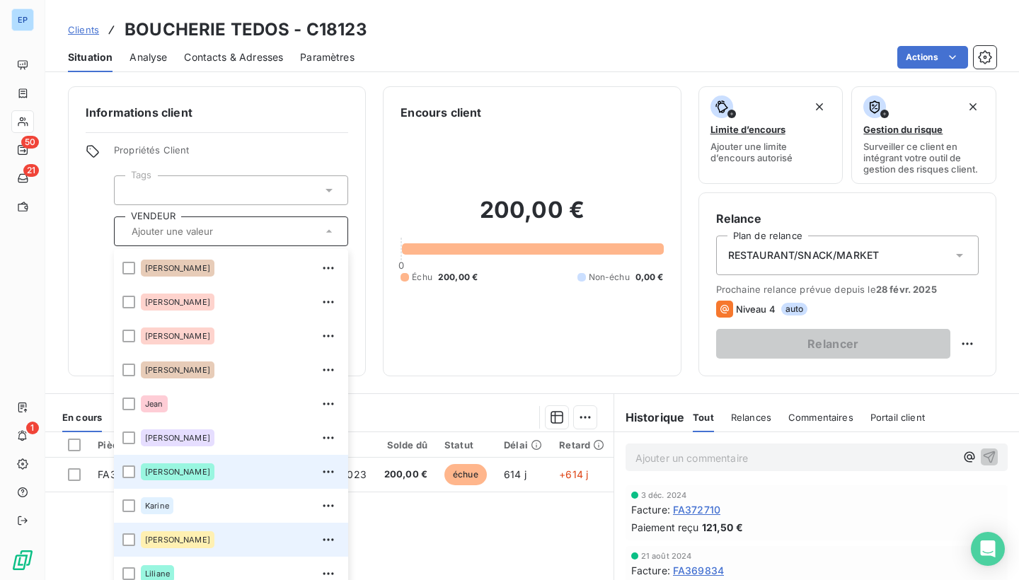
scroll to position [123, 0]
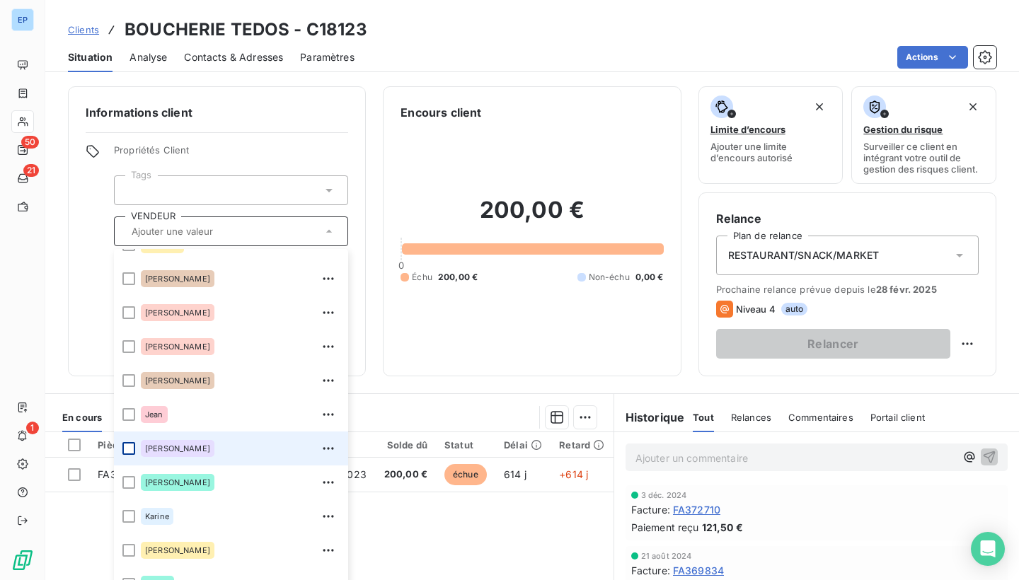
click at [134, 449] on div at bounding box center [128, 448] width 13 height 13
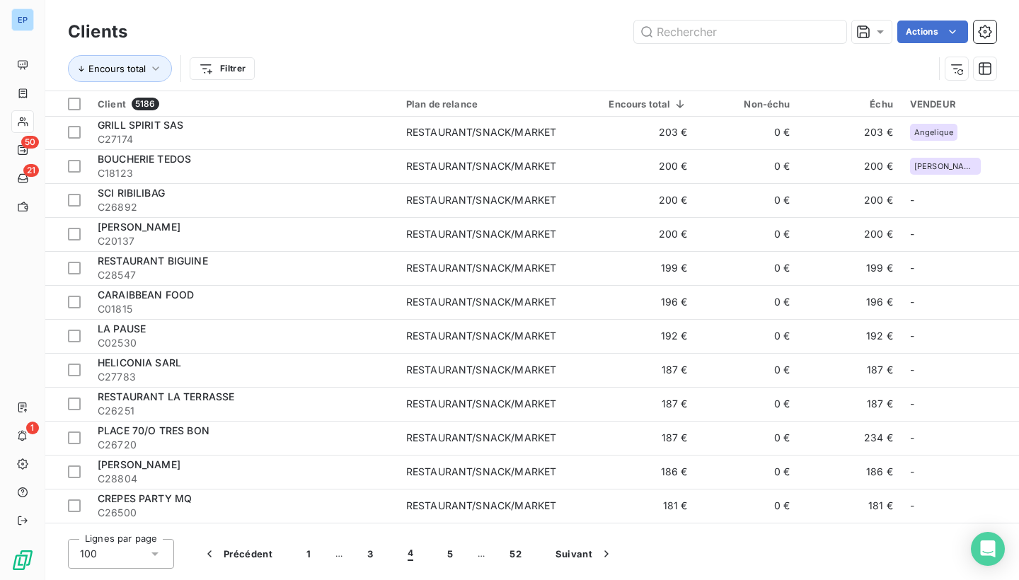
scroll to position [2074, 0]
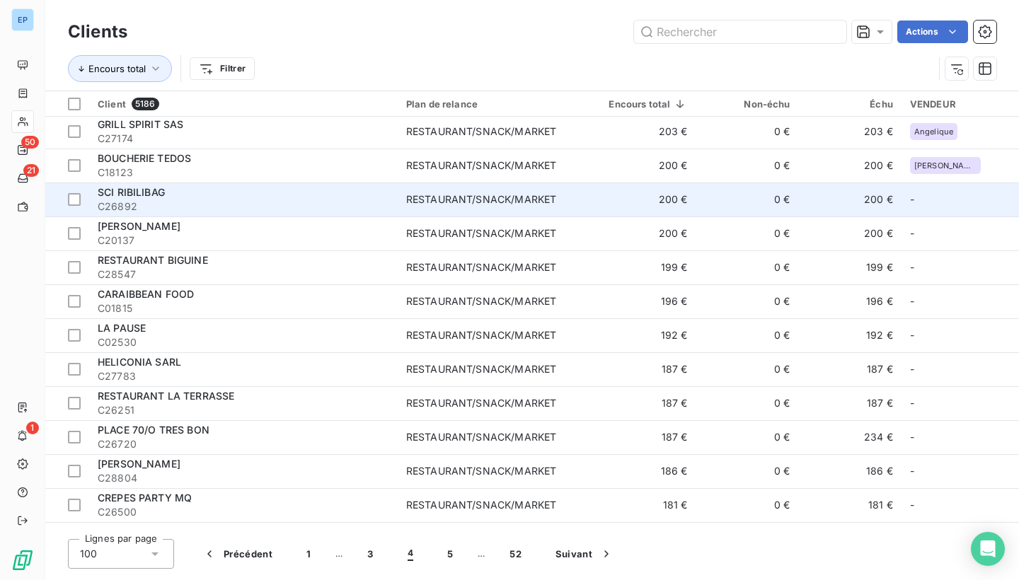
click at [464, 194] on div "RESTAURANT/SNACK/MARKET" at bounding box center [481, 199] width 150 height 14
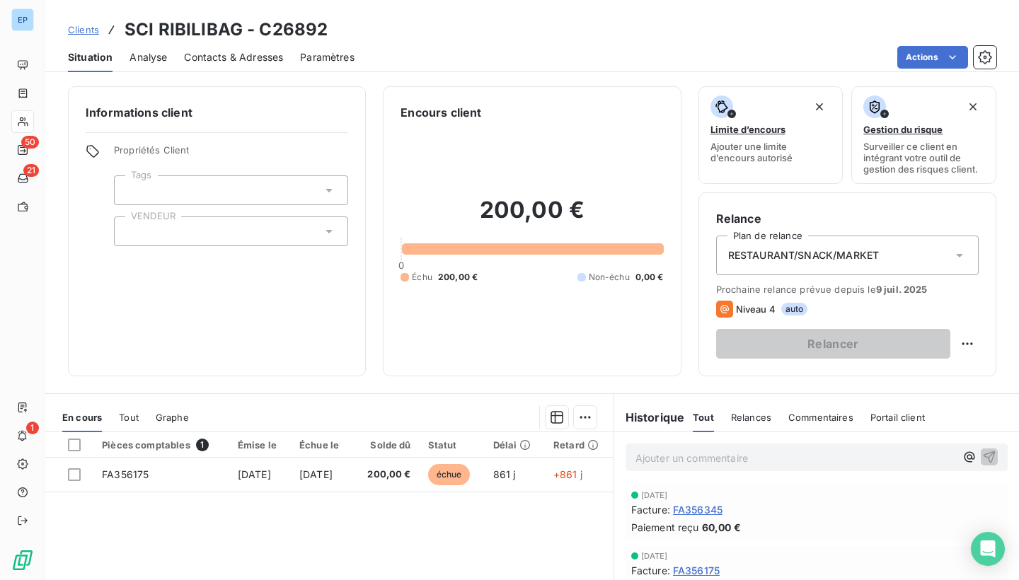
scroll to position [86, 0]
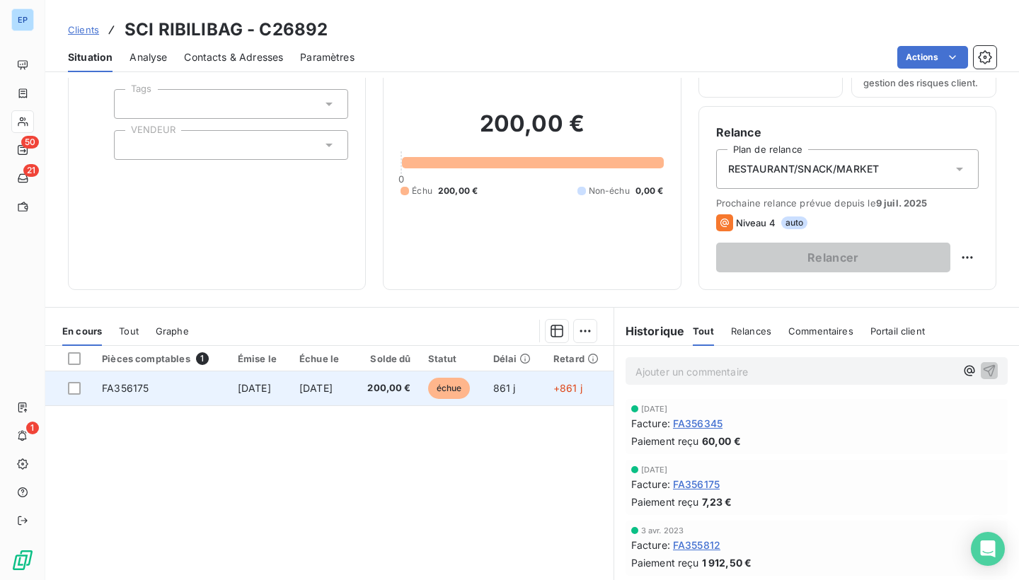
click at [140, 390] on span "FA356175" at bounding box center [125, 388] width 47 height 12
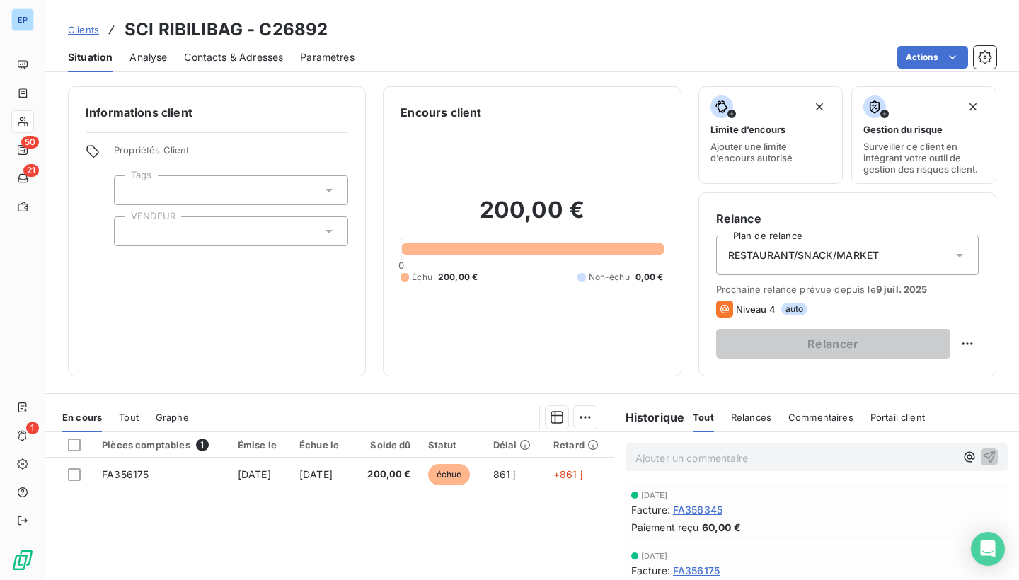
click at [142, 233] on div at bounding box center [231, 232] width 234 height 30
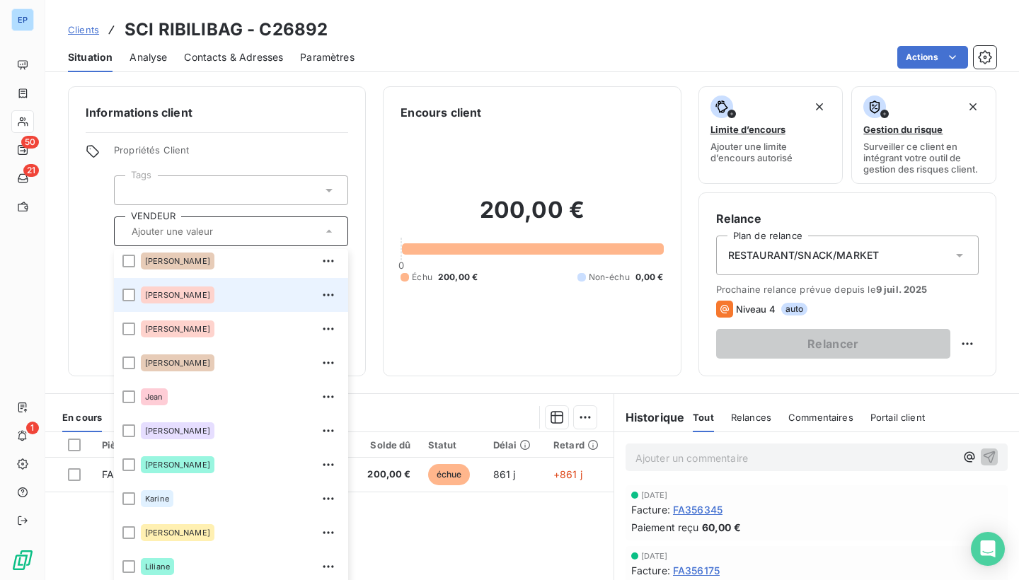
scroll to position [144, 0]
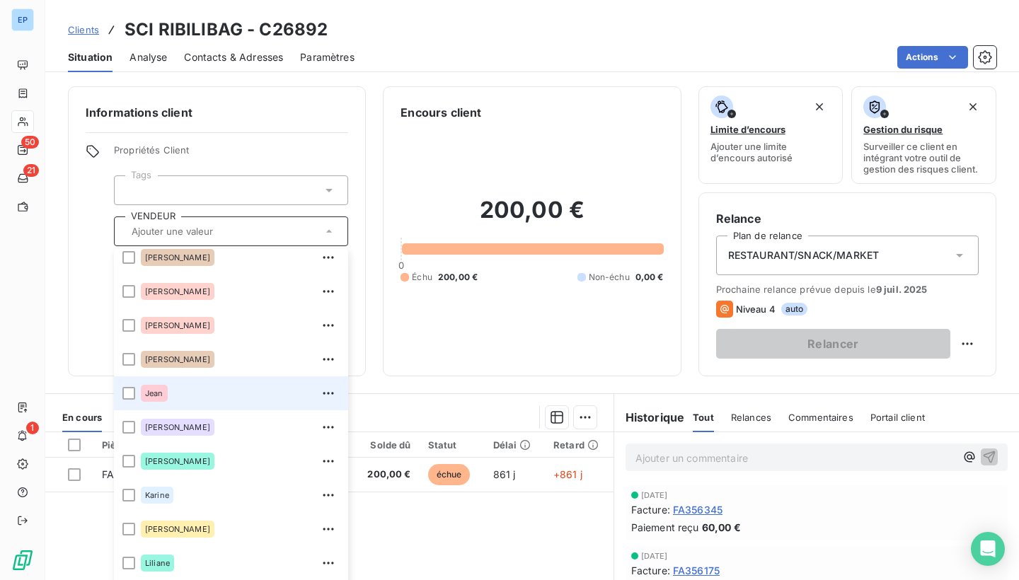
click at [132, 401] on li "Jean" at bounding box center [231, 393] width 234 height 34
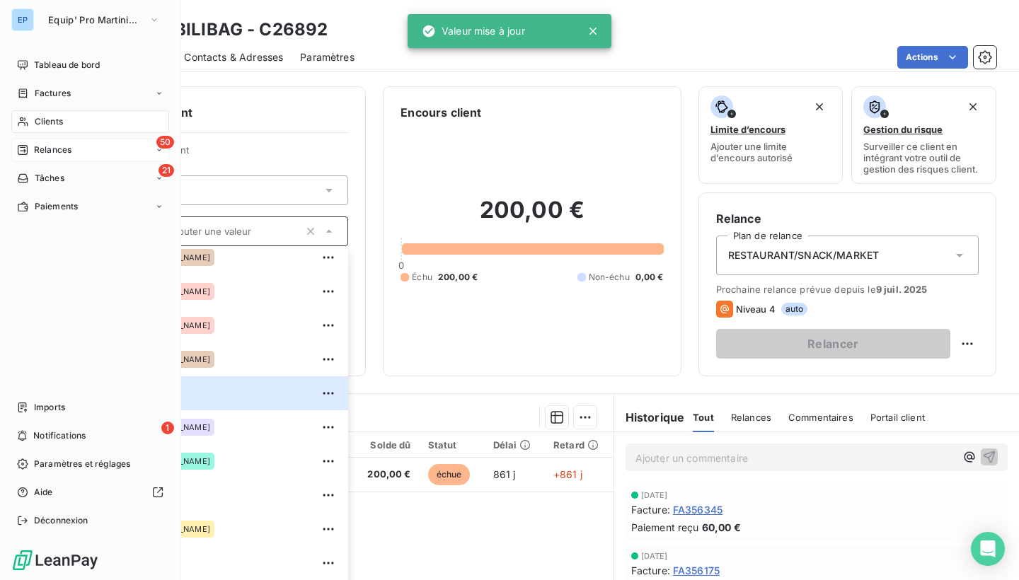
click at [37, 149] on span "Relances" at bounding box center [53, 150] width 38 height 13
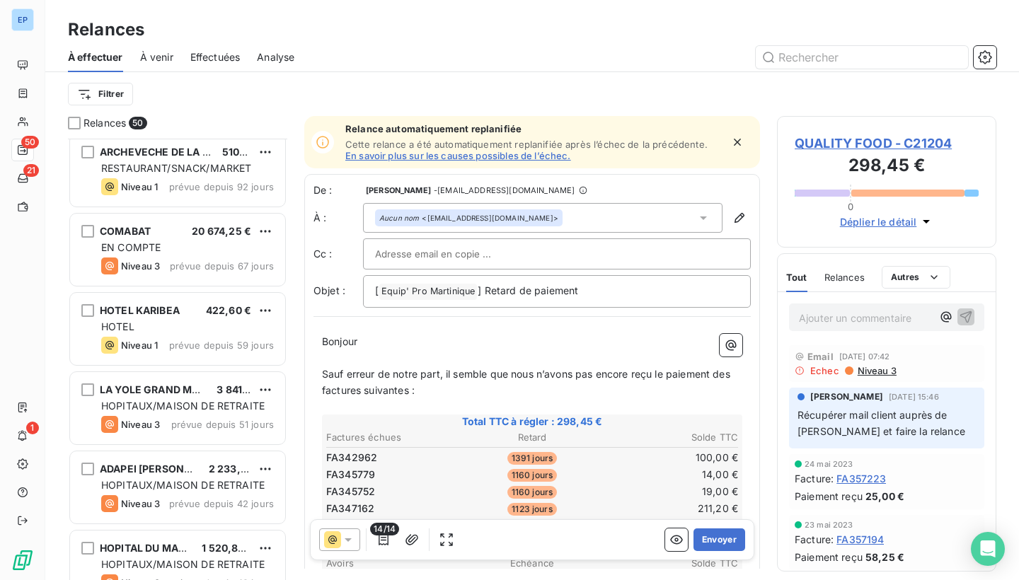
scroll to position [2404, 0]
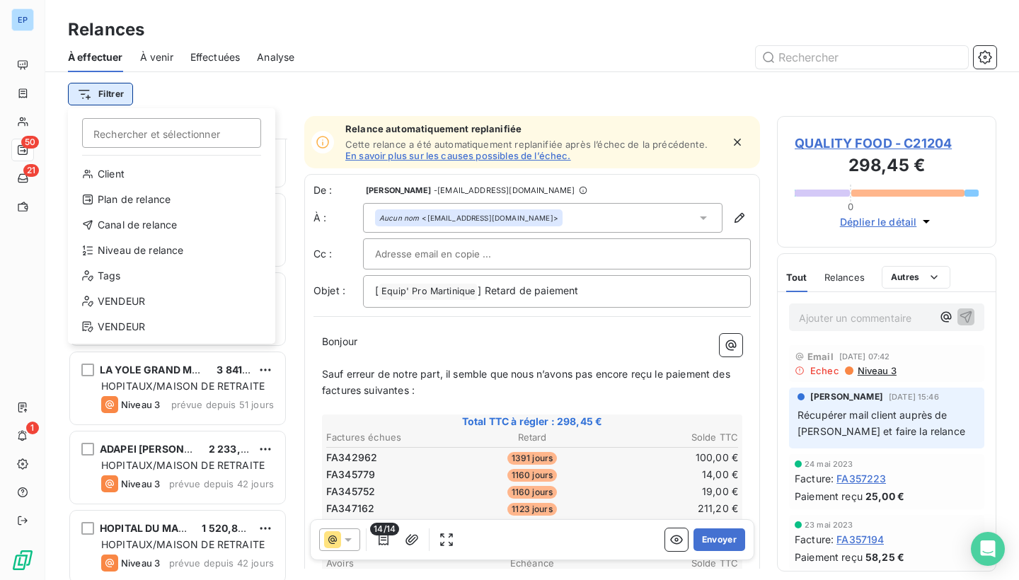
click at [91, 98] on html "EP 50 21 1 Relances À effectuer À venir Effectuées Analyse Filtrer Rechercher e…" at bounding box center [509, 290] width 1019 height 580
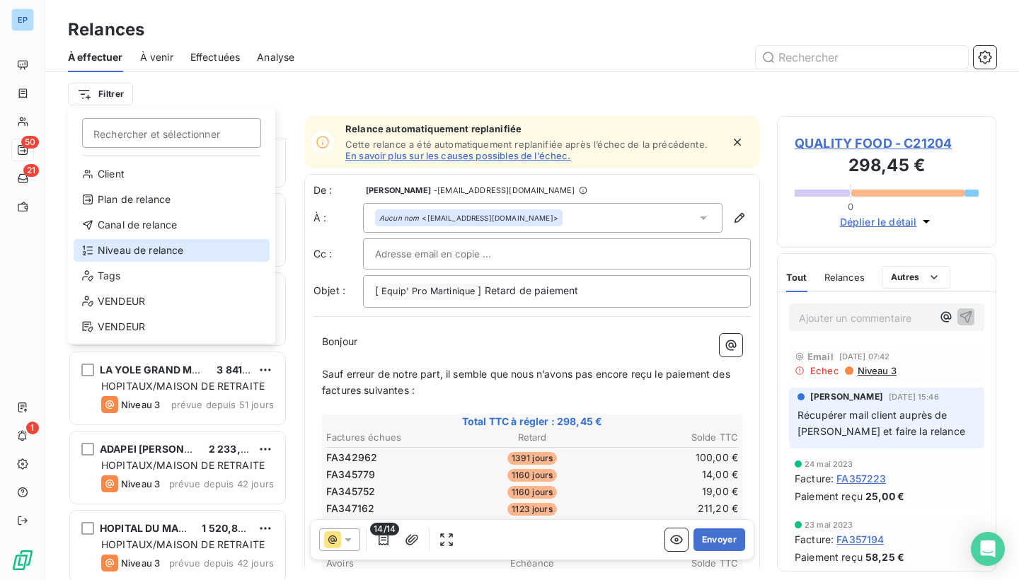
click at [111, 255] on div "Niveau de relance" at bounding box center [172, 250] width 196 height 23
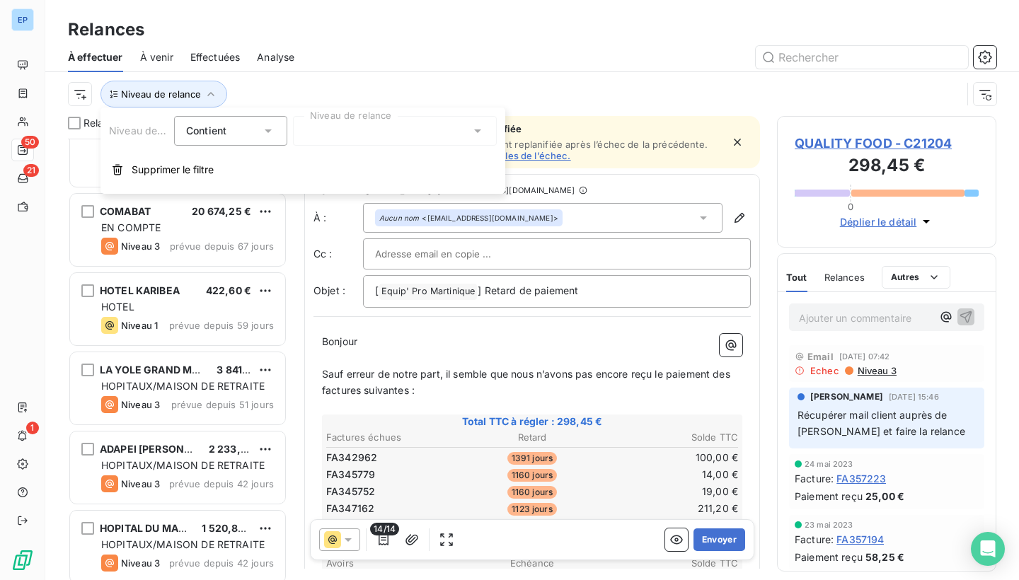
click at [333, 129] on div at bounding box center [395, 131] width 204 height 30
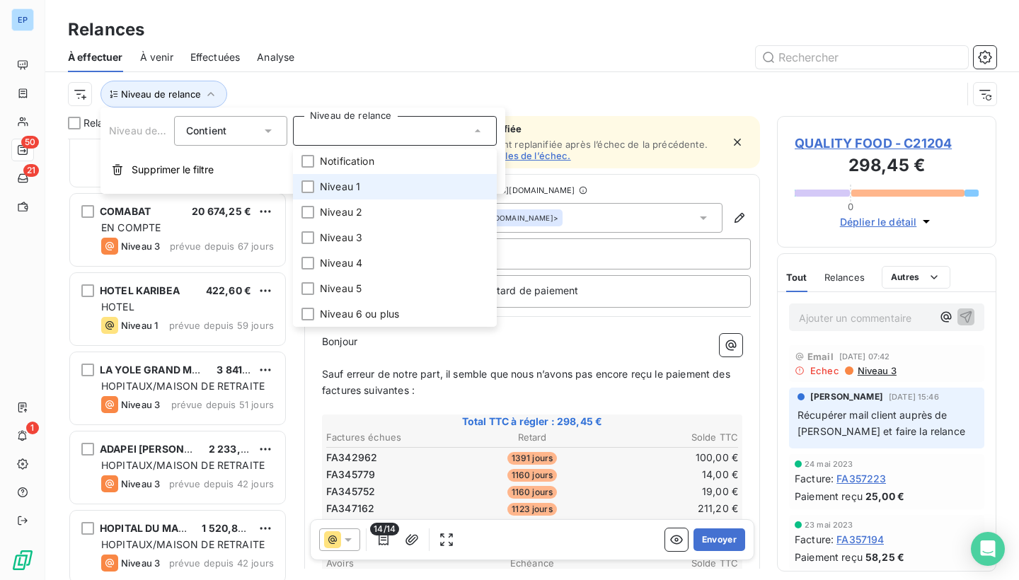
click at [334, 188] on span "Niveau 1" at bounding box center [340, 187] width 40 height 14
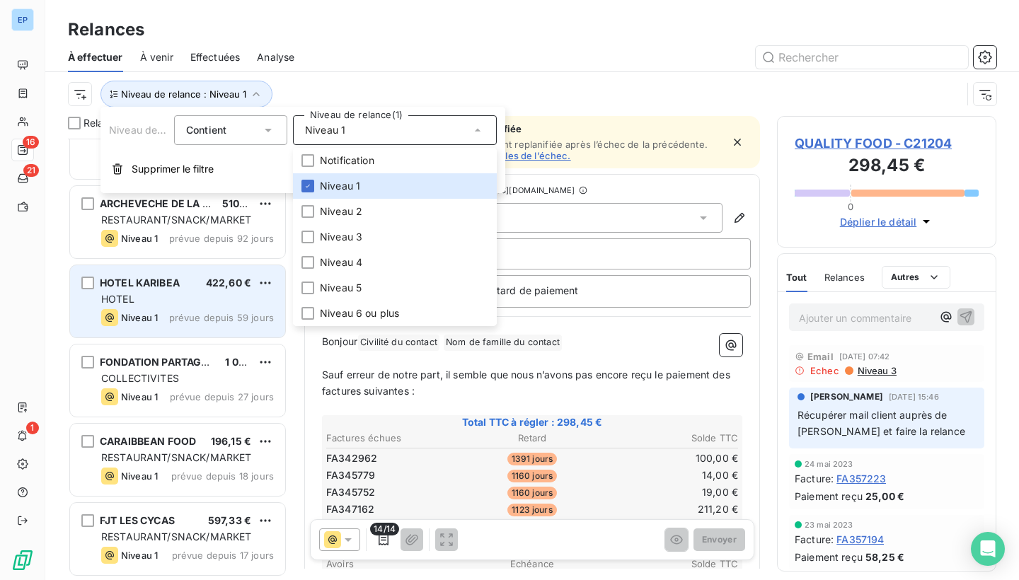
scroll to position [0, 0]
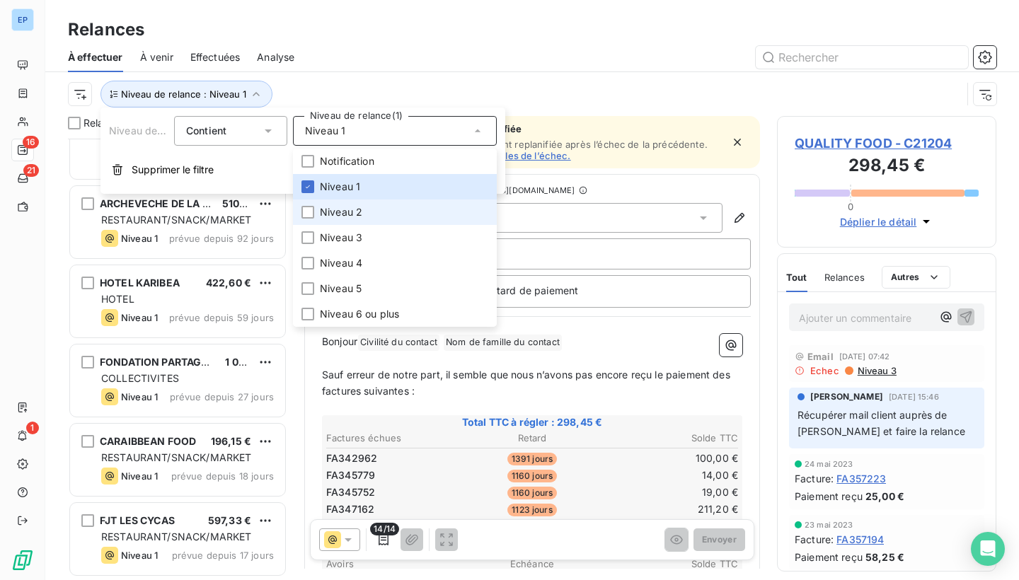
click at [309, 219] on li "Niveau 2" at bounding box center [395, 212] width 204 height 25
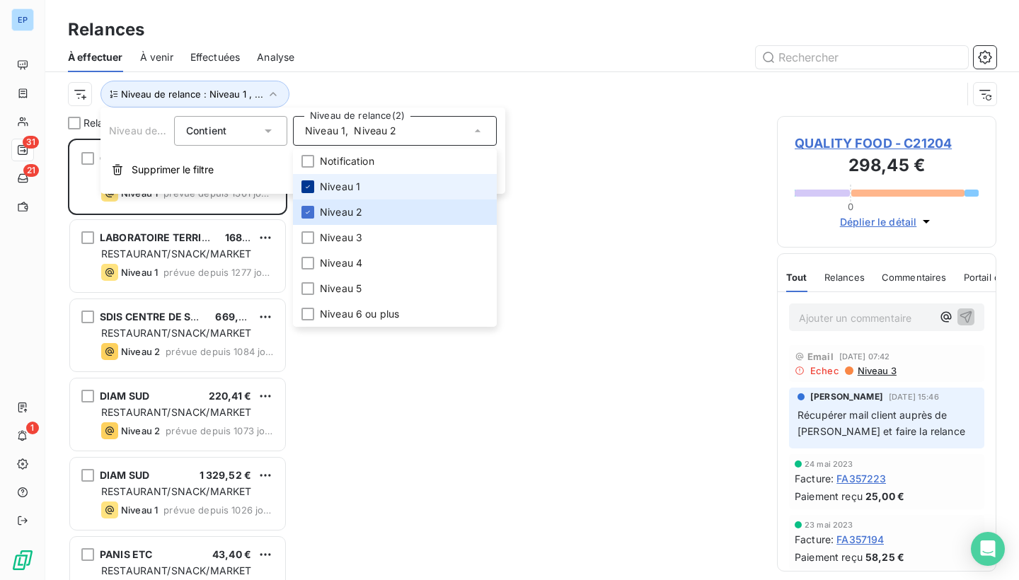
click at [311, 186] on icon at bounding box center [308, 187] width 8 height 8
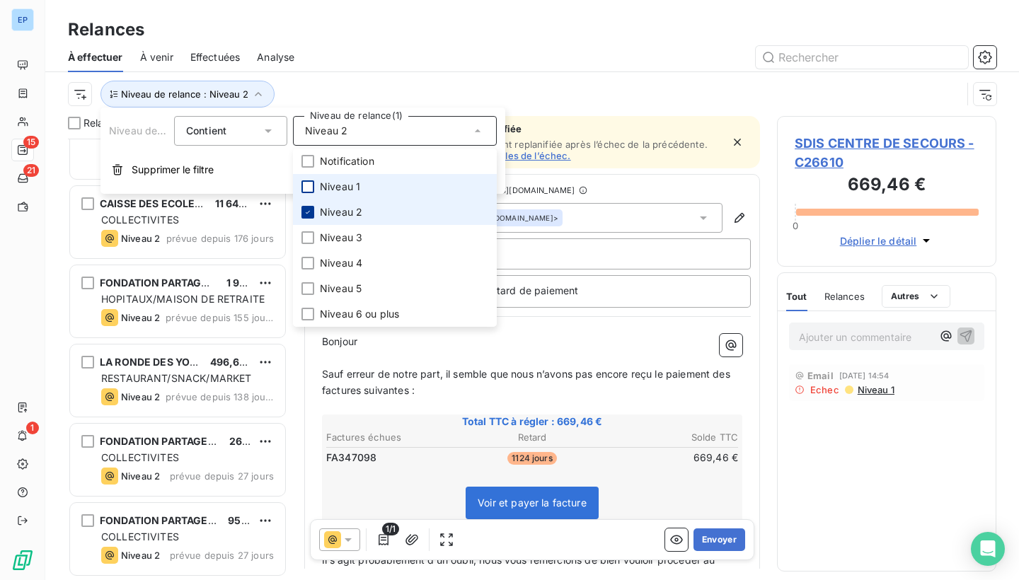
click at [313, 207] on div at bounding box center [307, 212] width 13 height 13
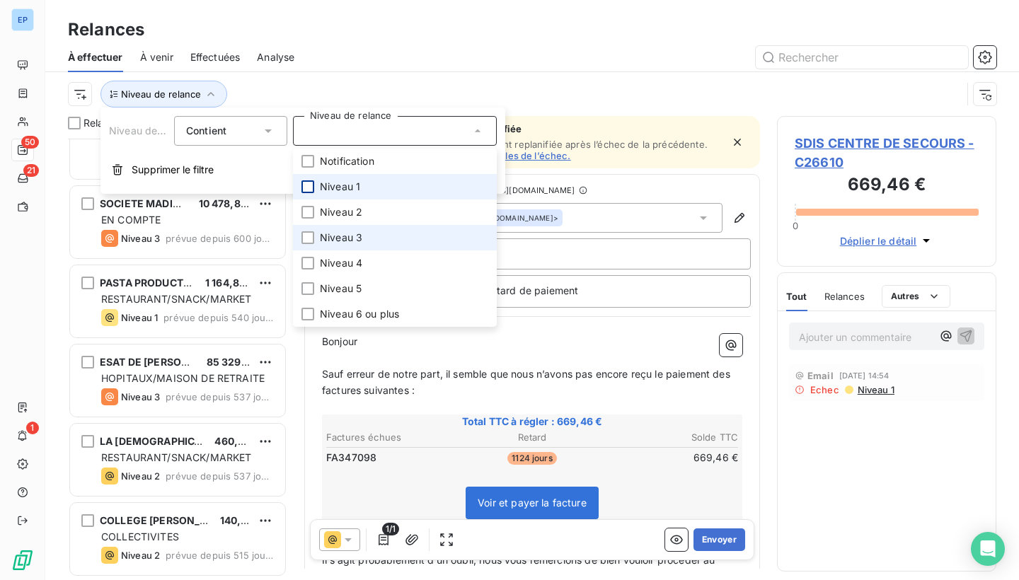
click at [306, 244] on li "Niveau 3" at bounding box center [395, 237] width 204 height 25
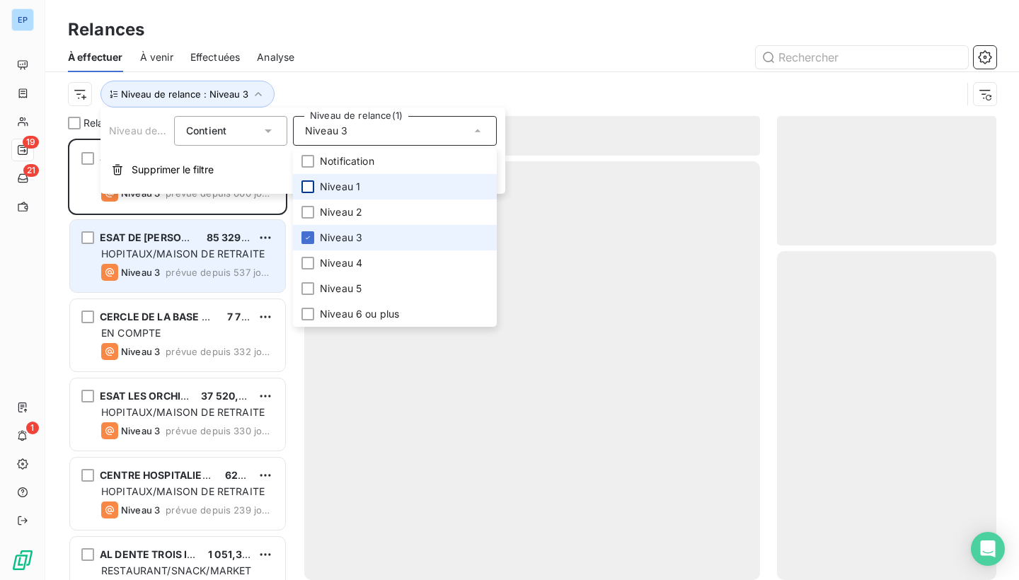
scroll to position [442, 219]
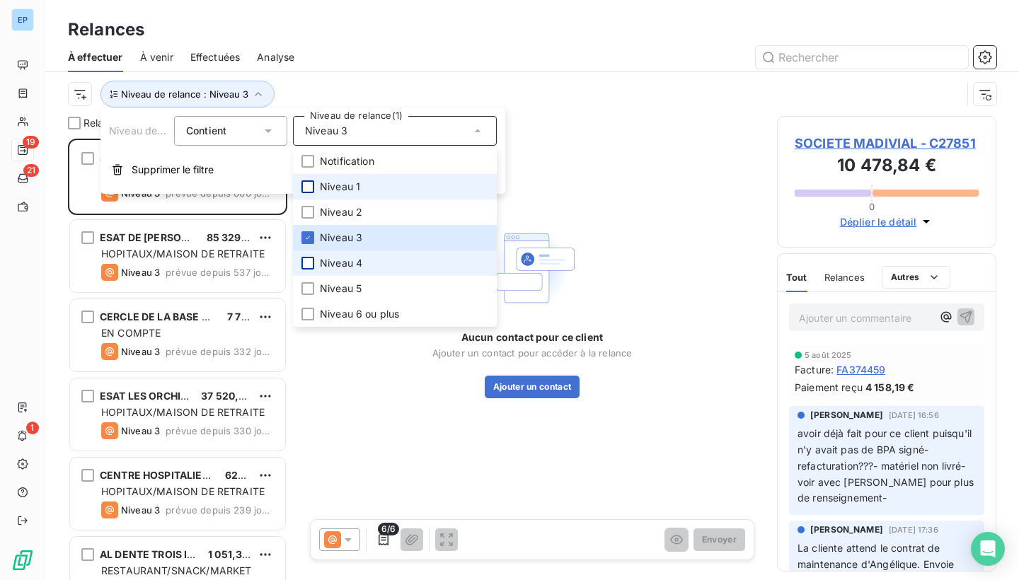
click at [304, 261] on div at bounding box center [307, 263] width 13 height 13
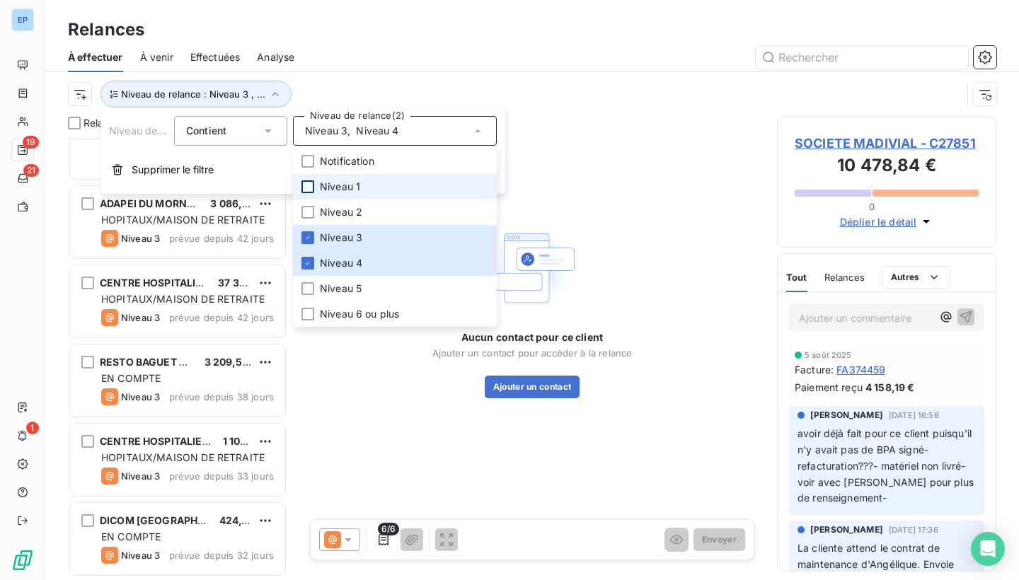
scroll to position [0, 0]
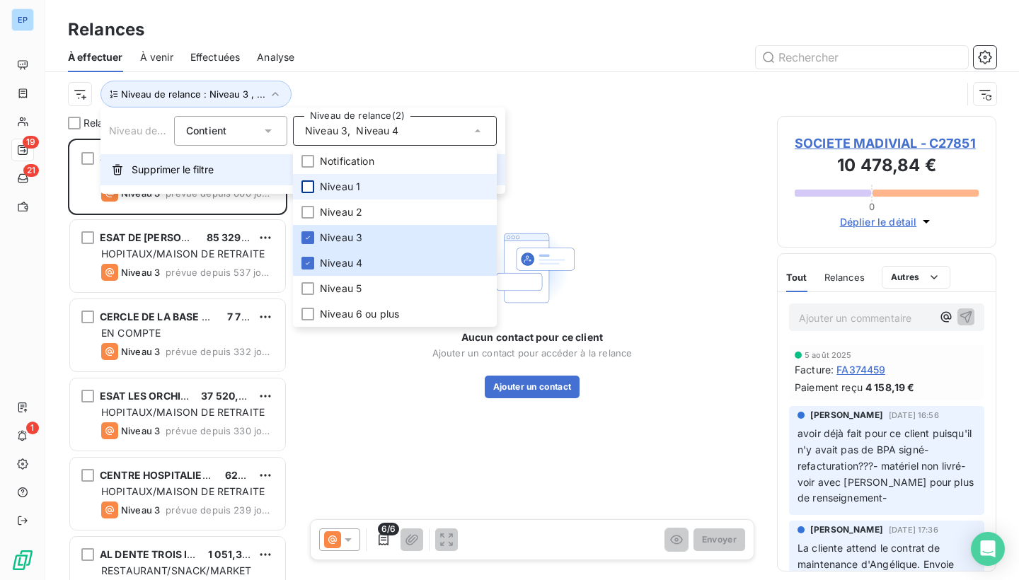
click at [133, 169] on span "Supprimer le filtre" at bounding box center [173, 170] width 82 height 14
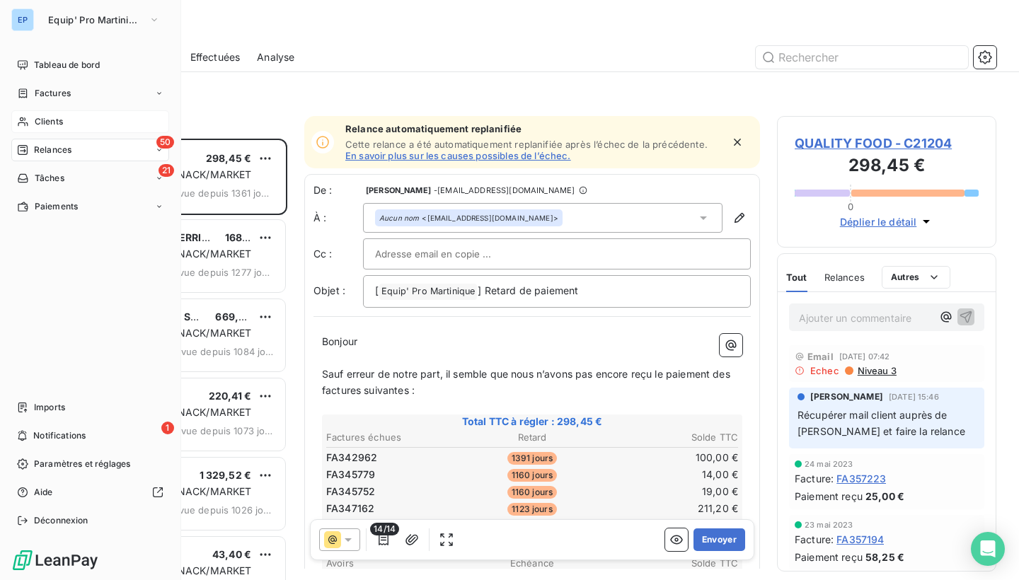
click at [30, 114] on div "Clients" at bounding box center [90, 121] width 158 height 23
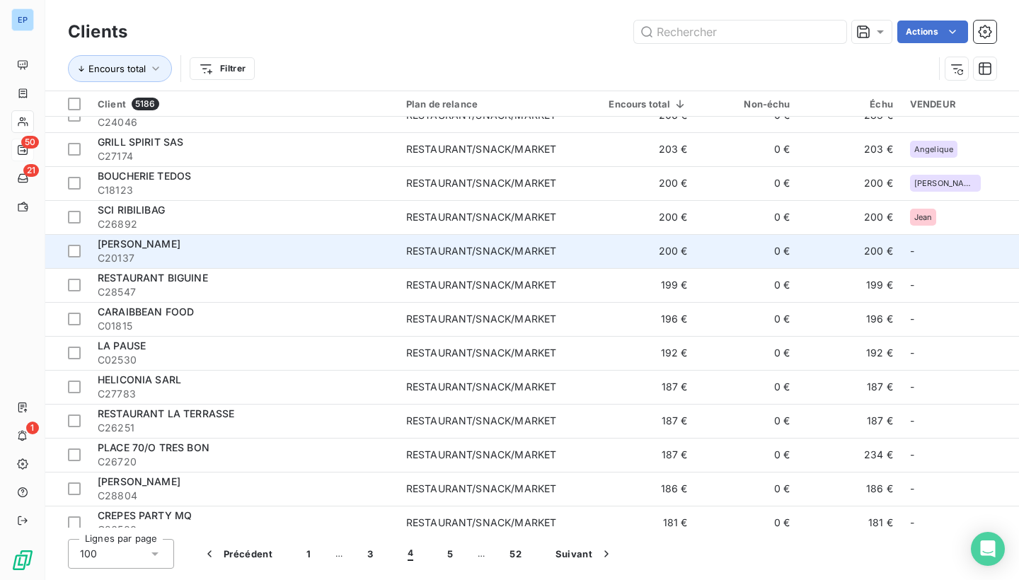
click at [510, 248] on div "RESTAURANT/SNACK/MARKET" at bounding box center [481, 251] width 150 height 14
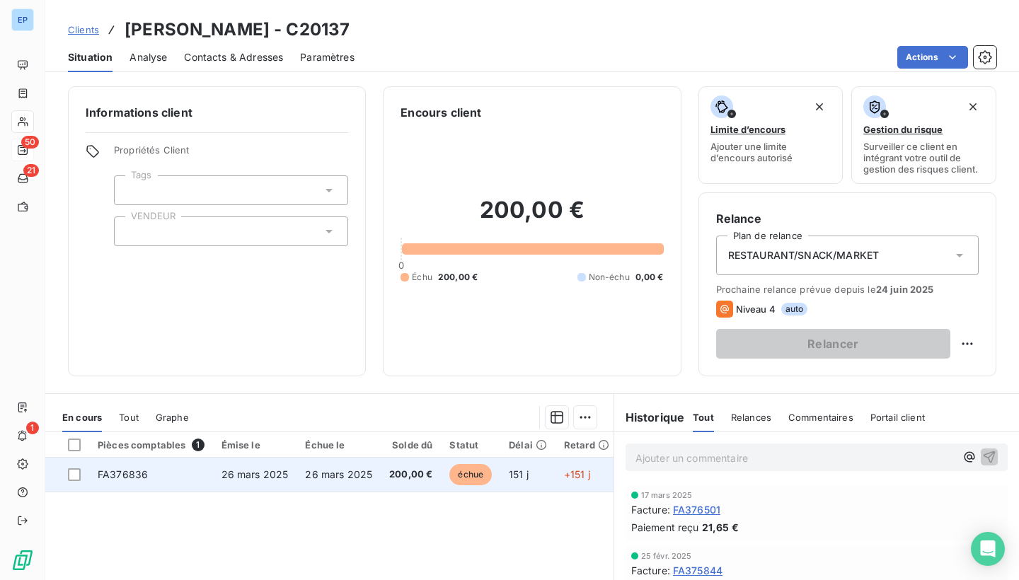
click at [139, 472] on span "FA376836" at bounding box center [123, 474] width 50 height 12
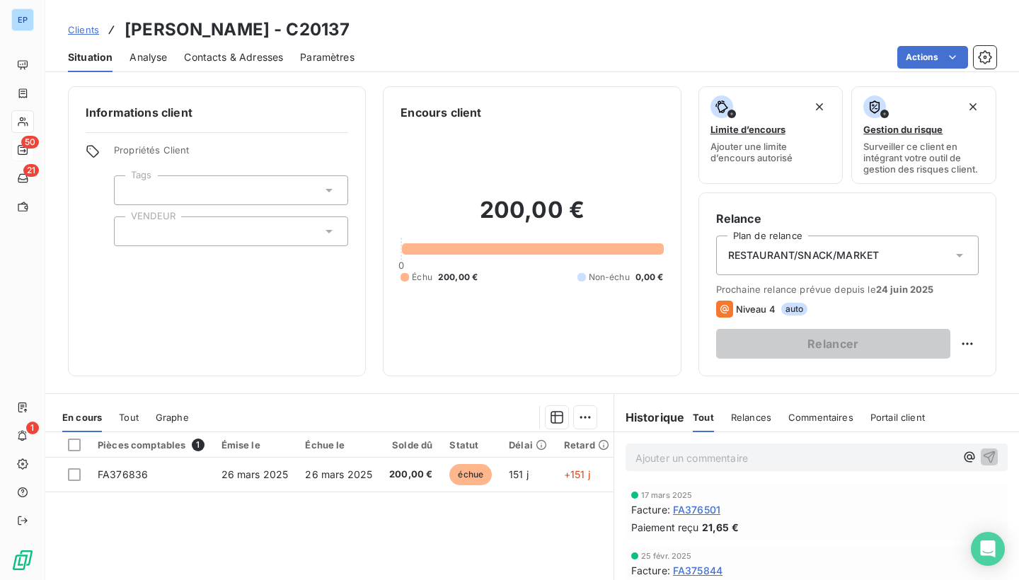
click at [141, 229] on div at bounding box center [231, 232] width 234 height 30
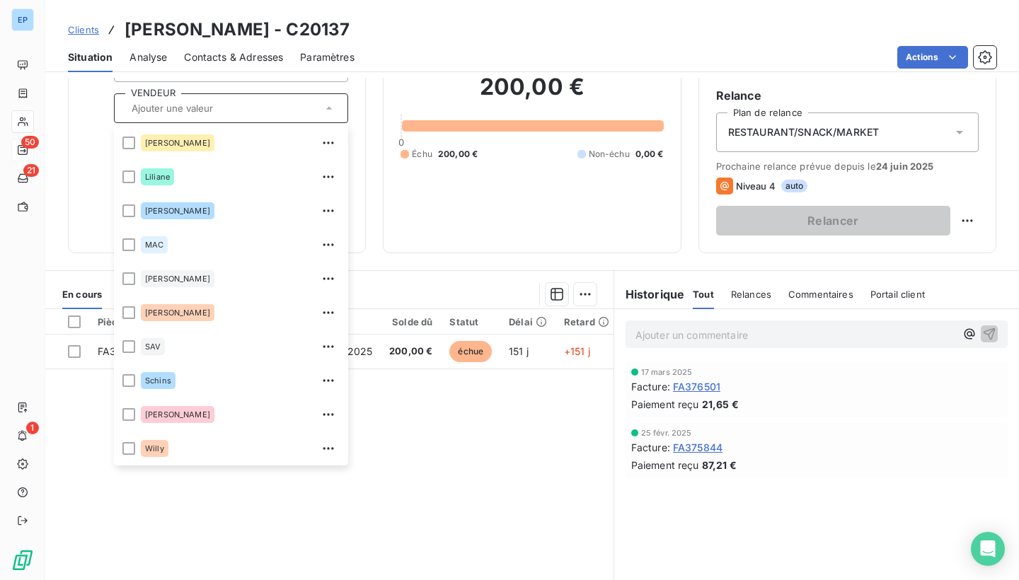
scroll to position [125, 0]
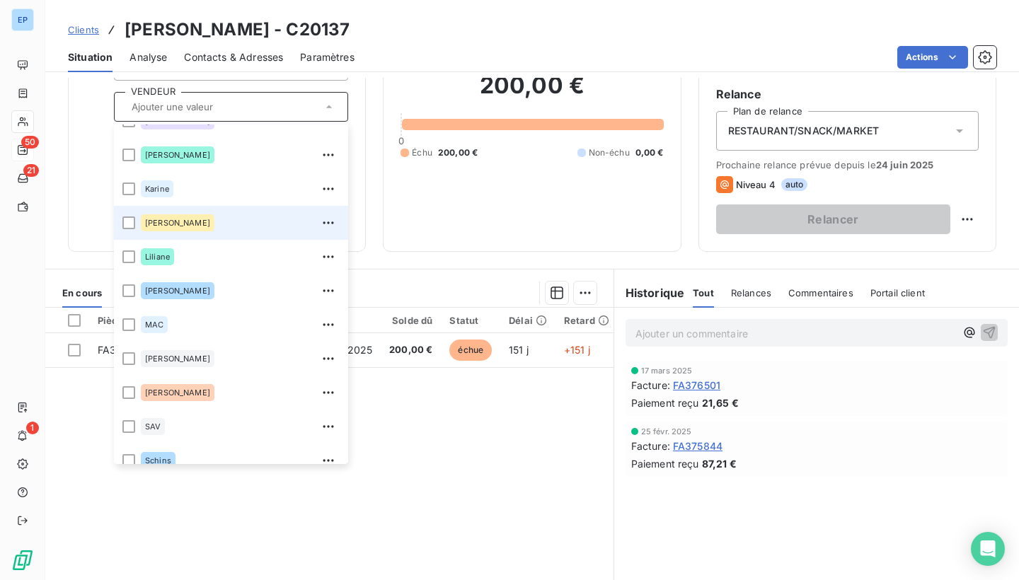
click at [183, 234] on div "[PERSON_NAME]" at bounding box center [240, 223] width 199 height 23
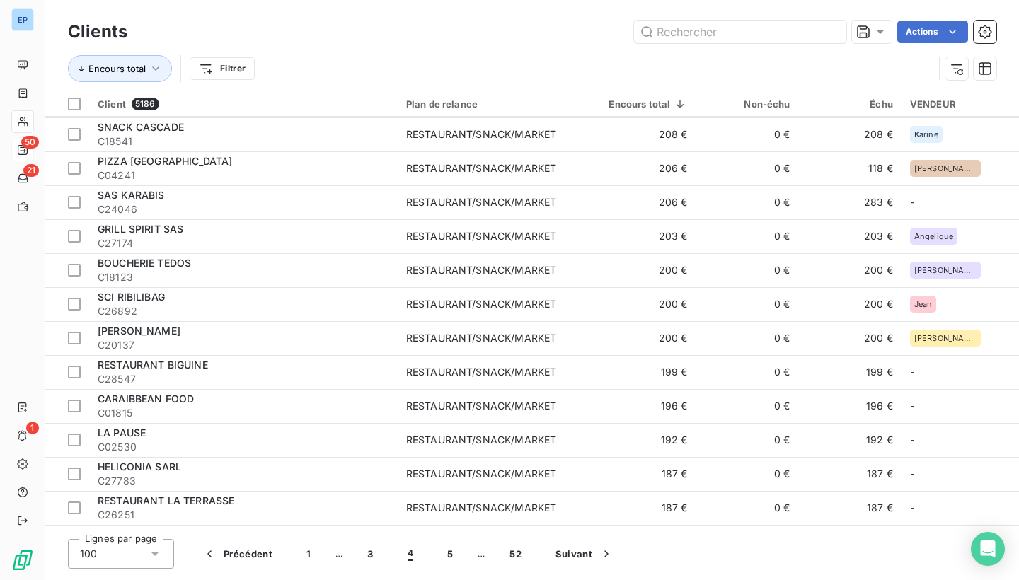
scroll to position [2092, 0]
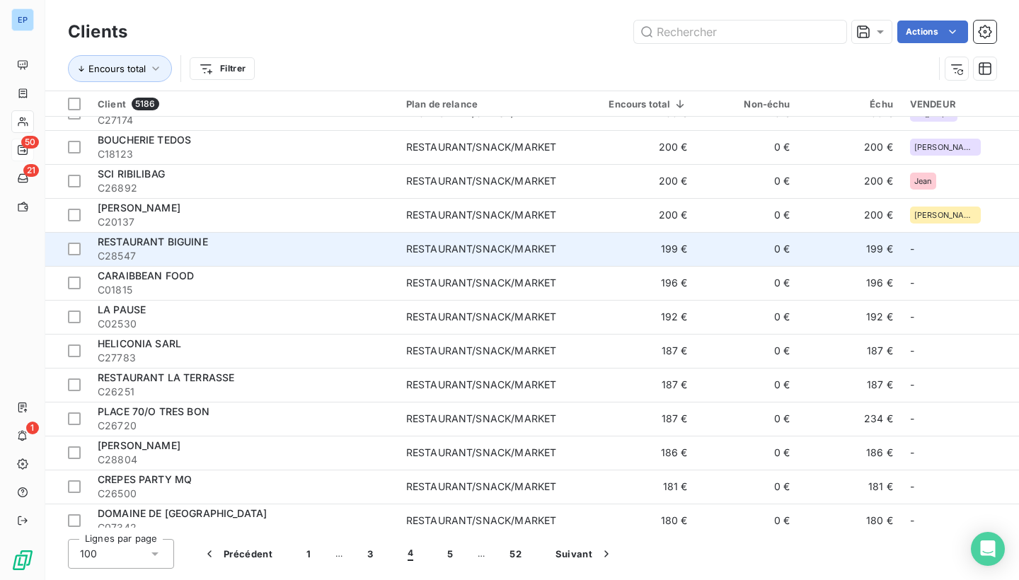
click at [460, 257] on td "RESTAURANT/SNACK/MARKET" at bounding box center [493, 249] width 190 height 34
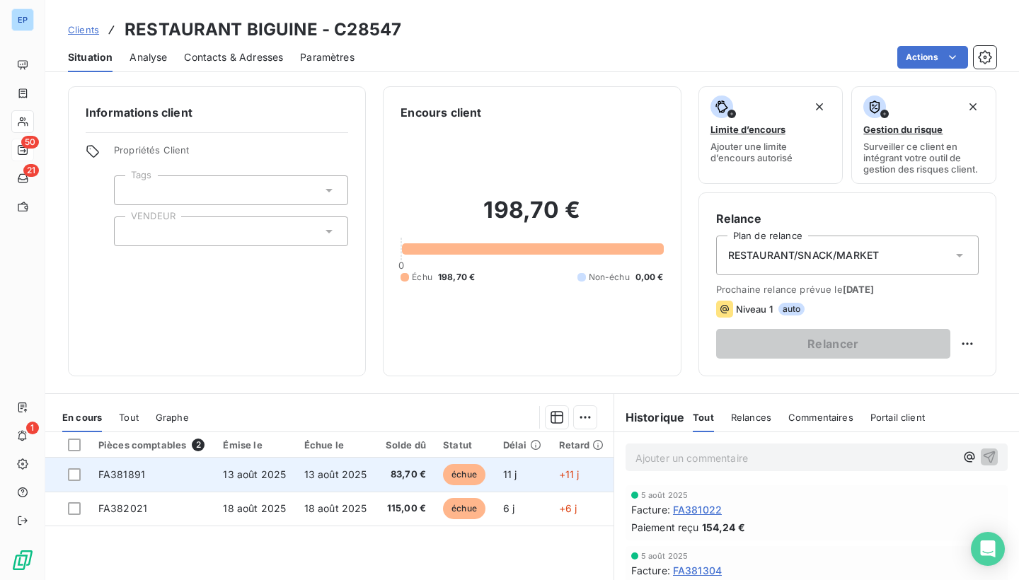
click at [152, 461] on td "FA381891" at bounding box center [152, 475] width 125 height 34
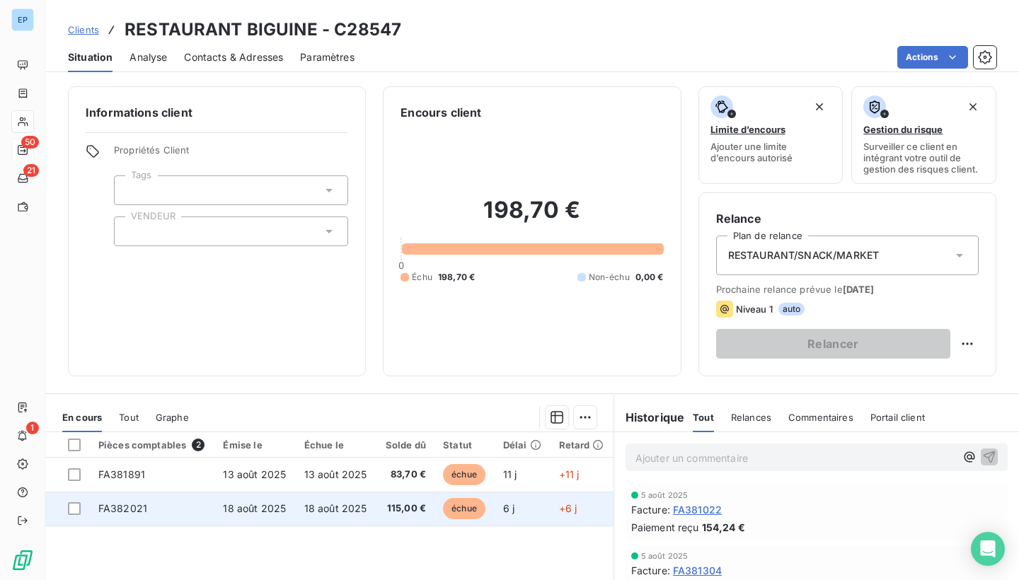
click at [120, 506] on span "FA382021" at bounding box center [122, 508] width 49 height 12
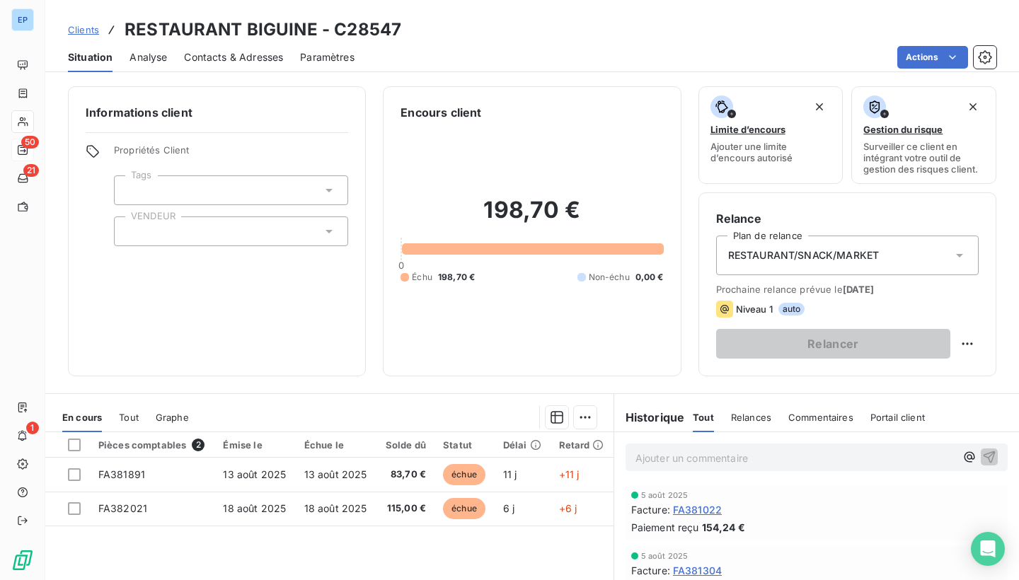
click at [132, 237] on div at bounding box center [231, 232] width 234 height 30
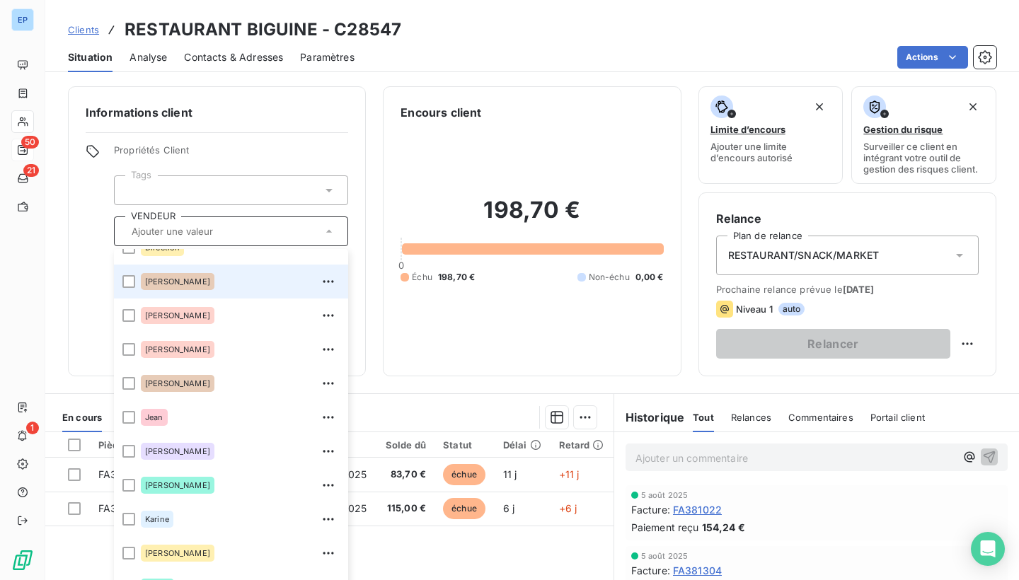
scroll to position [194, 0]
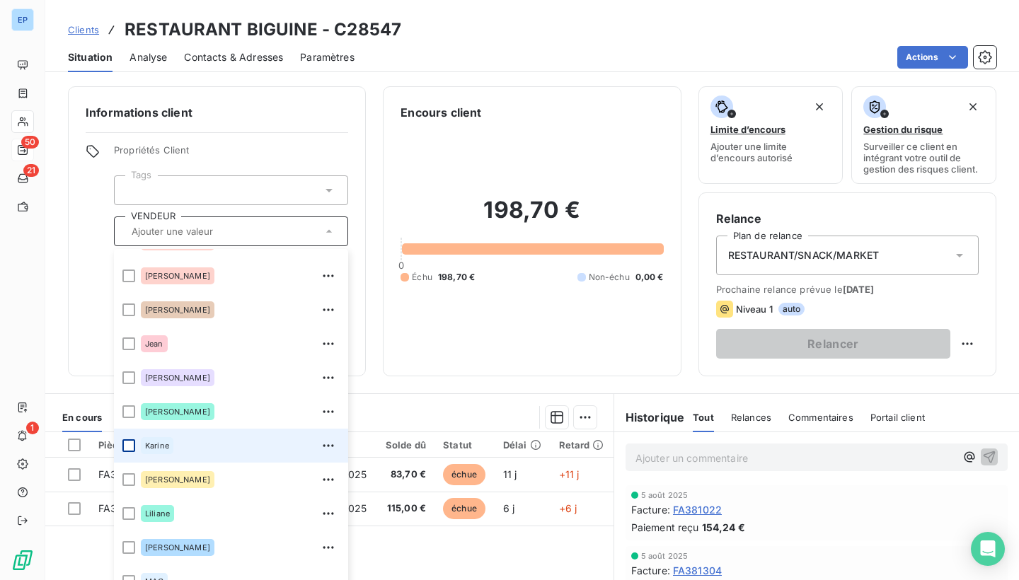
click at [129, 448] on div at bounding box center [128, 445] width 13 height 13
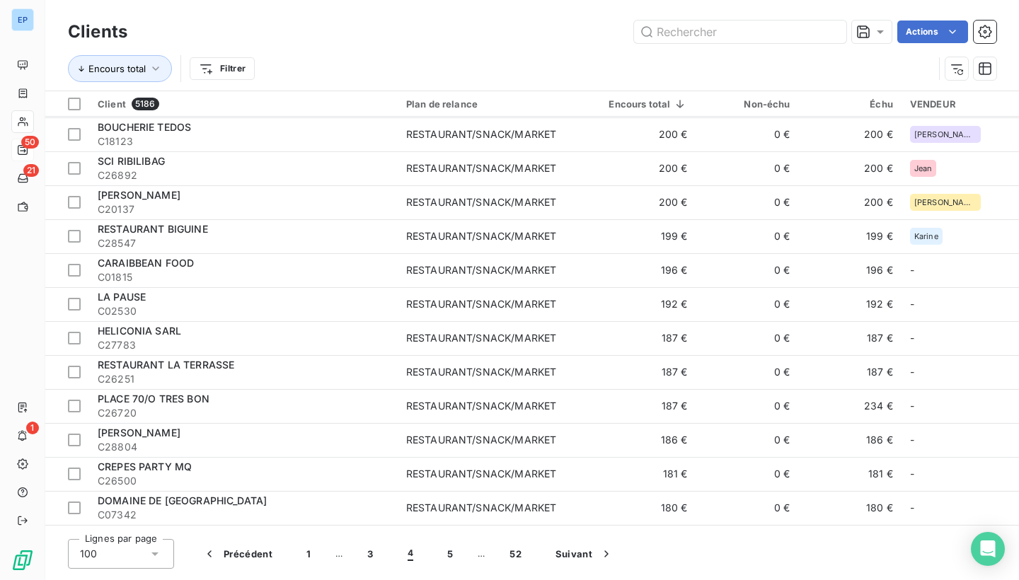
scroll to position [2095, 0]
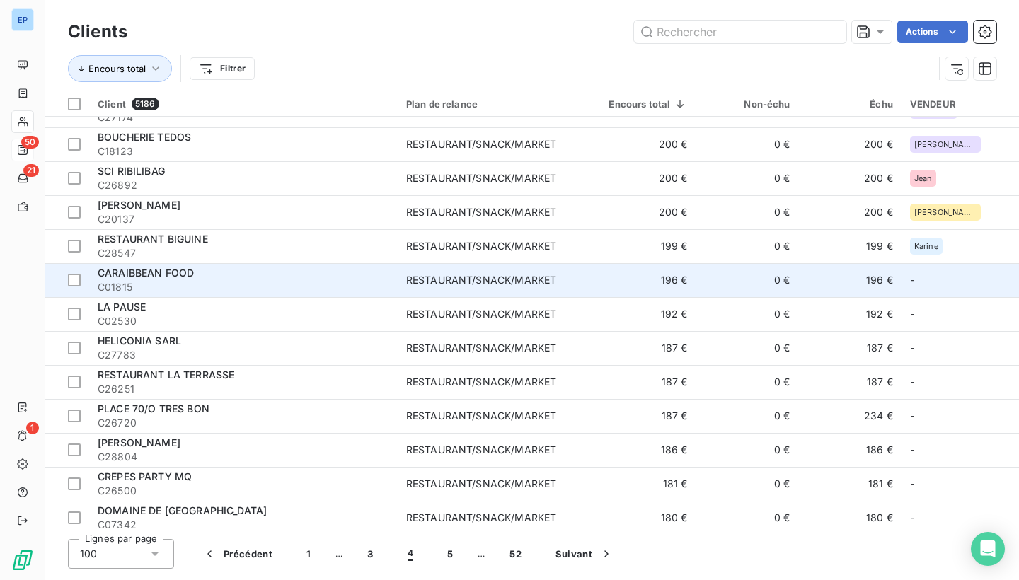
click at [587, 289] on td "RESTAURANT/SNACK/MARKET" at bounding box center [493, 280] width 190 height 34
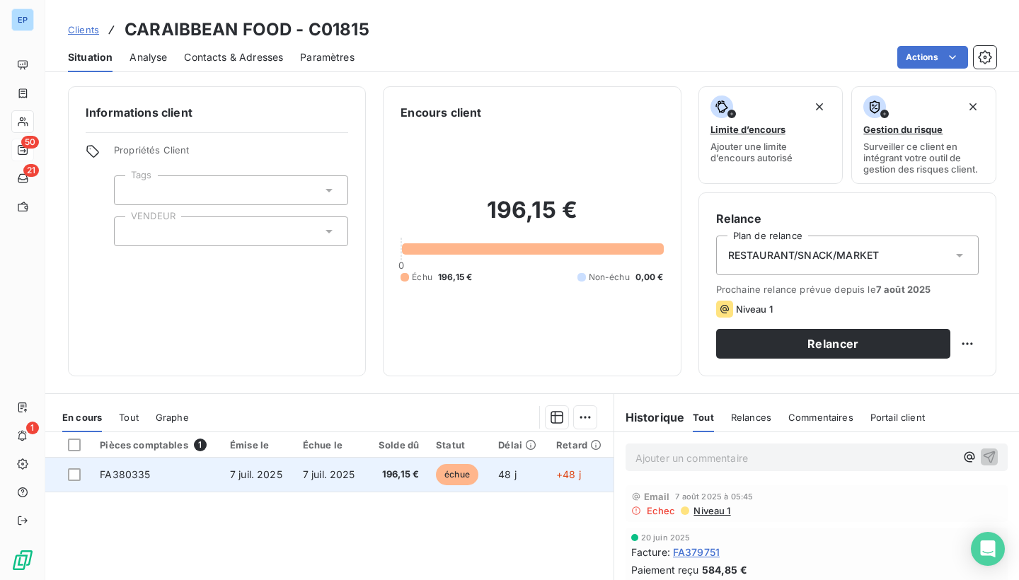
click at [134, 465] on td "FA380335" at bounding box center [156, 475] width 130 height 34
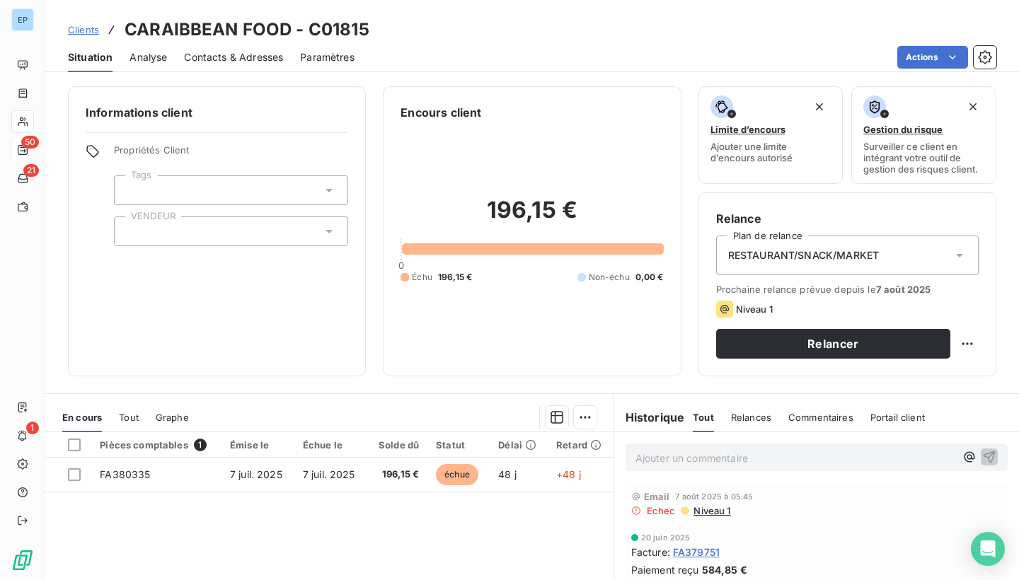
click at [143, 238] on div at bounding box center [231, 232] width 234 height 30
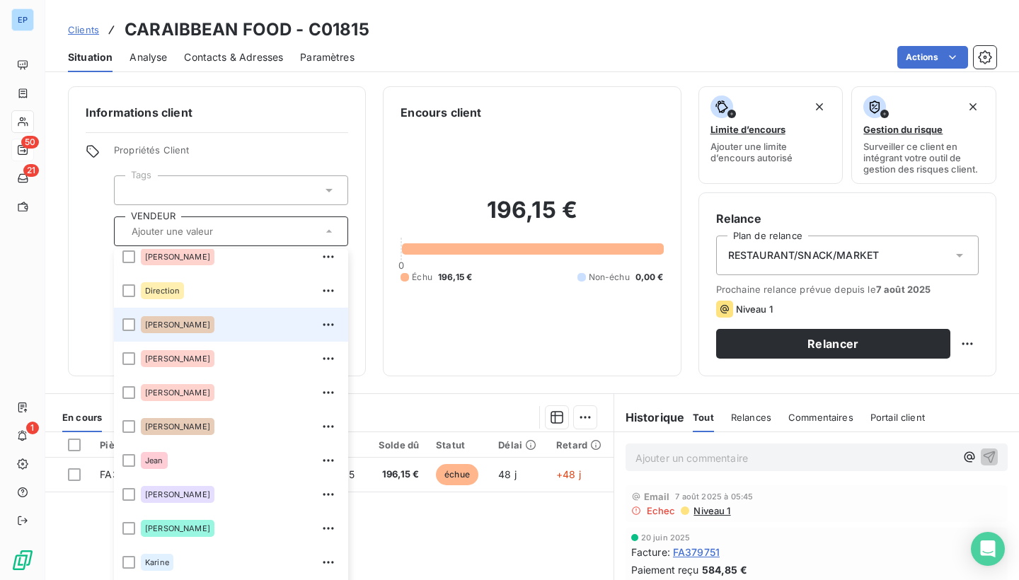
scroll to position [115, 0]
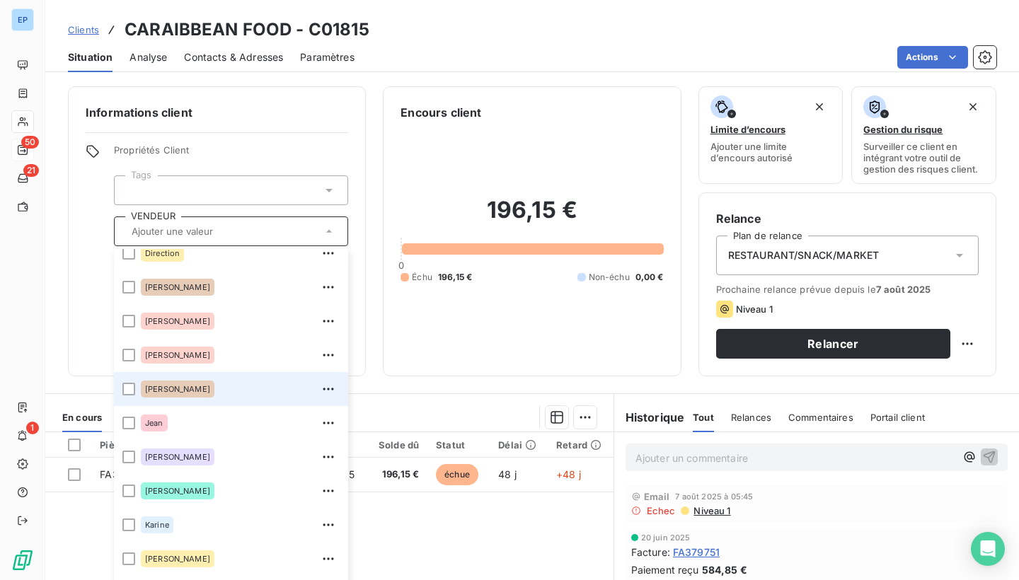
click at [145, 393] on div "[PERSON_NAME]" at bounding box center [178, 389] width 74 height 17
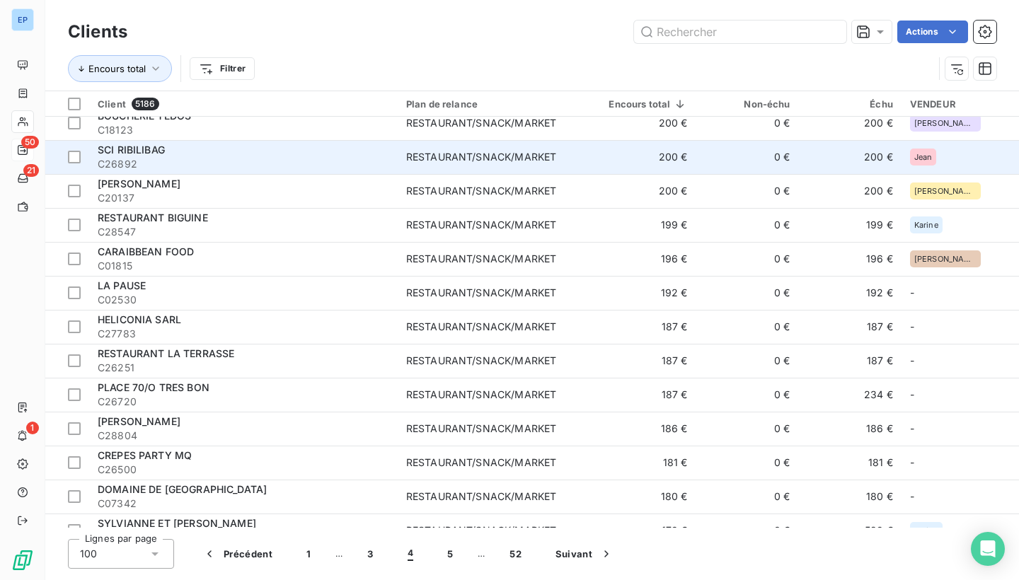
scroll to position [2119, 0]
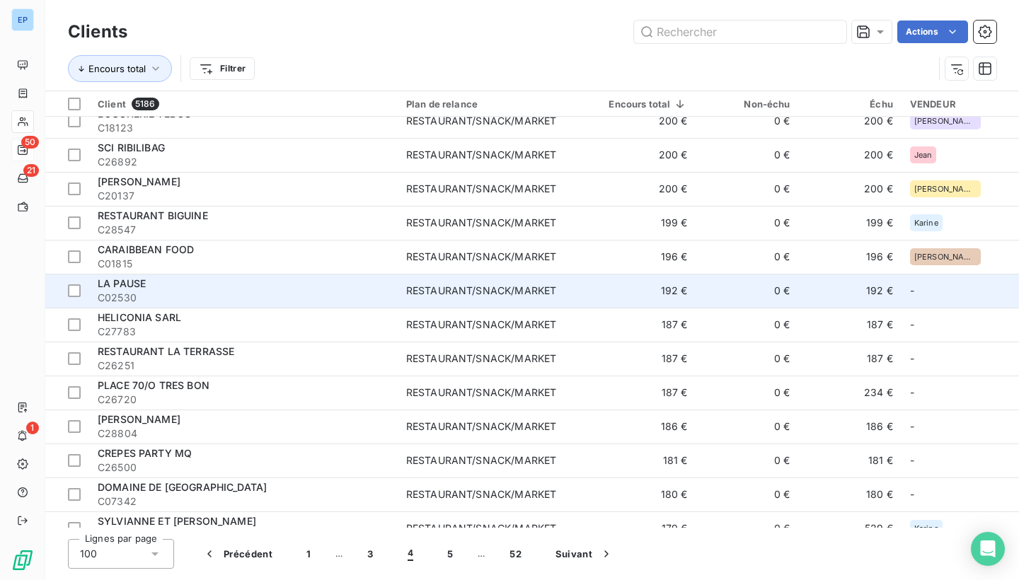
click at [311, 303] on span "C02530" at bounding box center [244, 298] width 292 height 14
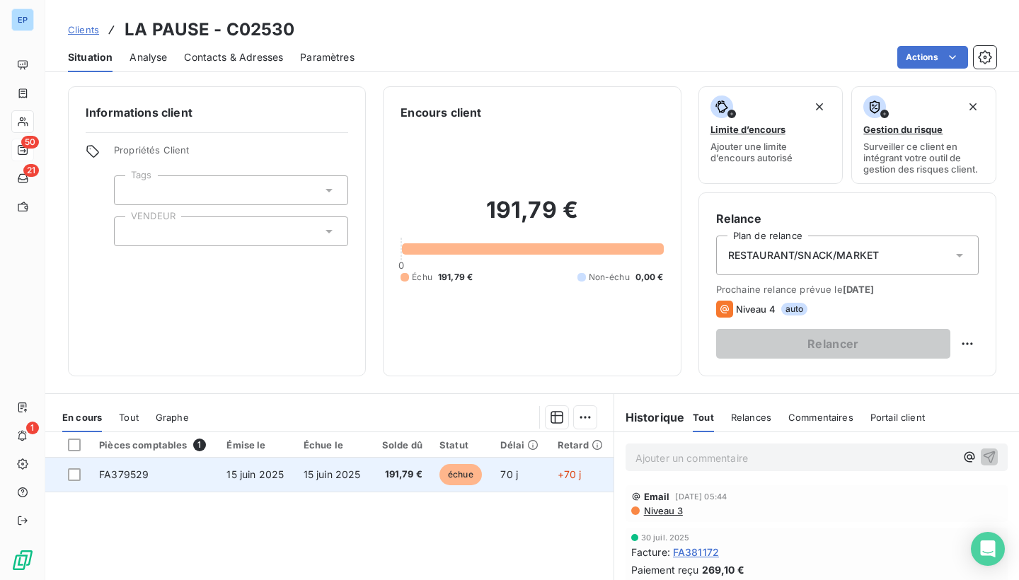
click at [133, 476] on span "FA379529" at bounding box center [124, 474] width 50 height 12
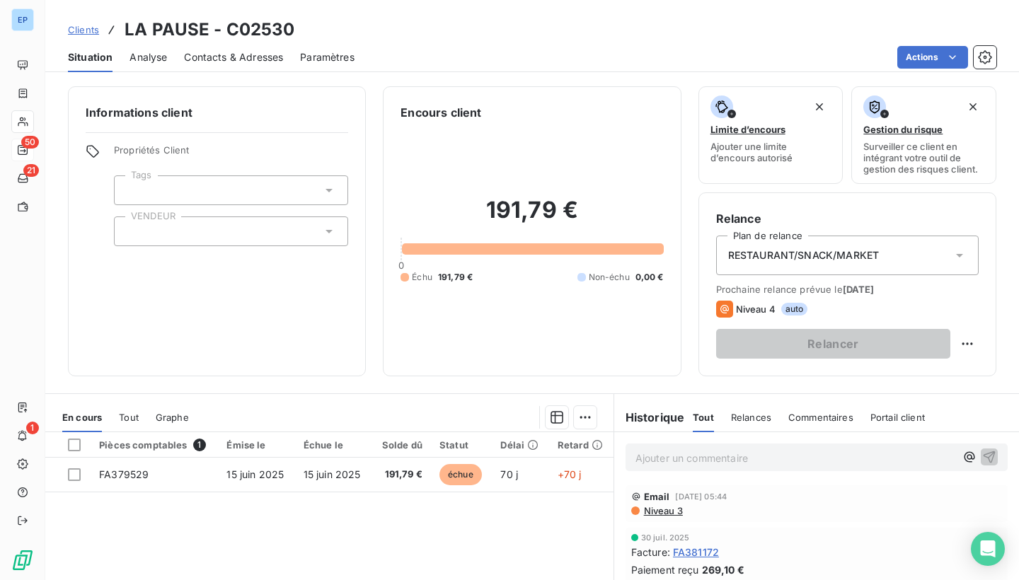
click at [185, 246] on div "Informations client Propriétés Client Tags VENDEUR" at bounding box center [217, 231] width 298 height 290
click at [185, 229] on div at bounding box center [231, 232] width 234 height 30
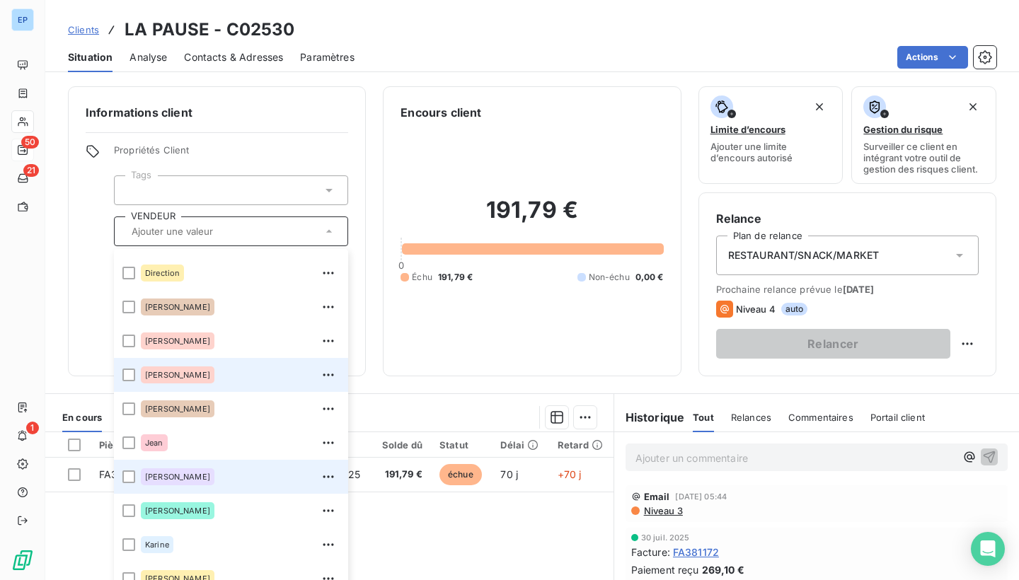
scroll to position [163, 0]
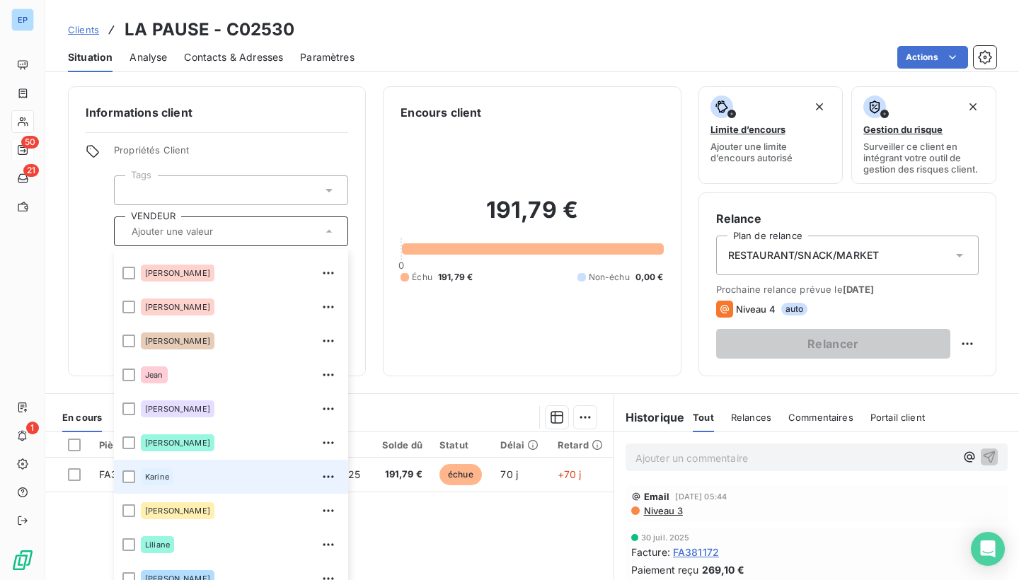
click at [135, 473] on li "Karine" at bounding box center [231, 477] width 234 height 34
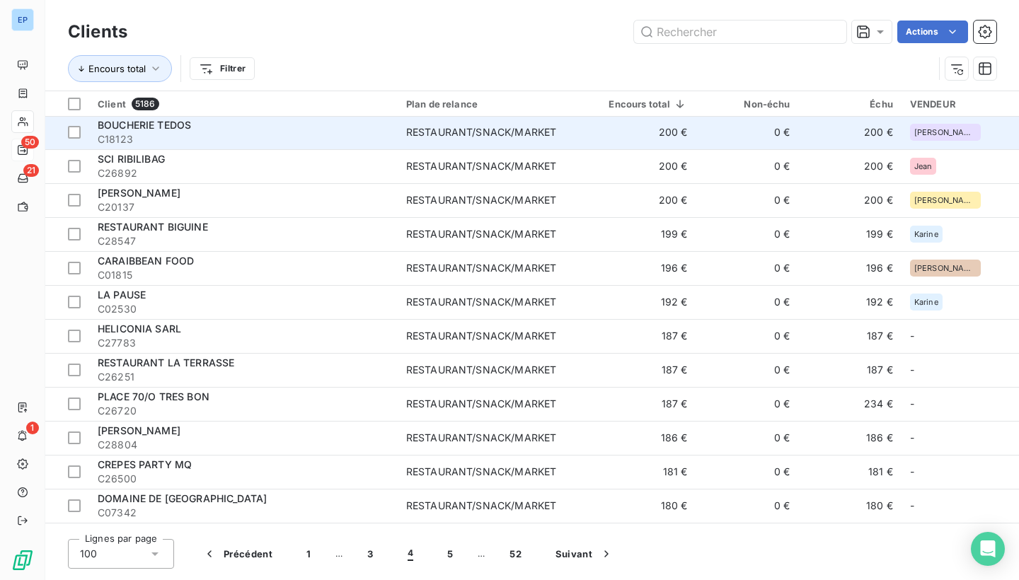
scroll to position [2119, 0]
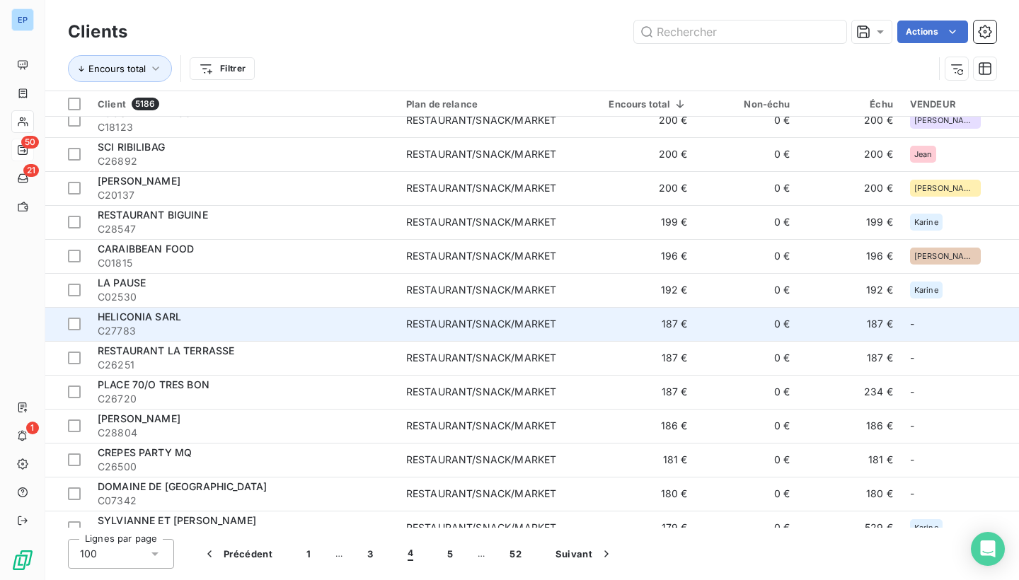
click at [299, 332] on span "C27783" at bounding box center [244, 331] width 292 height 14
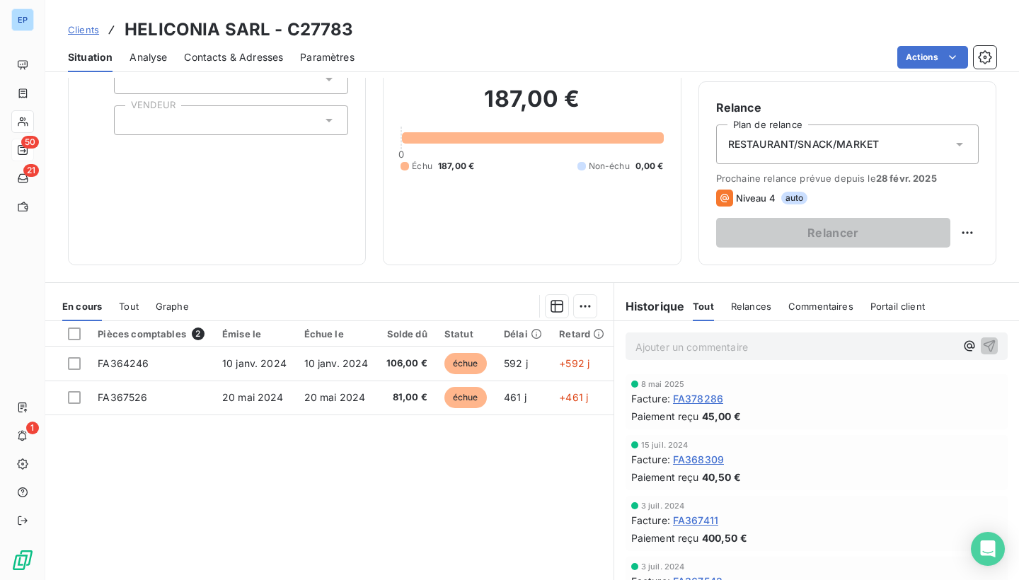
scroll to position [130, 0]
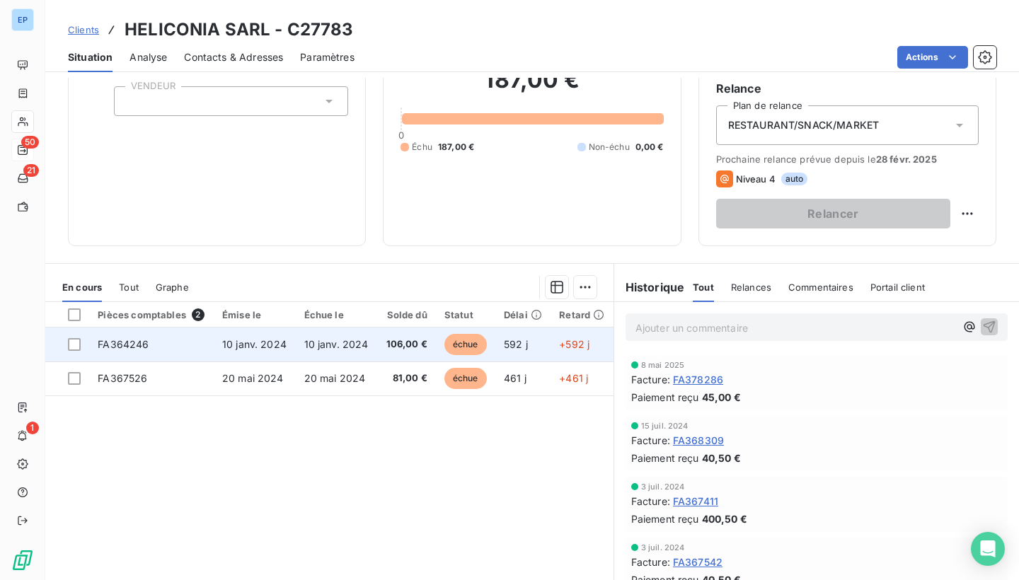
click at [134, 340] on span "FA364246" at bounding box center [123, 344] width 51 height 12
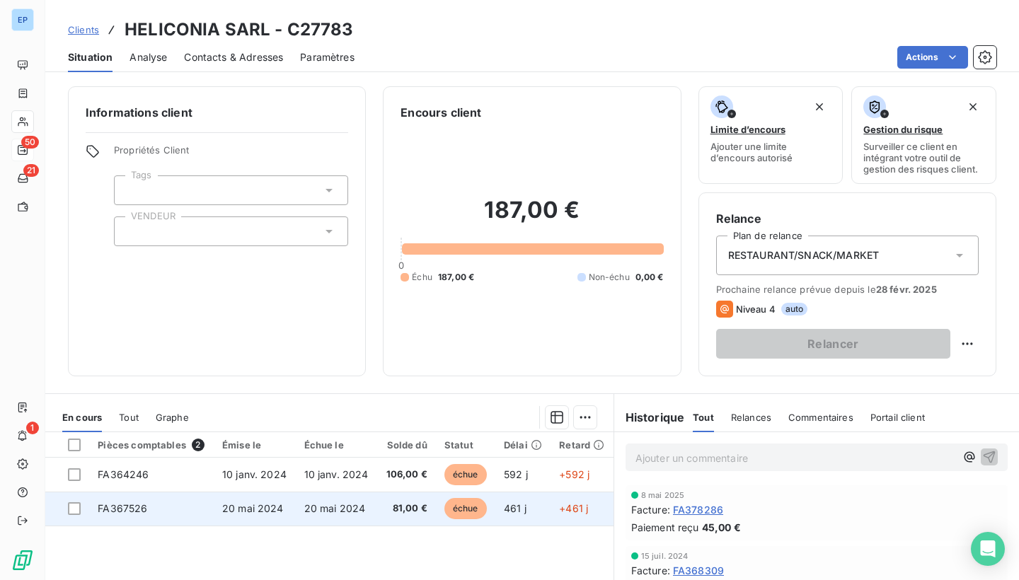
click at [118, 497] on td "FA367526" at bounding box center [151, 509] width 125 height 34
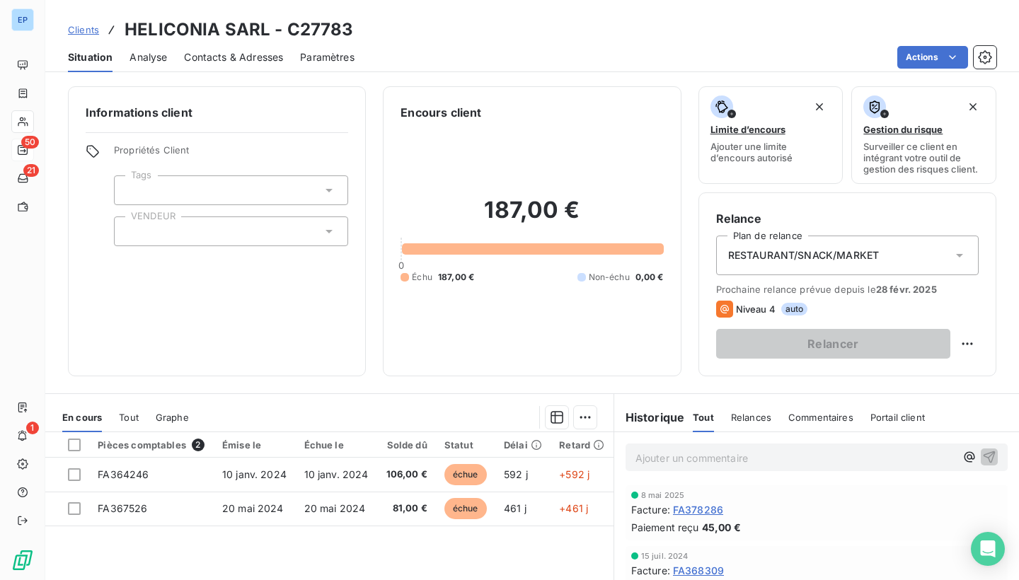
click at [188, 231] on div at bounding box center [231, 232] width 234 height 30
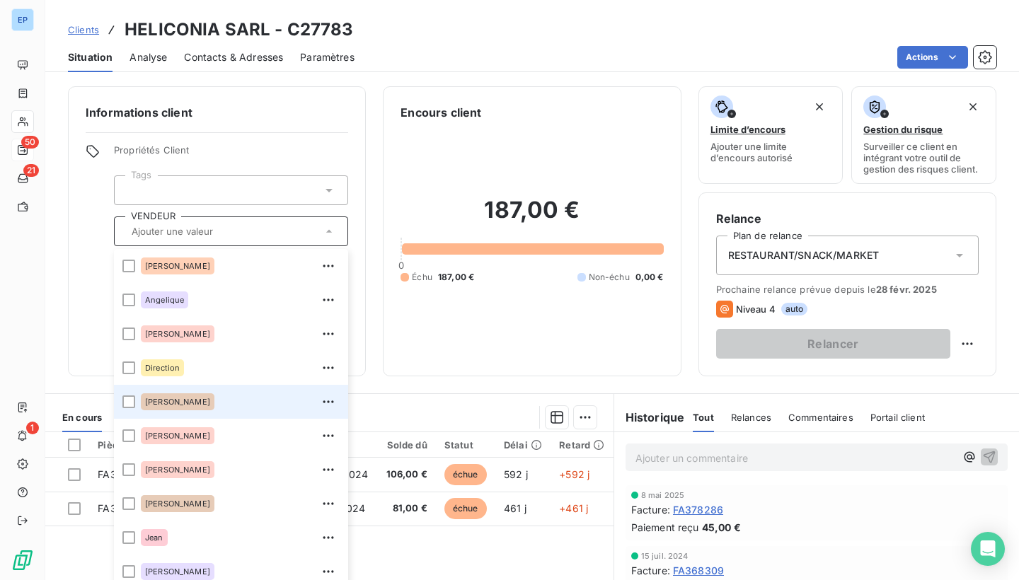
scroll to position [98, 0]
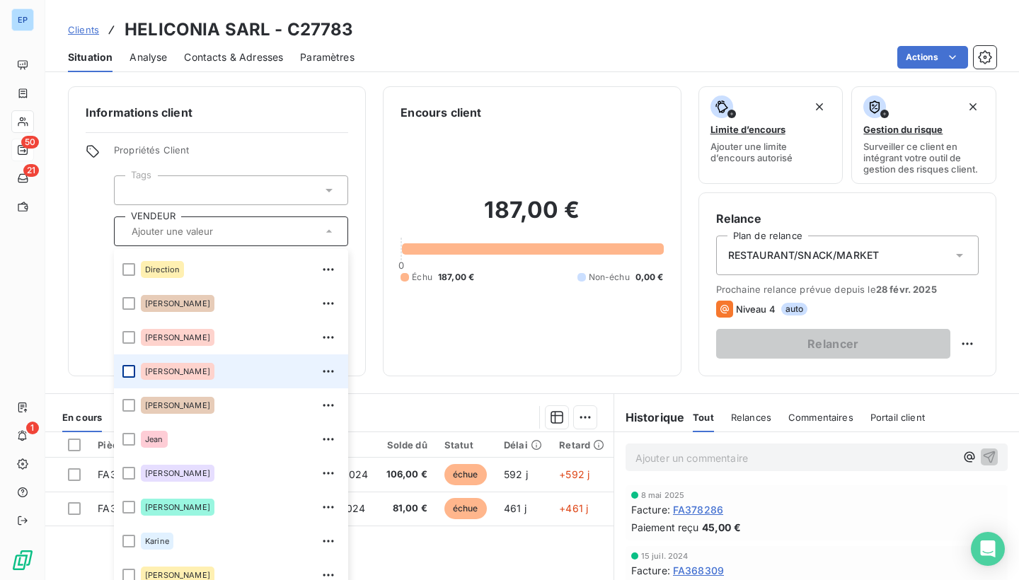
click at [131, 371] on div at bounding box center [128, 371] width 13 height 13
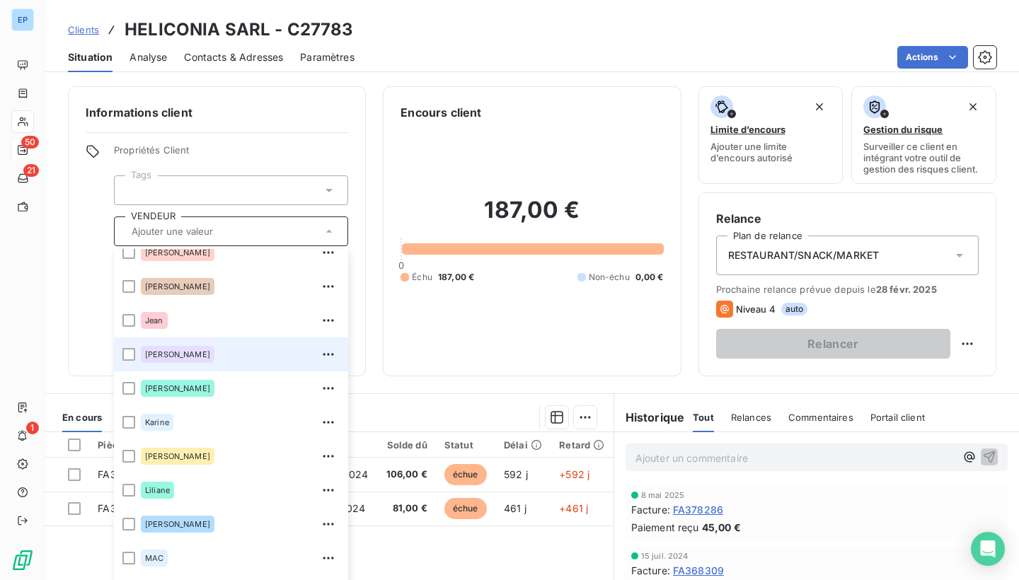
scroll to position [224, 0]
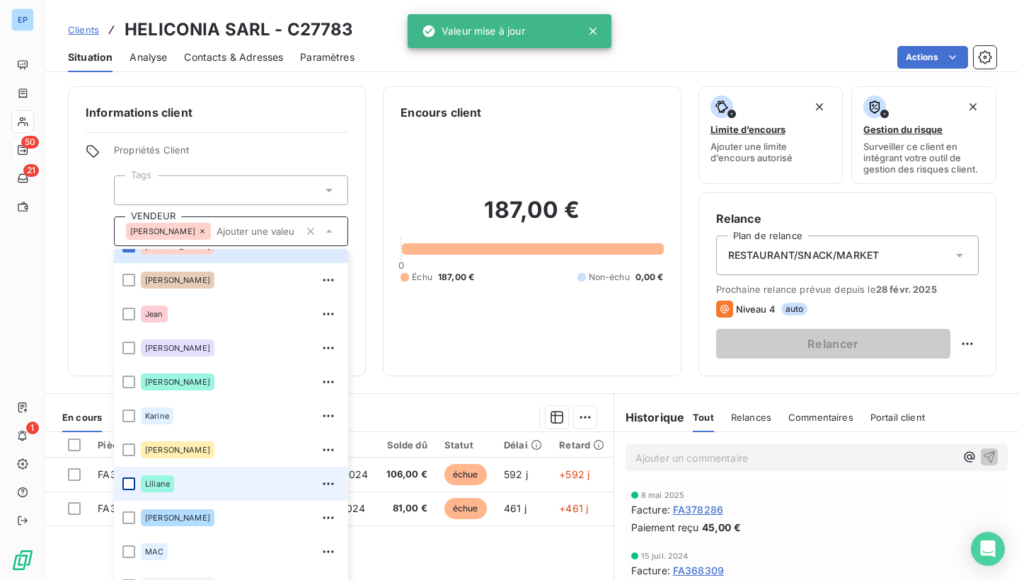
click at [128, 483] on div at bounding box center [128, 484] width 13 height 13
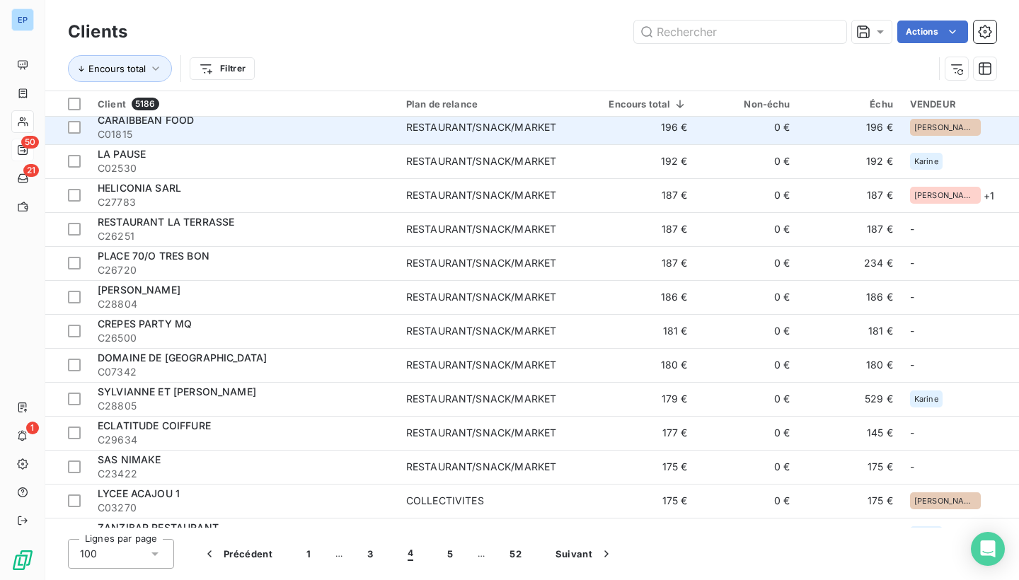
scroll to position [2249, 0]
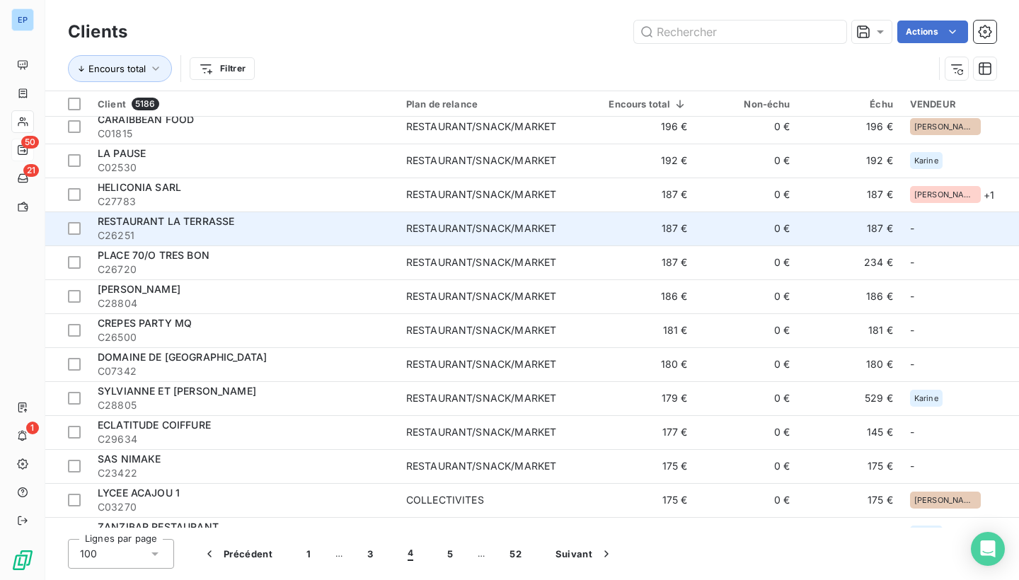
click at [471, 227] on div "RESTAURANT/SNACK/MARKET" at bounding box center [481, 228] width 150 height 14
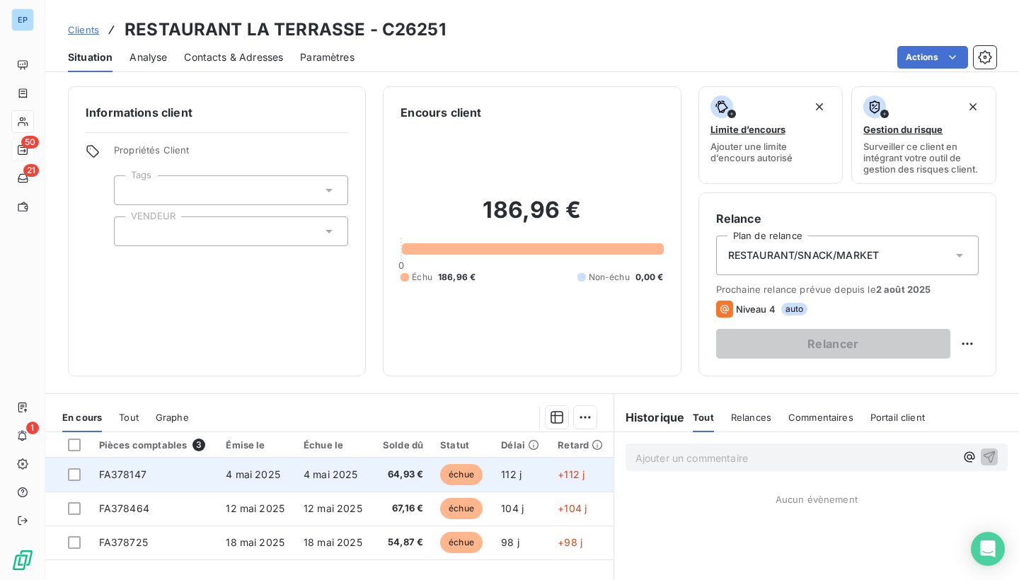
click at [120, 466] on td "FA378147" at bounding box center [154, 475] width 127 height 34
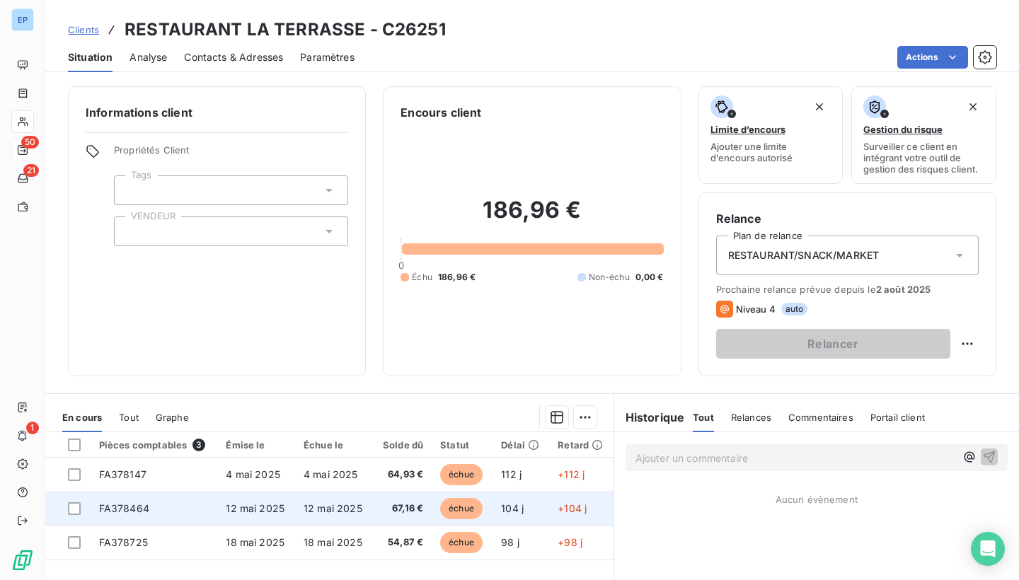
click at [138, 512] on span "FA378464" at bounding box center [124, 508] width 50 height 12
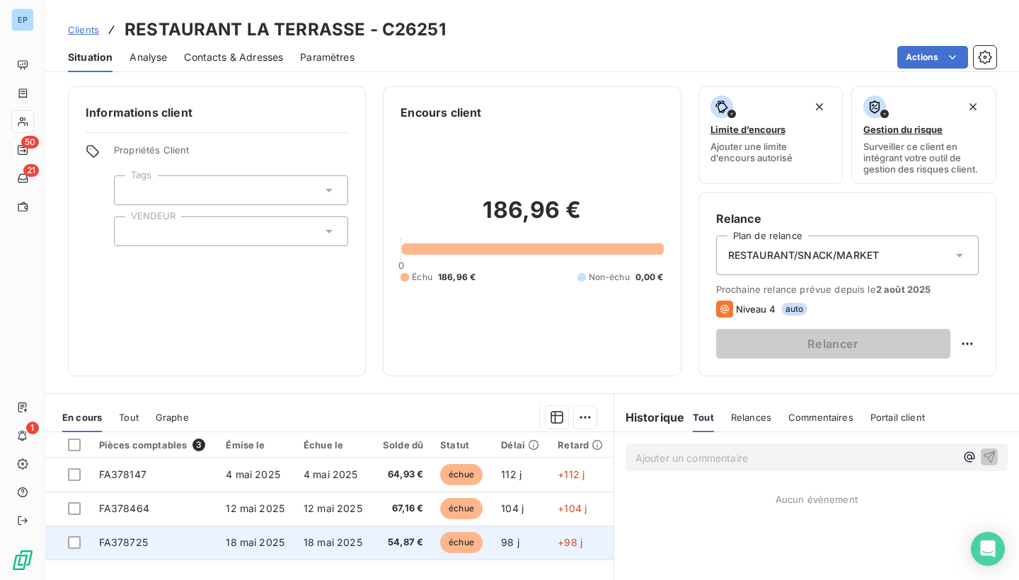
click at [114, 527] on td "FA378725" at bounding box center [154, 543] width 127 height 34
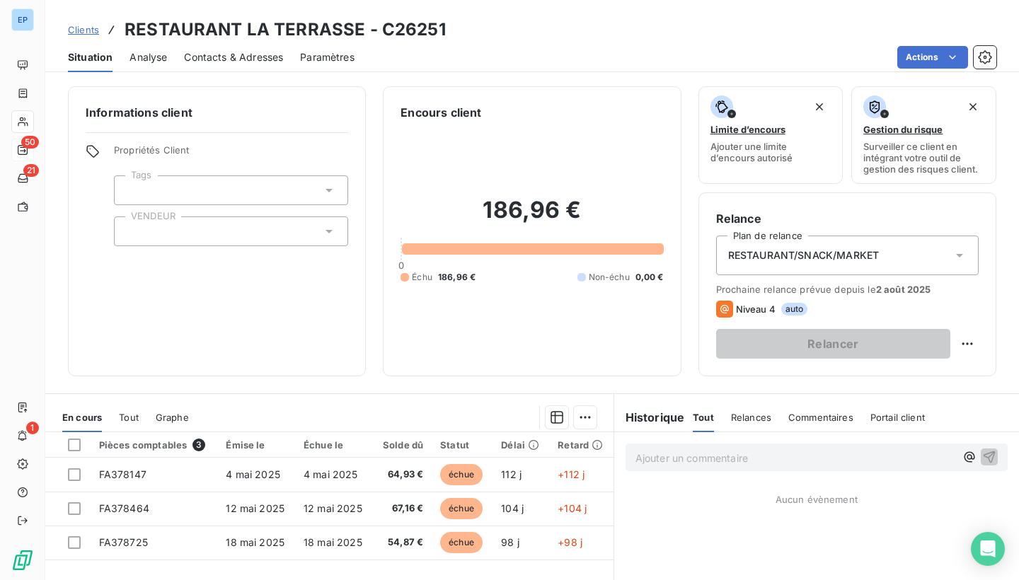
click at [210, 239] on div at bounding box center [231, 232] width 234 height 30
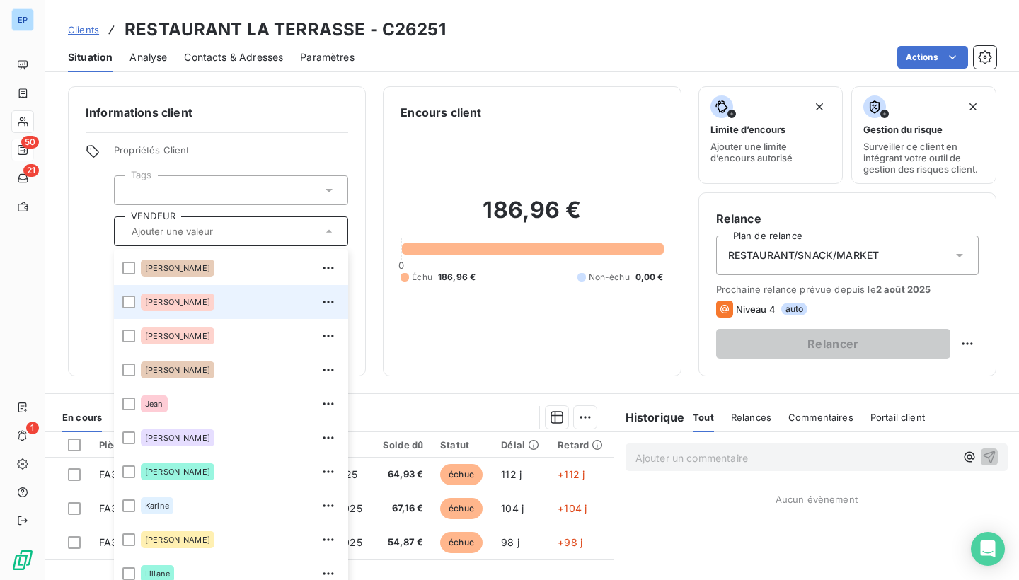
scroll to position [135, 0]
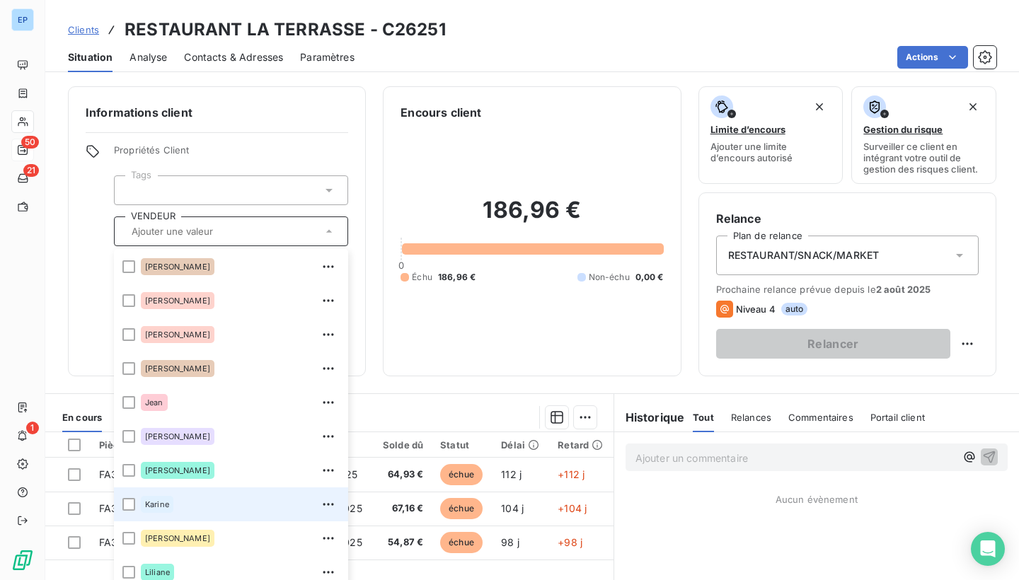
click at [169, 505] on span "Karine" at bounding box center [157, 504] width 24 height 8
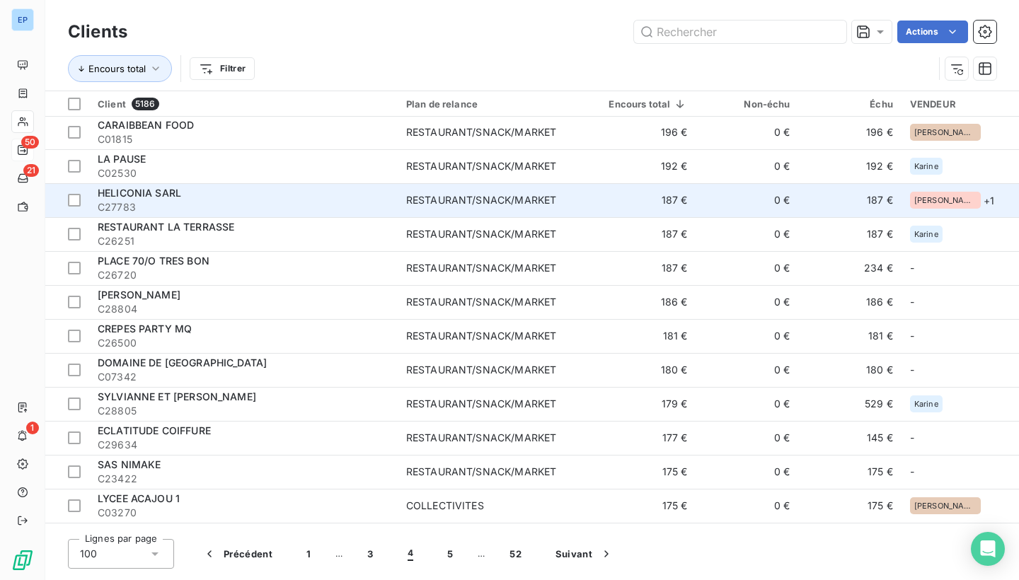
scroll to position [2252, 0]
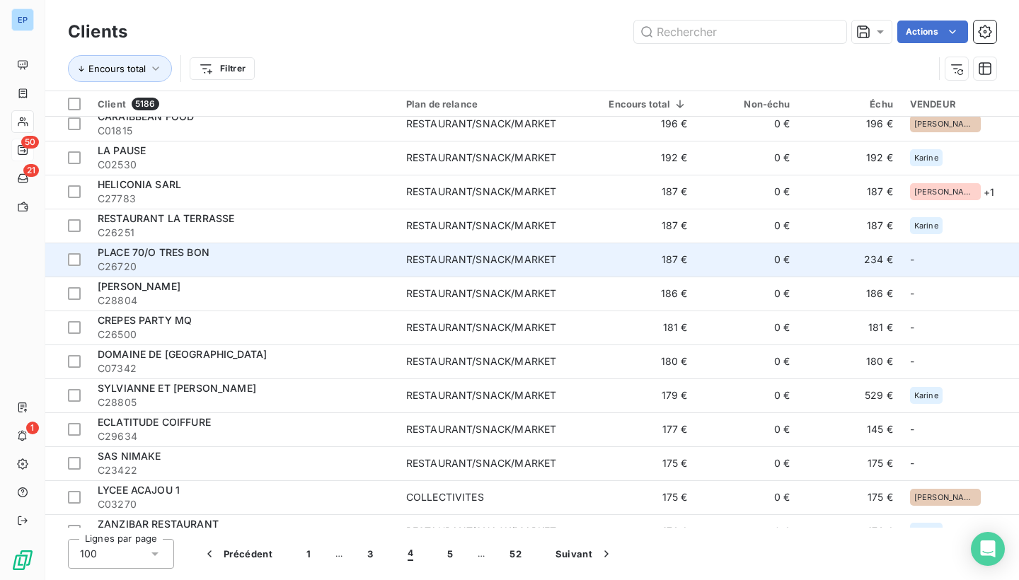
click at [565, 263] on span "RESTAURANT/SNACK/MARKET" at bounding box center [492, 260] width 173 height 14
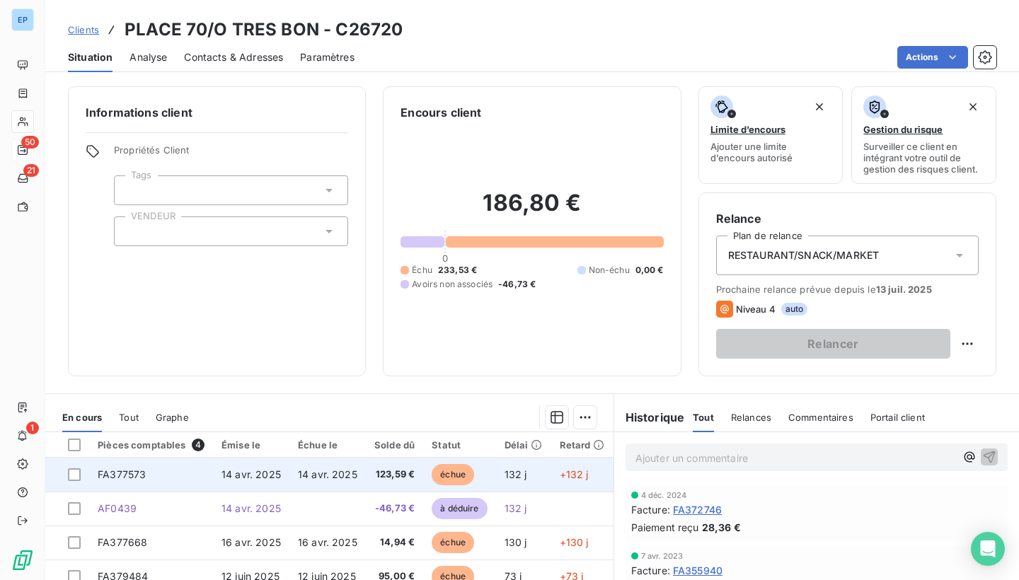
click at [98, 484] on td "FA377573" at bounding box center [151, 475] width 124 height 34
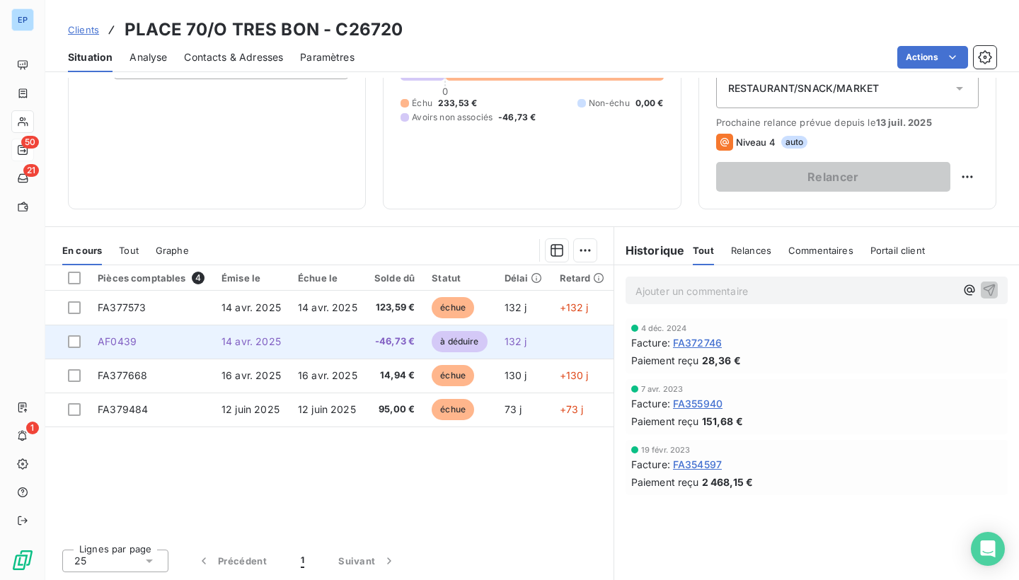
scroll to position [167, 0]
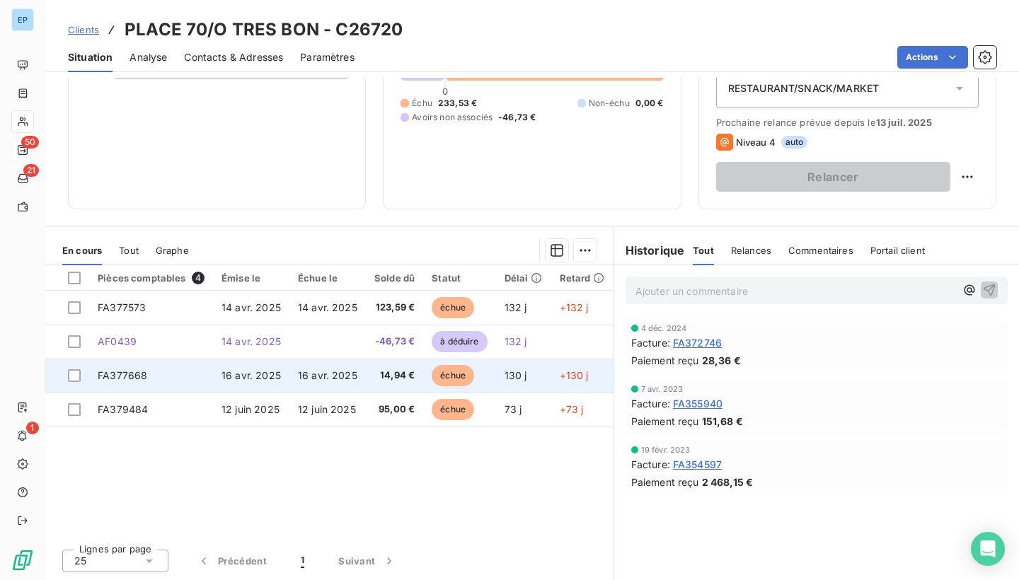
click at [107, 376] on span "FA377668" at bounding box center [123, 375] width 50 height 12
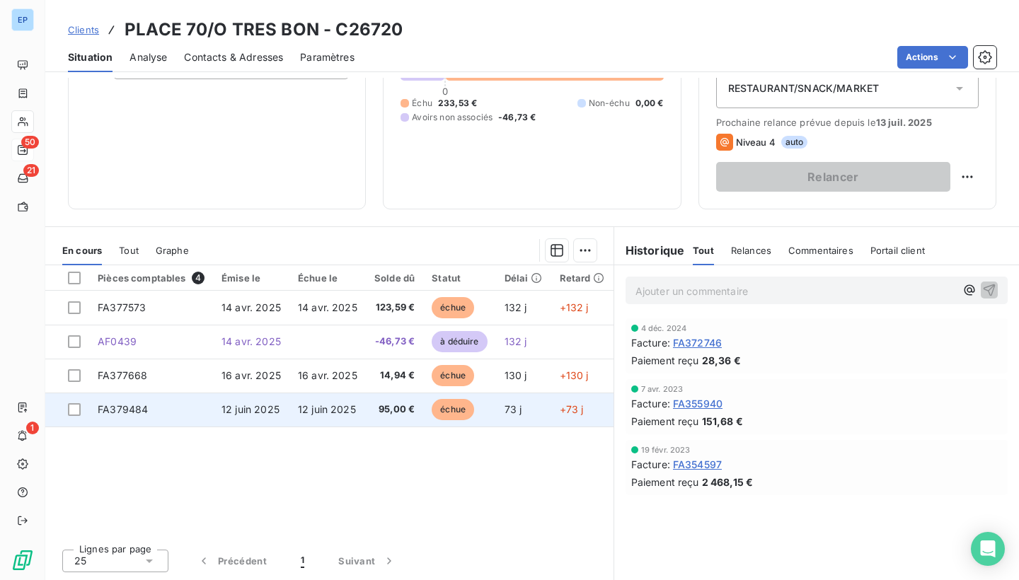
scroll to position [167, 0]
click at [137, 412] on span "FA379484" at bounding box center [123, 409] width 50 height 12
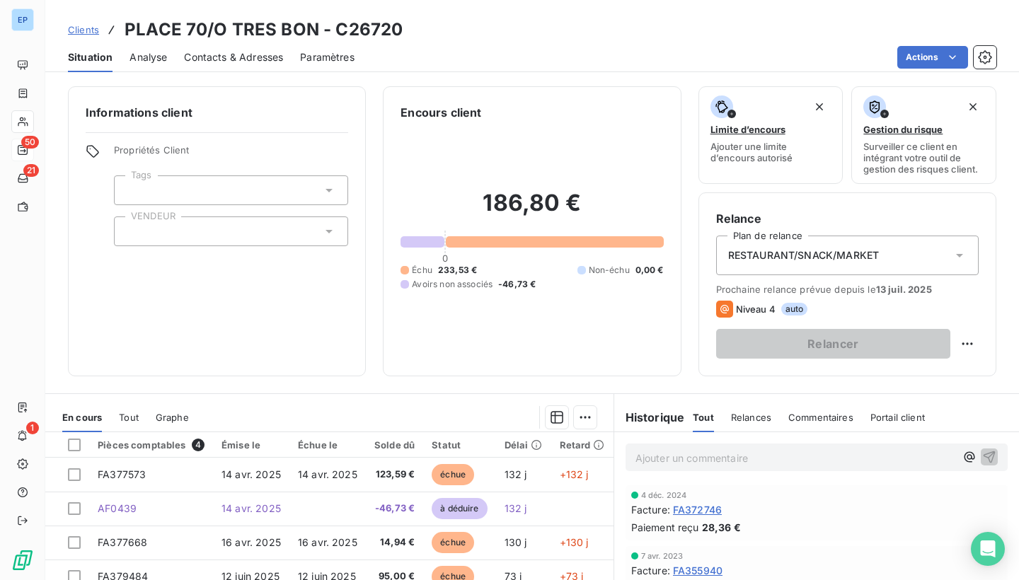
click at [151, 229] on div at bounding box center [231, 232] width 234 height 30
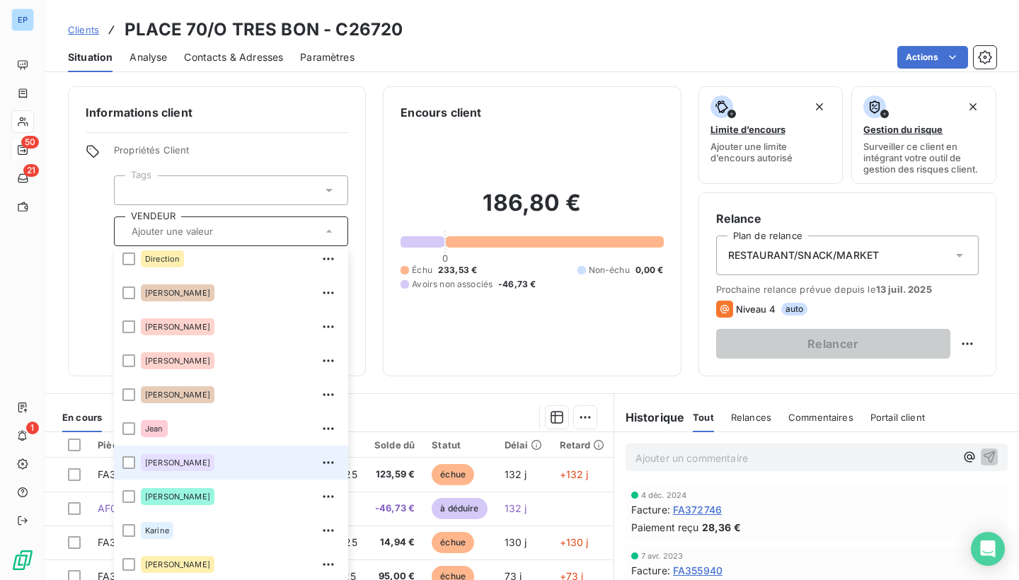
scroll to position [184, 0]
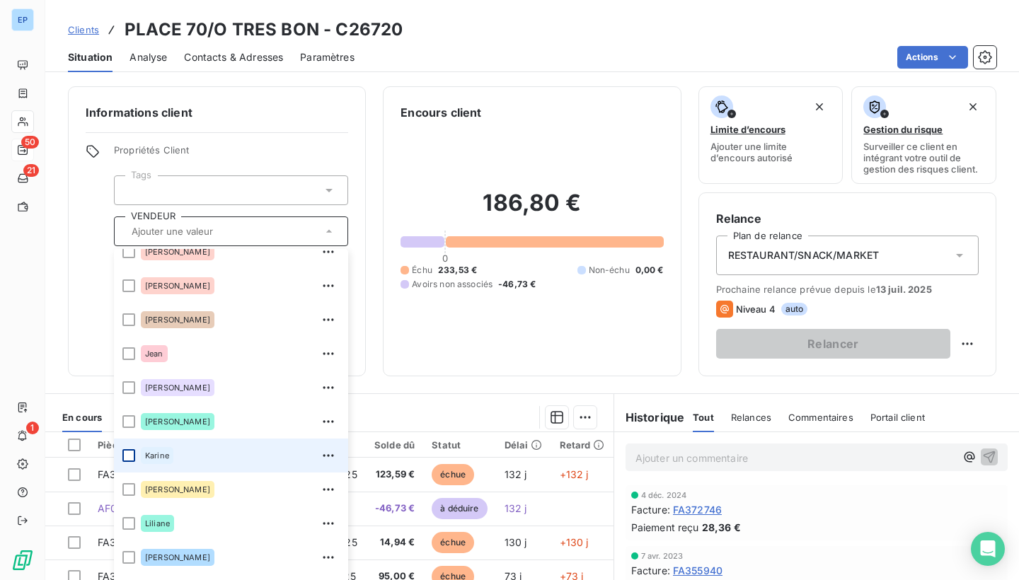
click at [132, 454] on div at bounding box center [128, 455] width 13 height 13
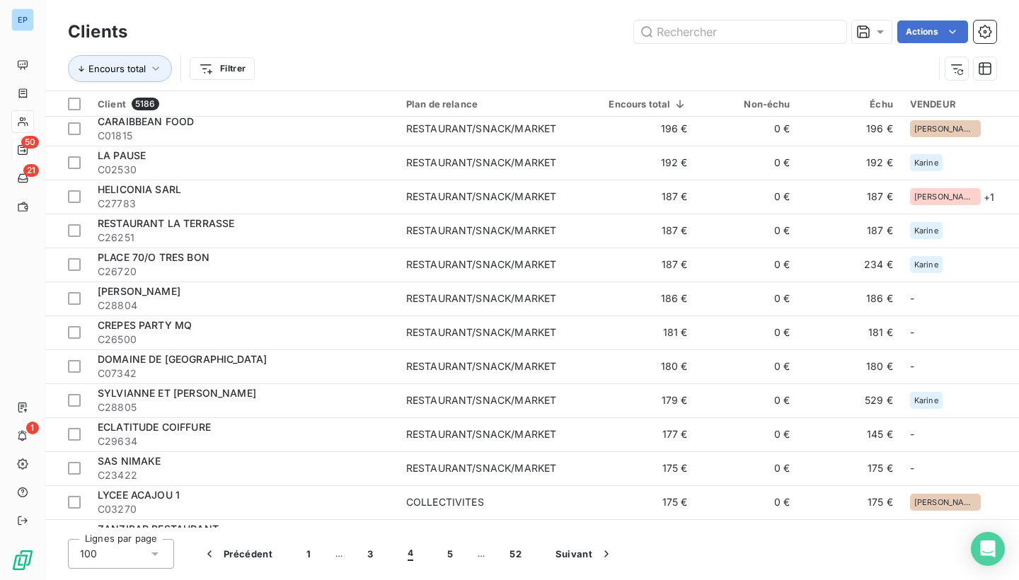
scroll to position [2250, 0]
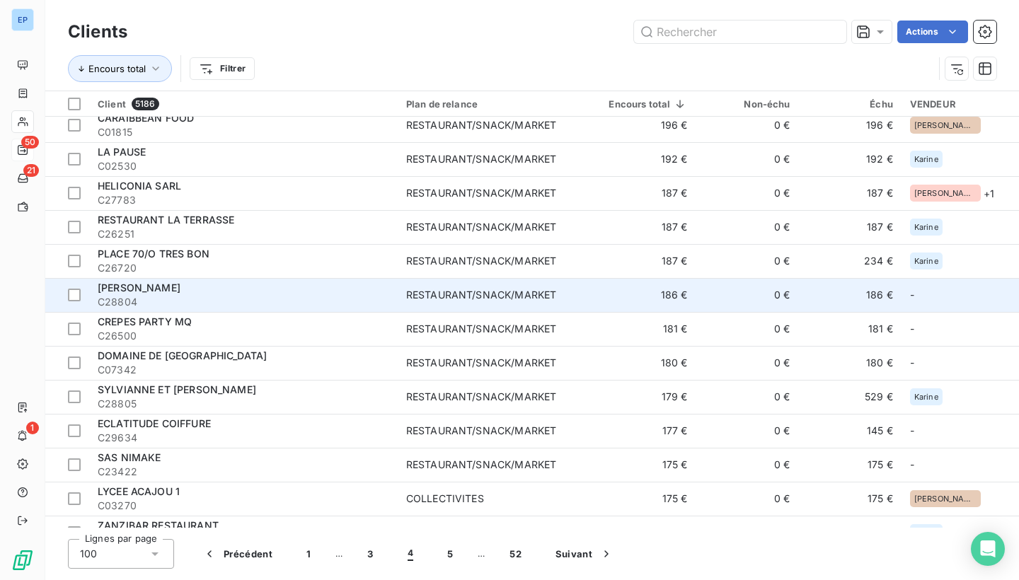
click at [389, 300] on span "C28804" at bounding box center [244, 302] width 292 height 14
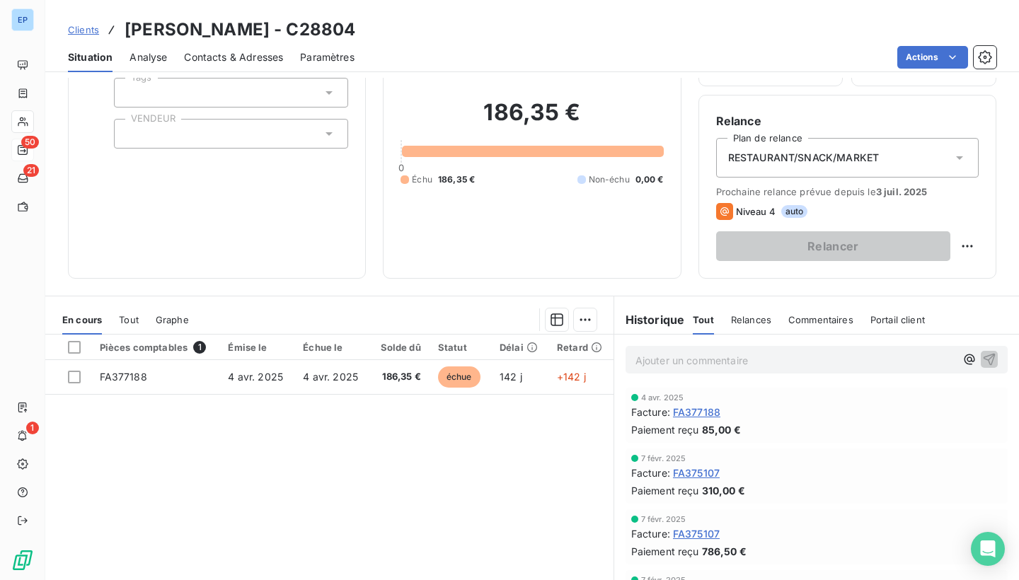
scroll to position [113, 0]
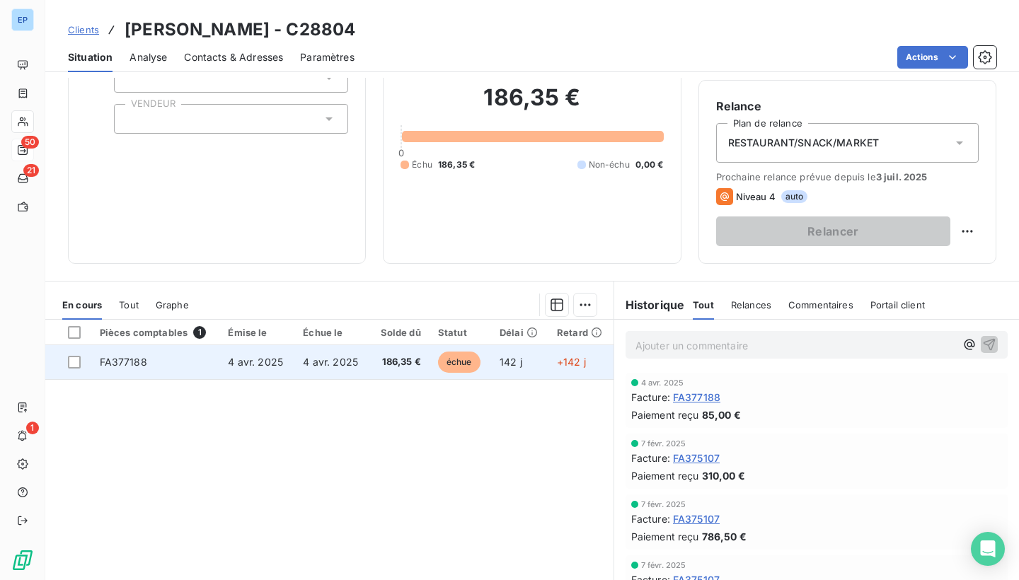
click at [145, 369] on td "FA377188" at bounding box center [155, 362] width 129 height 34
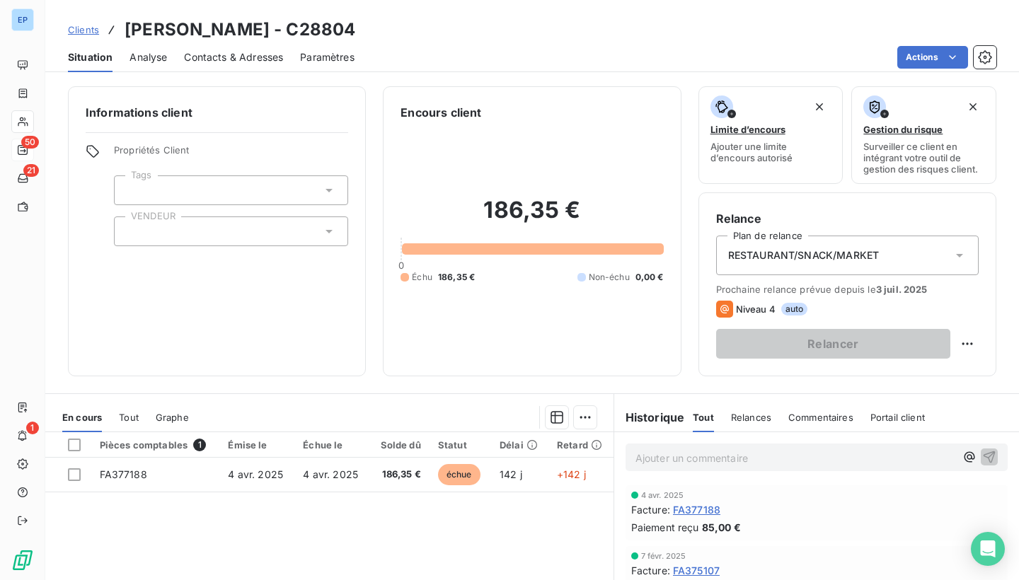
click at [165, 228] on div at bounding box center [231, 232] width 234 height 30
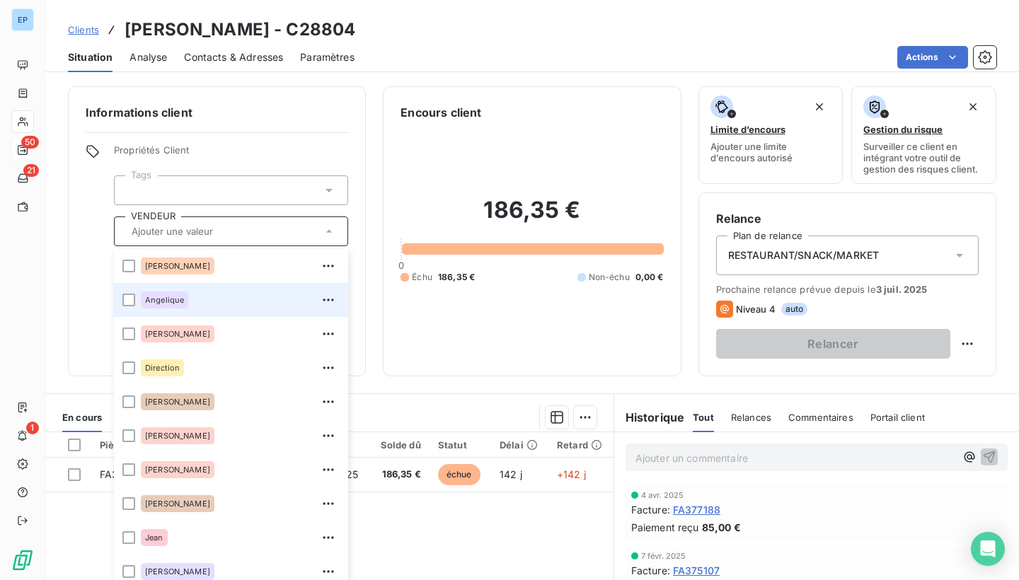
click at [151, 304] on span "Angelique" at bounding box center [164, 300] width 39 height 8
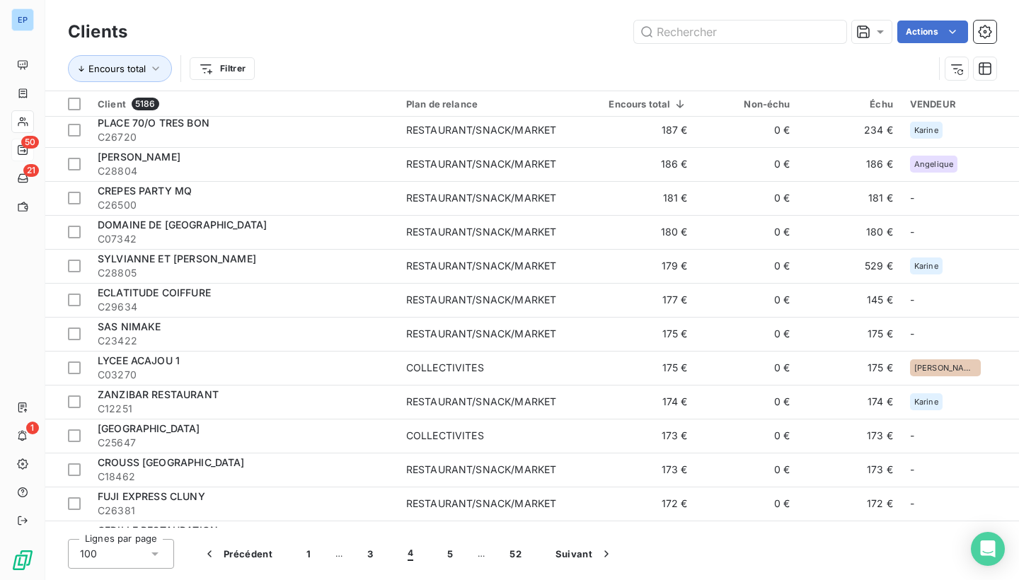
scroll to position [2383, 0]
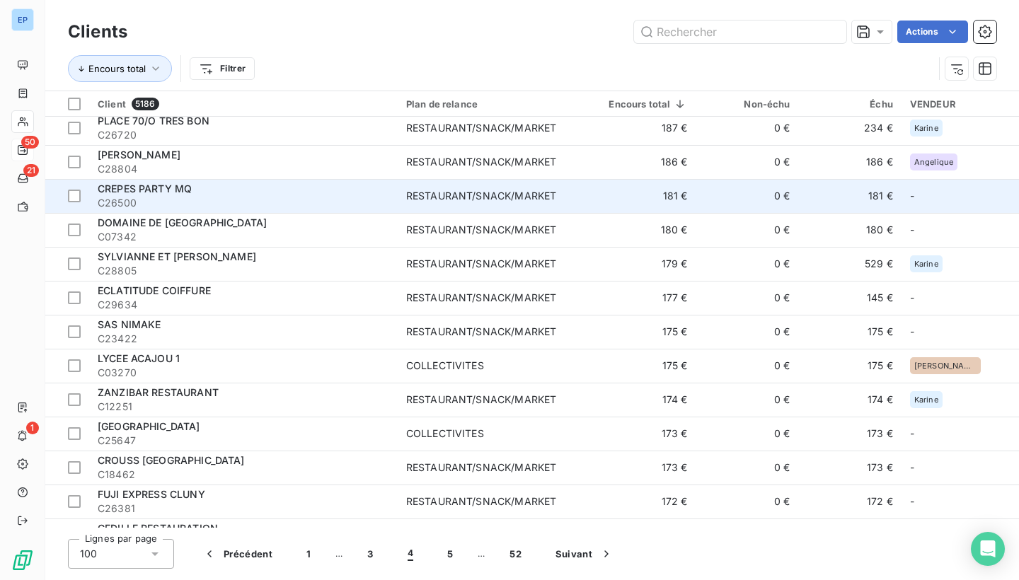
click at [452, 191] on div "RESTAURANT/SNACK/MARKET" at bounding box center [481, 196] width 150 height 14
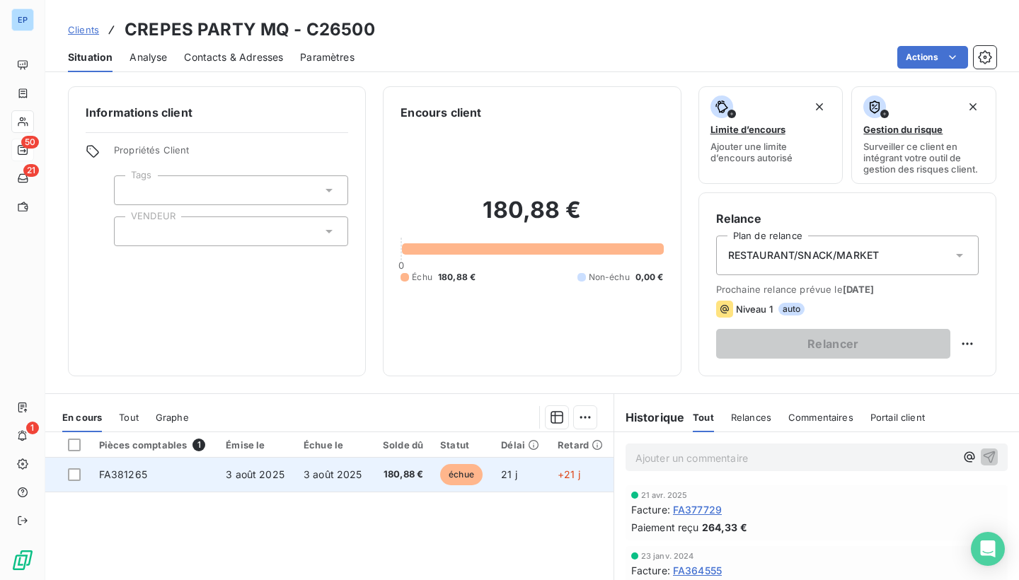
click at [115, 471] on span "FA381265" at bounding box center [123, 474] width 48 height 12
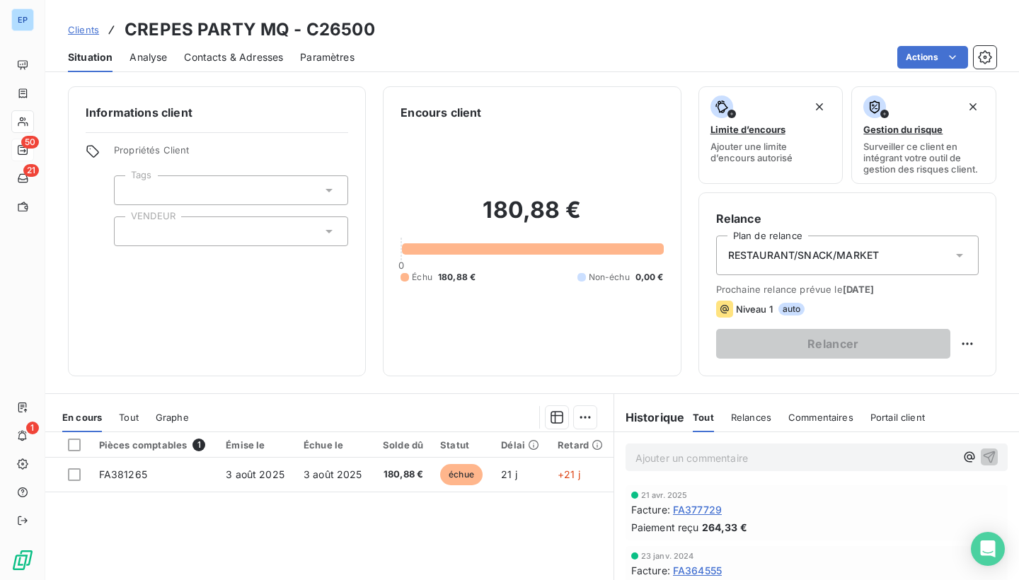
click at [187, 229] on div at bounding box center [231, 232] width 234 height 30
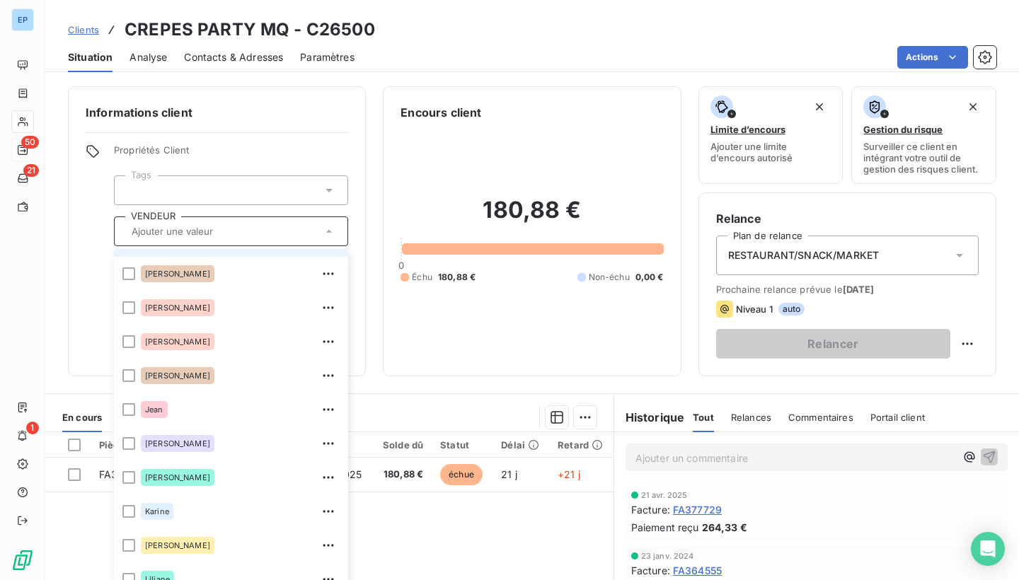
scroll to position [130, 0]
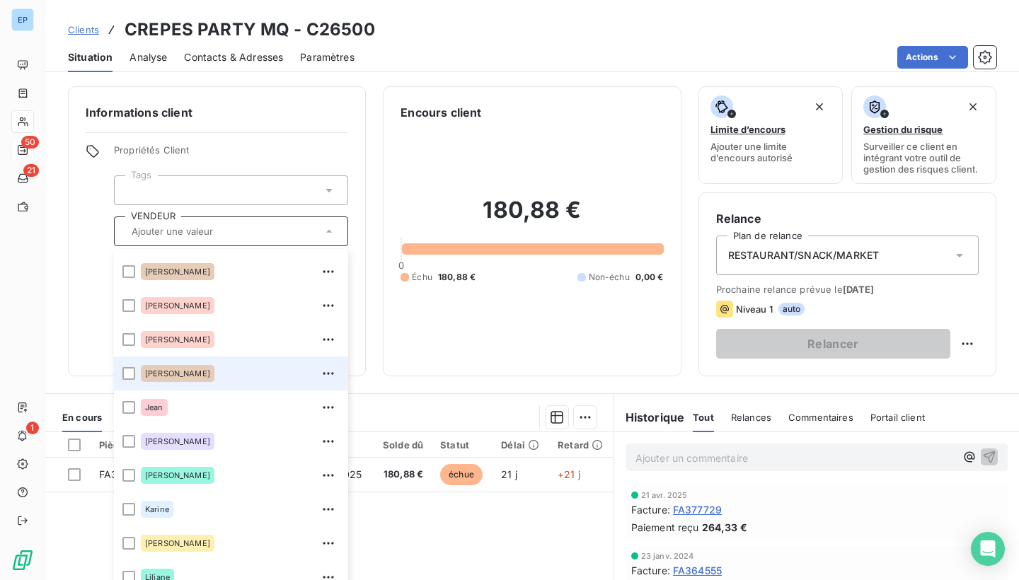
click at [167, 371] on div "[PERSON_NAME]" at bounding box center [178, 373] width 74 height 17
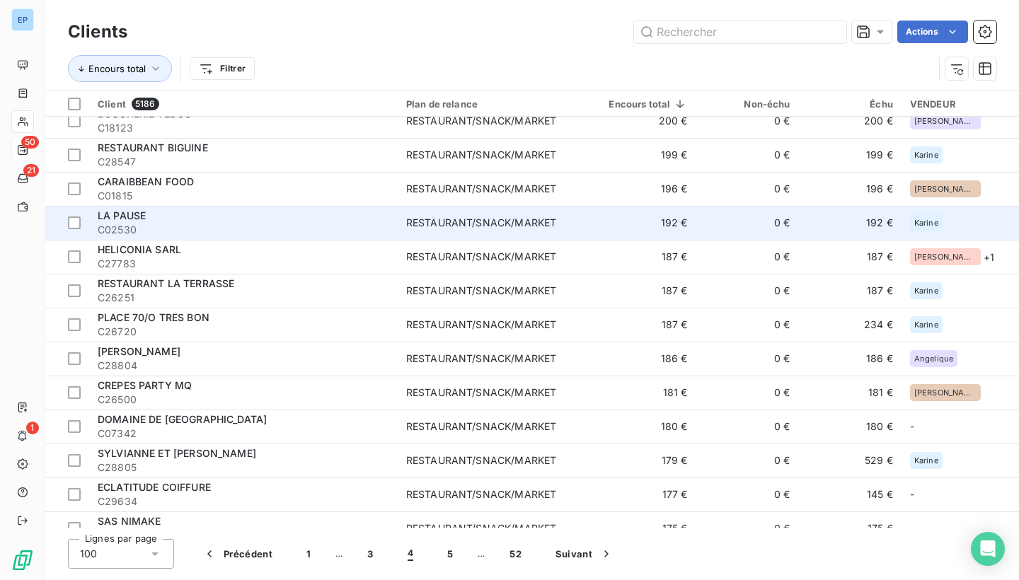
scroll to position [2374, 0]
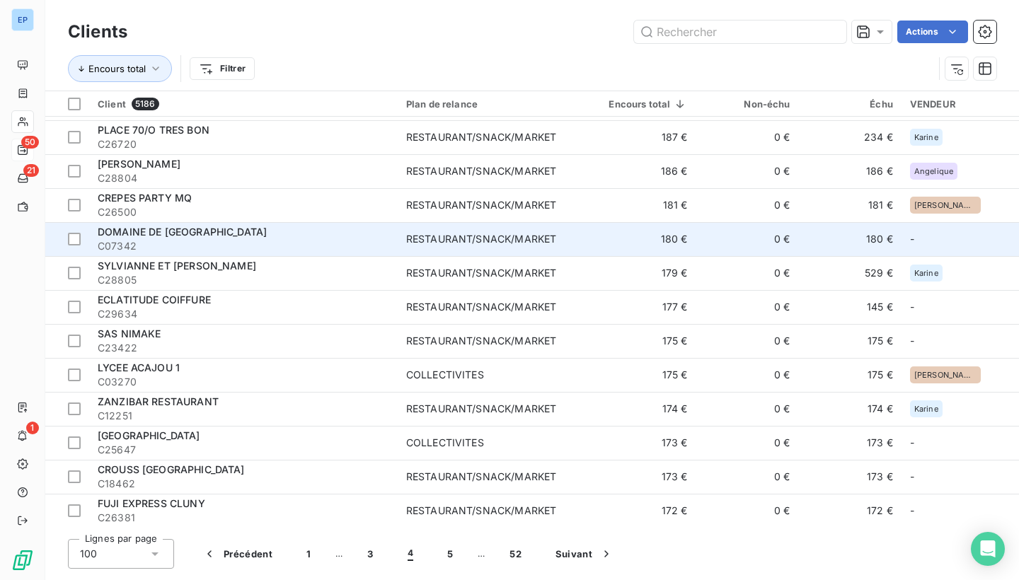
click at [389, 225] on div "DOMAINE DE [GEOGRAPHIC_DATA]" at bounding box center [244, 232] width 292 height 14
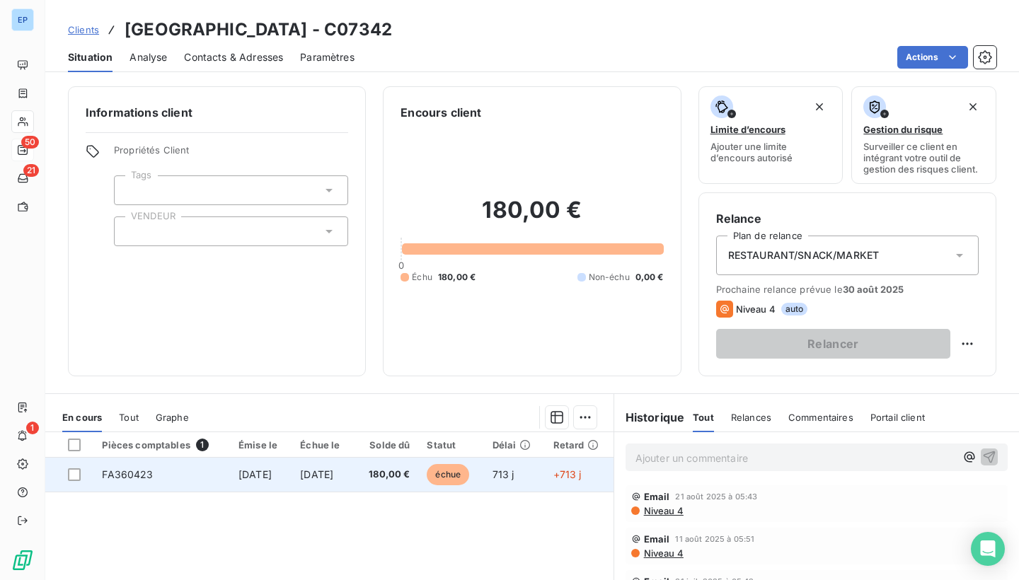
click at [152, 468] on td "FA360423" at bounding box center [161, 475] width 137 height 34
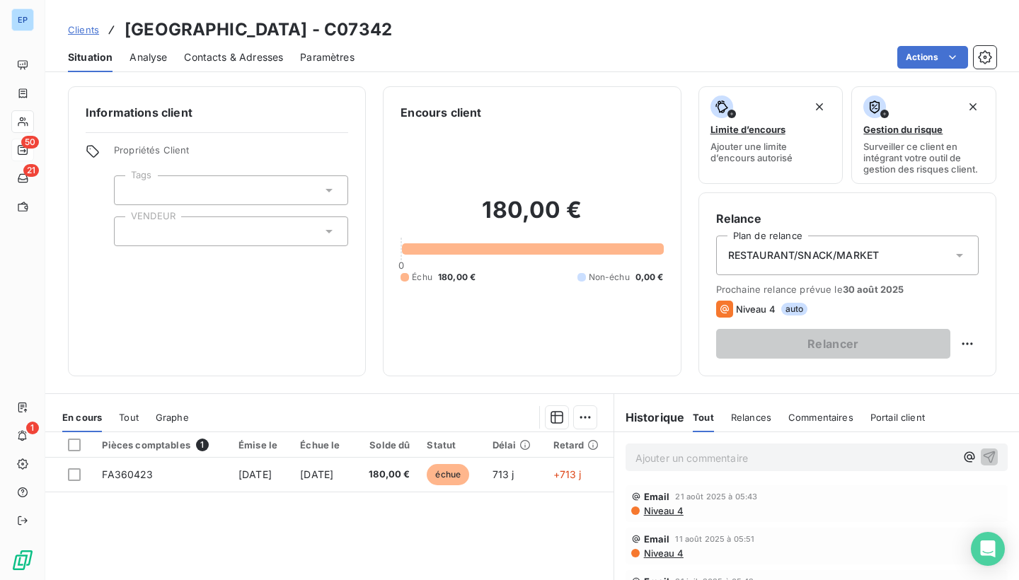
click at [164, 228] on div at bounding box center [231, 232] width 234 height 30
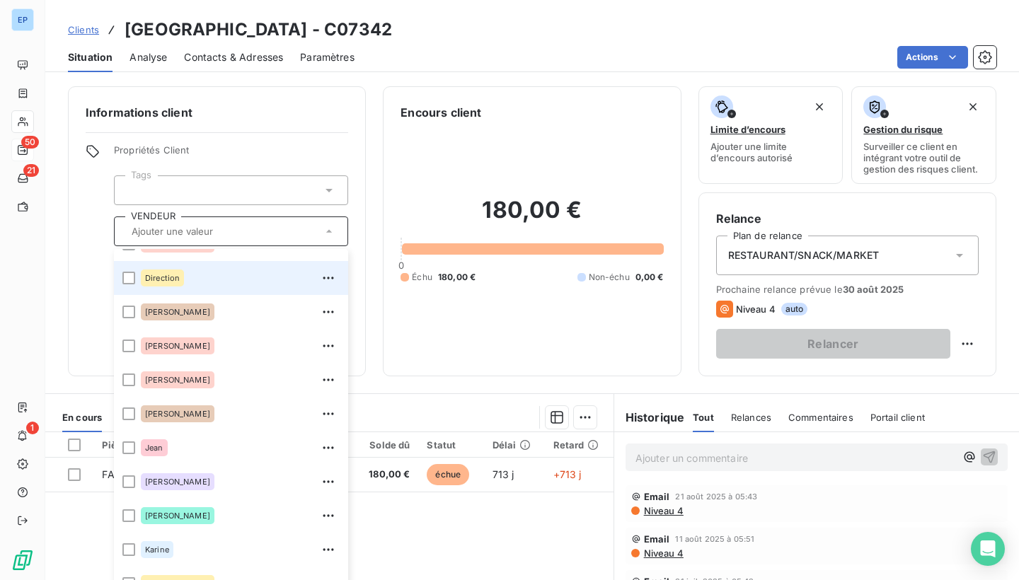
scroll to position [118, 0]
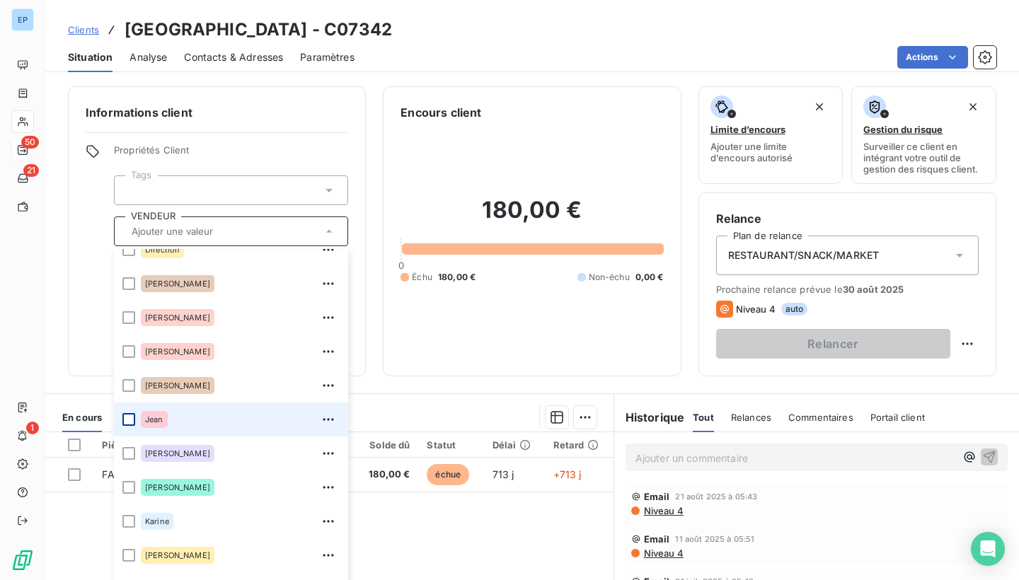
click at [132, 422] on div at bounding box center [128, 419] width 13 height 13
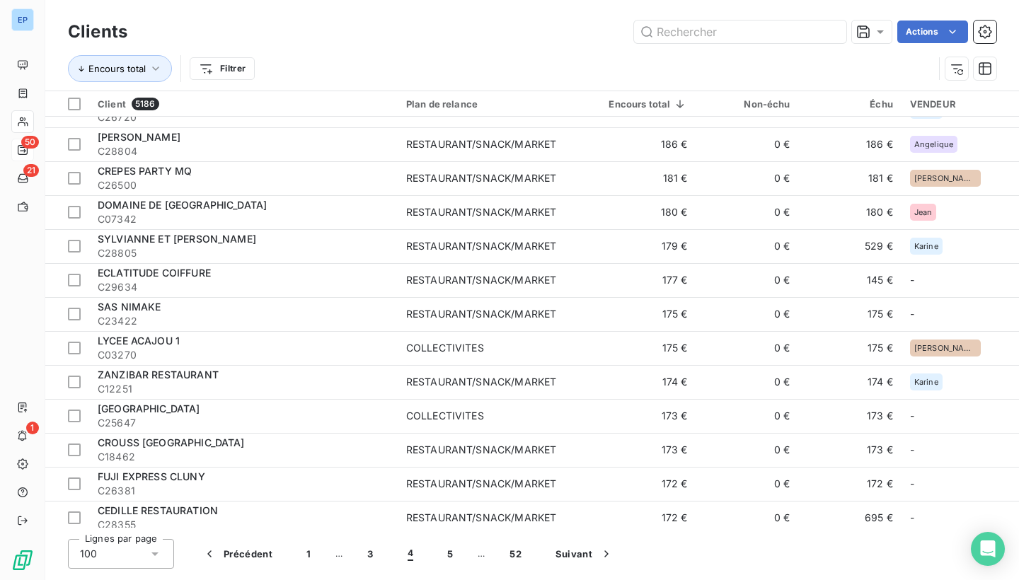
scroll to position [2402, 0]
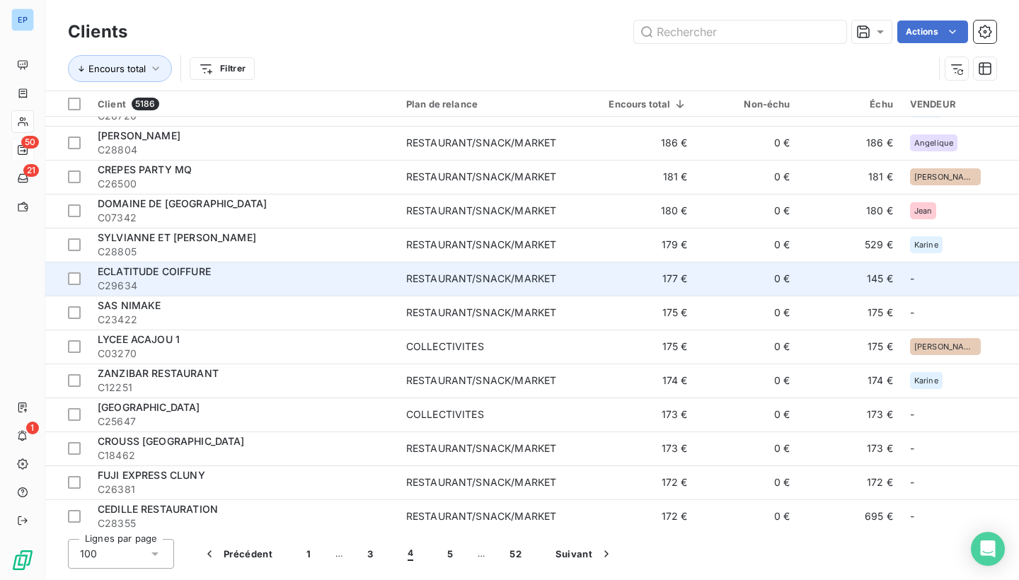
click at [539, 279] on div "RESTAURANT/SNACK/MARKET" at bounding box center [481, 279] width 150 height 14
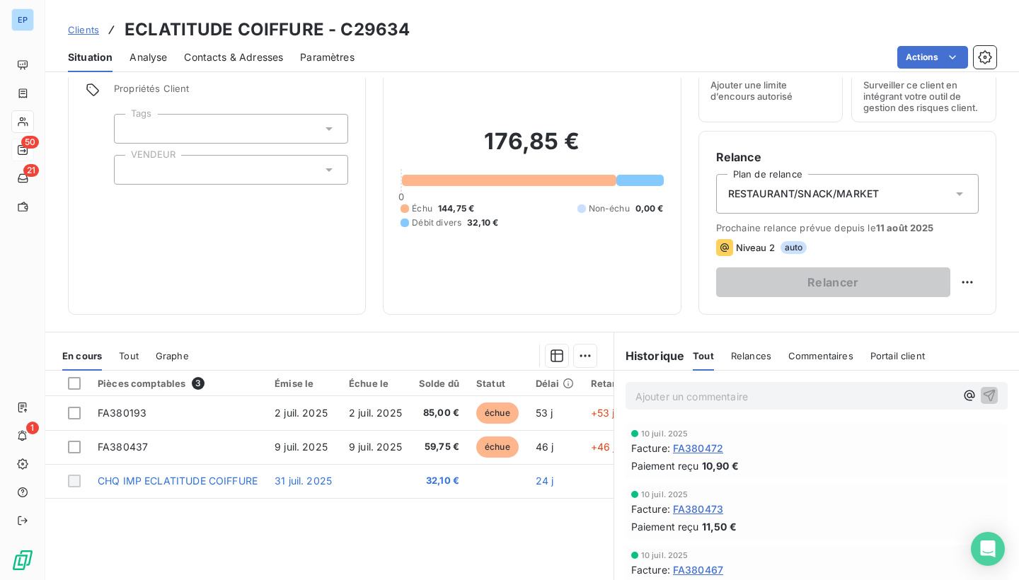
scroll to position [74, 0]
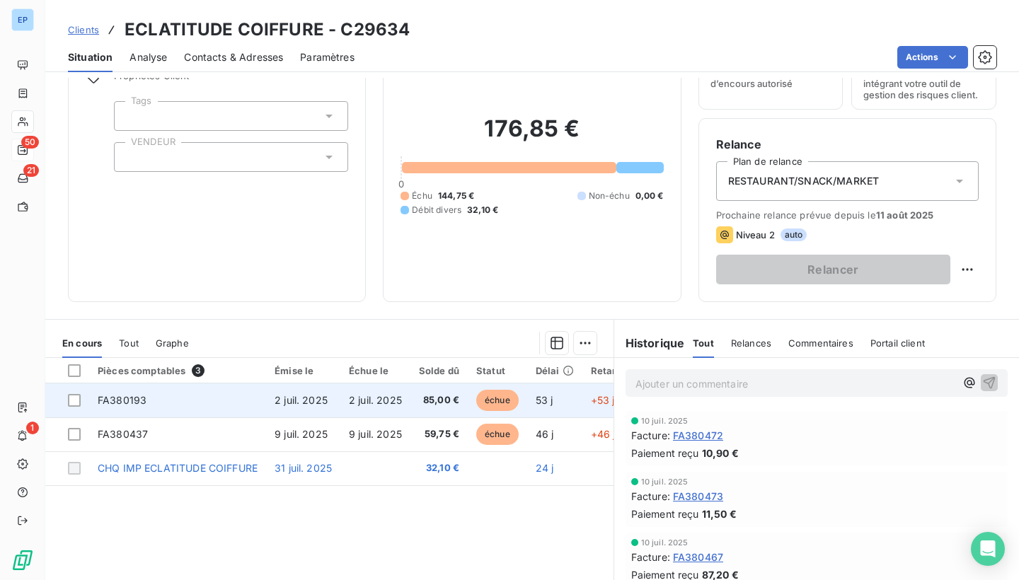
click at [128, 406] on td "FA380193" at bounding box center [177, 401] width 177 height 34
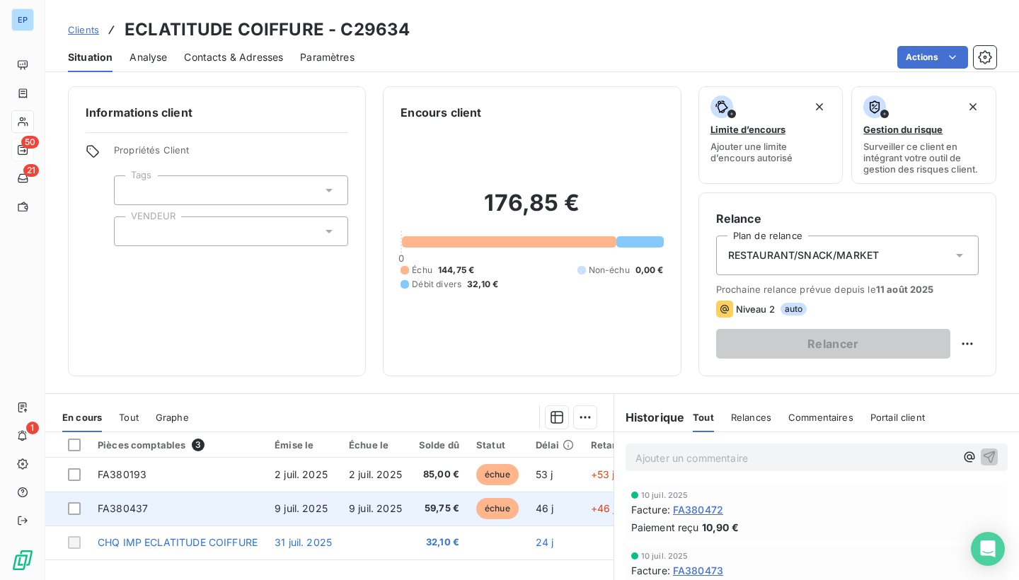
click at [120, 502] on span "FA380437" at bounding box center [123, 508] width 50 height 12
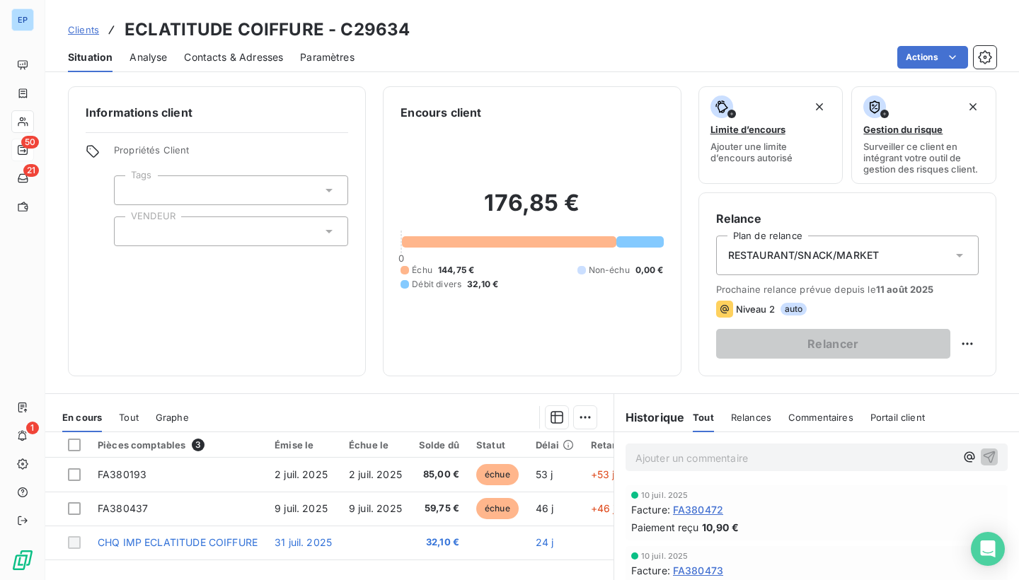
click at [150, 236] on div at bounding box center [231, 232] width 234 height 30
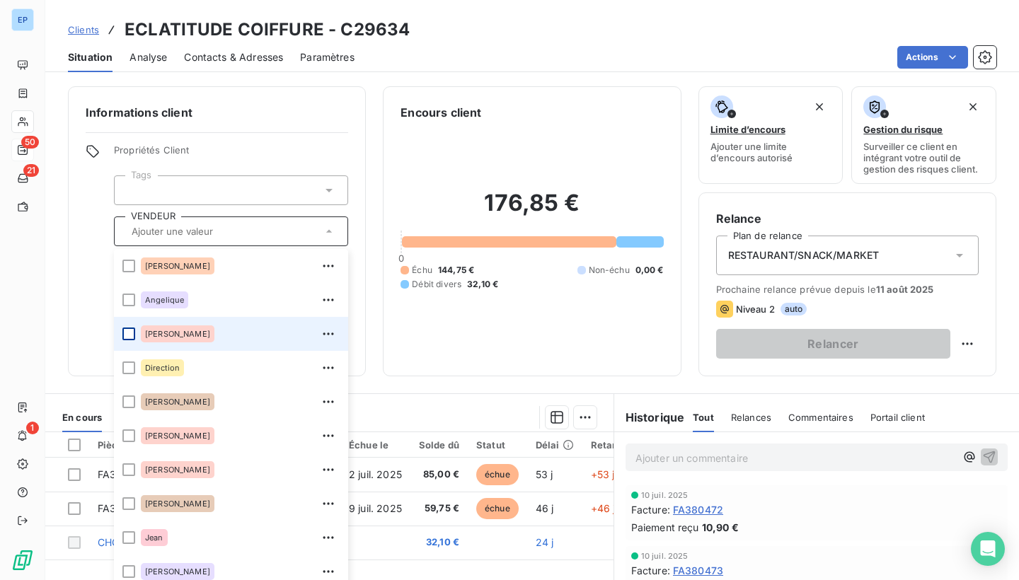
click at [126, 333] on div at bounding box center [128, 334] width 13 height 13
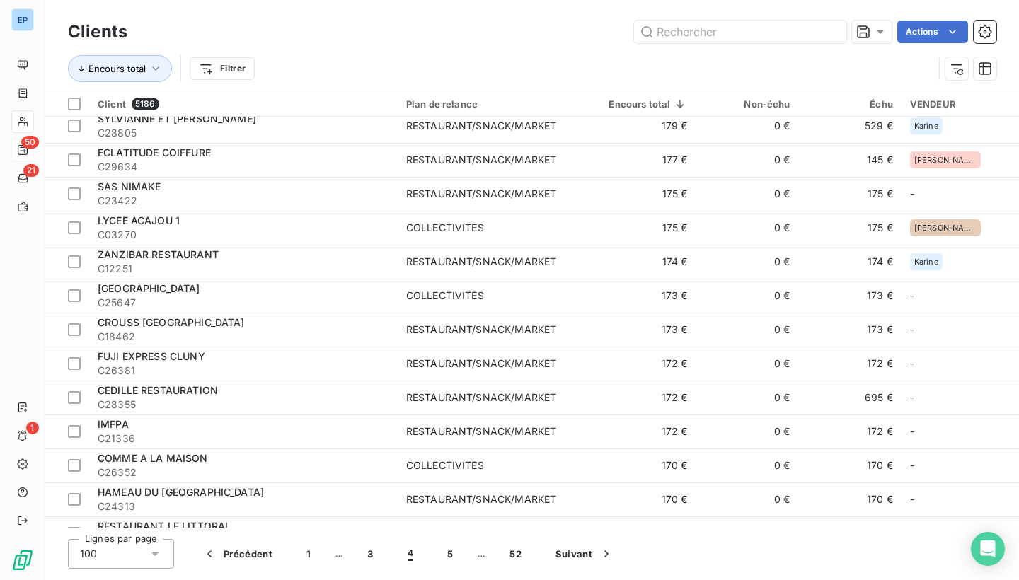
scroll to position [2489, 0]
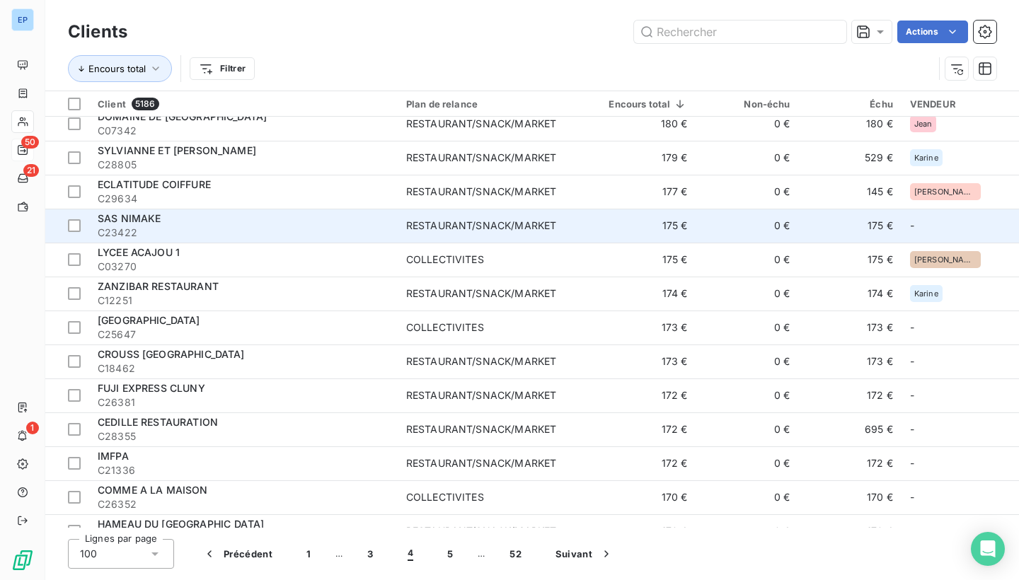
click at [363, 209] on td "SAS NIMAKE C23422" at bounding box center [243, 226] width 309 height 34
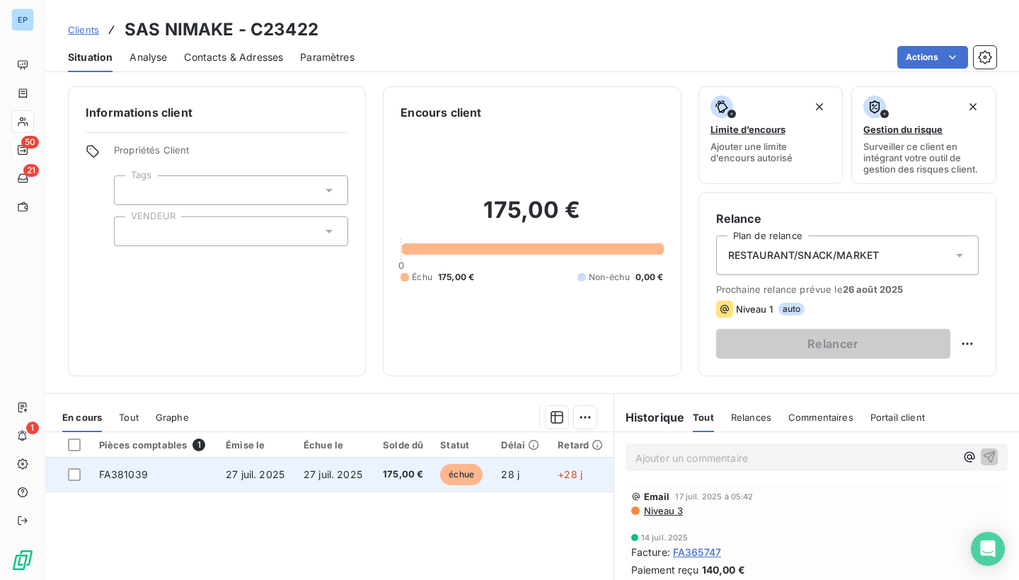
click at [118, 474] on span "FA381039" at bounding box center [123, 474] width 49 height 12
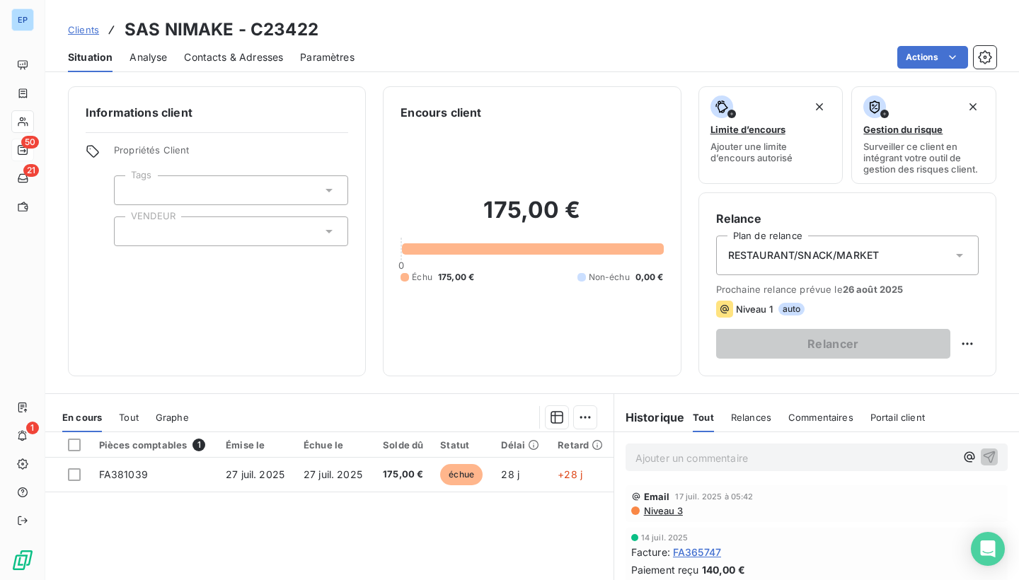
click at [165, 246] on div "Informations client Propriétés Client Tags VENDEUR" at bounding box center [217, 231] width 298 height 290
click at [166, 240] on div at bounding box center [231, 232] width 234 height 30
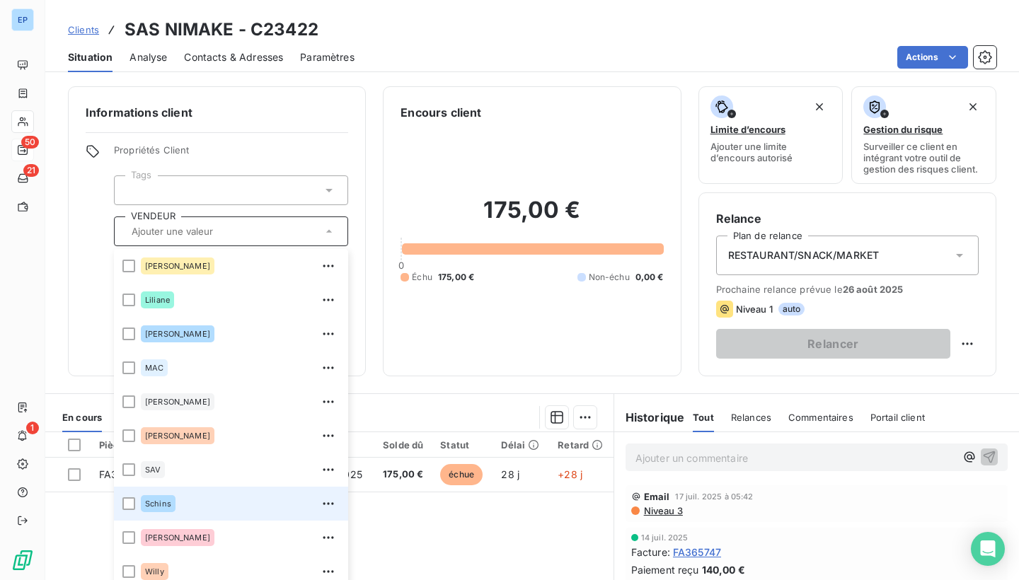
scroll to position [408, 0]
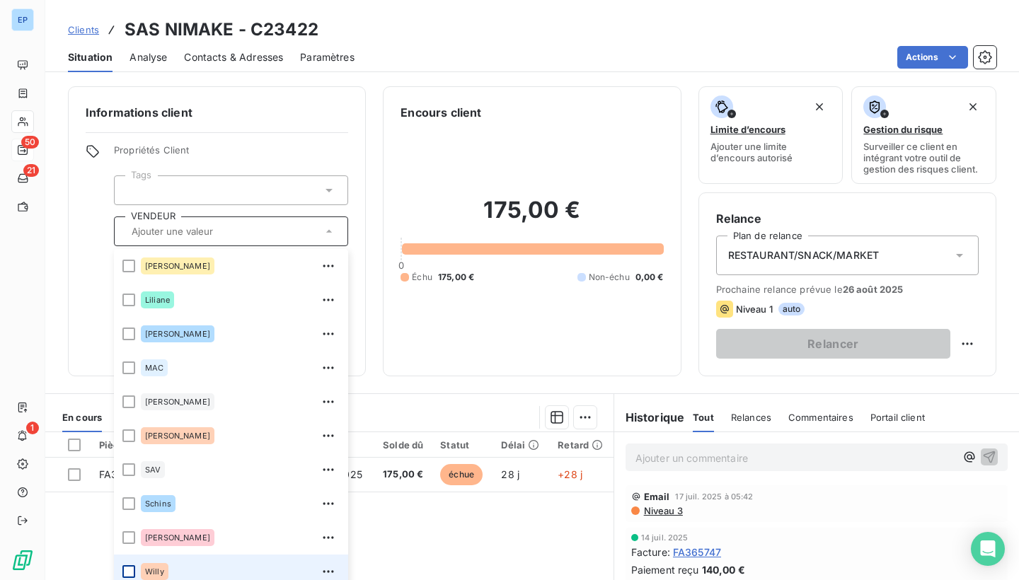
click at [133, 565] on div at bounding box center [128, 571] width 13 height 13
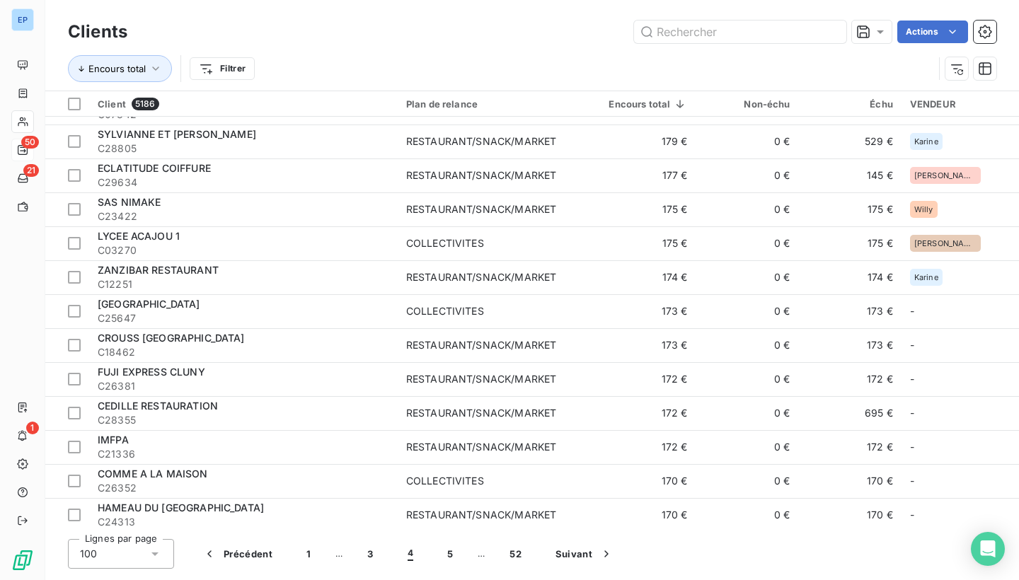
scroll to position [2515, 0]
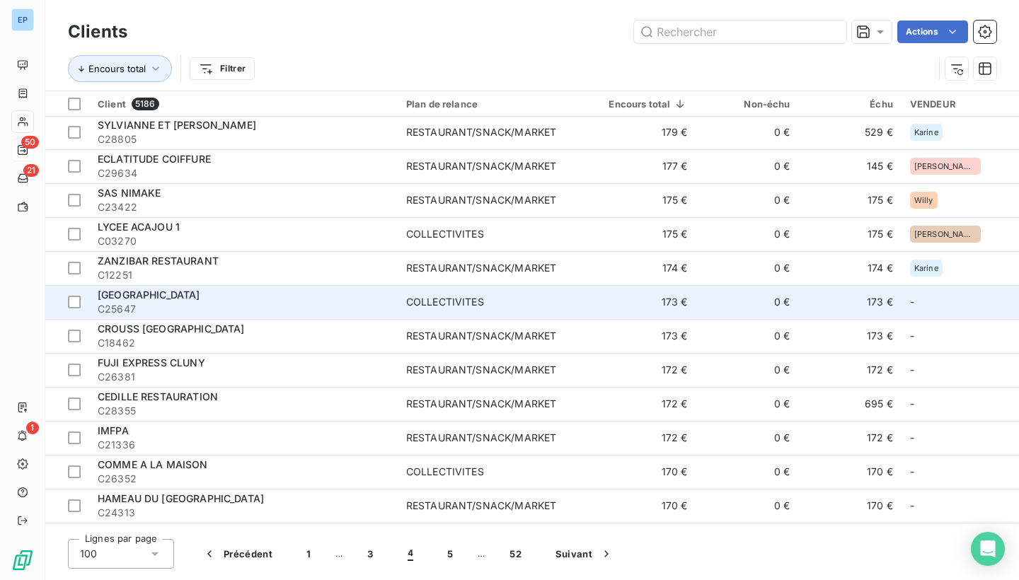
click at [335, 306] on span "C25647" at bounding box center [244, 309] width 292 height 14
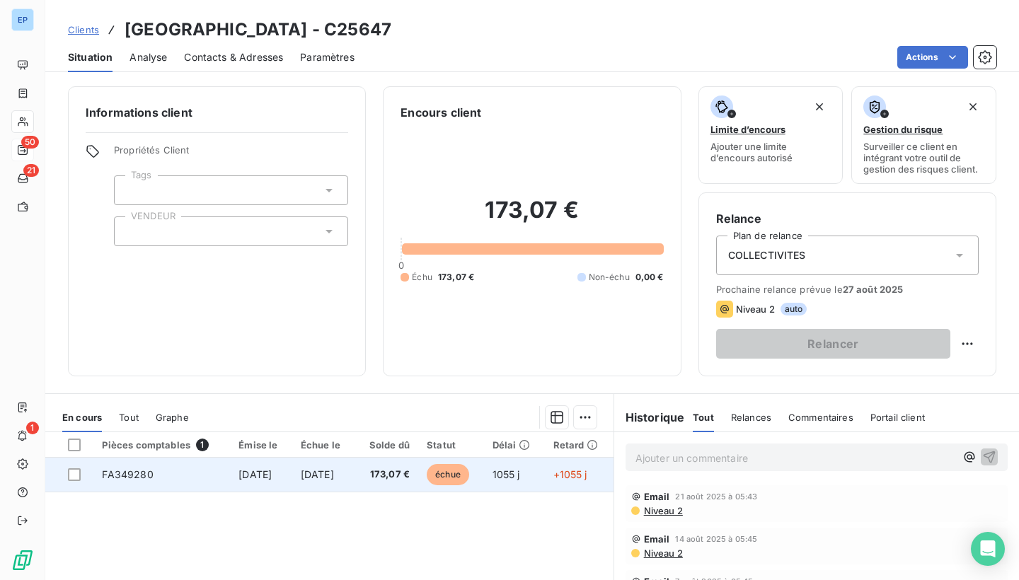
click at [144, 463] on td "FA349280" at bounding box center [161, 475] width 137 height 34
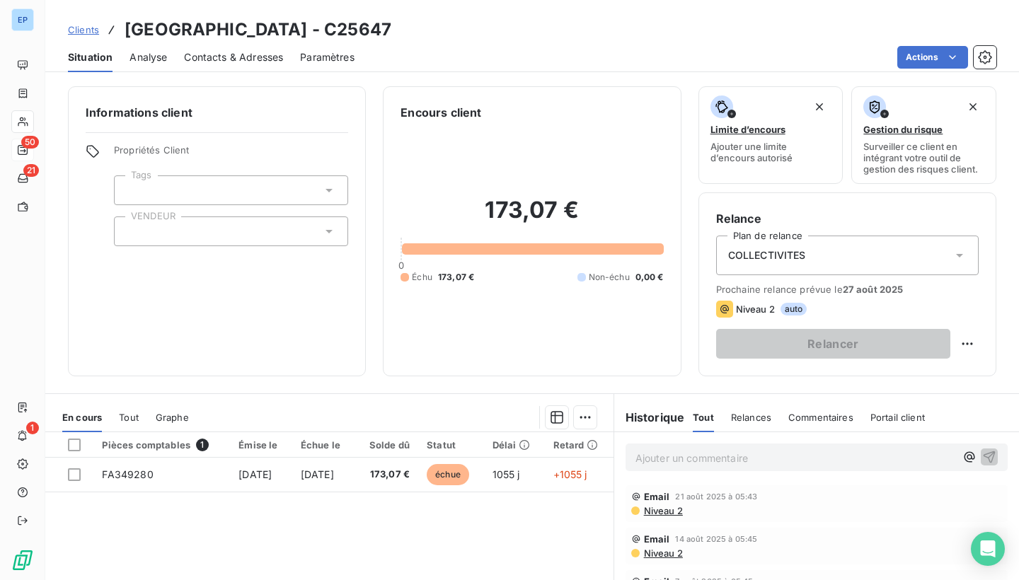
click at [166, 229] on div at bounding box center [231, 232] width 234 height 30
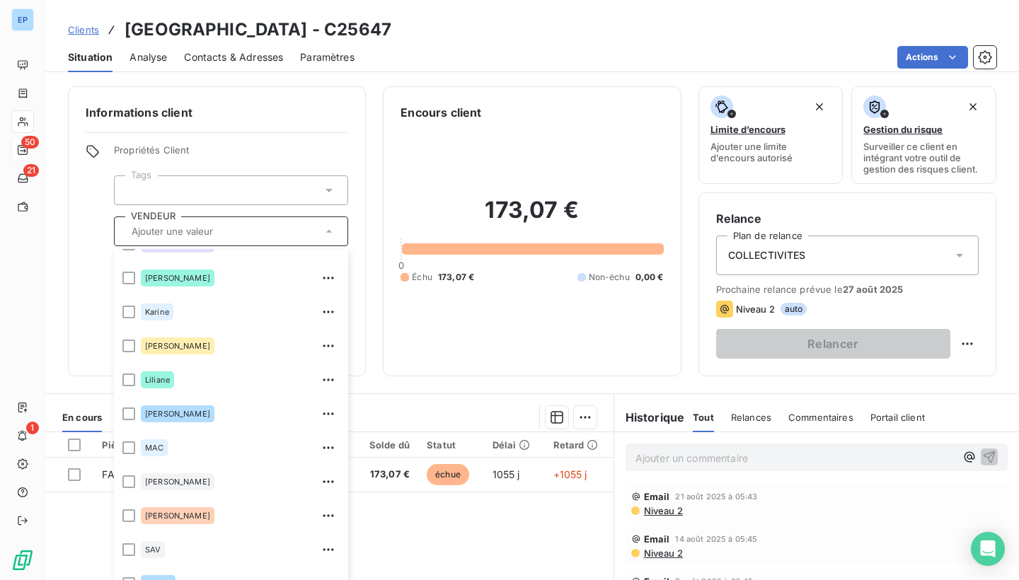
scroll to position [328, 0]
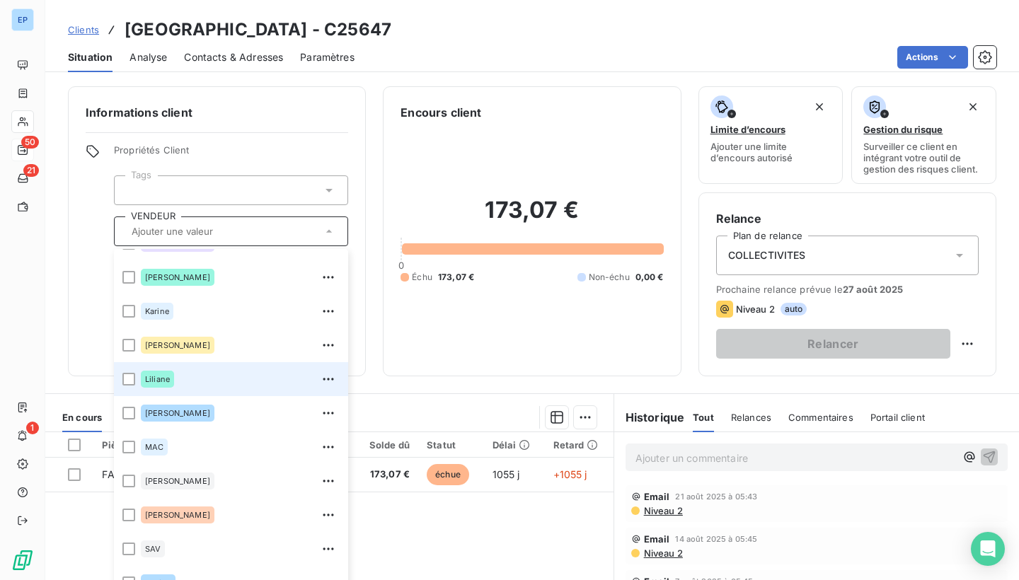
click at [121, 389] on li "Liliane" at bounding box center [231, 379] width 234 height 34
click at [129, 376] on div at bounding box center [128, 379] width 13 height 13
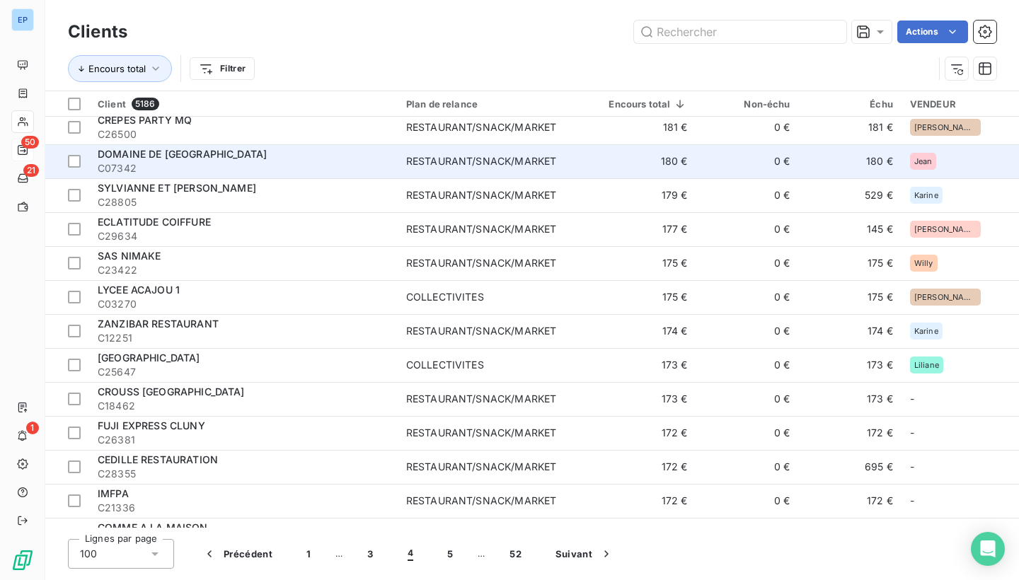
scroll to position [2479, 0]
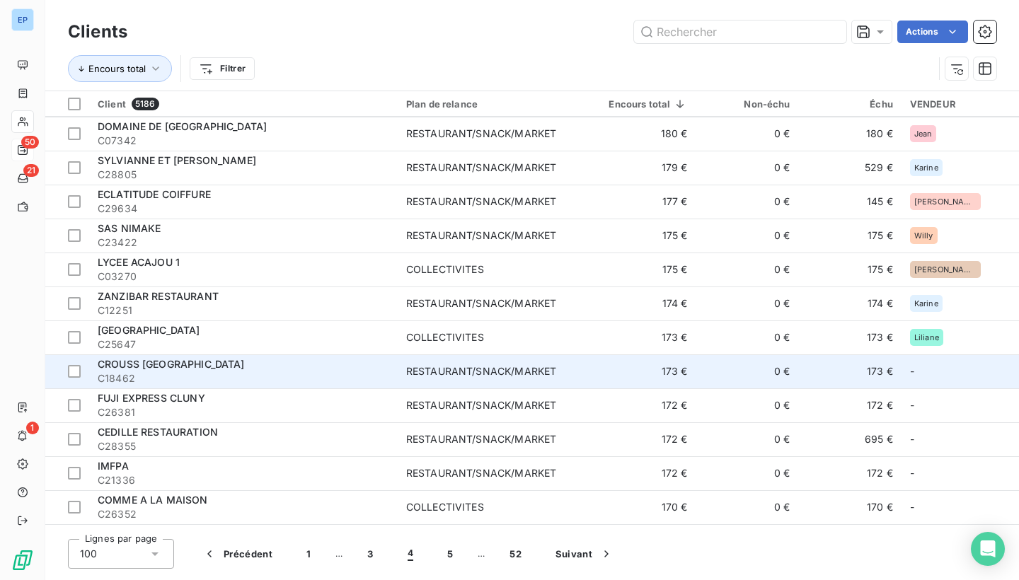
click at [313, 377] on span "C18462" at bounding box center [244, 378] width 292 height 14
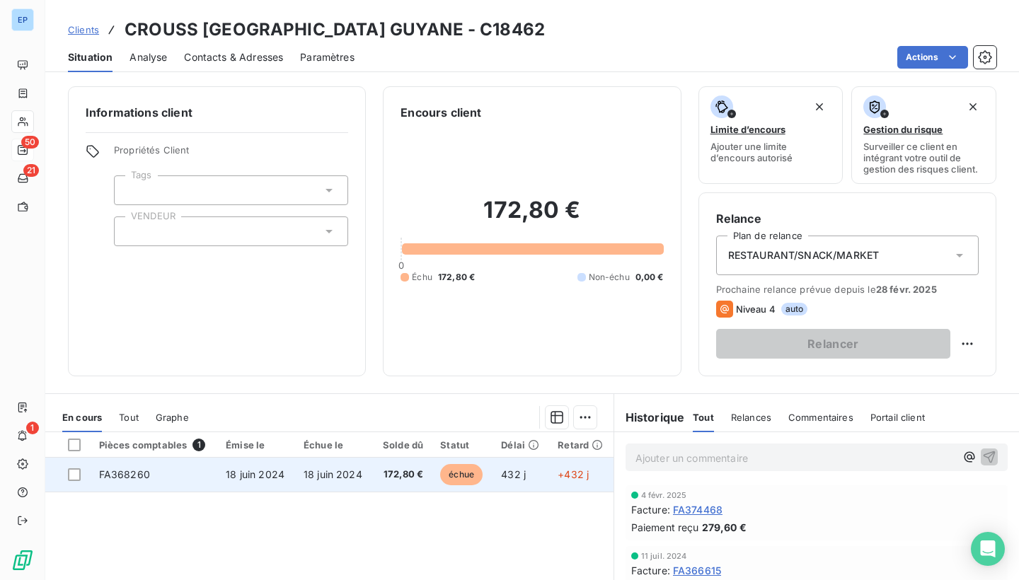
click at [153, 466] on td "FA368260" at bounding box center [154, 475] width 127 height 34
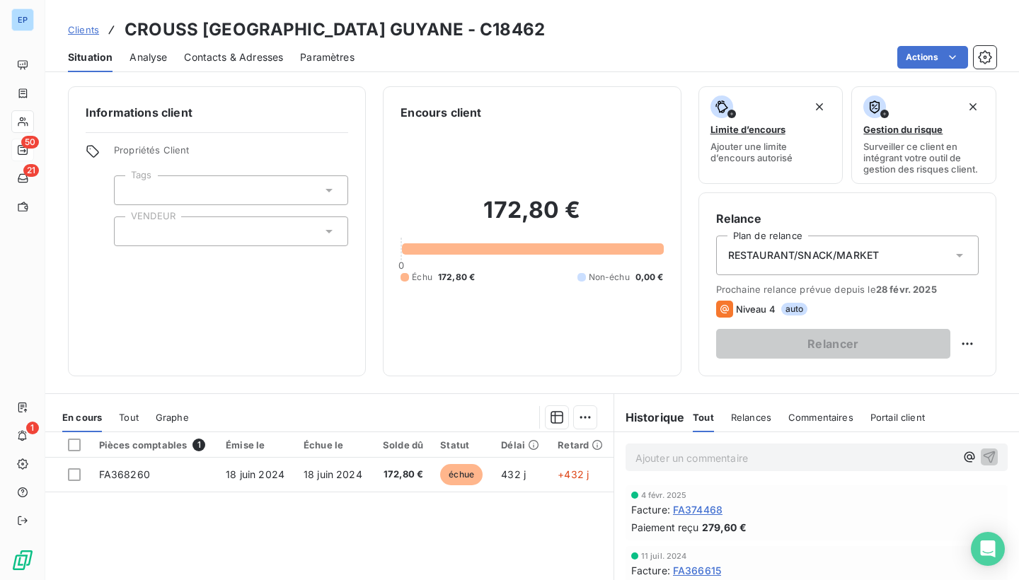
click at [144, 237] on div at bounding box center [231, 232] width 234 height 30
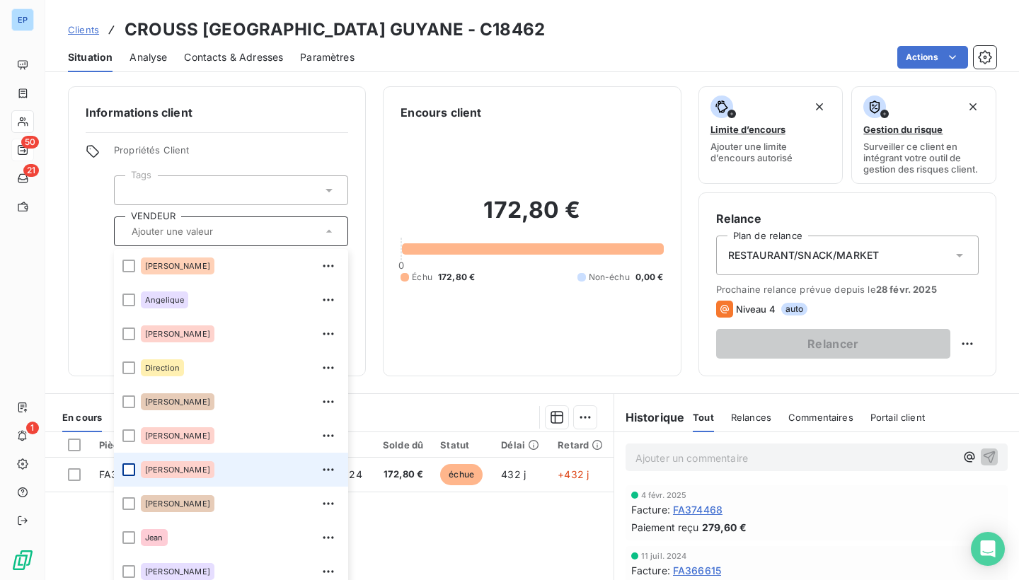
click at [131, 466] on div at bounding box center [128, 469] width 13 height 13
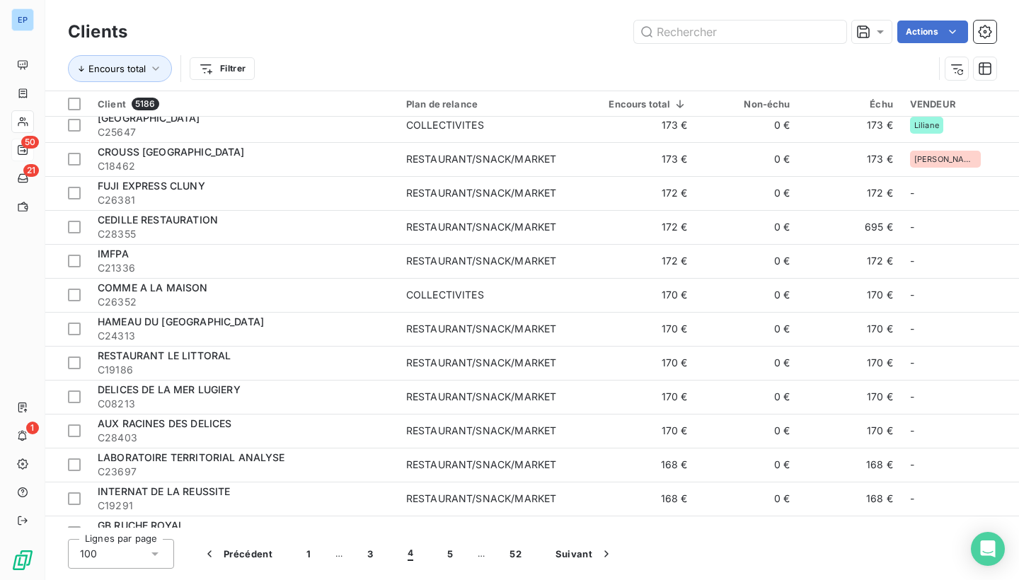
scroll to position [2692, 0]
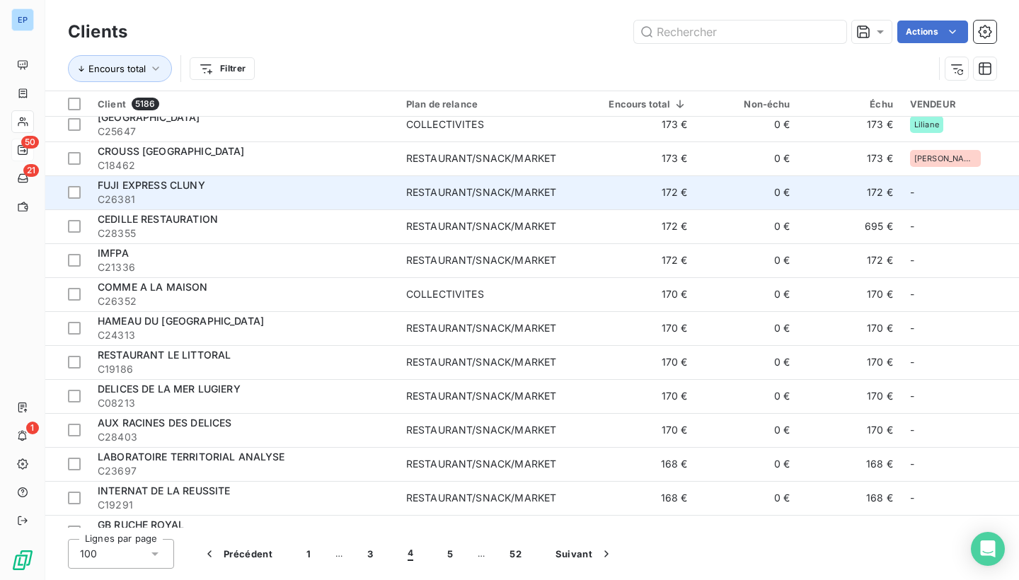
click at [262, 195] on span "C26381" at bounding box center [244, 199] width 292 height 14
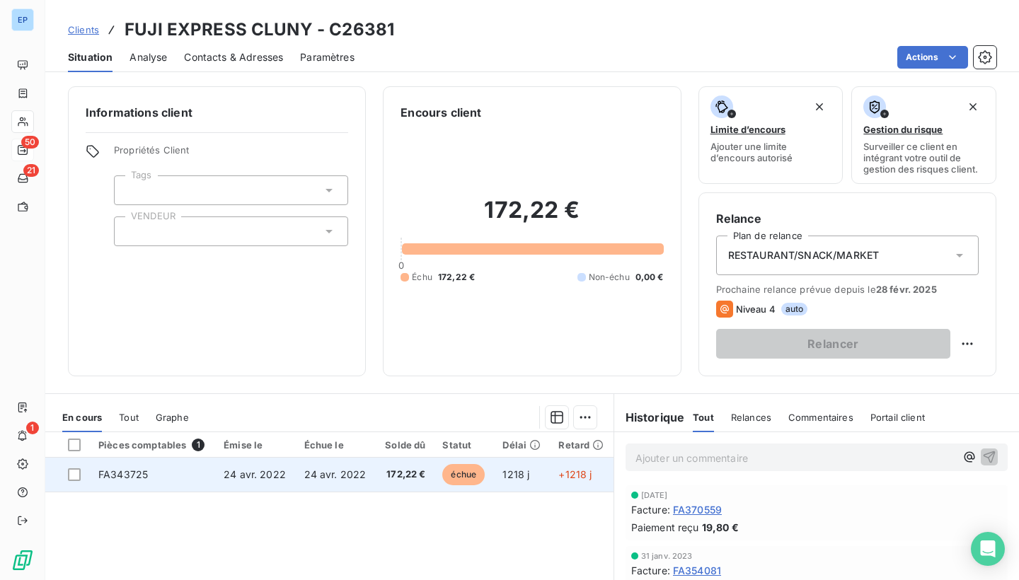
click at [137, 468] on span "FA343725" at bounding box center [123, 474] width 50 height 12
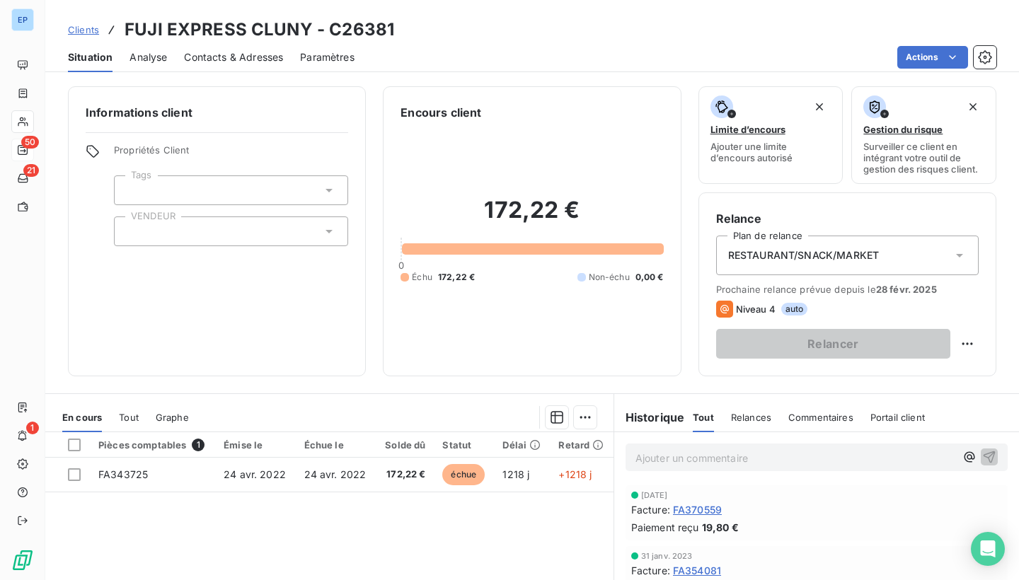
click at [149, 231] on div at bounding box center [231, 232] width 234 height 30
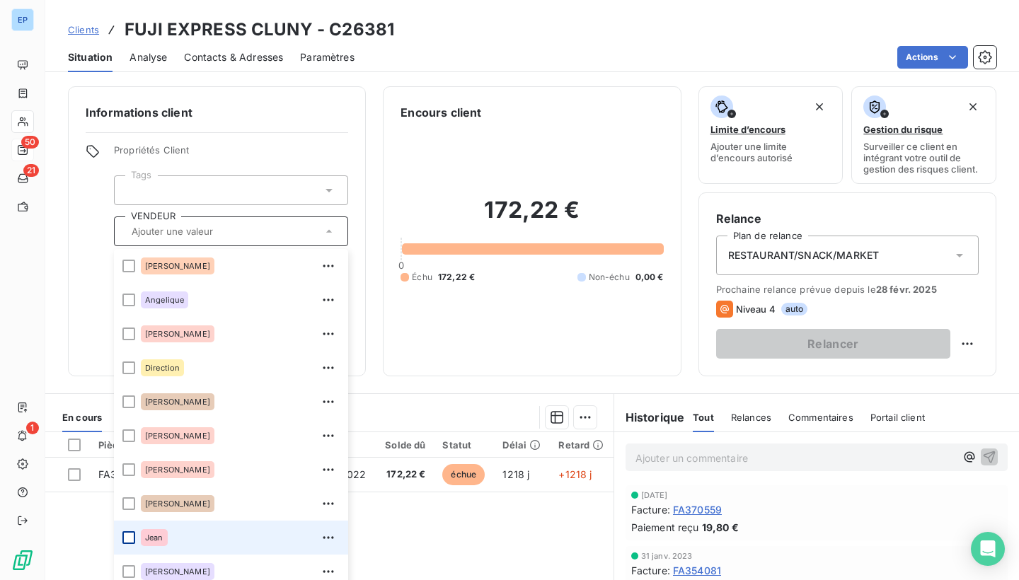
click at [130, 536] on div at bounding box center [128, 537] width 13 height 13
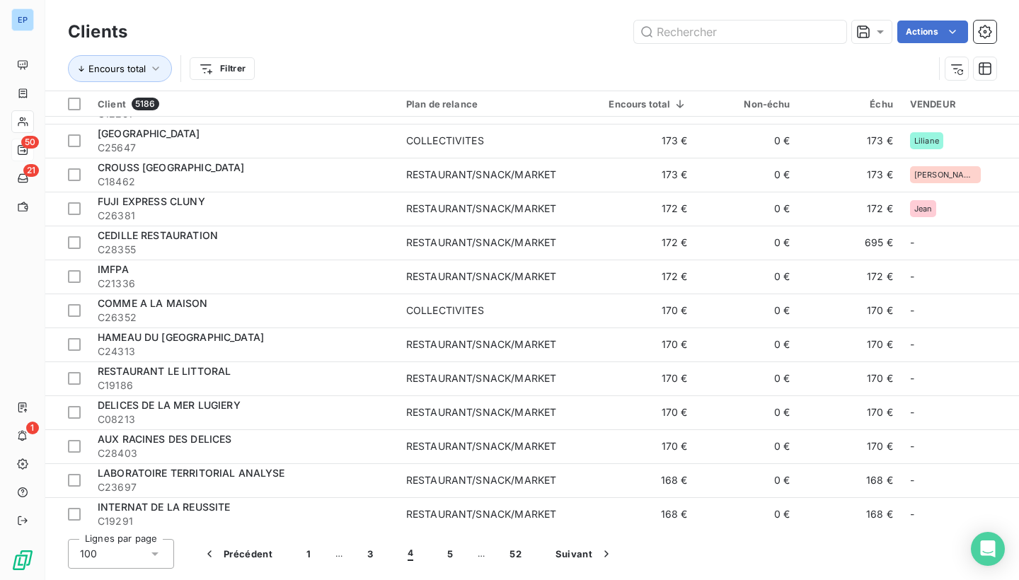
scroll to position [2675, 0]
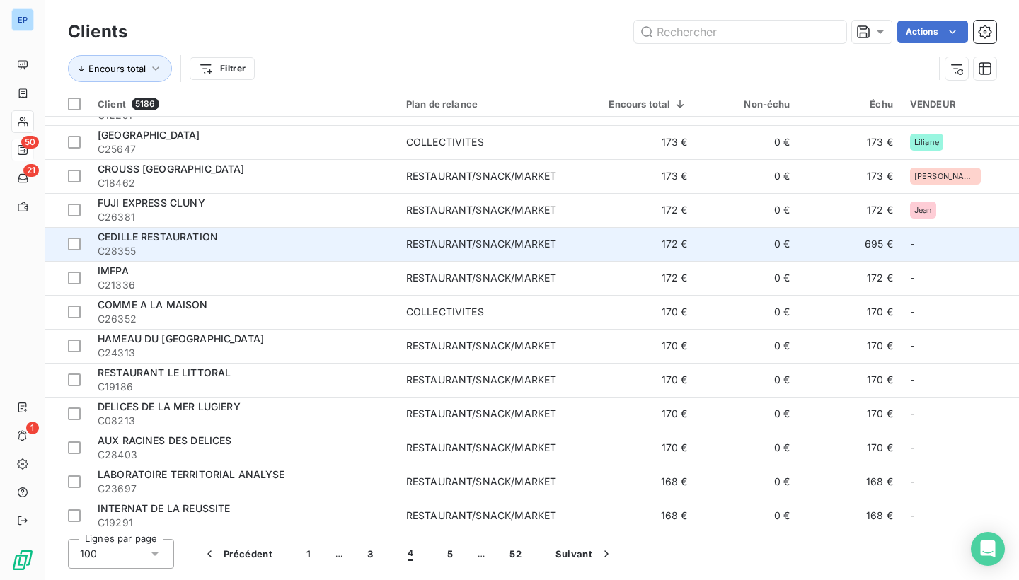
click at [354, 249] on span "C28355" at bounding box center [244, 251] width 292 height 14
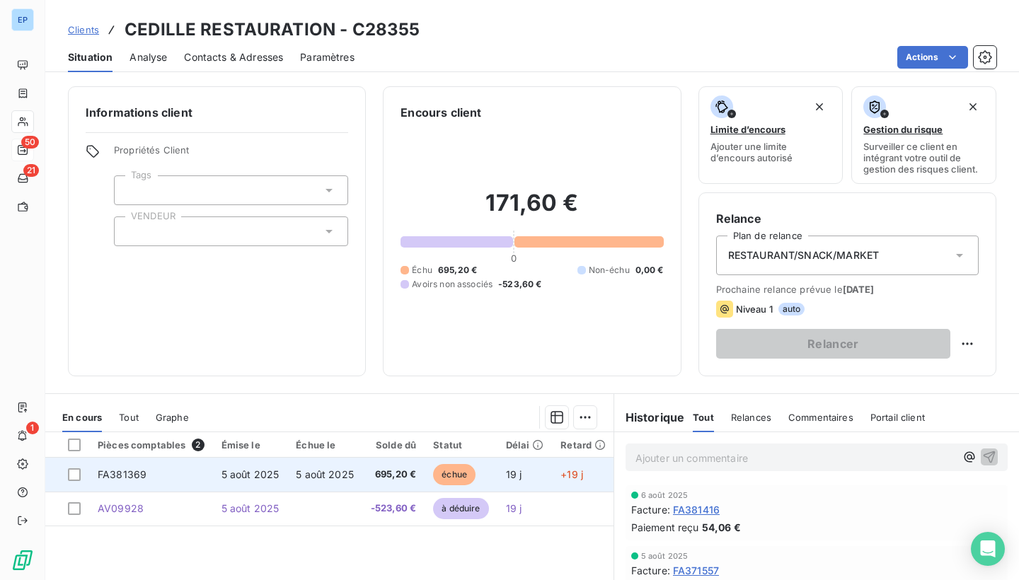
click at [105, 465] on td "FA381369" at bounding box center [151, 475] width 124 height 34
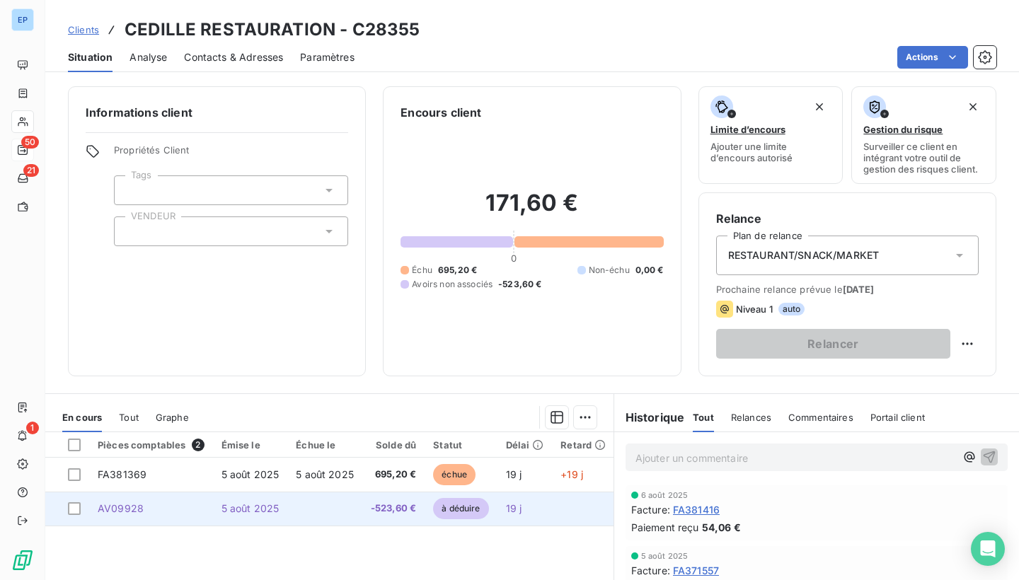
click at [278, 513] on td "5 août 2025" at bounding box center [250, 509] width 75 height 34
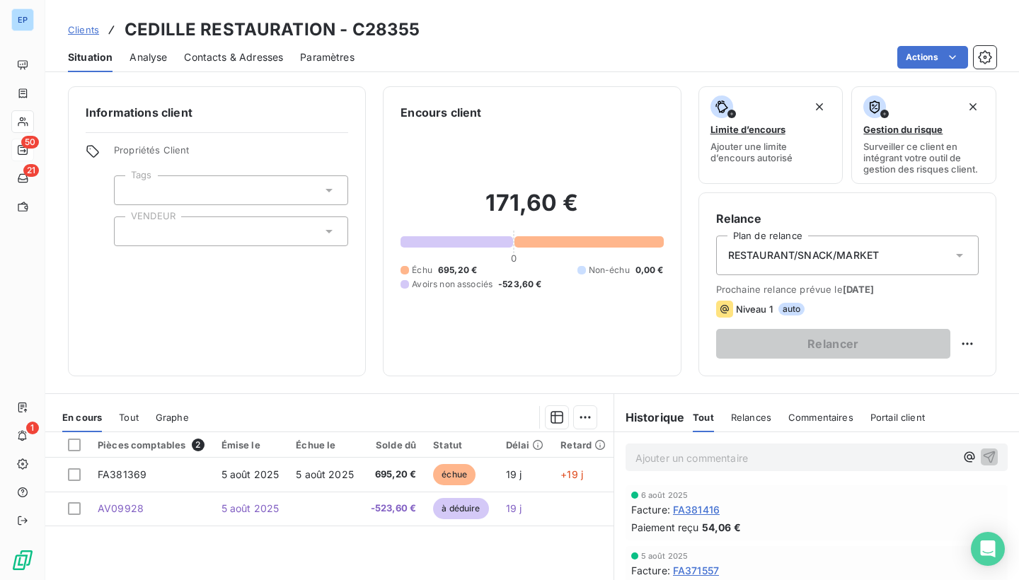
click at [219, 221] on div at bounding box center [231, 232] width 234 height 30
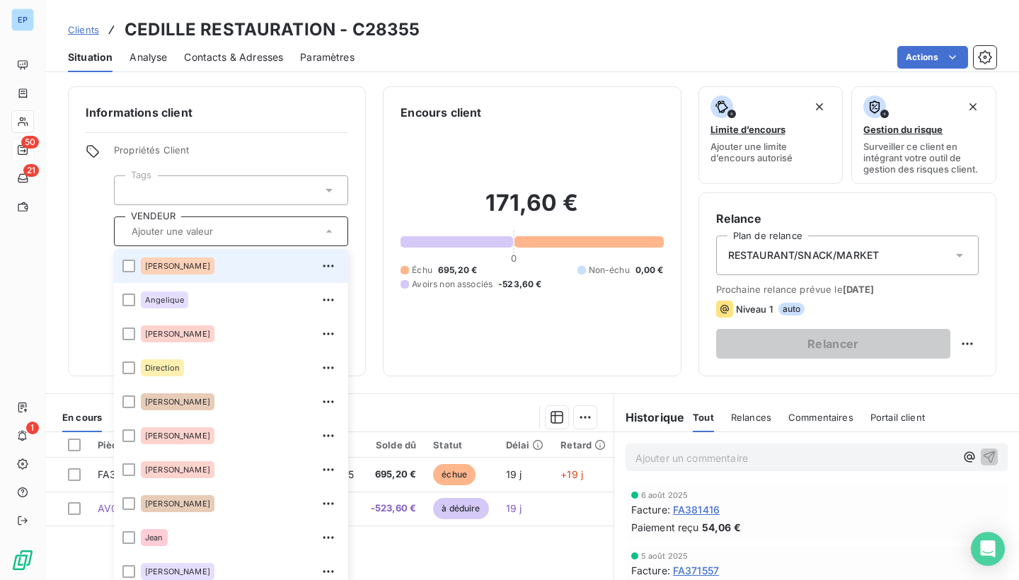
click at [180, 267] on div "[PERSON_NAME]" at bounding box center [240, 266] width 199 height 23
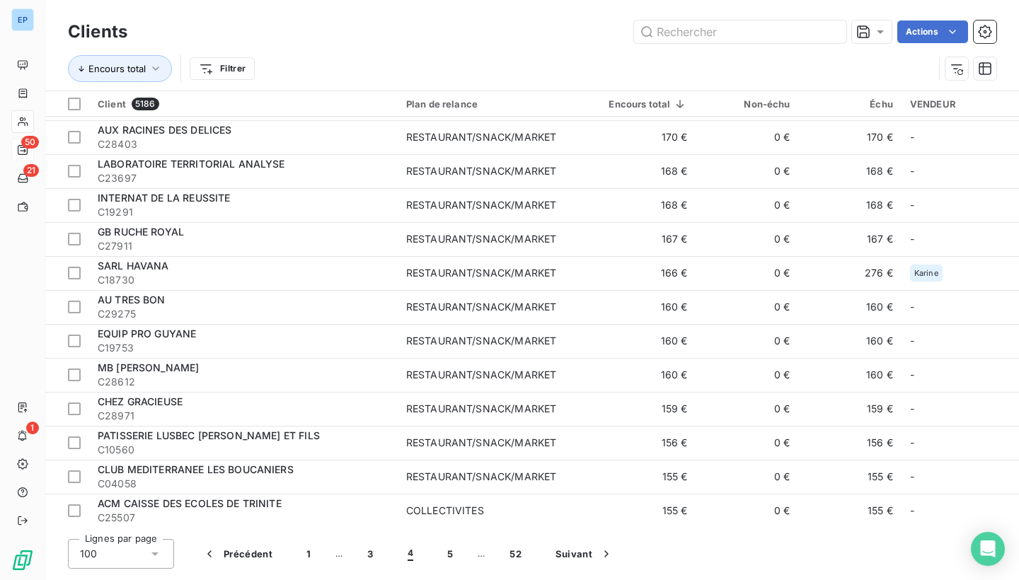
scroll to position [2985, 0]
click at [433, 556] on button "5" at bounding box center [450, 554] width 40 height 30
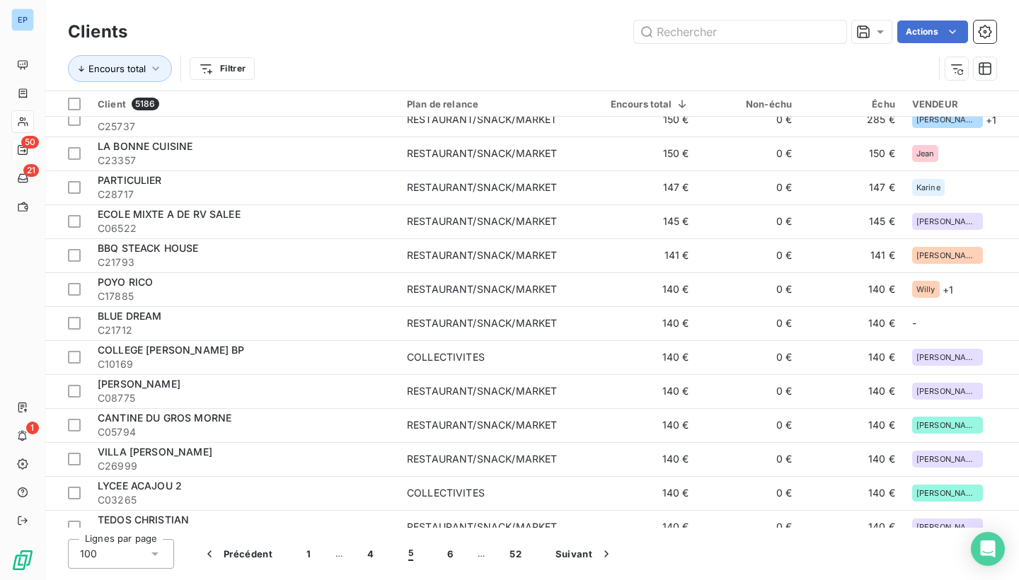
scroll to position [217, 0]
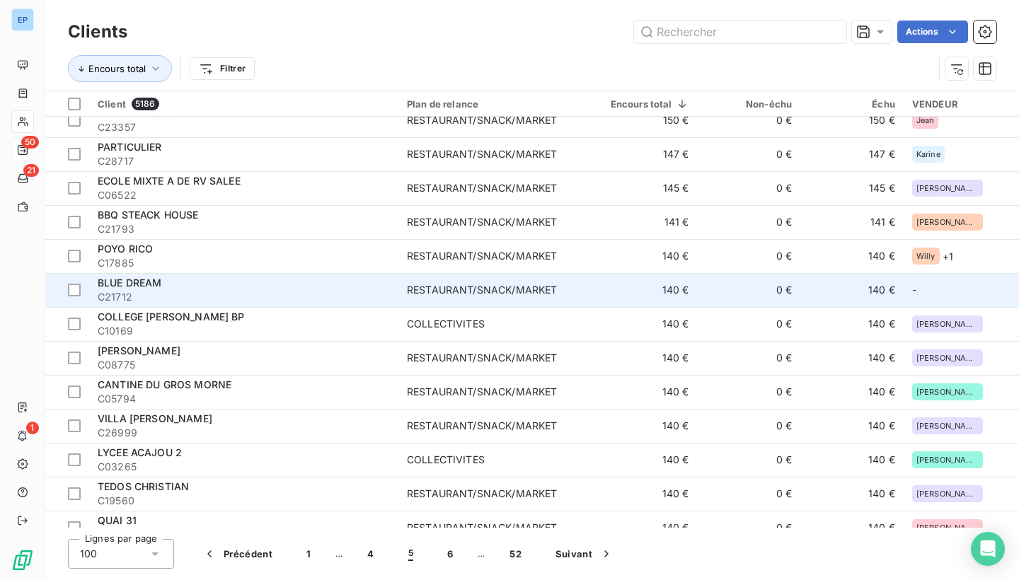
click at [531, 298] on td "RESTAURANT/SNACK/MARKET" at bounding box center [493, 290] width 190 height 34
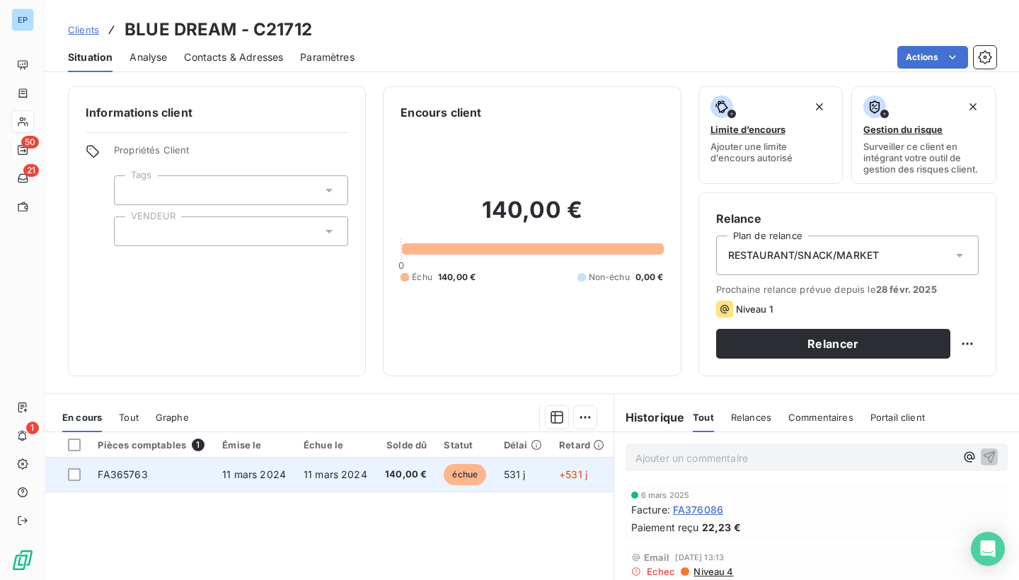
click at [113, 471] on span "FA365763" at bounding box center [123, 474] width 50 height 12
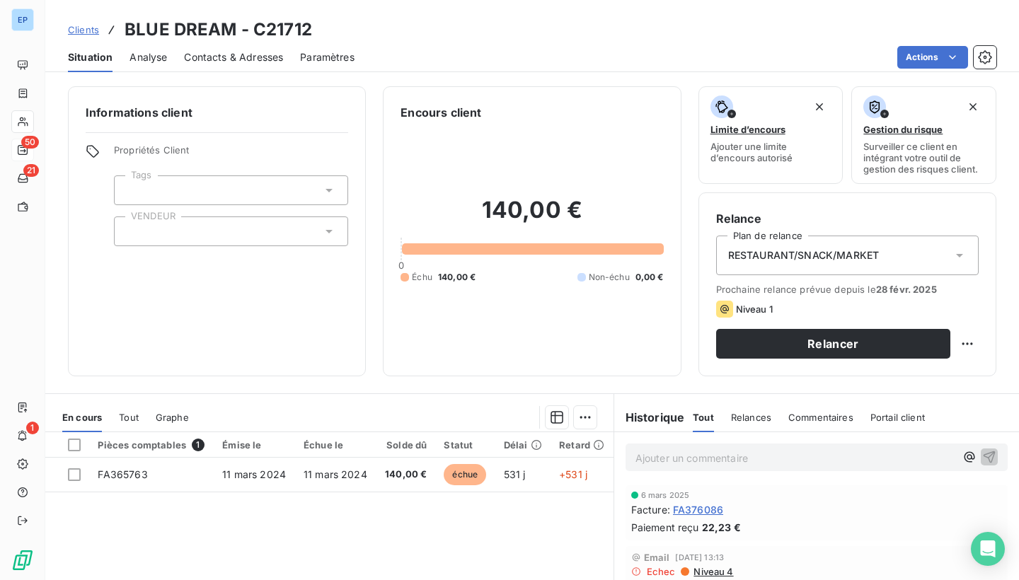
click at [175, 222] on div at bounding box center [231, 232] width 234 height 30
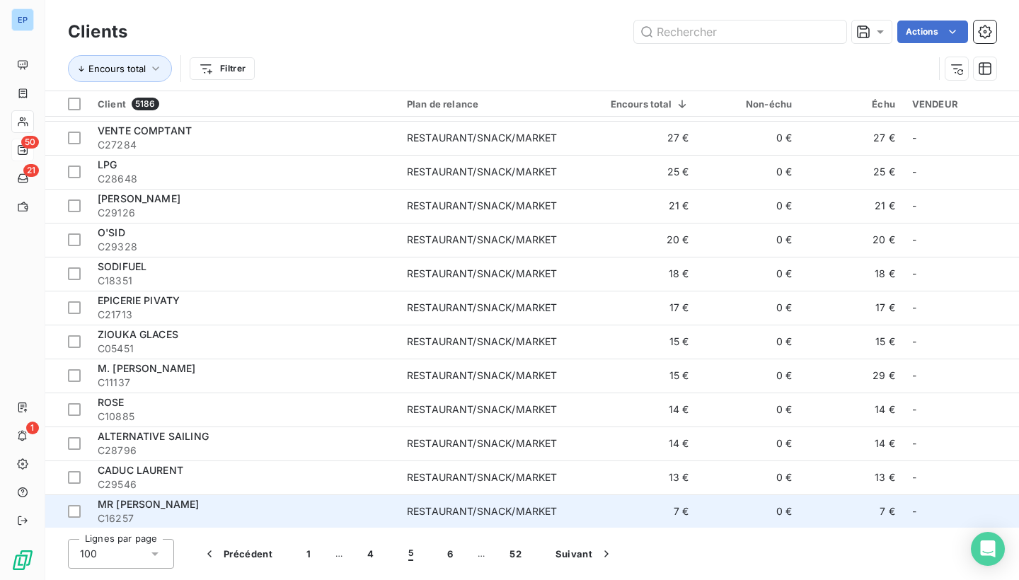
click at [316, 507] on div "MR [PERSON_NAME]" at bounding box center [244, 504] width 292 height 14
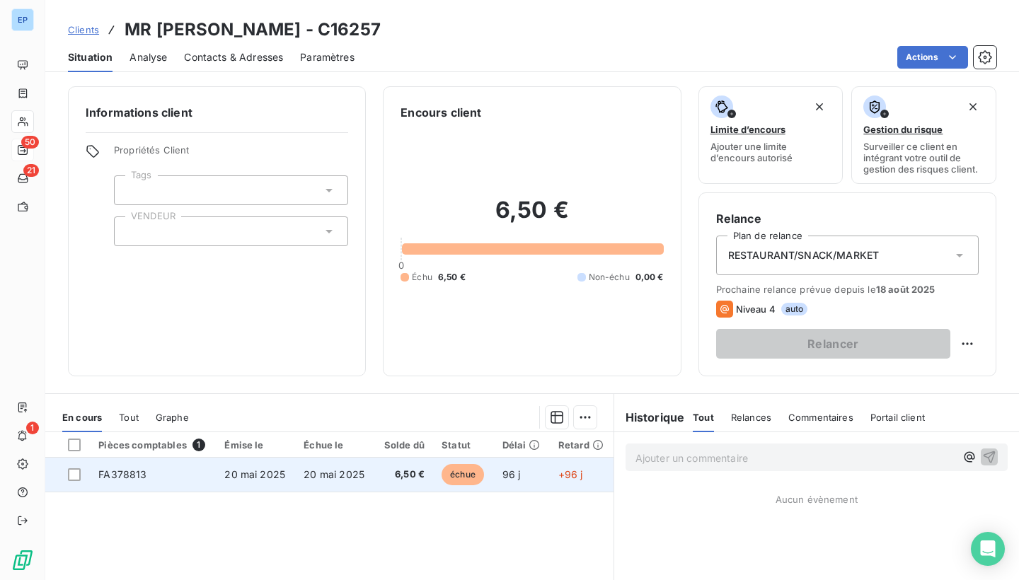
click at [153, 470] on td "FA378813" at bounding box center [153, 475] width 126 height 34
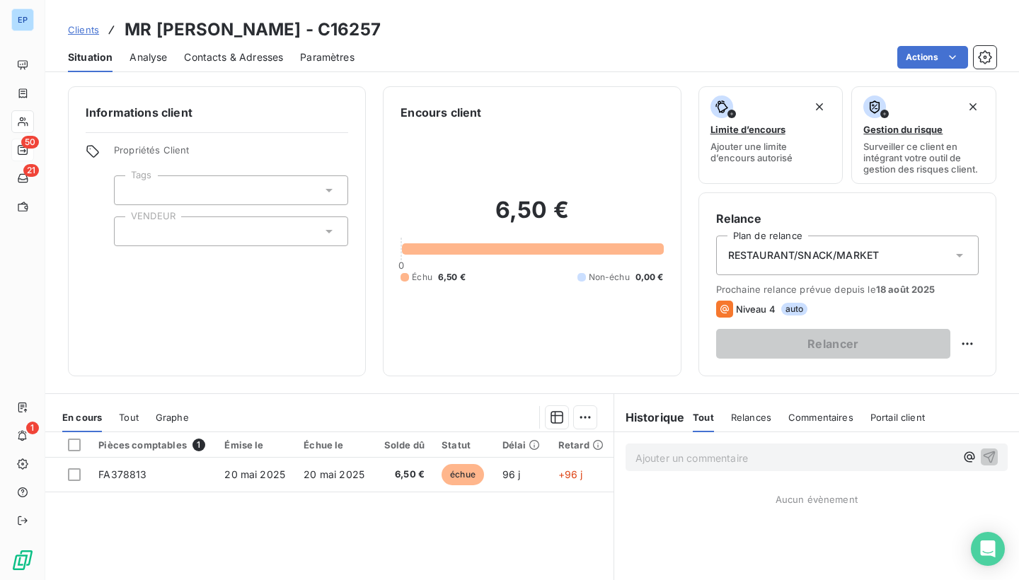
click at [168, 226] on div at bounding box center [231, 232] width 234 height 30
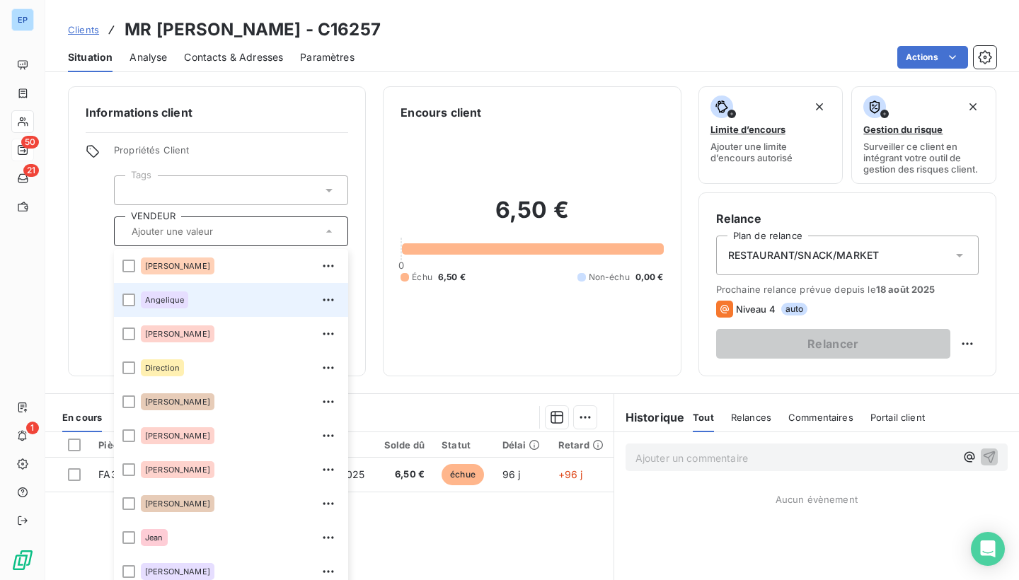
click at [169, 295] on div "Angelique" at bounding box center [164, 300] width 47 height 17
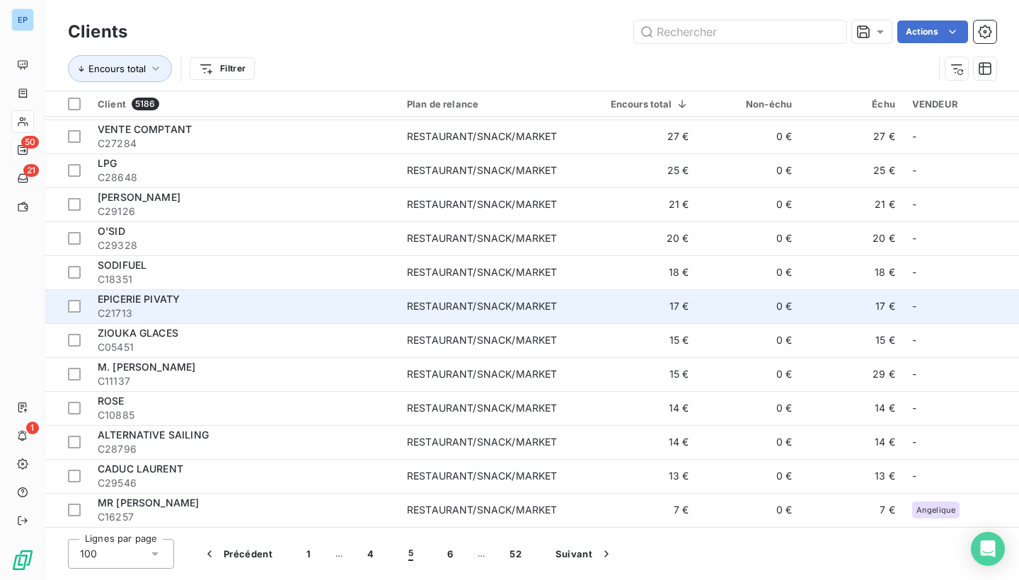
scroll to position [2985, 0]
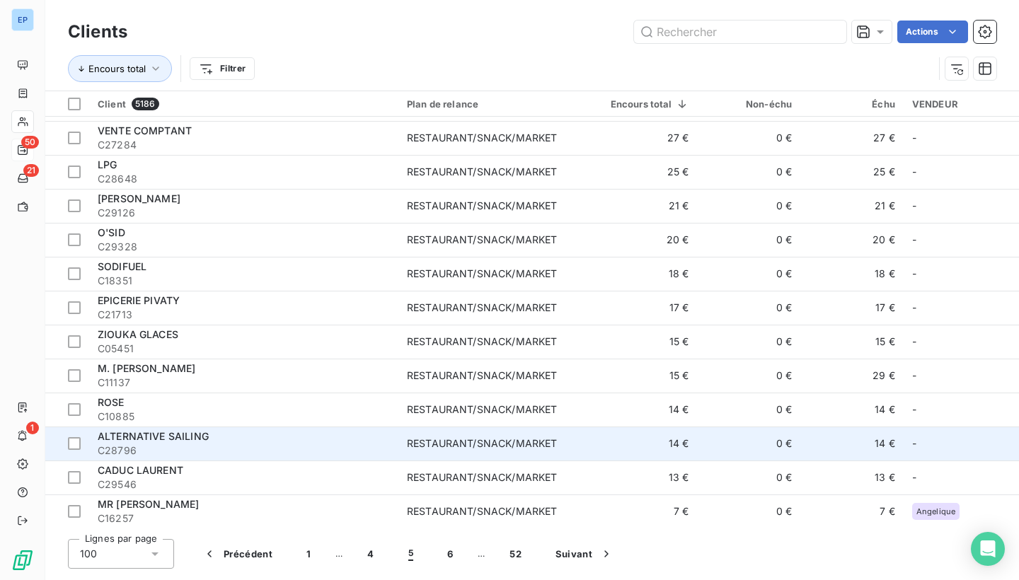
click at [153, 458] on td "ALTERNATIVE SAILING C28796" at bounding box center [243, 444] width 309 height 34
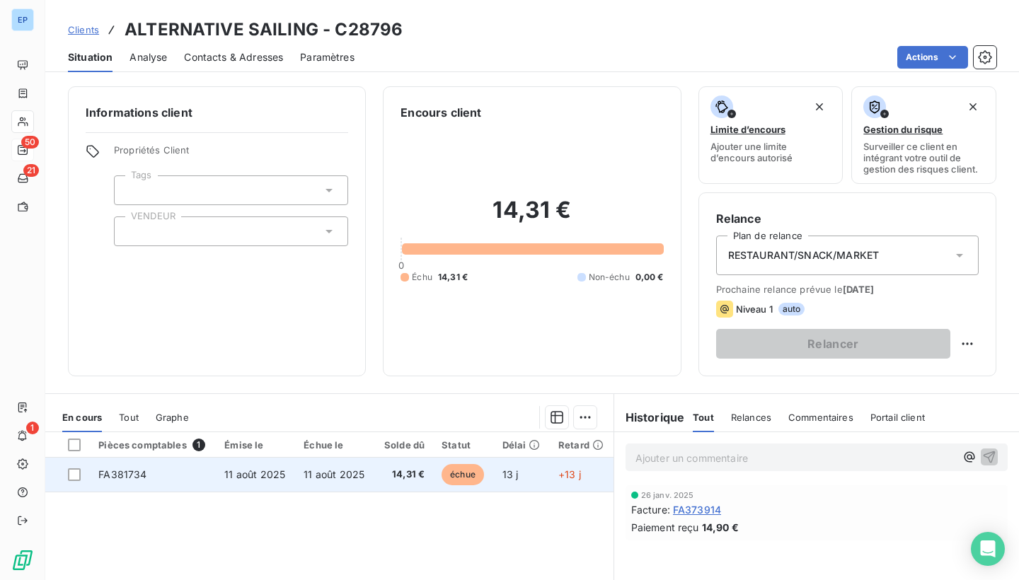
click at [108, 468] on span "FA381734" at bounding box center [122, 474] width 48 height 12
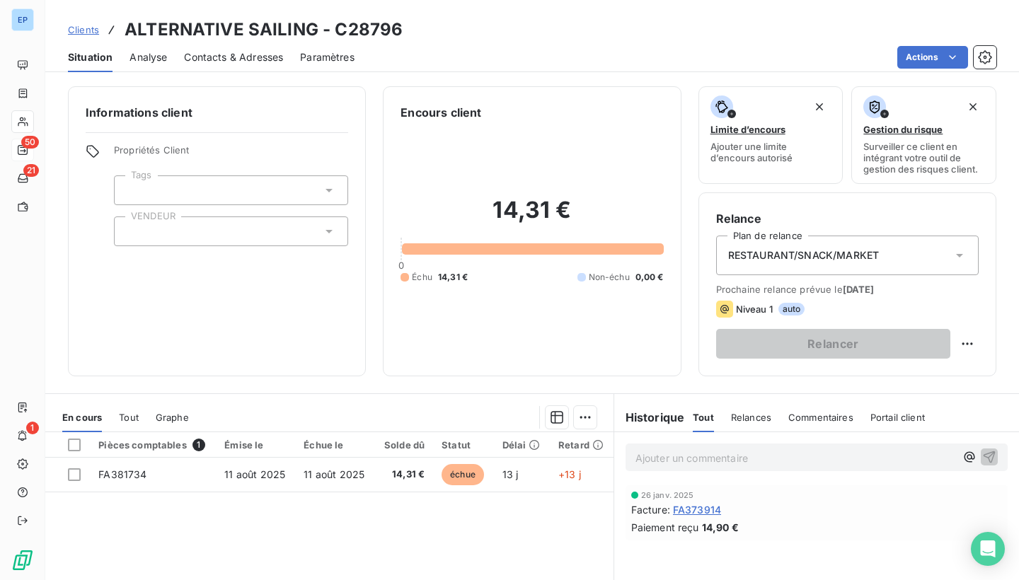
click at [150, 231] on div at bounding box center [231, 232] width 234 height 30
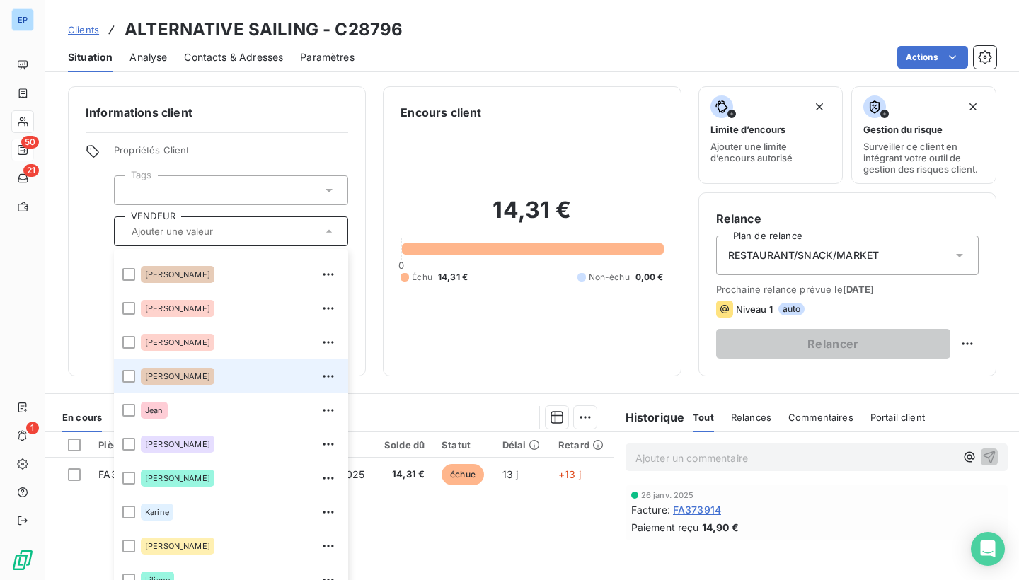
scroll to position [128, 0]
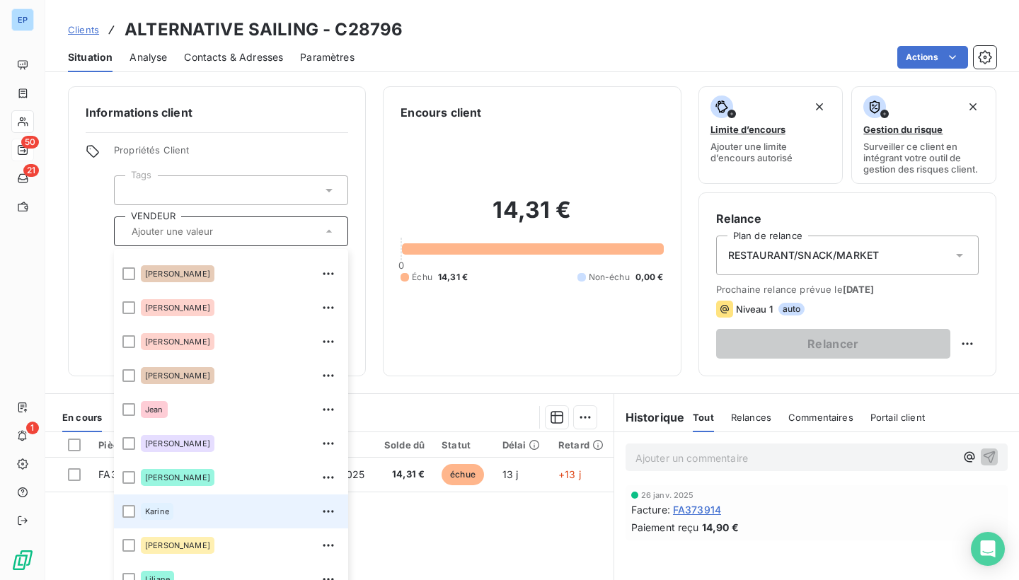
click at [170, 500] on div "Karine" at bounding box center [240, 511] width 199 height 23
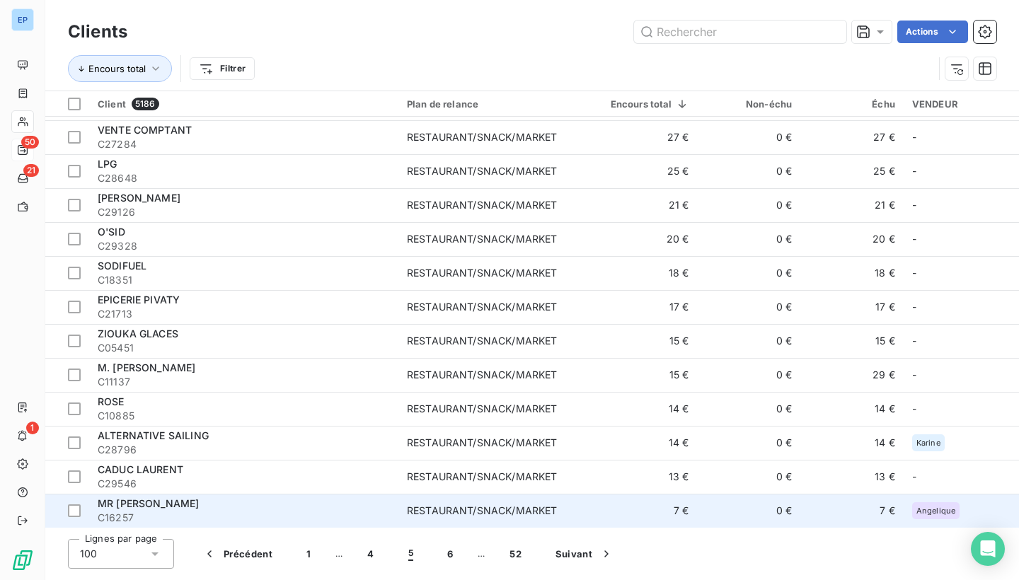
scroll to position [2985, 0]
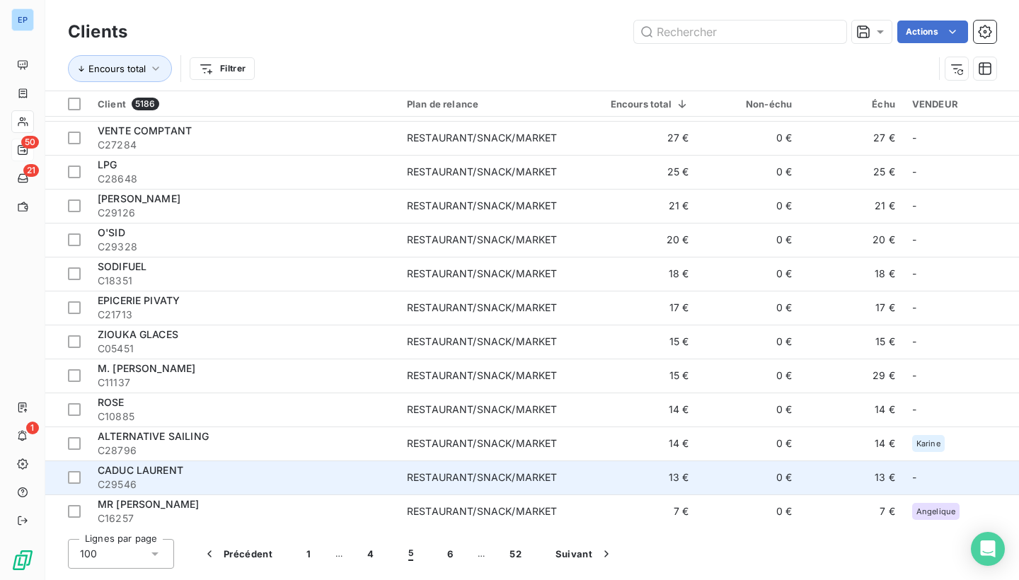
click at [606, 473] on td "13 €" at bounding box center [643, 478] width 109 height 34
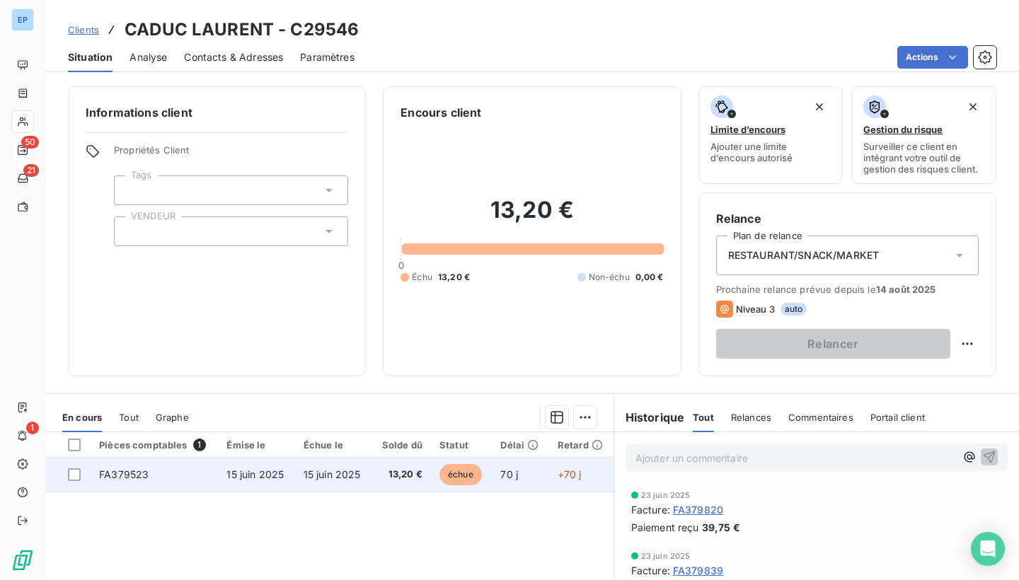
click at [143, 476] on span "FA379523" at bounding box center [124, 474] width 50 height 12
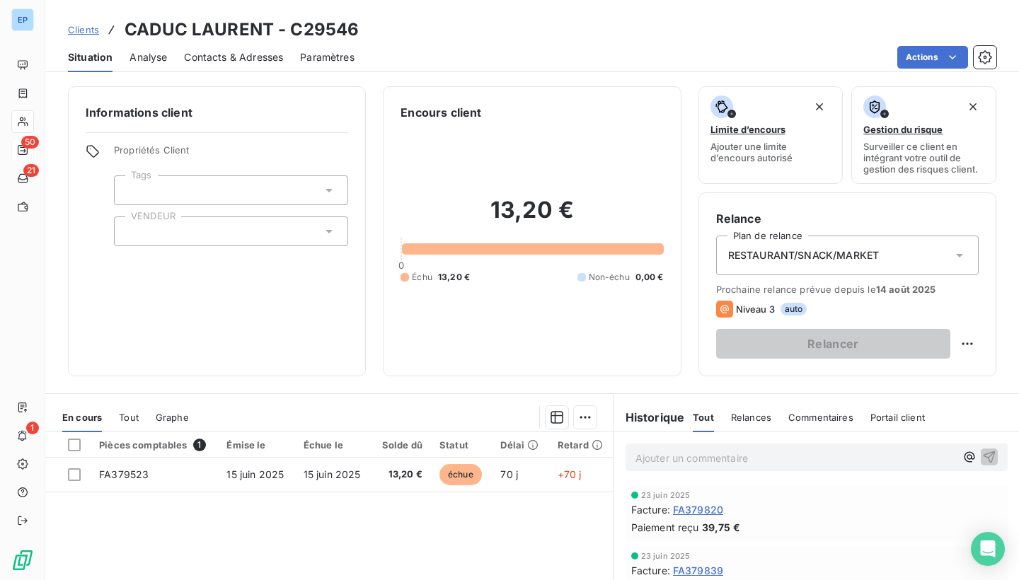
click at [154, 242] on div at bounding box center [231, 232] width 234 height 30
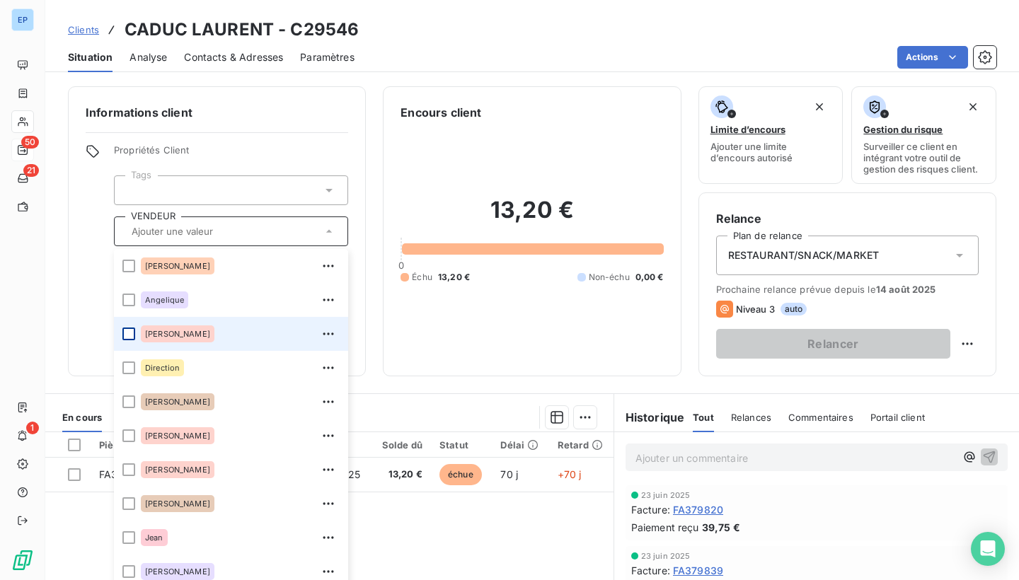
click at [134, 329] on div at bounding box center [128, 334] width 13 height 13
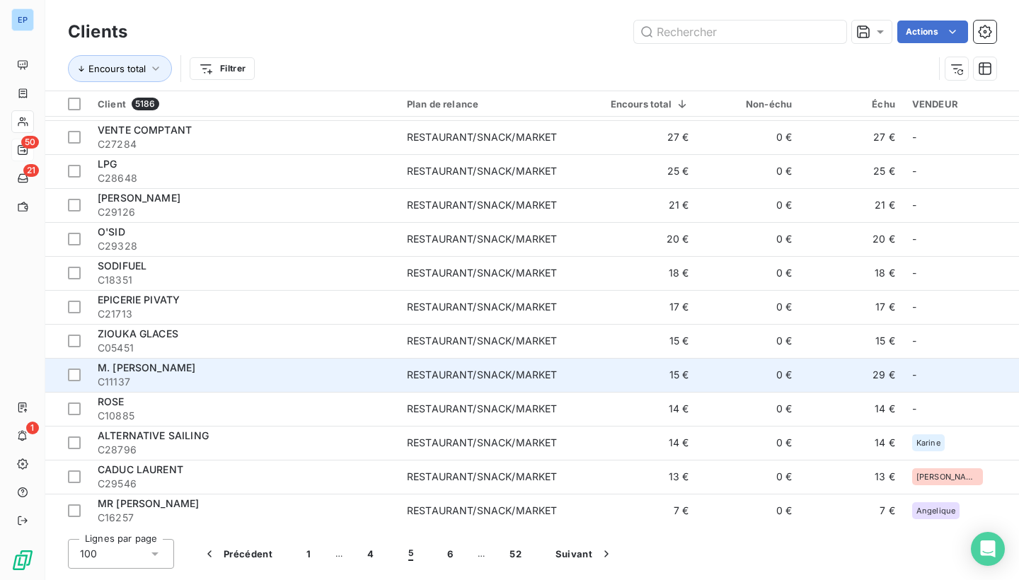
scroll to position [2985, 0]
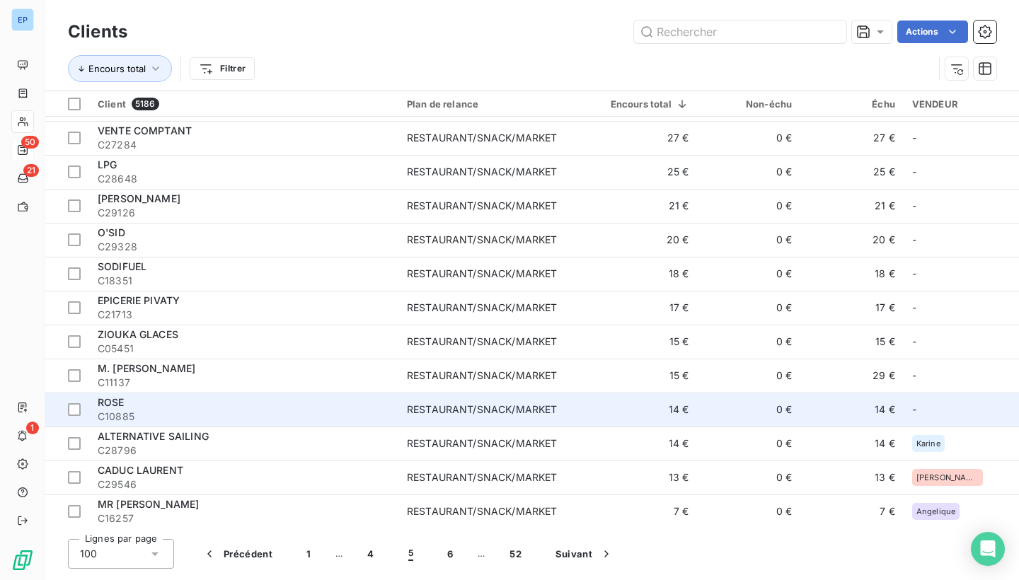
click at [169, 410] on span "C10885" at bounding box center [244, 417] width 292 height 14
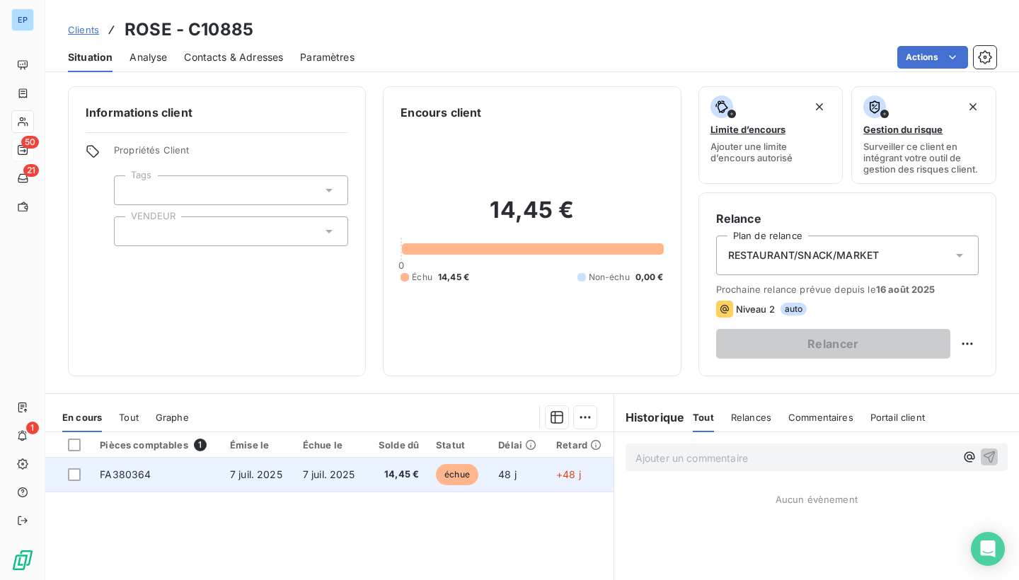
click at [110, 472] on span "FA380364" at bounding box center [125, 474] width 51 height 12
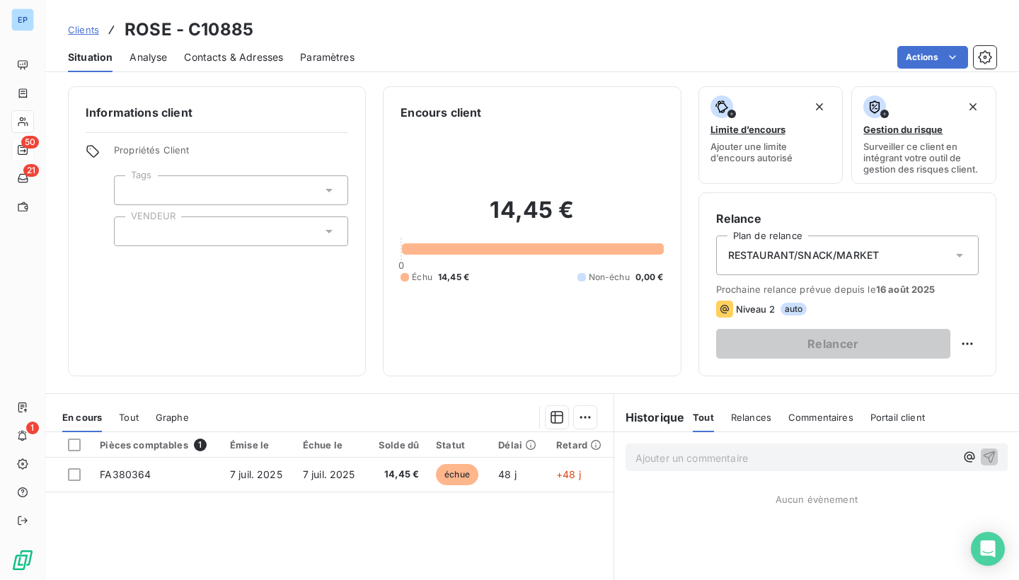
click at [146, 229] on div at bounding box center [231, 232] width 234 height 30
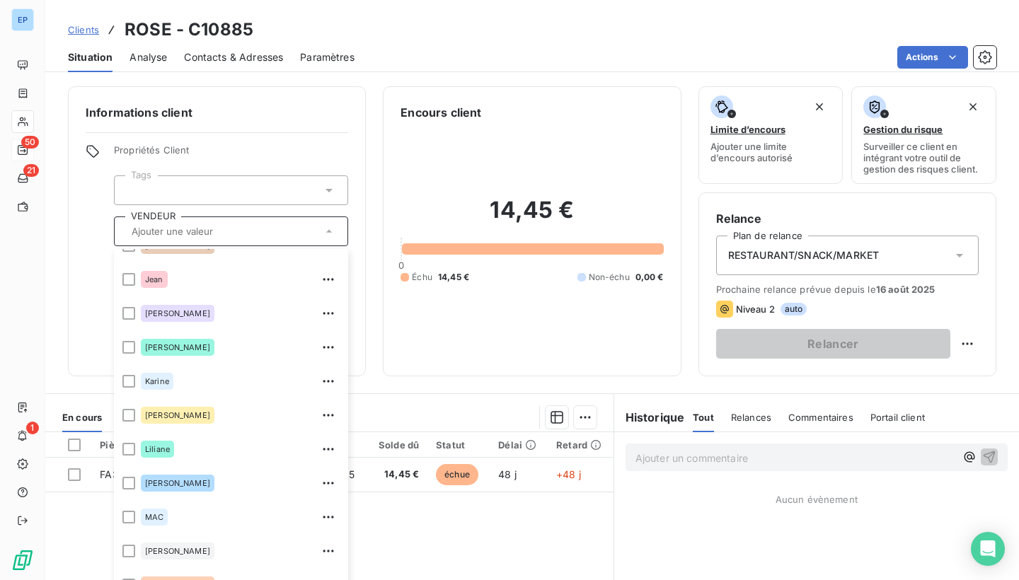
scroll to position [259, 0]
click at [123, 451] on div at bounding box center [128, 448] width 13 height 13
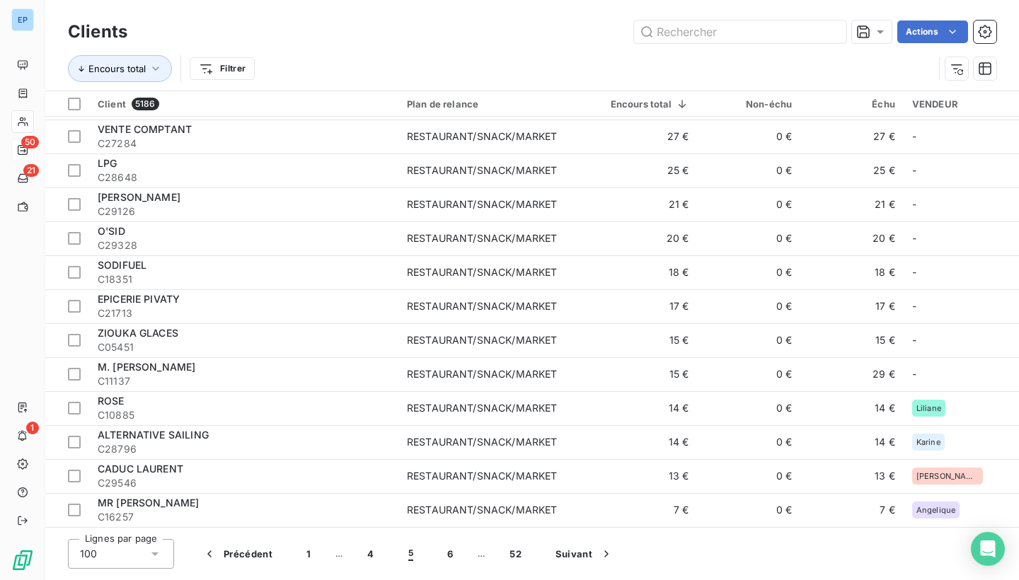
scroll to position [2985, 0]
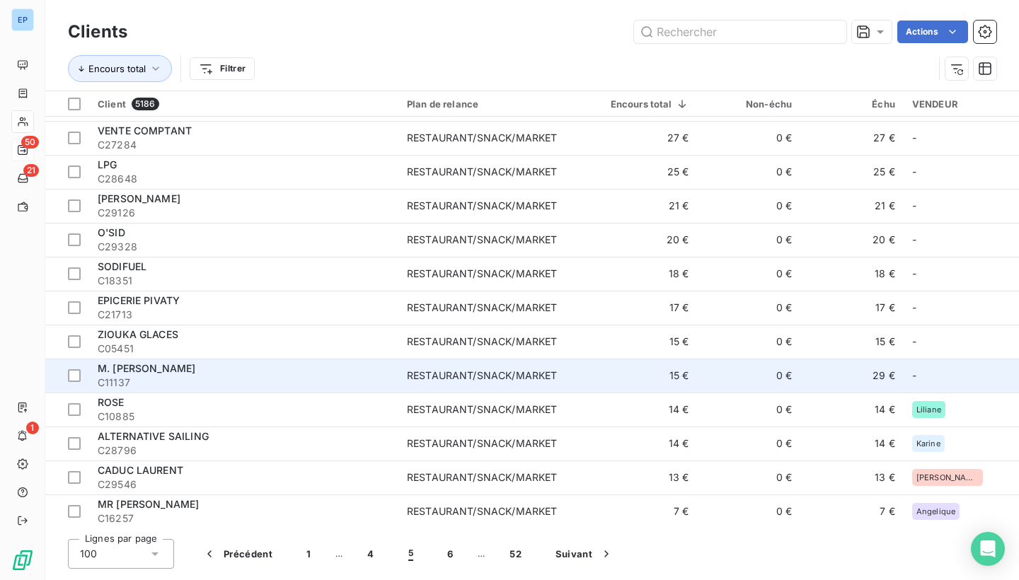
click at [368, 377] on span "C11137" at bounding box center [244, 383] width 292 height 14
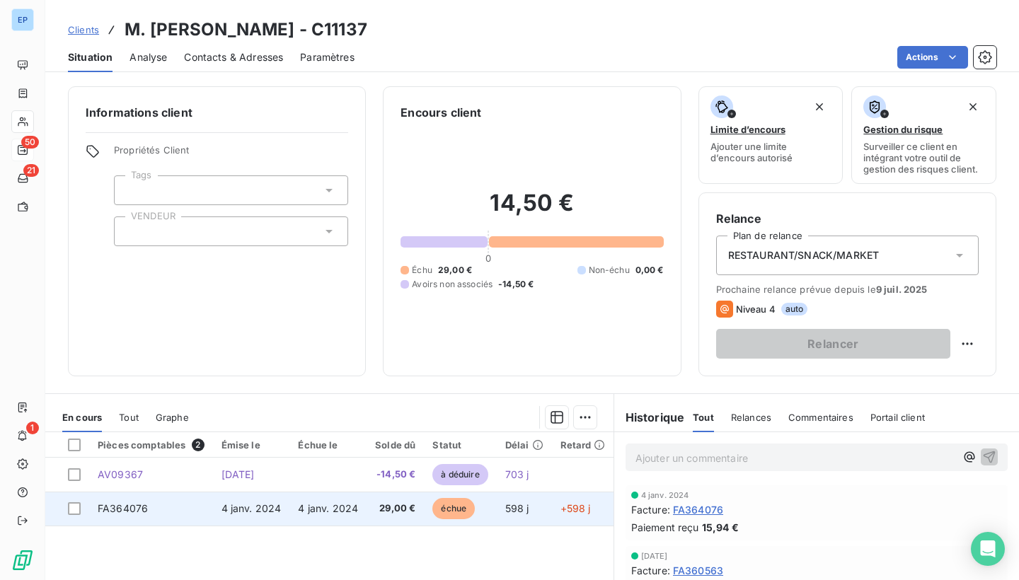
click at [107, 512] on span "FA364076" at bounding box center [123, 508] width 50 height 12
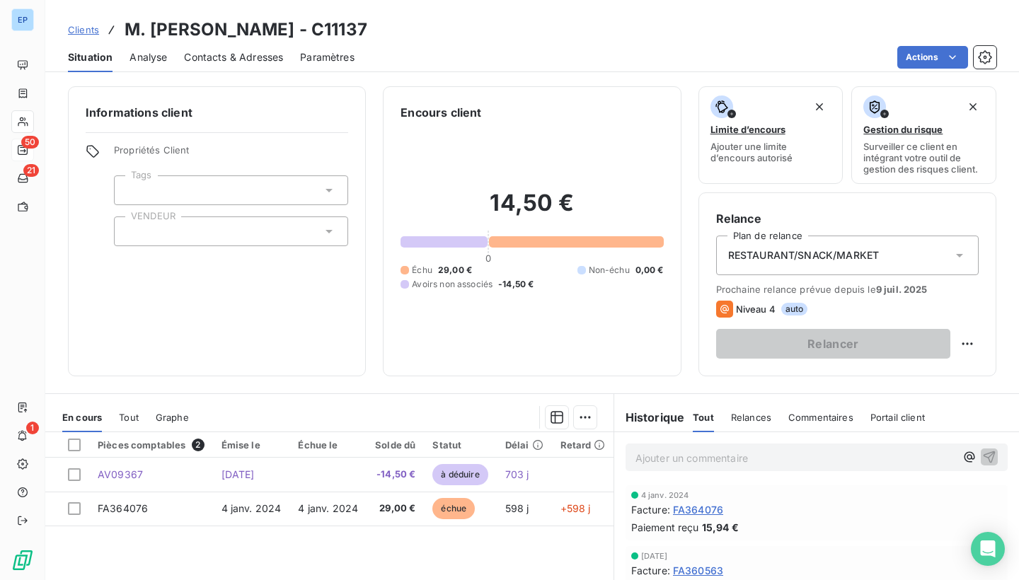
click at [159, 227] on div at bounding box center [231, 232] width 234 height 30
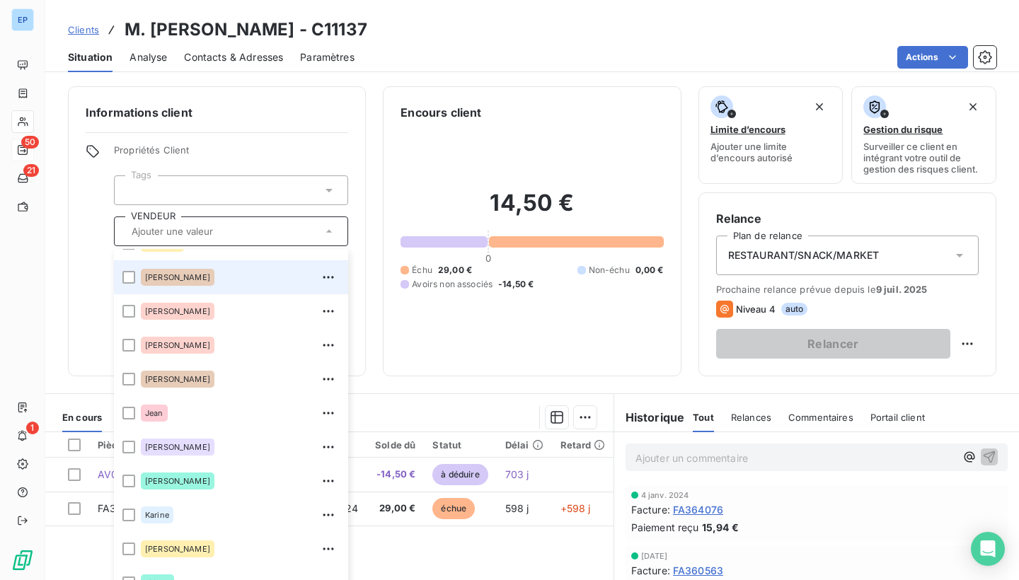
scroll to position [127, 0]
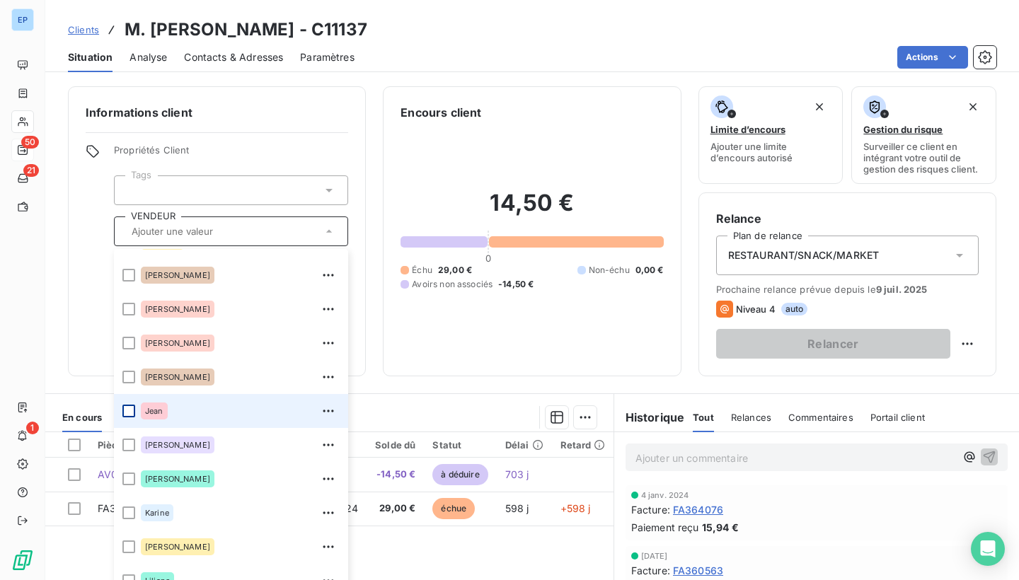
click at [127, 407] on div at bounding box center [128, 411] width 13 height 13
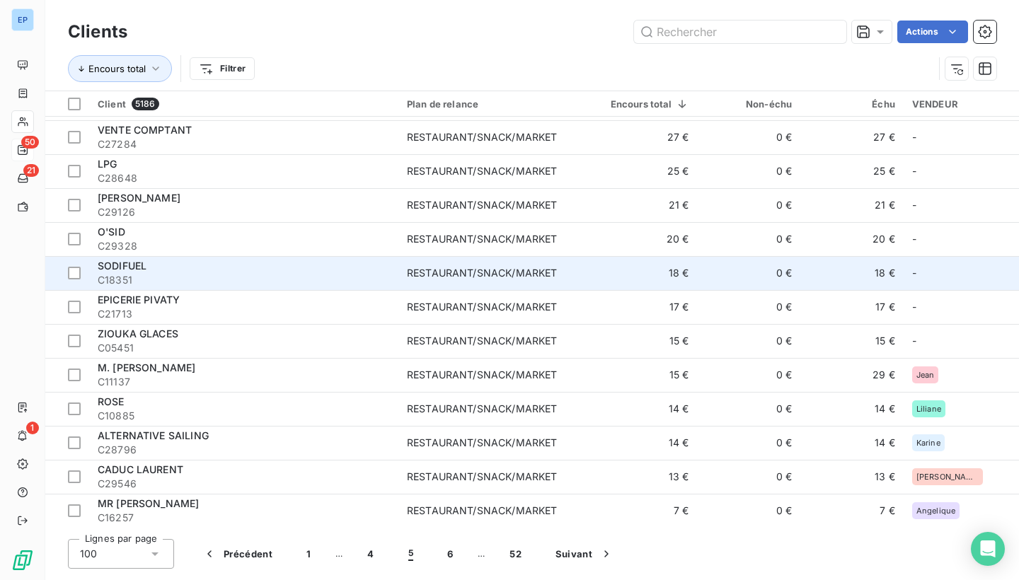
scroll to position [2985, 0]
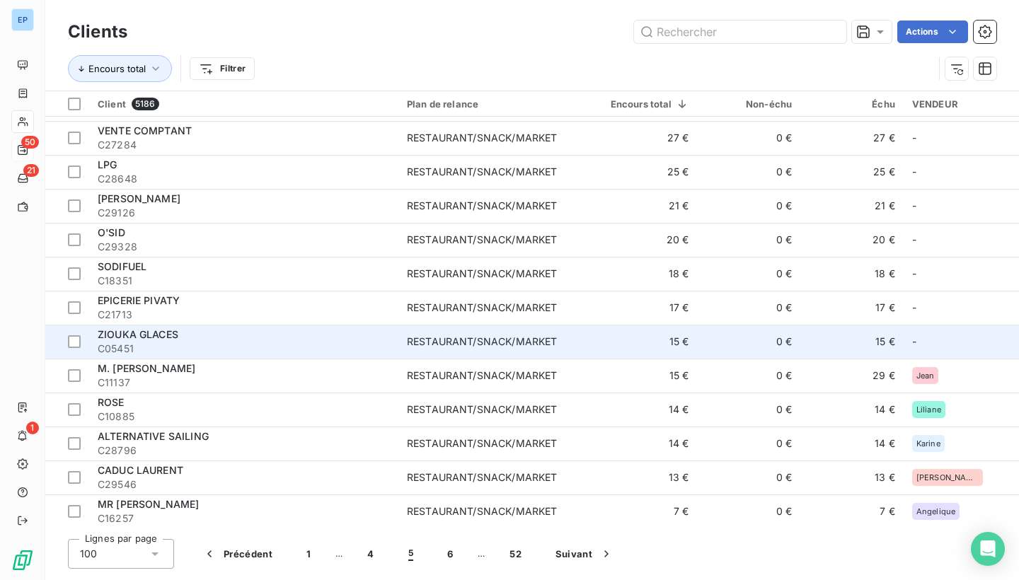
click at [271, 328] on div "ZIOUKA GLACES" at bounding box center [244, 335] width 292 height 14
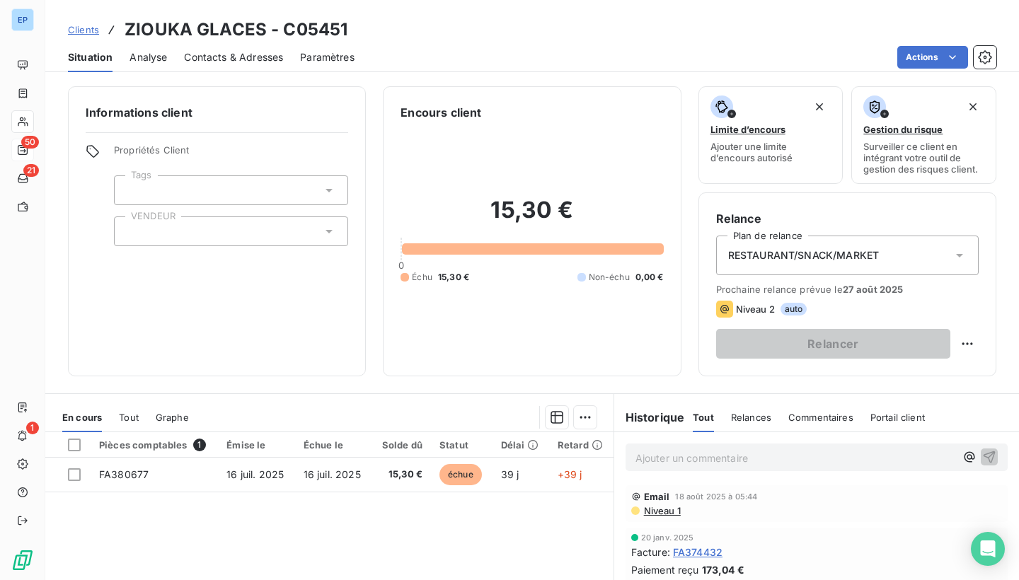
scroll to position [111, 0]
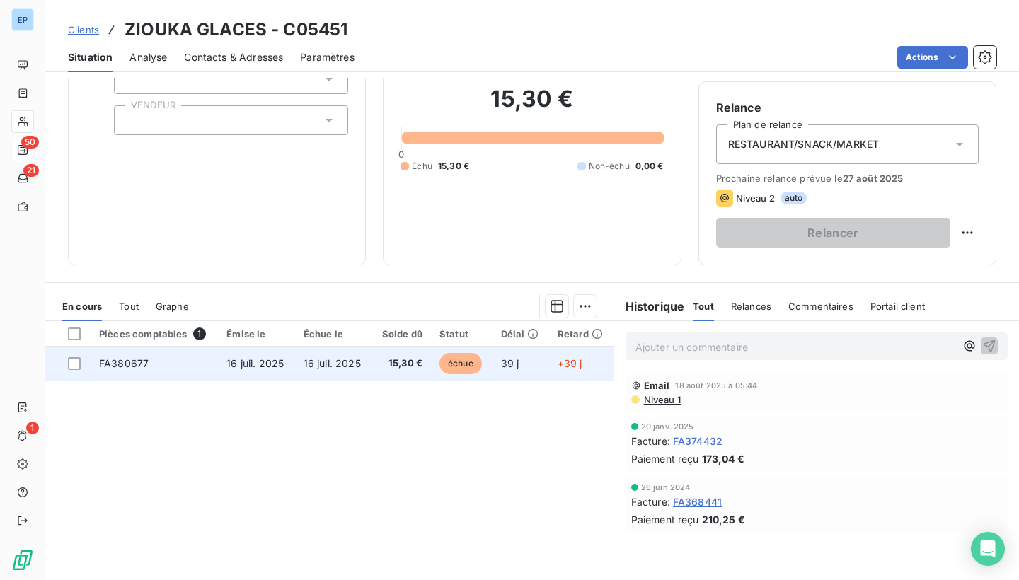
click at [149, 367] on td "FA380677" at bounding box center [154, 364] width 127 height 34
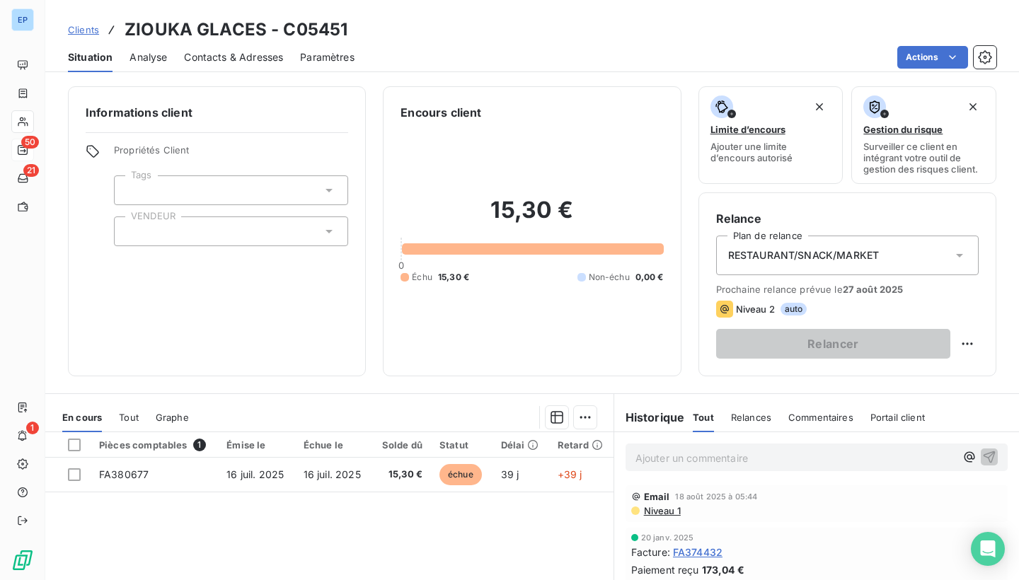
click at [163, 219] on div at bounding box center [231, 232] width 234 height 30
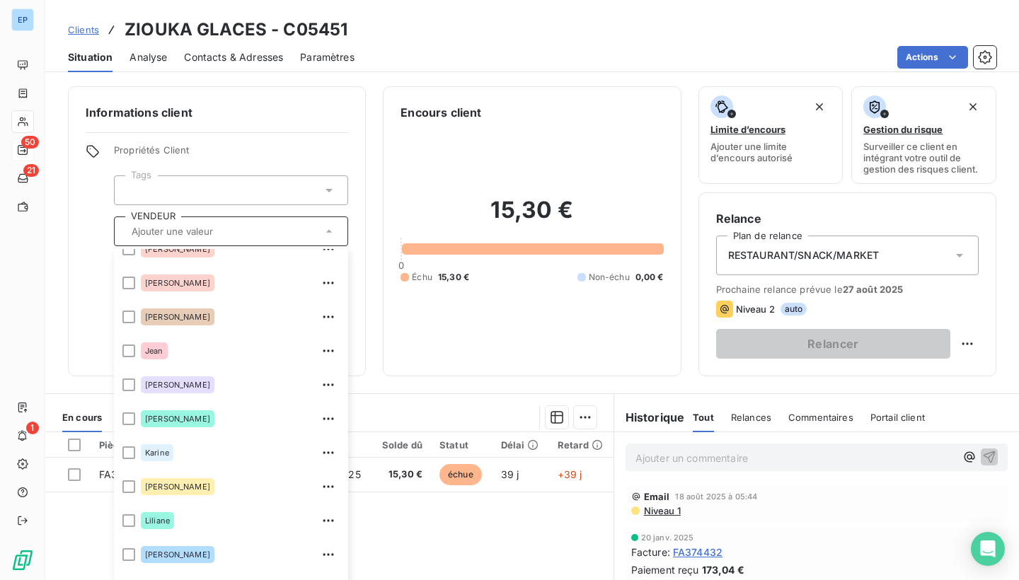
scroll to position [188, 0]
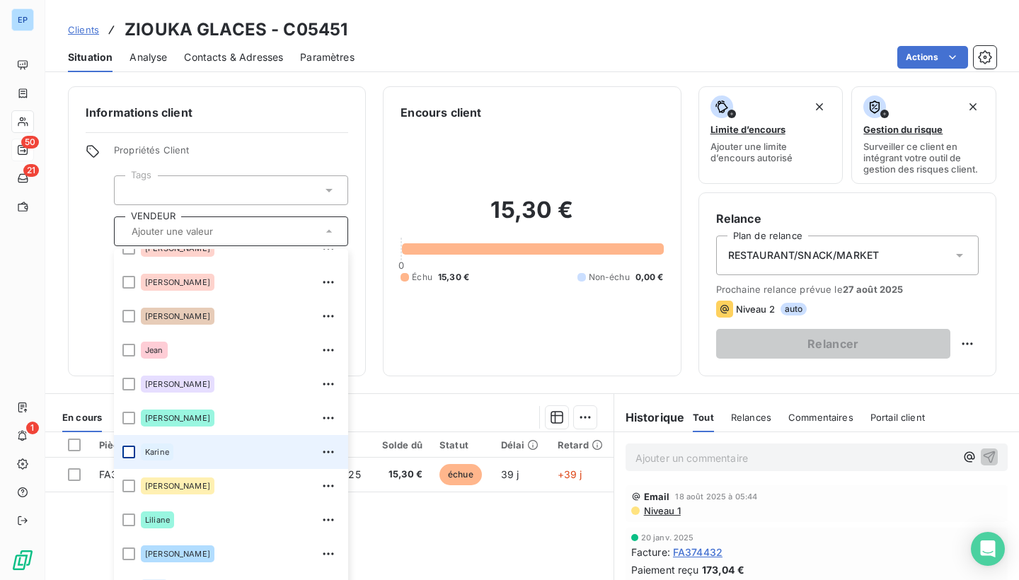
click at [126, 453] on div at bounding box center [128, 452] width 13 height 13
